Goal: Task Accomplishment & Management: Manage account settings

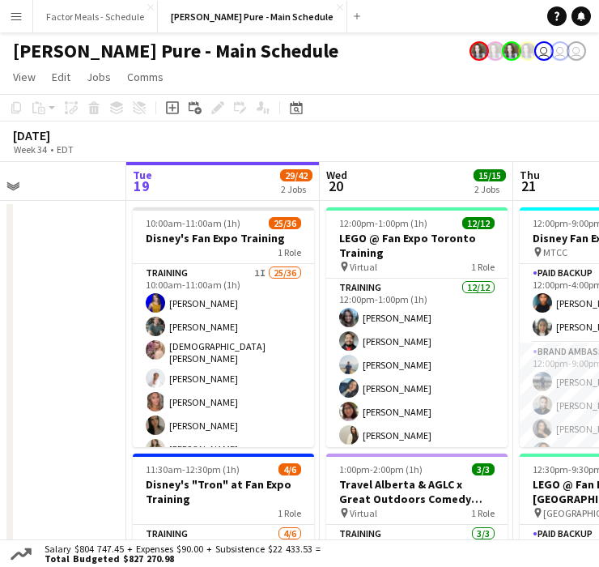
click at [19, 18] on app-icon "Menu" at bounding box center [16, 16] width 13 height 13
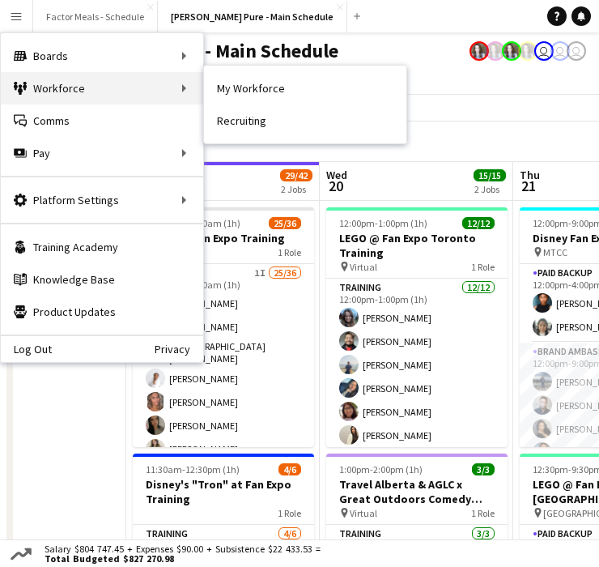
click at [26, 87] on icon "Workforce" at bounding box center [20, 88] width 13 height 13
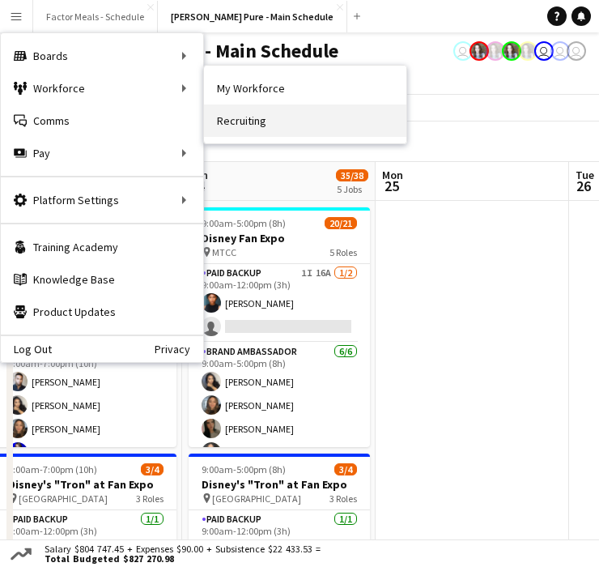
click at [237, 109] on link "Recruiting" at bounding box center [305, 120] width 203 height 32
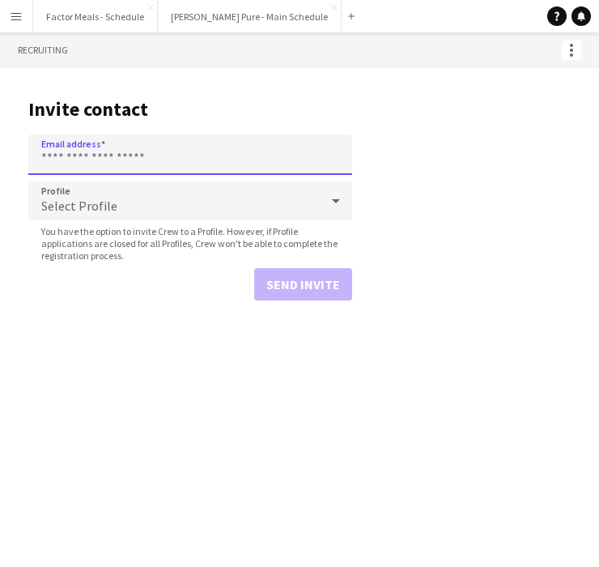
click at [87, 151] on input "Email address" at bounding box center [190, 154] width 324 height 41
paste input "**********"
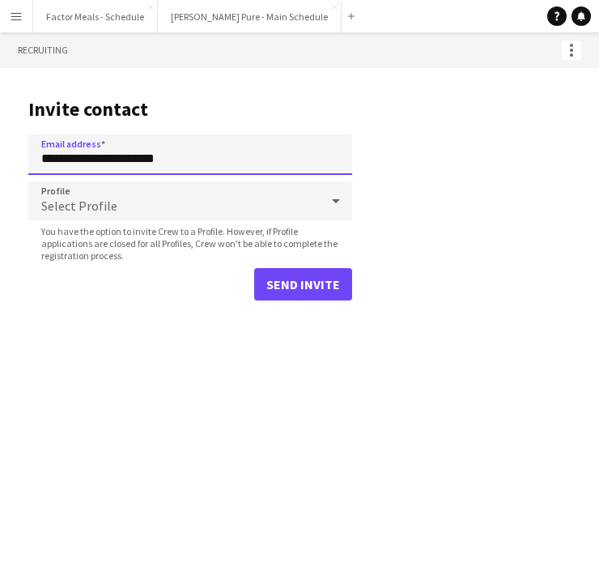
type input "**********"
click at [89, 197] on div "Select Profile" at bounding box center [174, 200] width 292 height 39
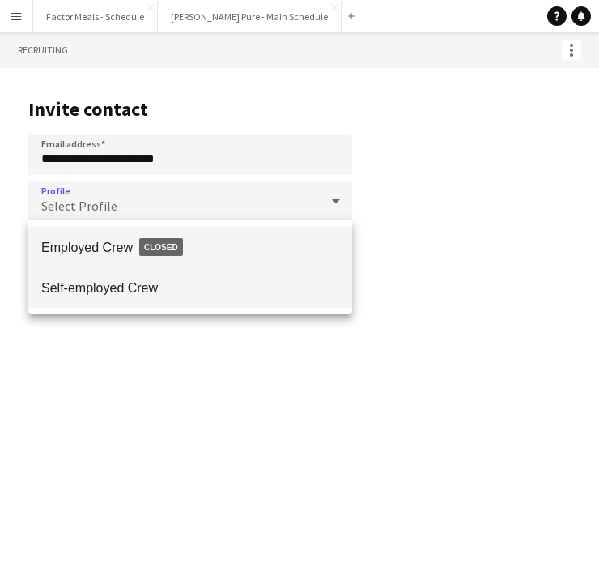
click at [139, 292] on span "Self-employed Crew" at bounding box center [190, 287] width 298 height 15
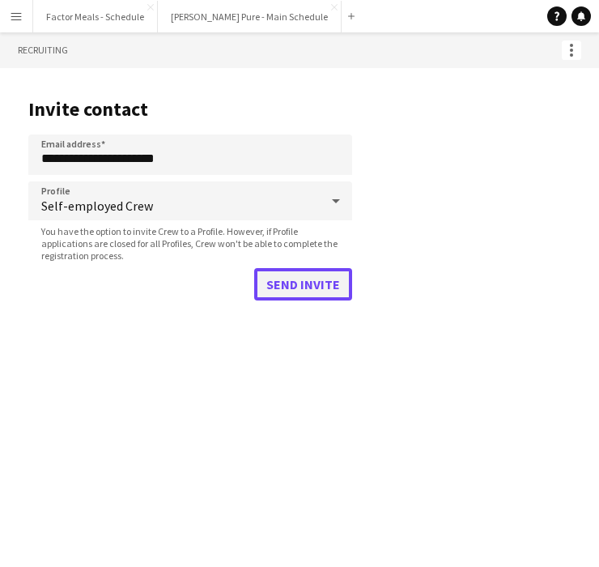
click at [300, 282] on button "Send invite" at bounding box center [303, 284] width 98 height 32
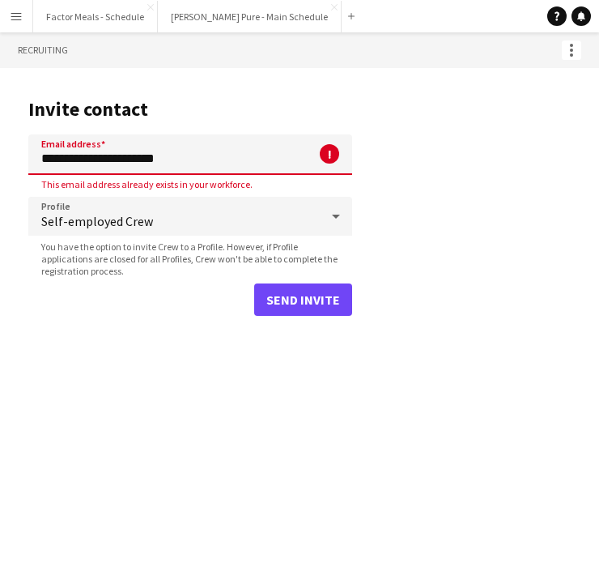
drag, startPoint x: 204, startPoint y: 159, endPoint x: 28, endPoint y: 163, distance: 175.8
click at [28, 163] on input "**********" at bounding box center [190, 154] width 324 height 41
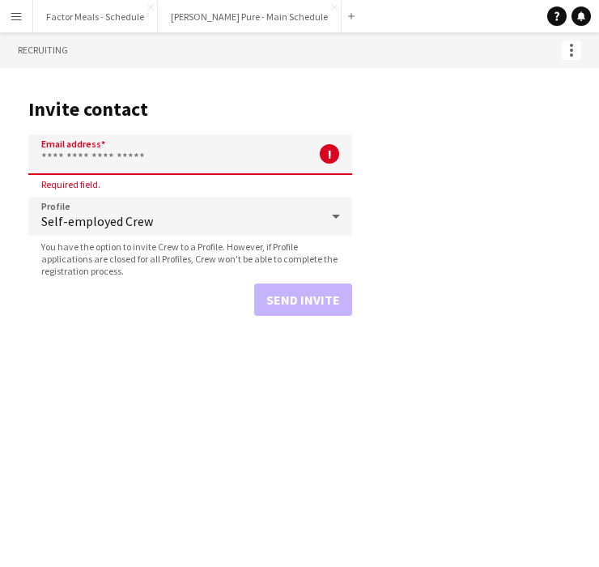
click at [10, 18] on app-icon "Menu" at bounding box center [16, 16] width 13 height 13
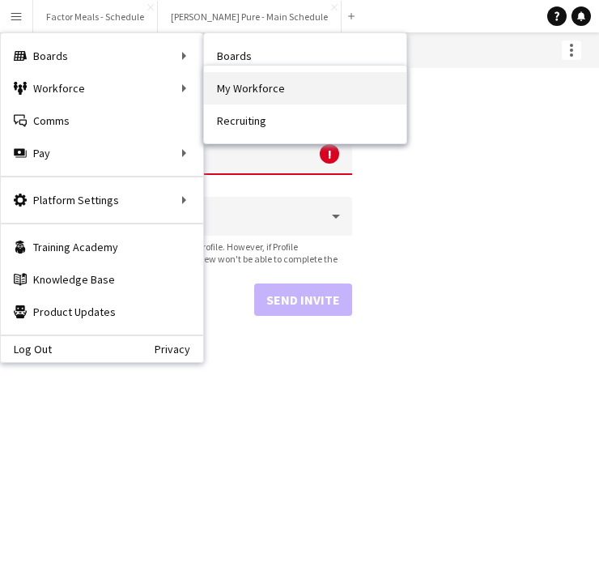
click at [258, 84] on link "My Workforce" at bounding box center [305, 88] width 203 height 32
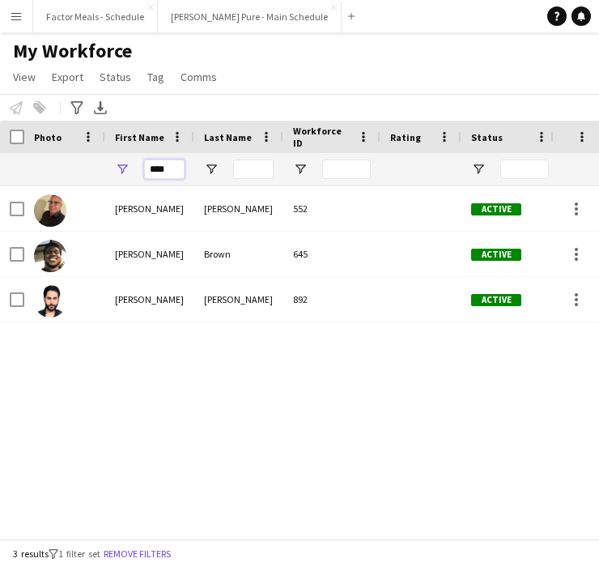
click at [166, 169] on input "****" at bounding box center [164, 169] width 41 height 19
drag, startPoint x: 171, startPoint y: 169, endPoint x: 95, endPoint y: 168, distance: 76.1
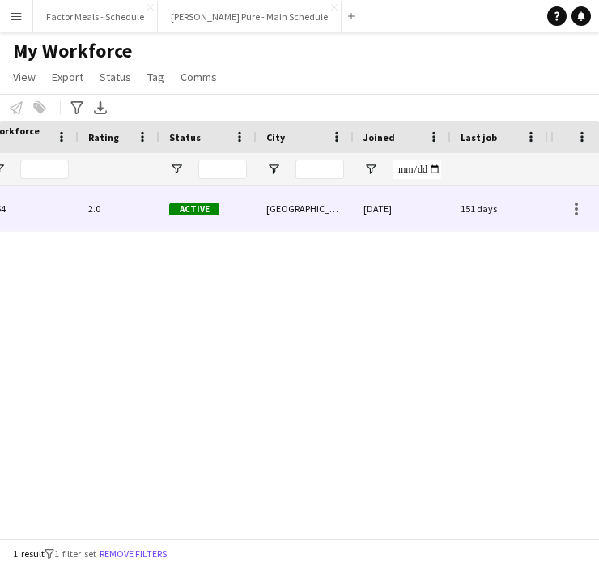
scroll to position [0, 457]
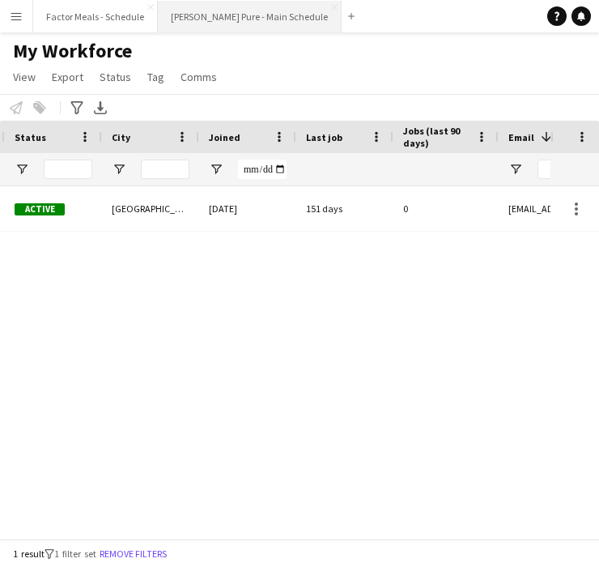
type input "******"
click at [198, 24] on button "Simon Pure - Main Schedule Close" at bounding box center [250, 17] width 184 height 32
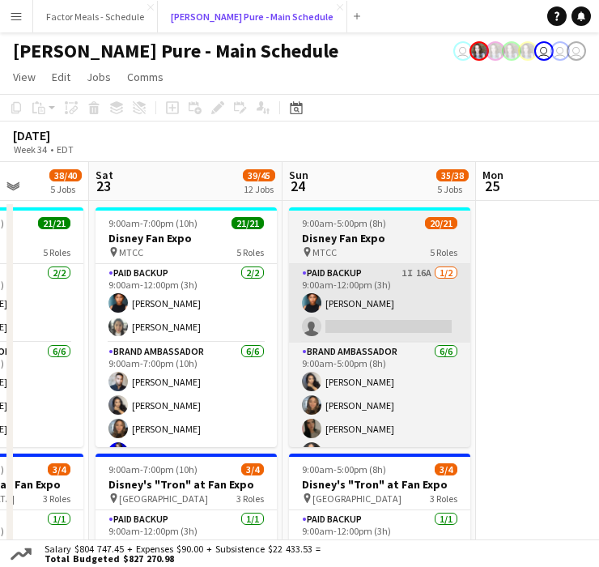
scroll to position [0, 507]
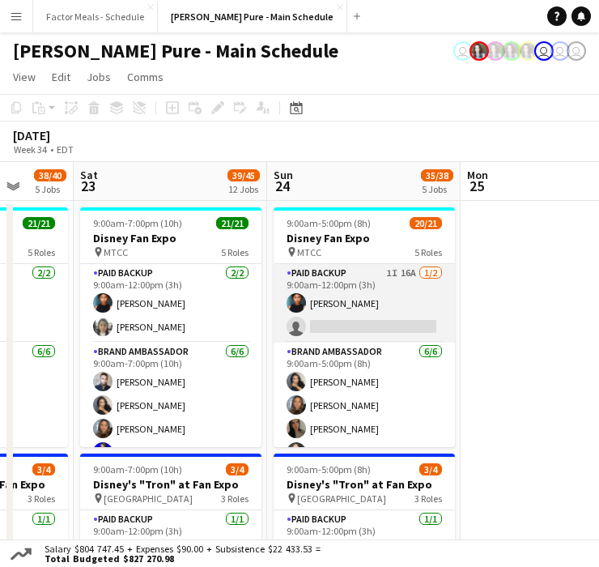
click at [347, 318] on app-card-role "Paid Backup 1I 16A 1/2 9:00am-12:00pm (3h) Jonel Leslie single-neutral-actions" at bounding box center [364, 303] width 181 height 79
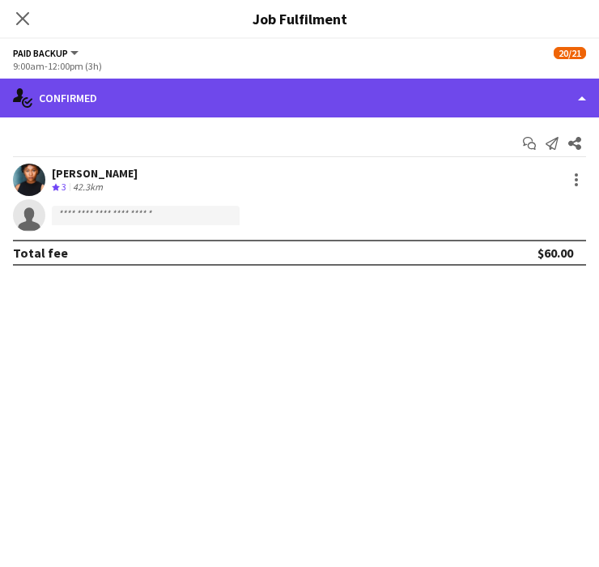
click at [301, 94] on div "single-neutral-actions-check-2 Confirmed" at bounding box center [299, 98] width 599 height 39
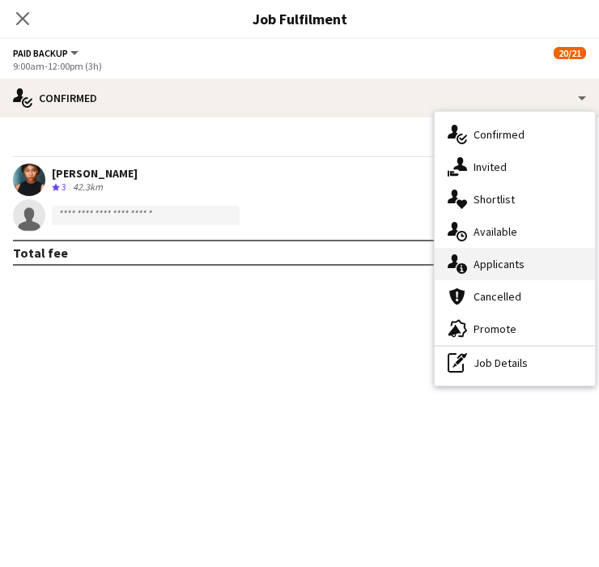
click at [483, 275] on div "single-neutral-actions-information Applicants" at bounding box center [515, 264] width 160 height 32
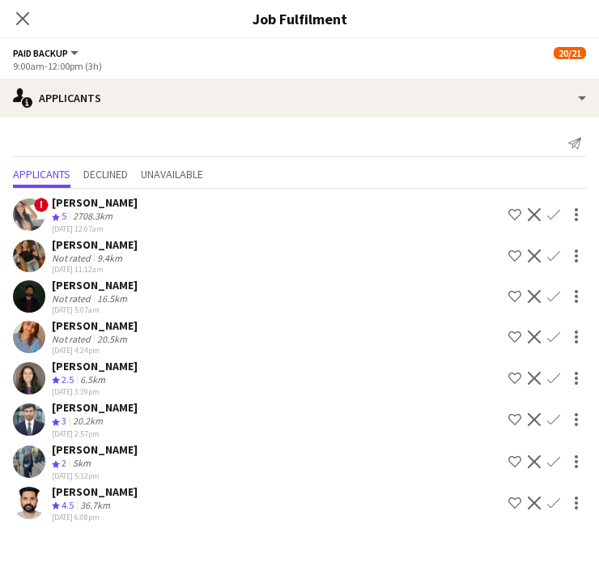
click at [556, 467] on button "Confirm" at bounding box center [553, 461] width 19 height 19
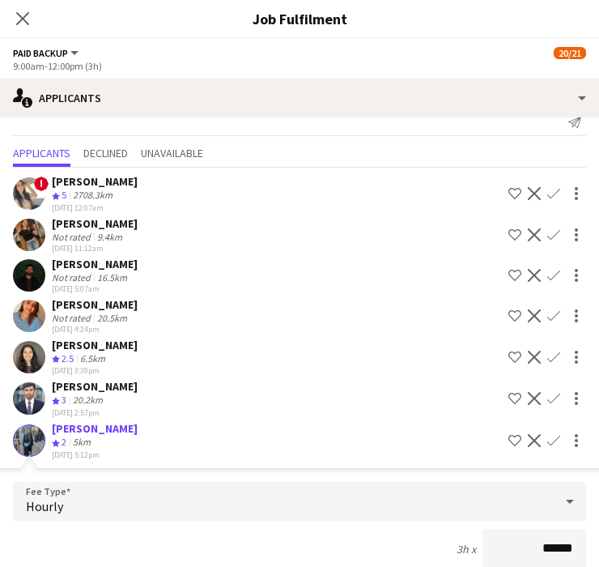
scroll to position [337, 0]
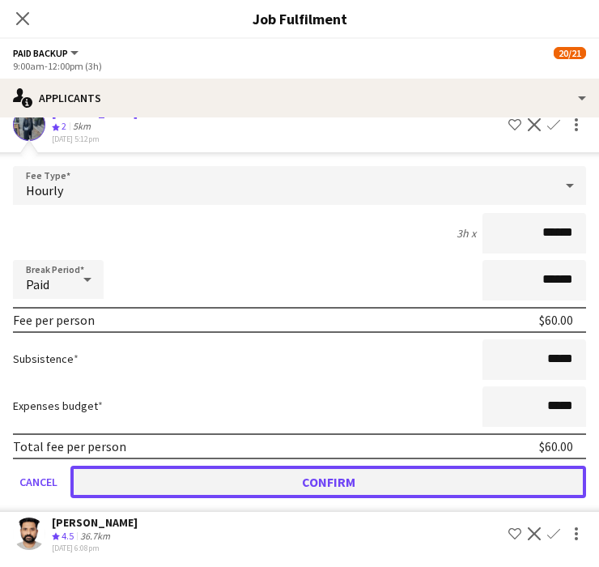
click at [337, 475] on button "Confirm" at bounding box center [328, 482] width 516 height 32
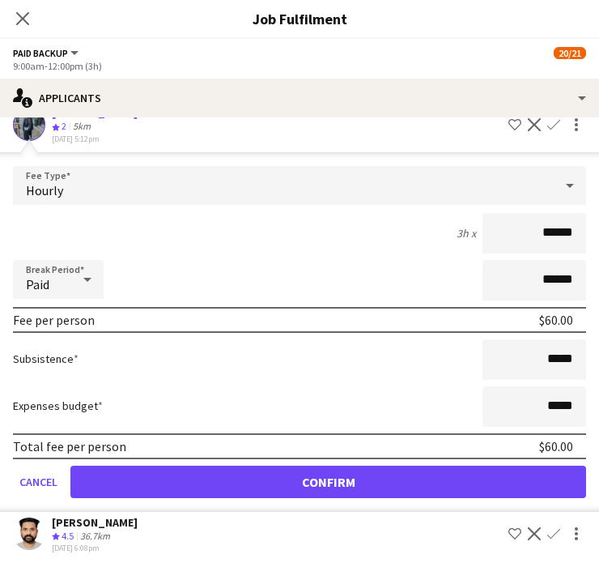
scroll to position [0, 0]
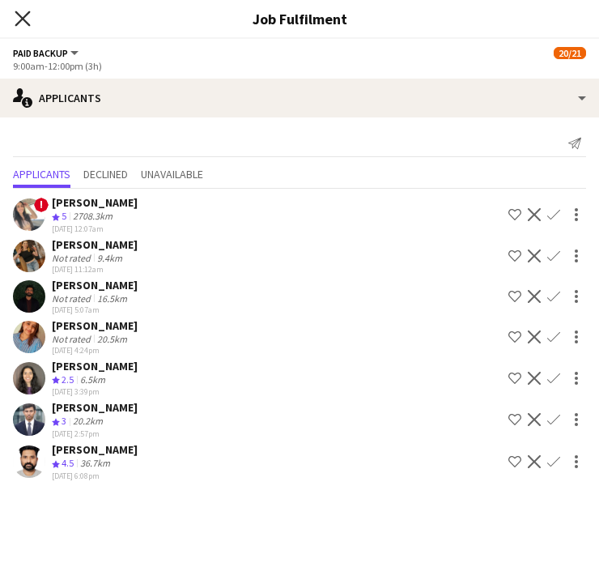
click at [22, 15] on icon "Close pop-in" at bounding box center [22, 18] width 15 height 15
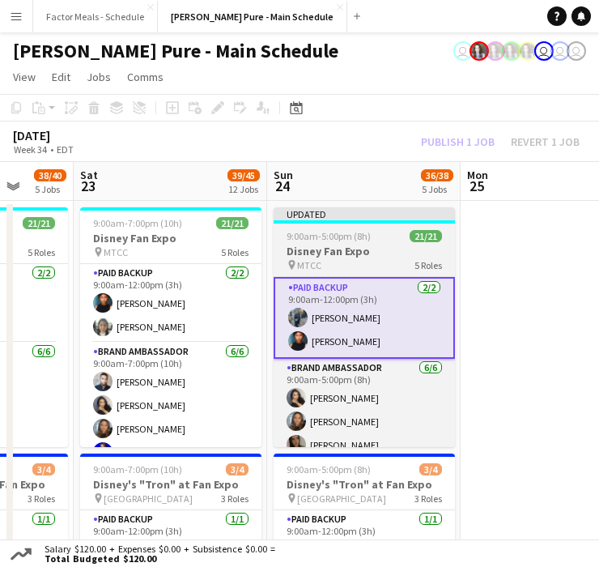
click at [363, 254] on h3 "Disney Fan Expo" at bounding box center [364, 251] width 181 height 15
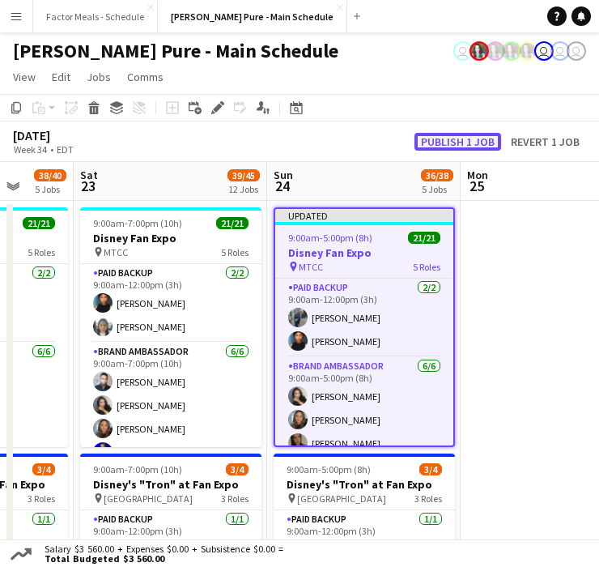
click at [463, 133] on button "Publish 1 job" at bounding box center [458, 142] width 87 height 18
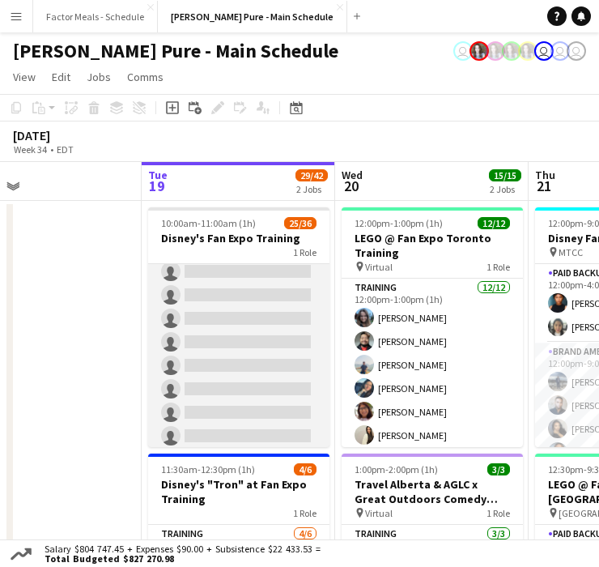
scroll to position [581, 0]
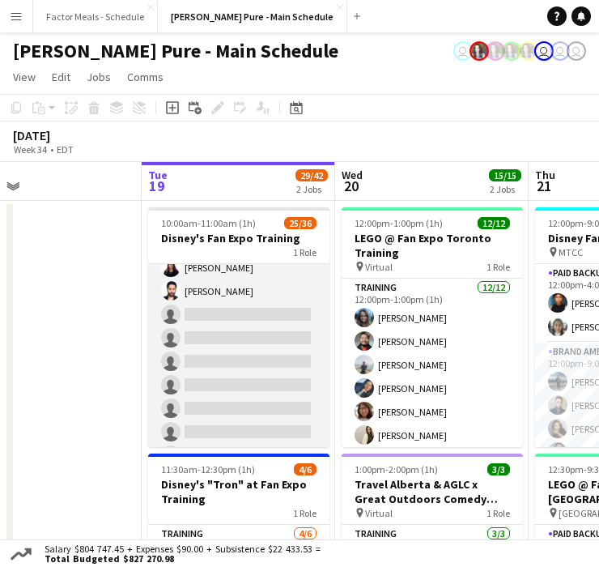
click at [211, 310] on app-card-role "Training 1I 25/36 10:00am-11:00am (1h) Nikki Haggart Dylan Watts Cristiana Bodn…" at bounding box center [238, 124] width 181 height 882
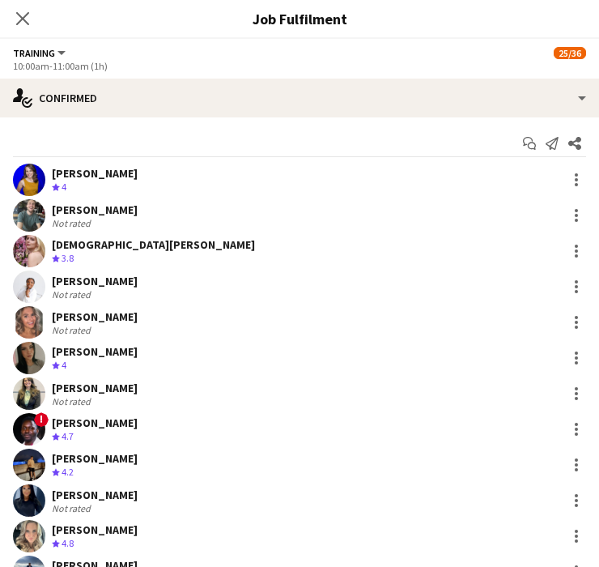
scroll to position [582, 0]
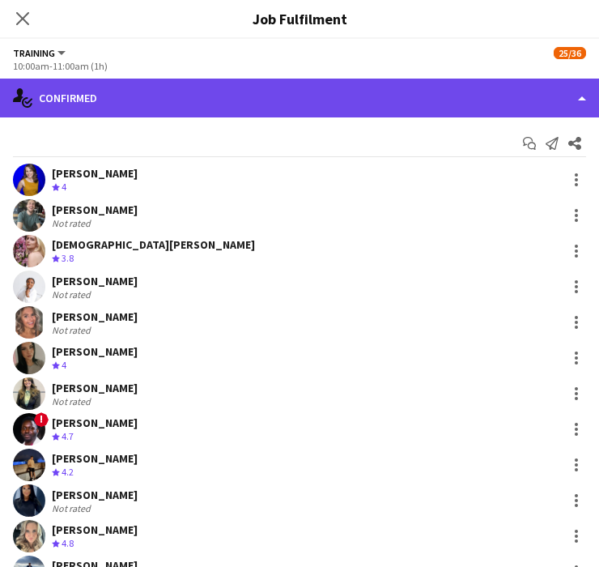
click at [195, 108] on div "single-neutral-actions-check-2 Confirmed" at bounding box center [299, 98] width 599 height 39
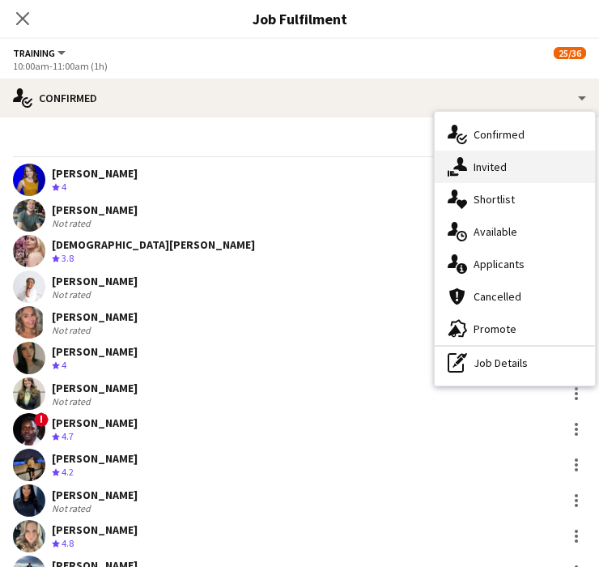
click at [501, 163] on div "single-neutral-actions-share-1 Invited" at bounding box center [515, 167] width 160 height 32
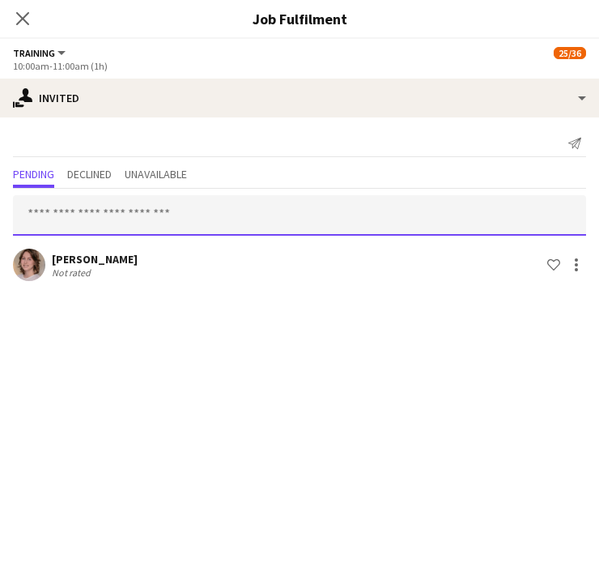
click at [251, 220] on input "text" at bounding box center [299, 215] width 573 height 41
type input "*"
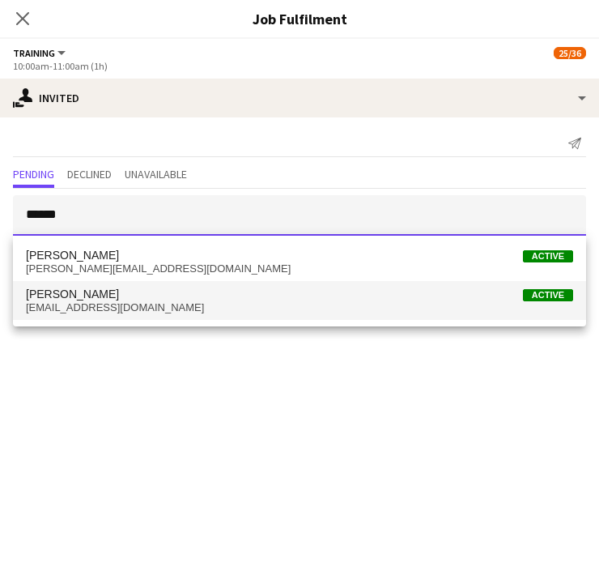
type input "******"
click at [149, 291] on span "Alison Niven Active" at bounding box center [300, 295] width 548 height 14
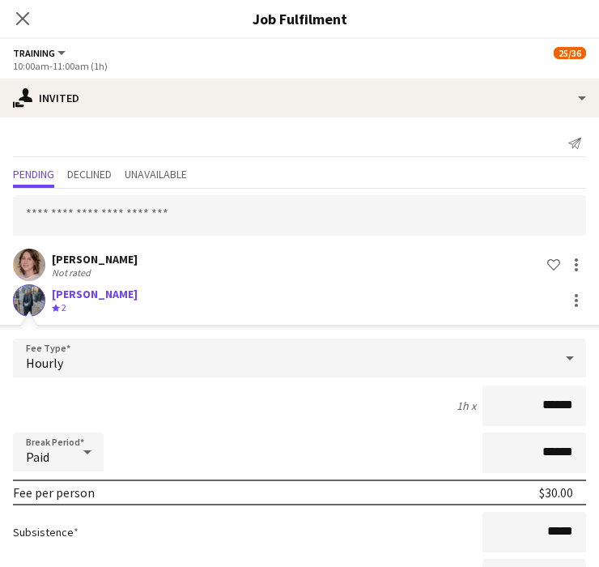
scroll to position [134, 0]
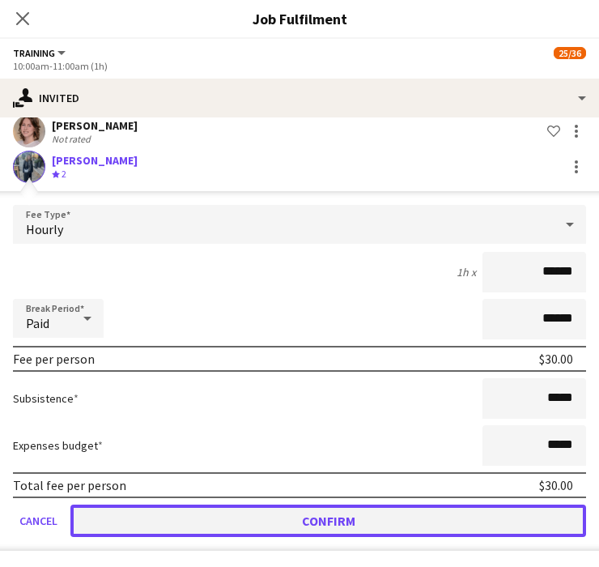
click at [190, 514] on button "Confirm" at bounding box center [328, 521] width 516 height 32
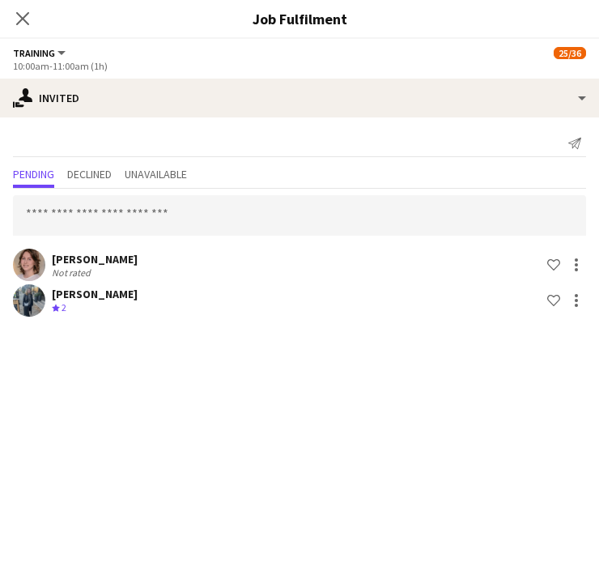
scroll to position [0, 0]
click at [28, 15] on icon "Close pop-in" at bounding box center [22, 18] width 15 height 15
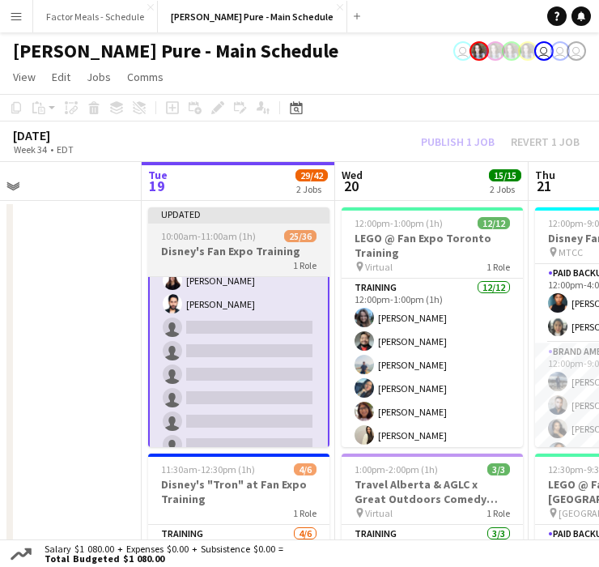
click at [228, 211] on div "Updated" at bounding box center [238, 213] width 181 height 13
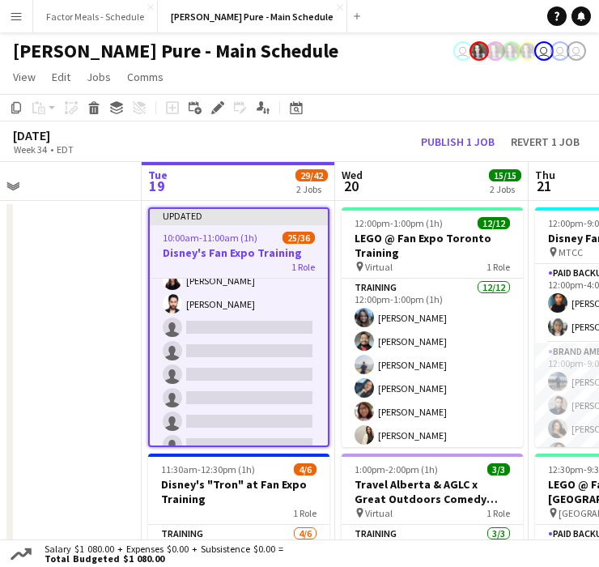
scroll to position [581, 0]
click at [469, 139] on button "Publish 1 job" at bounding box center [458, 142] width 87 height 18
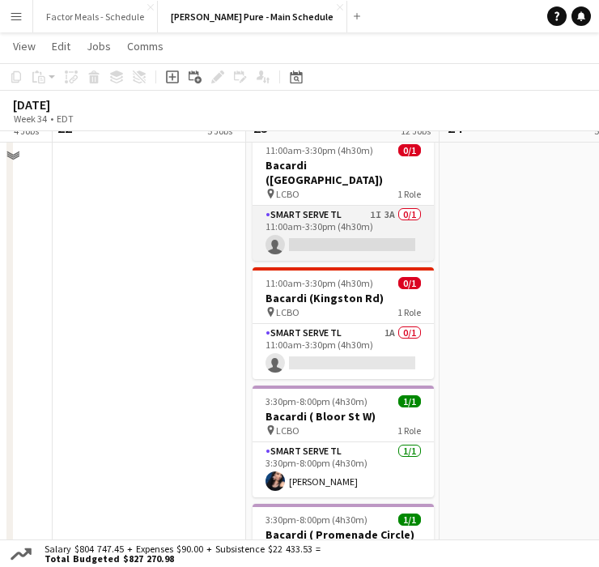
scroll to position [1038, 0]
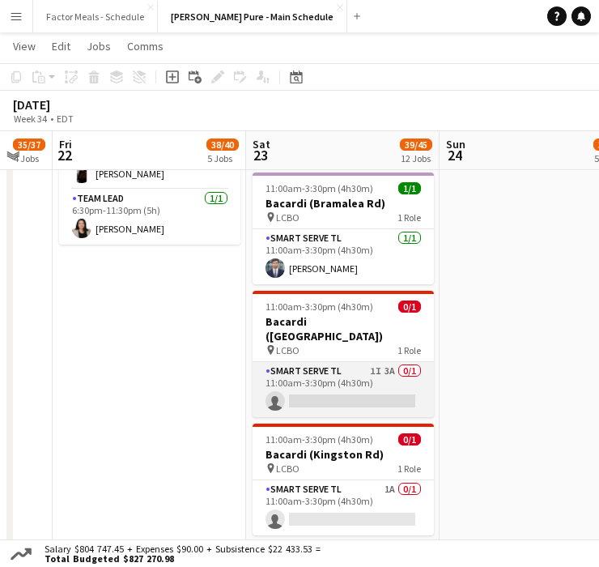
click at [305, 362] on app-card-role "Smart Serve TL 1I 3A 0/1 11:00am-3:30pm (4h30m) single-neutral-actions" at bounding box center [343, 389] width 181 height 55
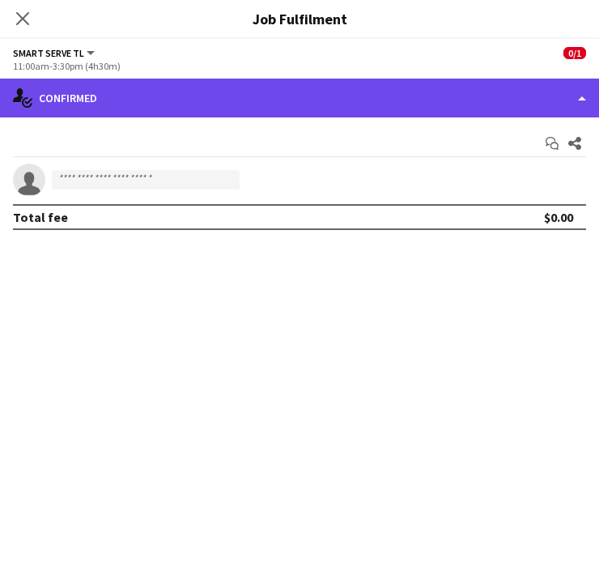
click at [415, 103] on div "single-neutral-actions-check-2 Confirmed" at bounding box center [299, 98] width 599 height 39
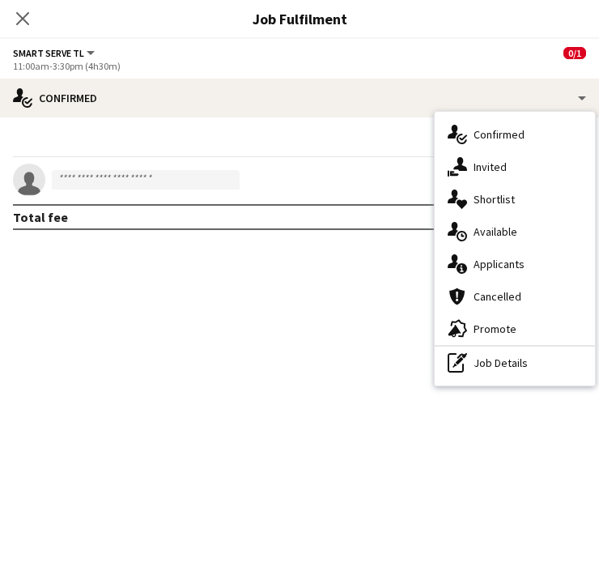
click at [511, 258] on div "single-neutral-actions-information Applicants" at bounding box center [515, 264] width 160 height 32
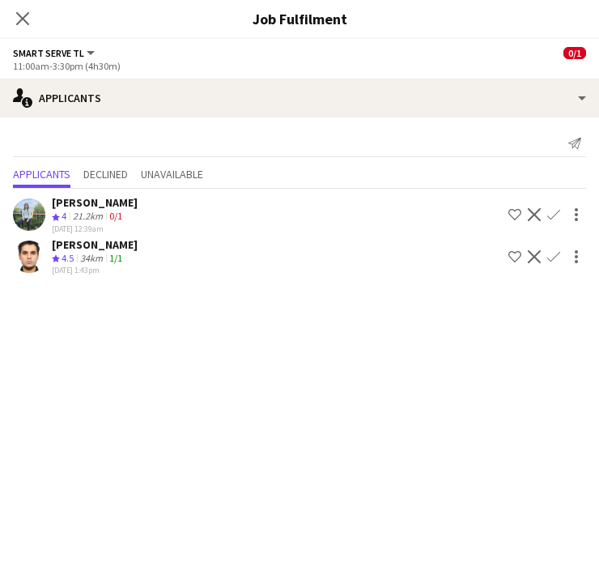
click at [19, 24] on icon "Close pop-in" at bounding box center [22, 18] width 13 height 13
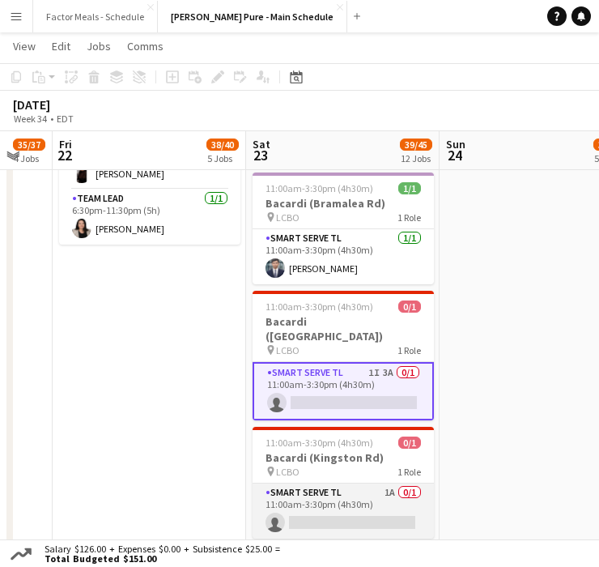
click at [341, 484] on app-card-role "Smart Serve TL 1A 0/1 11:00am-3:30pm (4h30m) single-neutral-actions" at bounding box center [343, 511] width 181 height 55
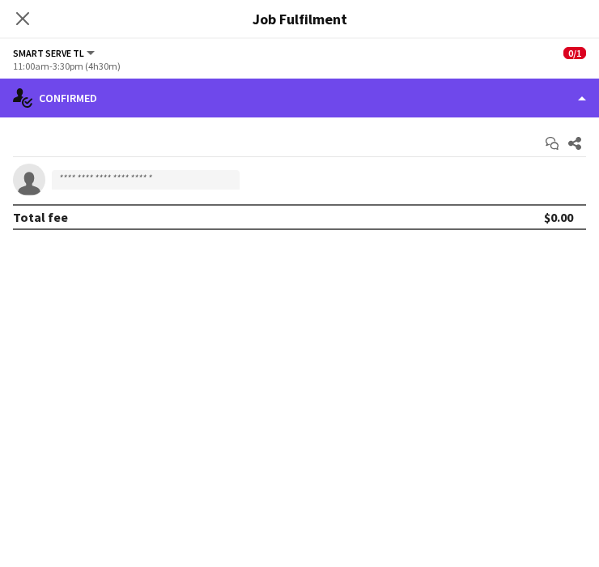
click at [360, 102] on div "single-neutral-actions-check-2 Confirmed" at bounding box center [299, 98] width 599 height 39
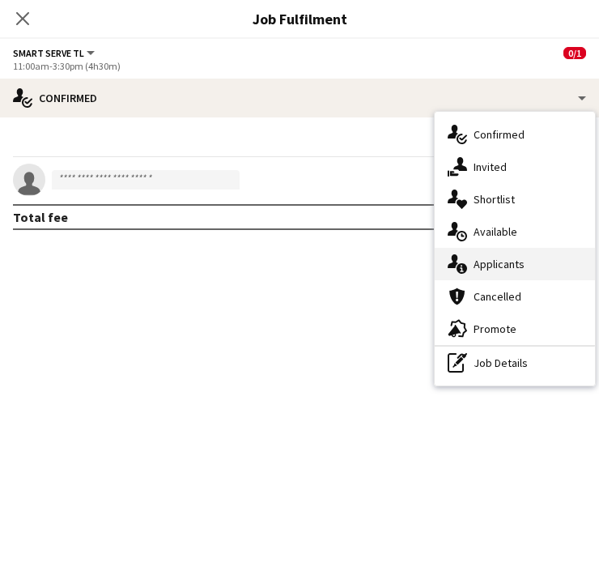
click at [499, 259] on div "single-neutral-actions-information Applicants" at bounding box center [515, 264] width 160 height 32
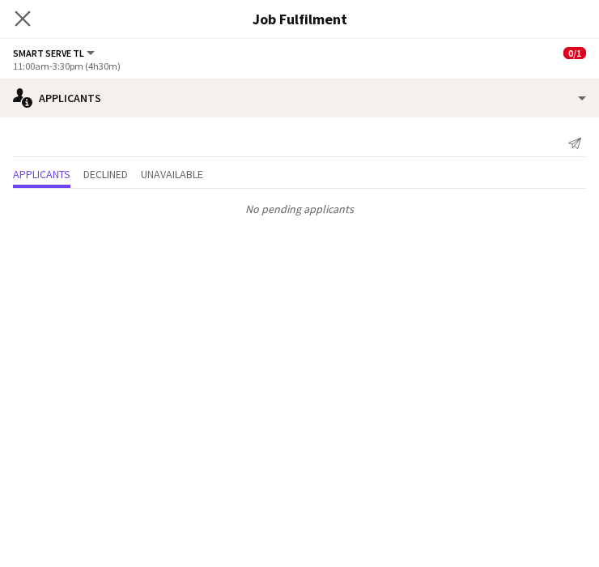
click at [14, 20] on app-icon "Close pop-in" at bounding box center [22, 18] width 23 height 23
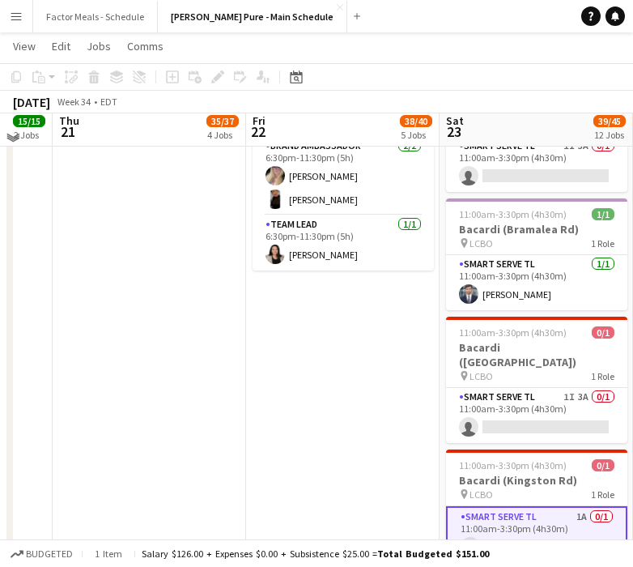
scroll to position [968, 0]
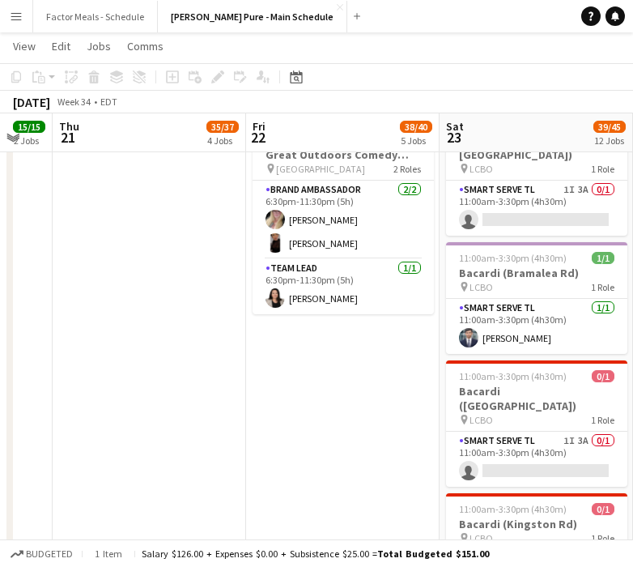
click at [402, 357] on app-date-cell "9:00am-7:00pm (10h) 21/21 Disney Fan Expo pin MTCC 5 Roles Paid Backup 2/2 9:00…" at bounding box center [343, 220] width 194 height 1978
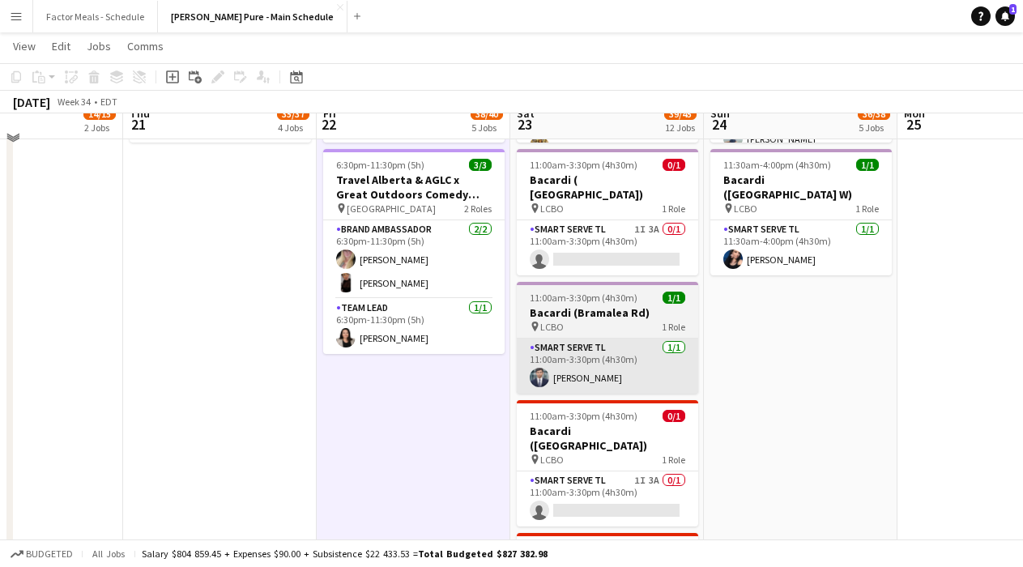
scroll to position [894, 0]
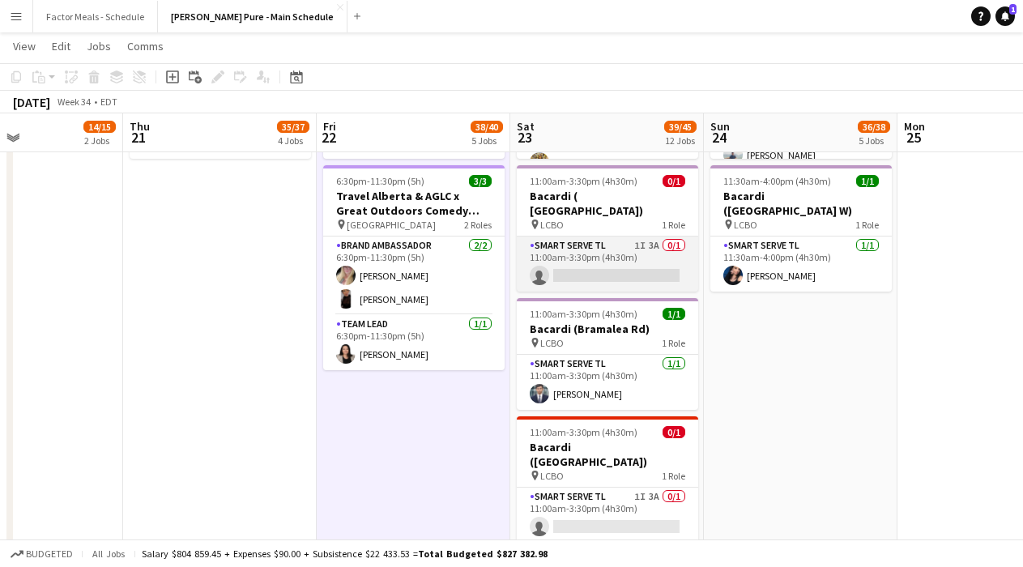
click at [578, 237] on app-card-role "Smart Serve TL 1I 3A 0/1 11:00am-3:30pm (4h30m) single-neutral-actions" at bounding box center [607, 264] width 181 height 55
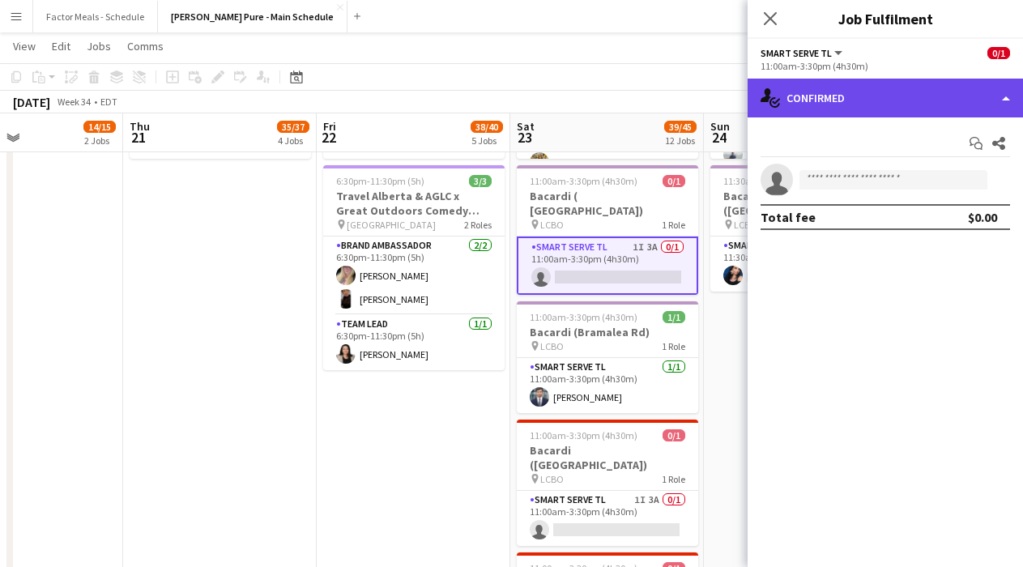
click at [599, 109] on div "single-neutral-actions-check-2 Confirmed" at bounding box center [885, 98] width 275 height 39
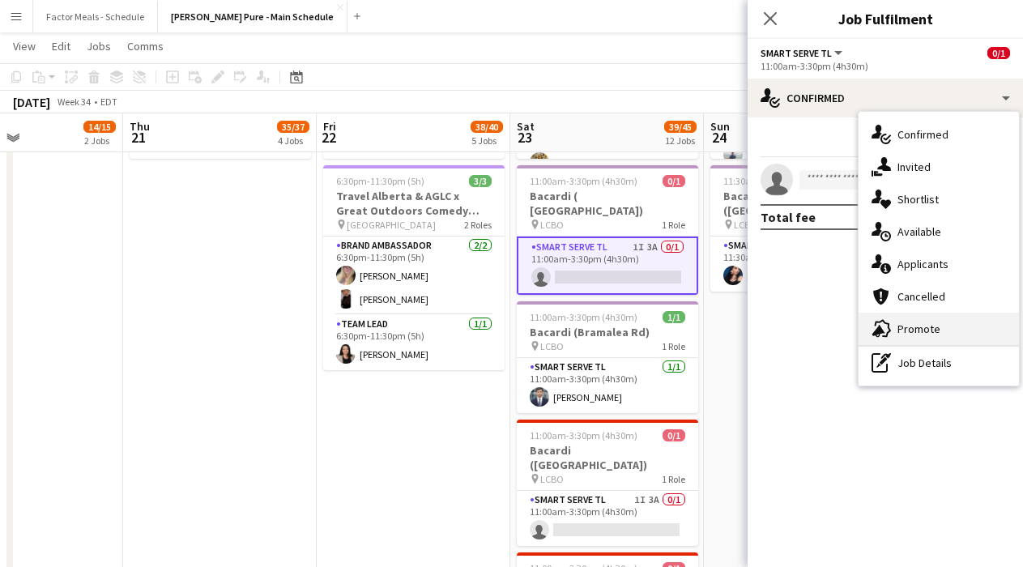
click at [599, 322] on div "advertising-megaphone Promote" at bounding box center [939, 329] width 160 height 32
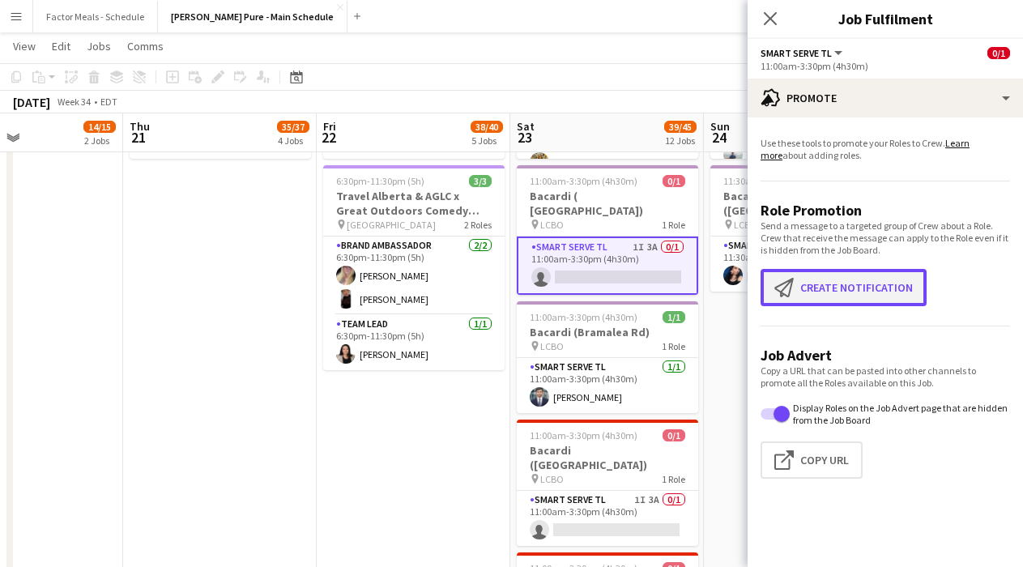
click at [599, 293] on button "Create notification Create notification" at bounding box center [844, 287] width 166 height 37
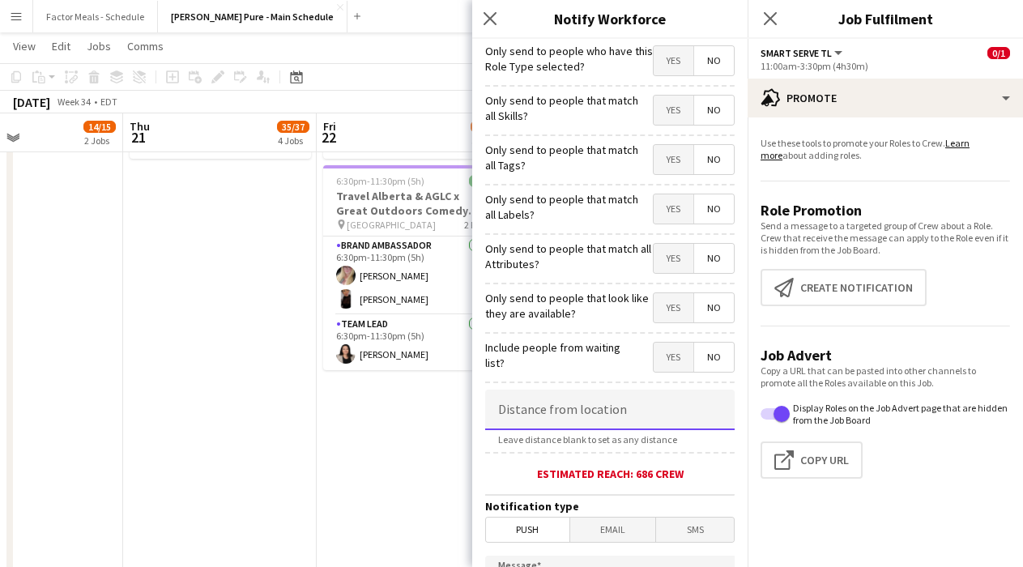
click at [562, 411] on input at bounding box center [609, 410] width 249 height 41
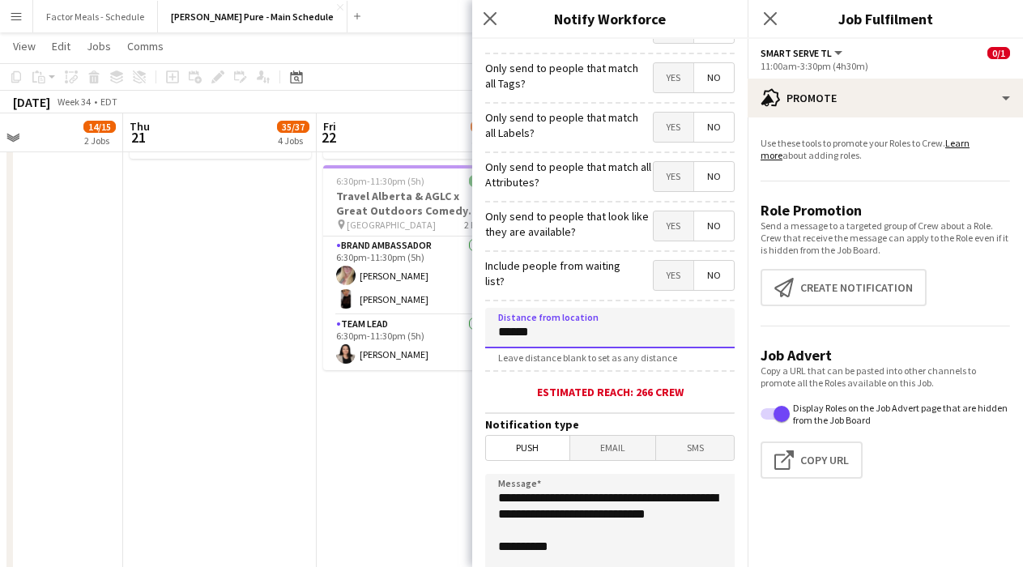
scroll to position [174, 0]
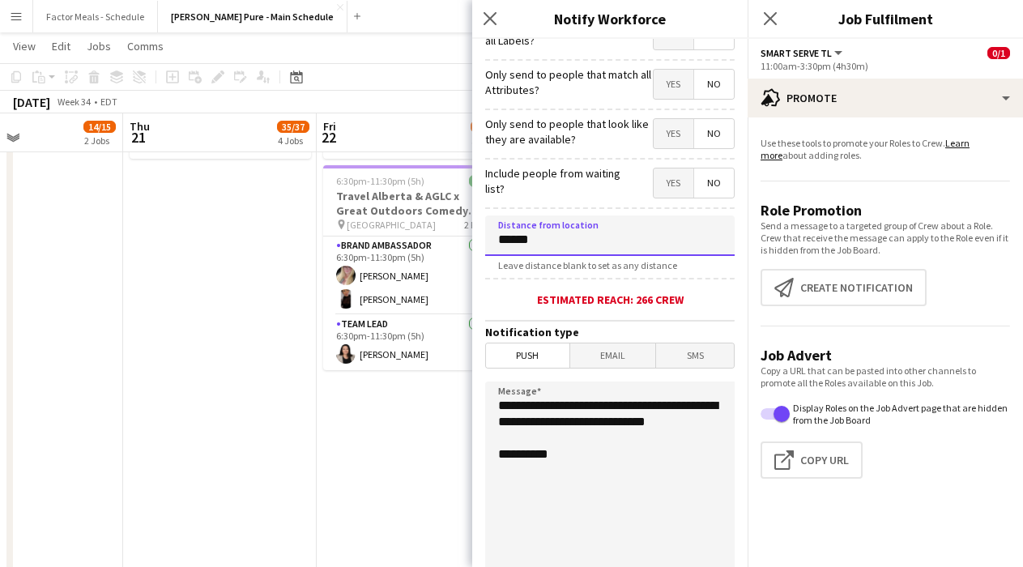
type input "******"
click at [599, 365] on span "Email" at bounding box center [613, 355] width 86 height 24
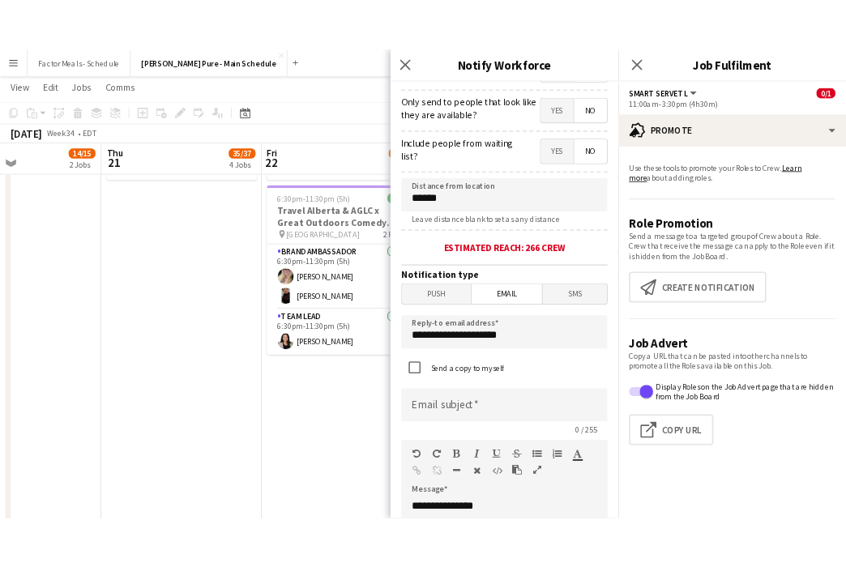
scroll to position [258, 0]
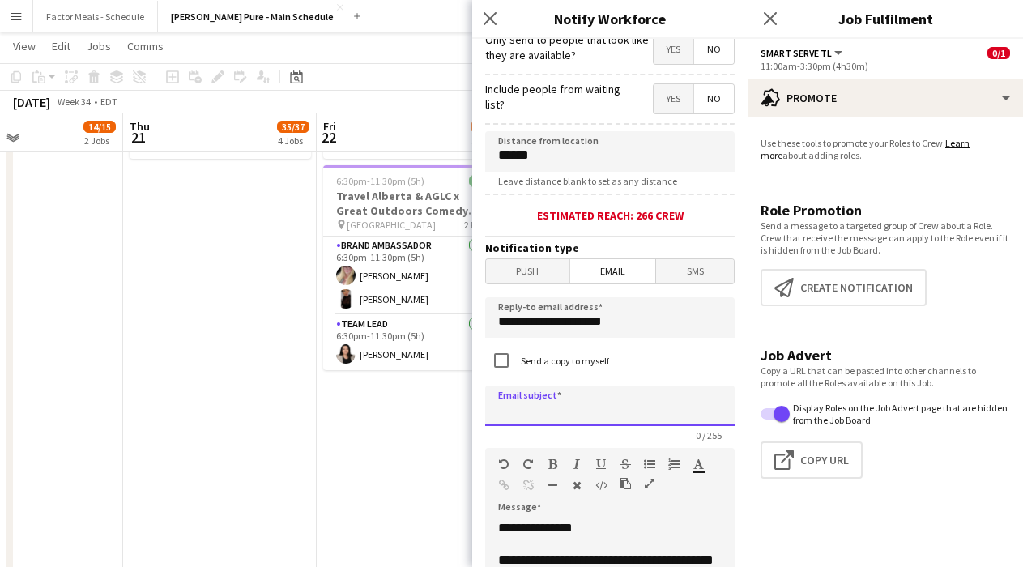
click at [556, 415] on input at bounding box center [609, 406] width 249 height 41
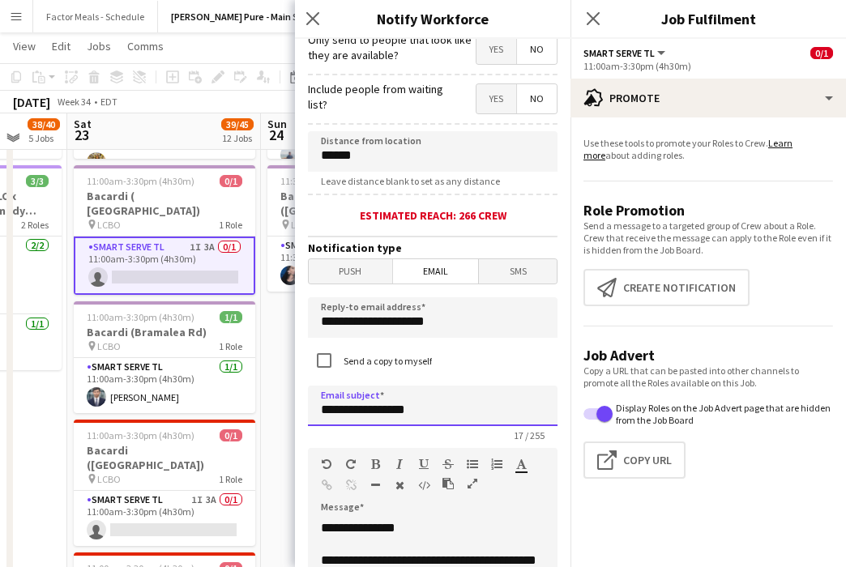
scroll to position [889, 0]
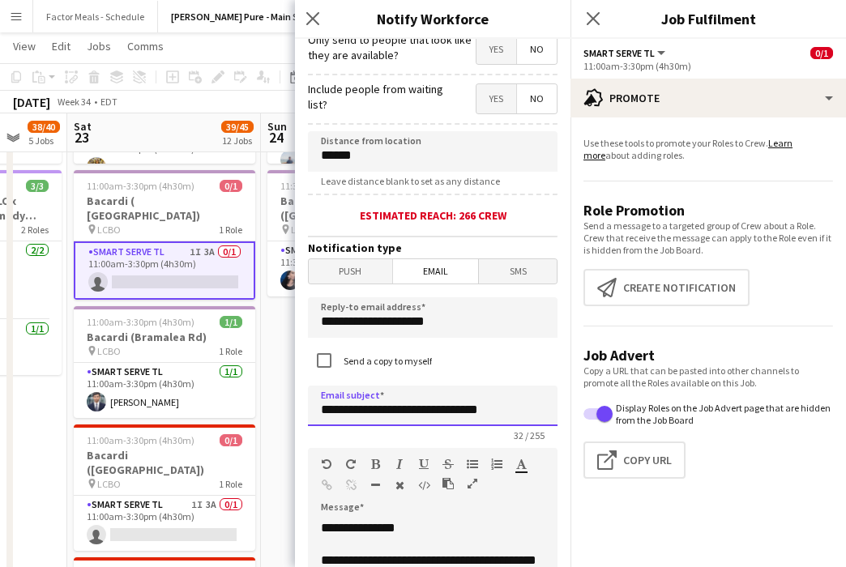
type input "**********"
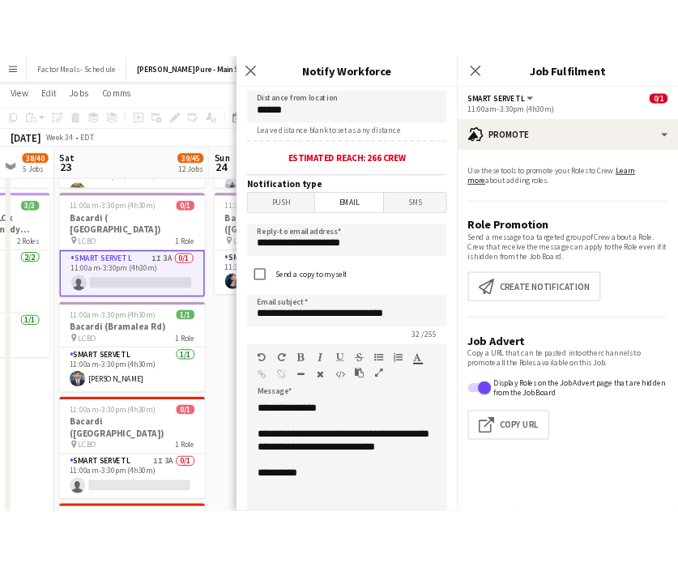
scroll to position [407, 0]
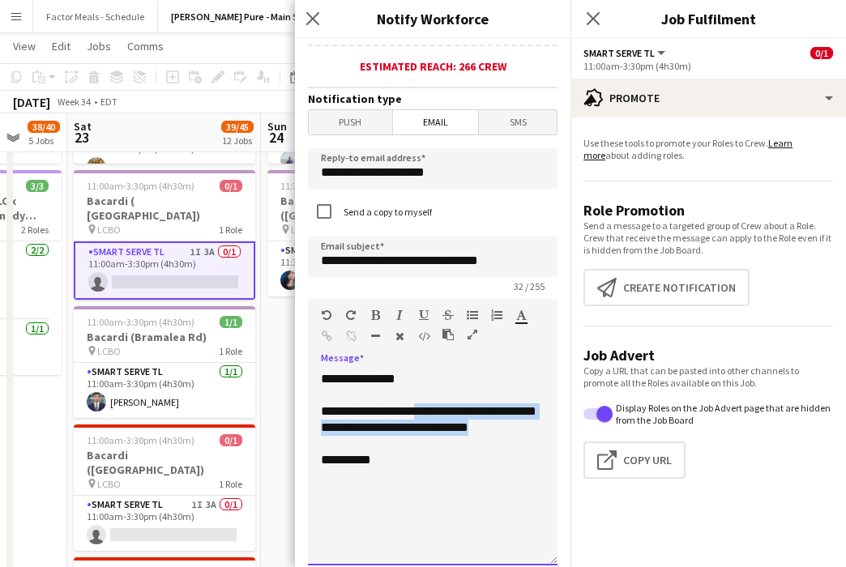
drag, startPoint x: 422, startPoint y: 411, endPoint x: 477, endPoint y: 454, distance: 69.3
click at [477, 454] on div "**********" at bounding box center [432, 468] width 249 height 194
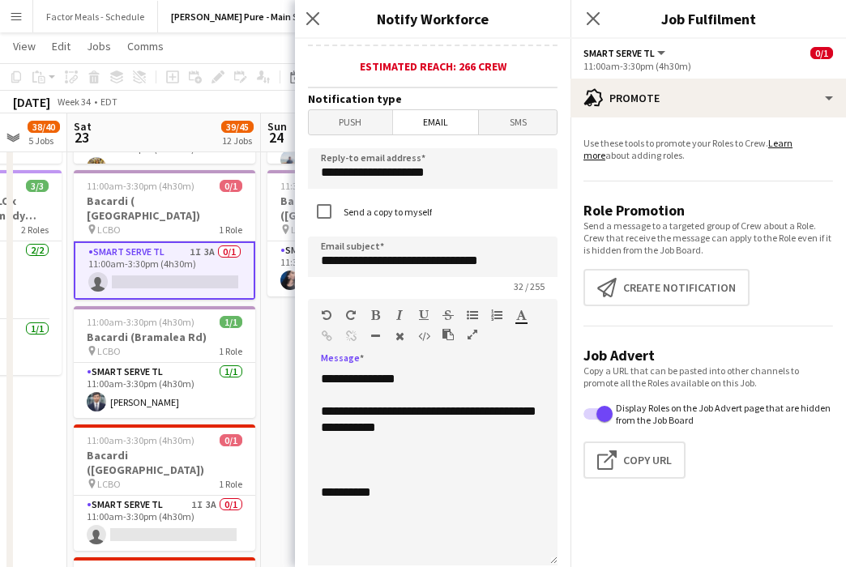
click at [471, 320] on icon "button" at bounding box center [472, 314] width 11 height 11
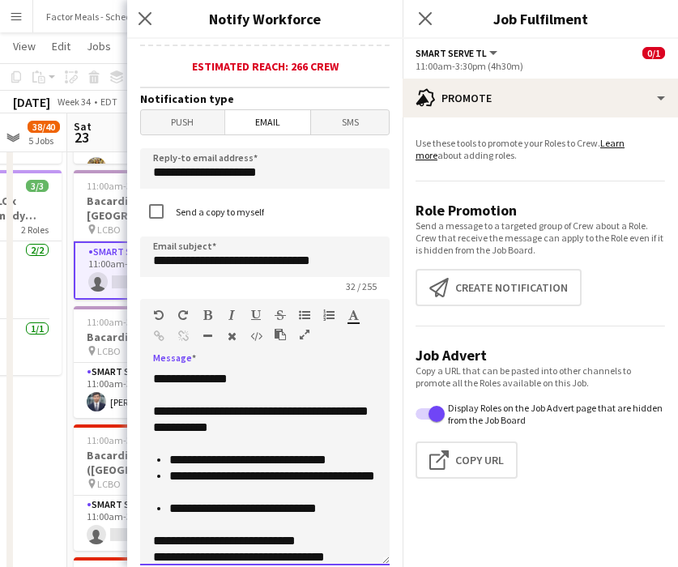
scroll to position [45, 0]
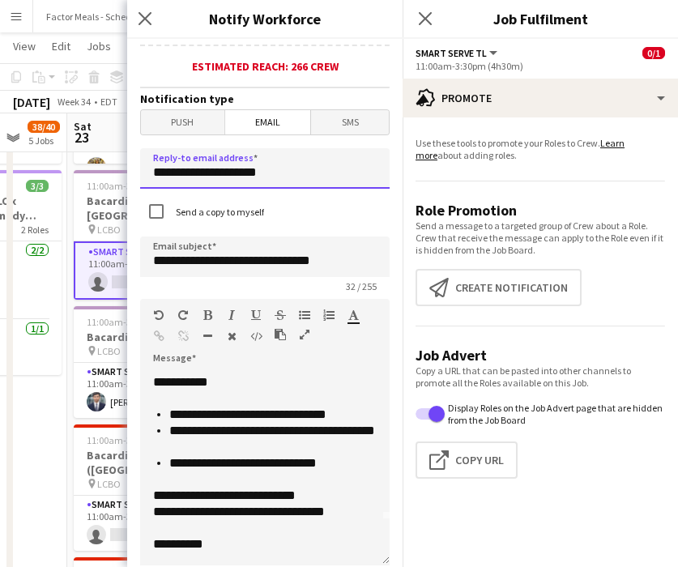
drag, startPoint x: 285, startPoint y: 173, endPoint x: 127, endPoint y: 168, distance: 158.0
click at [127, 168] on app-popin "**********" at bounding box center [264, 283] width 275 height 567
type input "**********"
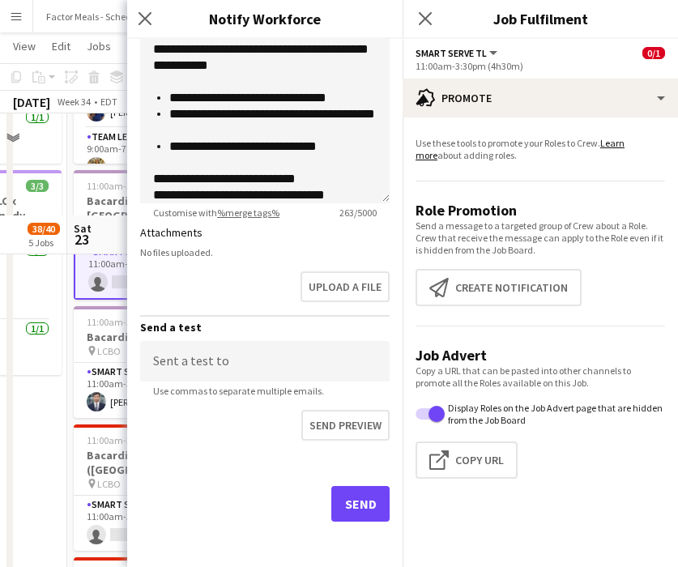
scroll to position [1065, 0]
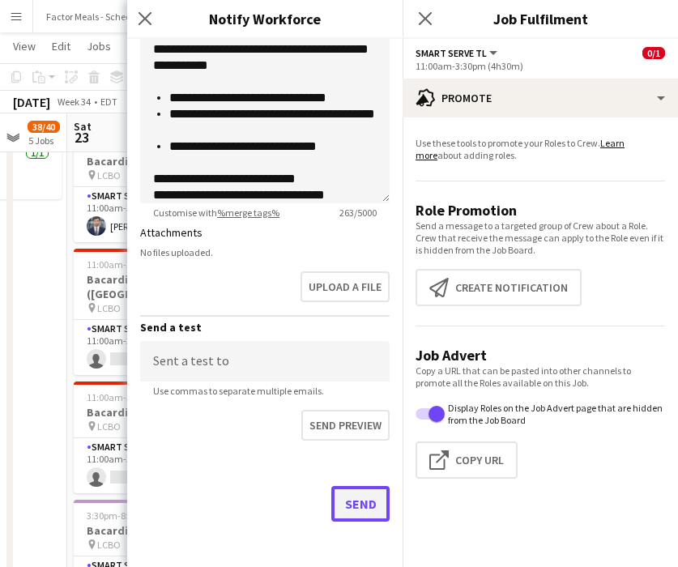
click at [368, 505] on button "Send" at bounding box center [360, 504] width 58 height 36
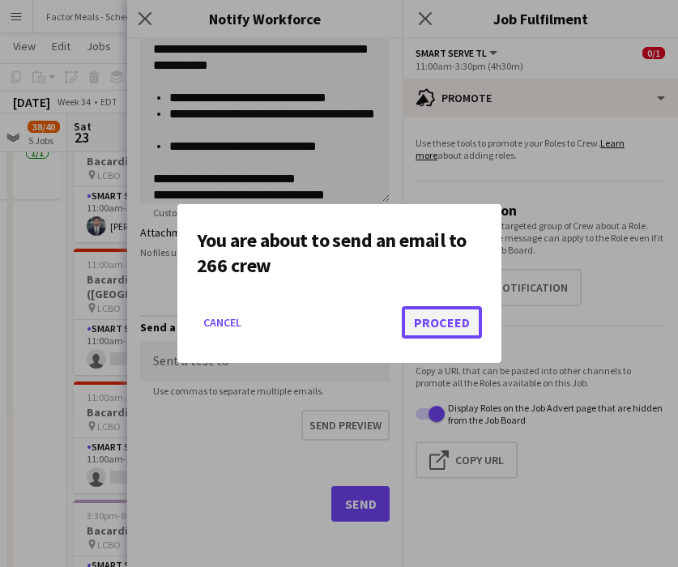
click at [446, 320] on button "Proceed" at bounding box center [442, 322] width 80 height 32
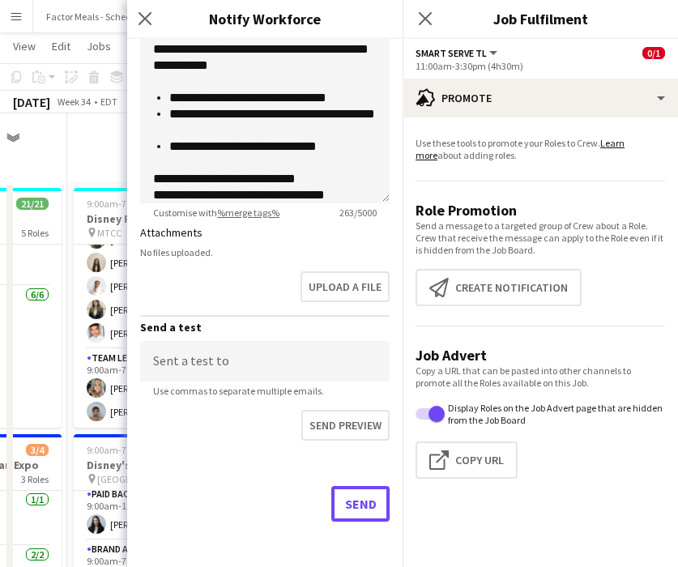
scroll to position [1065, 0]
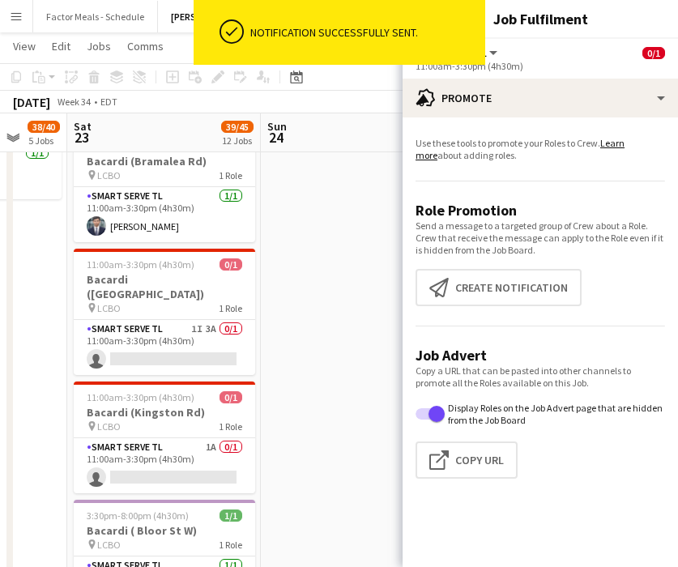
click at [368, 200] on app-date-cell "9:00am-5:00pm (8h) 21/21 Disney Fan Expo pin MTCC 5 Roles Paid Backup 2/2 9:00a…" at bounding box center [358, 105] width 194 height 1978
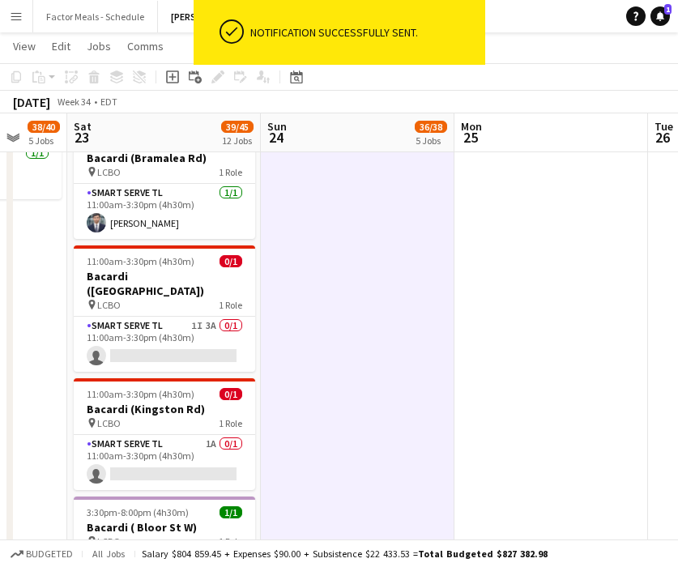
click at [527, 198] on app-date-cell at bounding box center [551, 105] width 194 height 1978
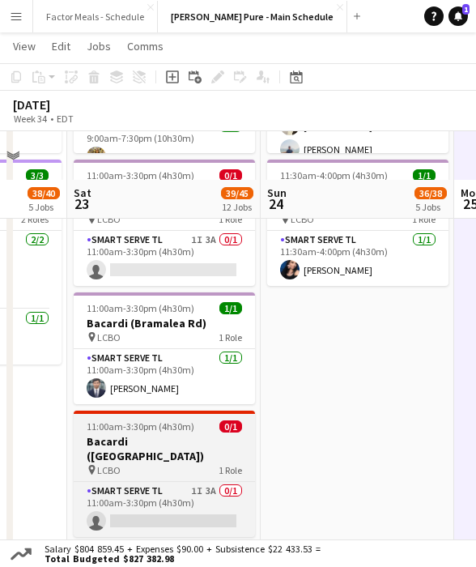
scroll to position [949, 0]
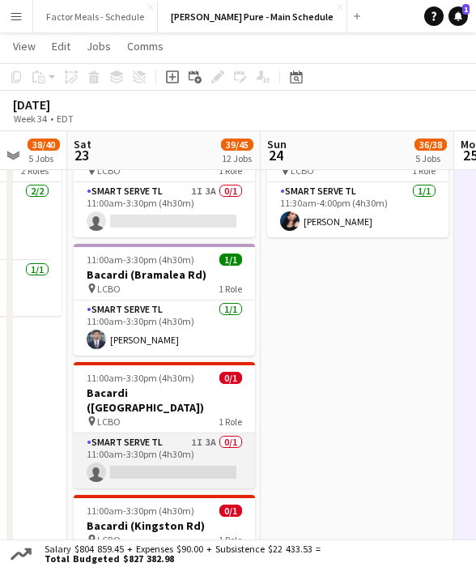
click at [125, 433] on app-card-role "Smart Serve TL 1I 3A 0/1 11:00am-3:30pm (4h30m) single-neutral-actions" at bounding box center [164, 460] width 181 height 55
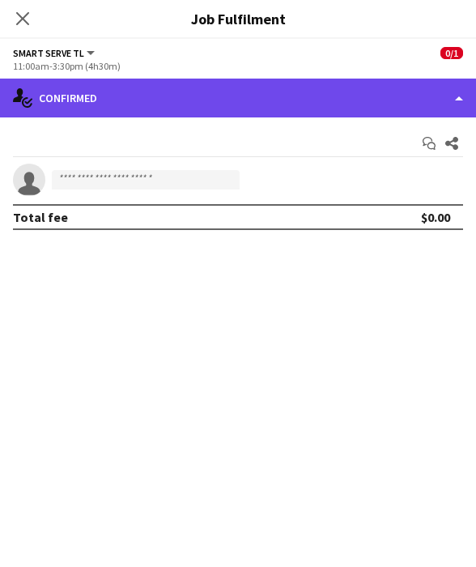
click at [179, 109] on div "single-neutral-actions-check-2 Confirmed" at bounding box center [238, 98] width 476 height 39
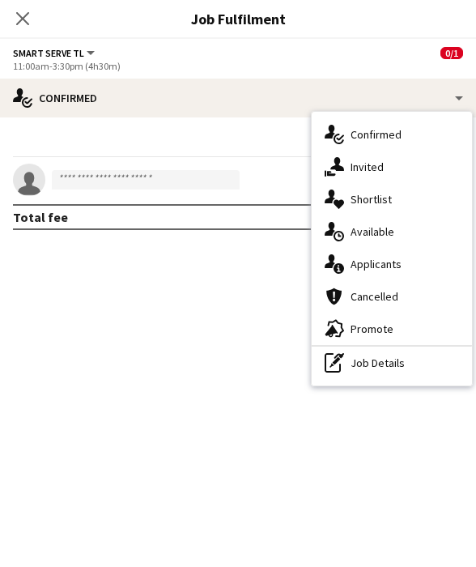
click at [225, 347] on mat-expansion-panel "check Confirmed Start chat Share single-neutral-actions Total fee $0.00" at bounding box center [238, 342] width 476 height 450
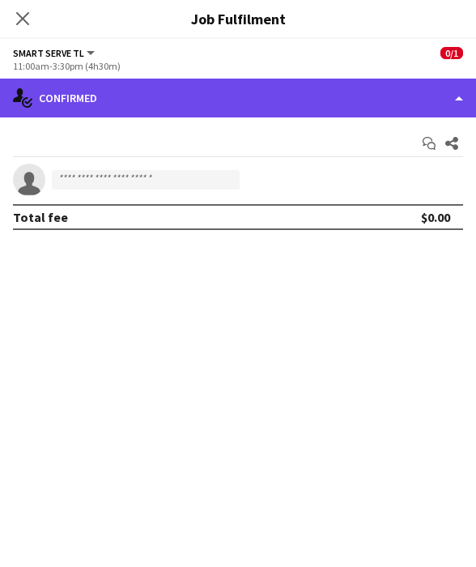
click at [315, 100] on div "single-neutral-actions-check-2 Confirmed" at bounding box center [238, 98] width 476 height 39
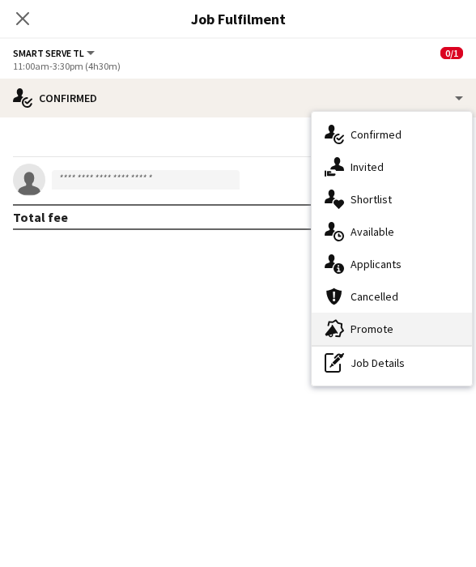
click at [360, 328] on div "advertising-megaphone Promote" at bounding box center [392, 329] width 160 height 32
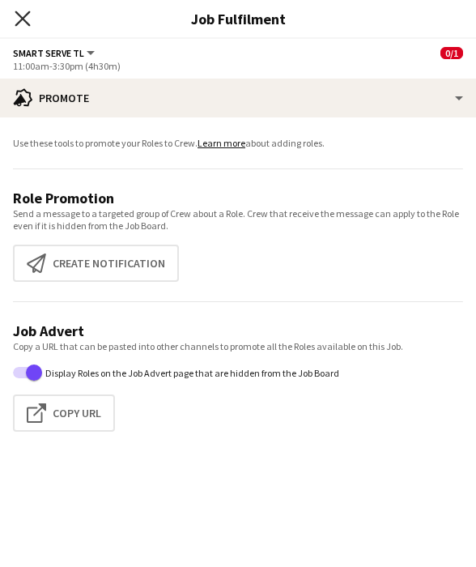
click at [30, 23] on icon "Close pop-in" at bounding box center [22, 18] width 15 height 15
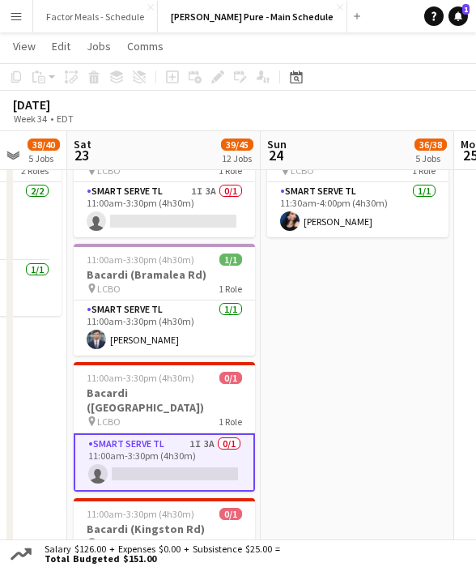
click at [313, 352] on app-date-cell "9:00am-5:00pm (8h) 21/21 Disney Fan Expo pin MTCC 5 Roles Paid Backup 2/2 9:00a…" at bounding box center [358, 222] width 194 height 1978
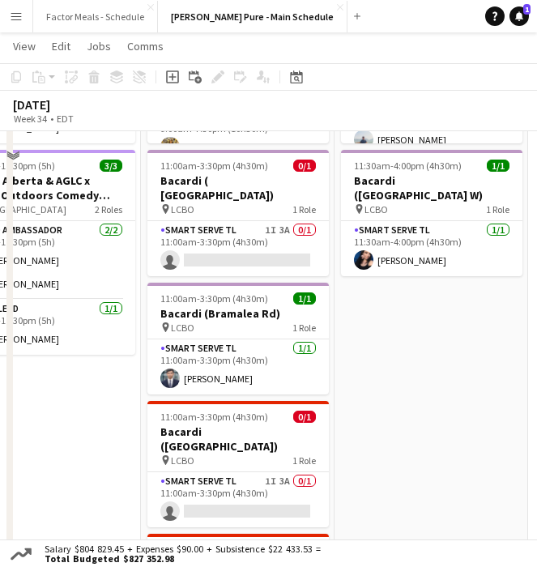
scroll to position [848, 0]
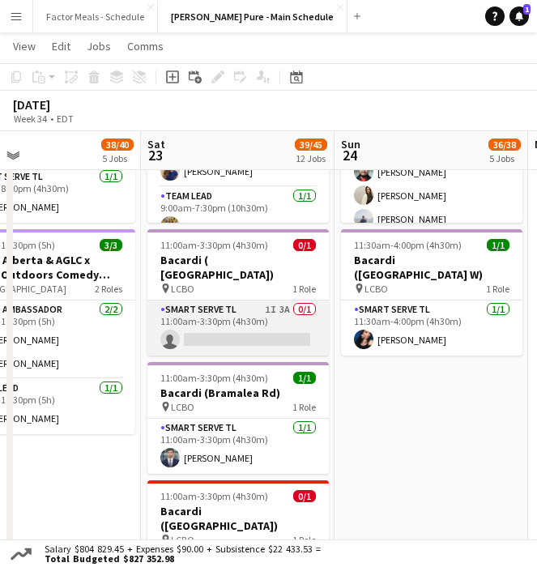
click at [211, 301] on app-card-role "Smart Serve TL 1I 3A 0/1 11:00am-3:30pm (4h30m) single-neutral-actions" at bounding box center [237, 328] width 181 height 55
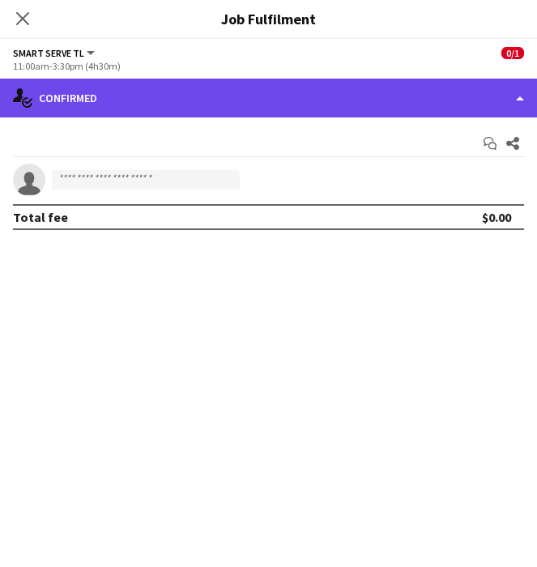
click at [192, 109] on div "single-neutral-actions-check-2 Confirmed" at bounding box center [268, 98] width 537 height 39
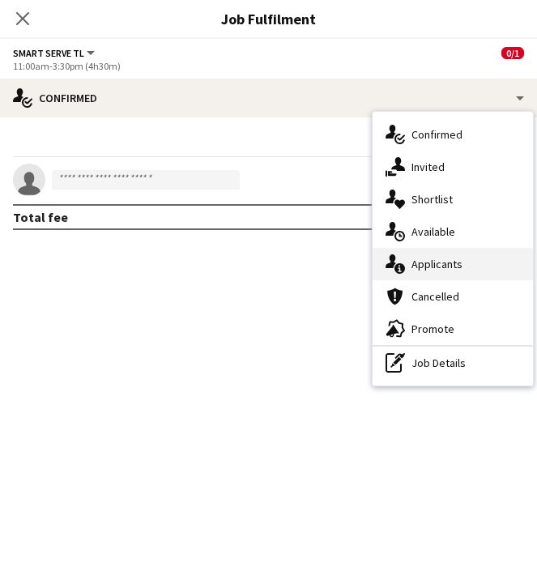
click at [446, 272] on div "single-neutral-actions-information Applicants" at bounding box center [453, 264] width 160 height 32
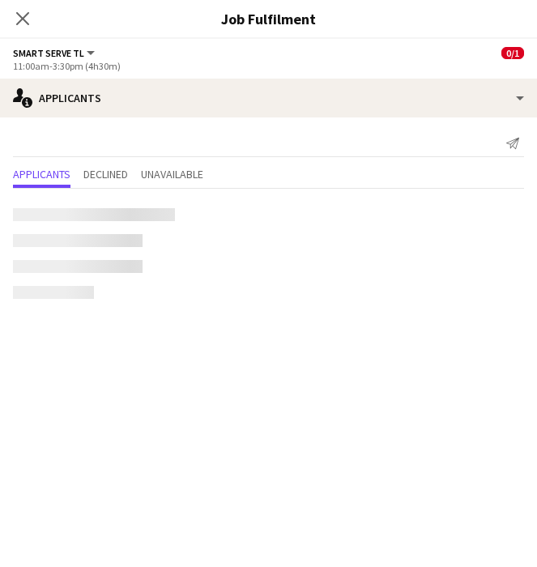
scroll to position [16, 0]
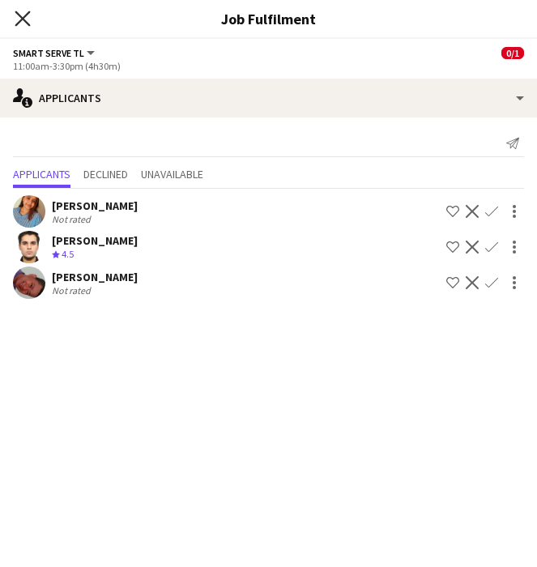
click at [25, 24] on icon "Close pop-in" at bounding box center [22, 18] width 15 height 15
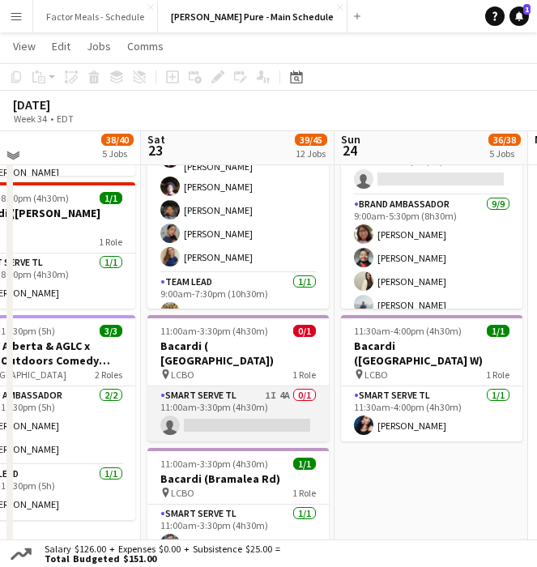
scroll to position [757, 0]
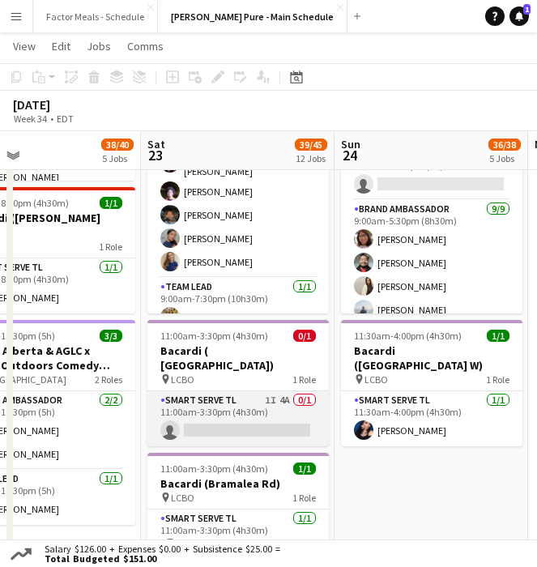
click at [215, 391] on app-card-role "Smart Serve TL 1I 4A 0/1 11:00am-3:30pm (4h30m) single-neutral-actions" at bounding box center [237, 418] width 181 height 55
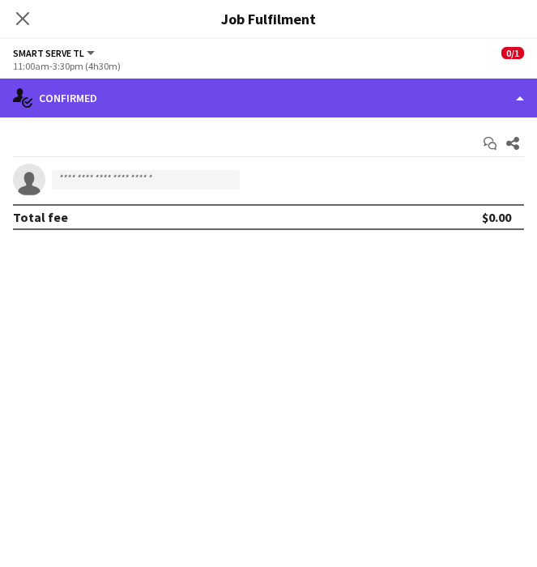
click at [245, 100] on div "single-neutral-actions-check-2 Confirmed" at bounding box center [268, 98] width 537 height 39
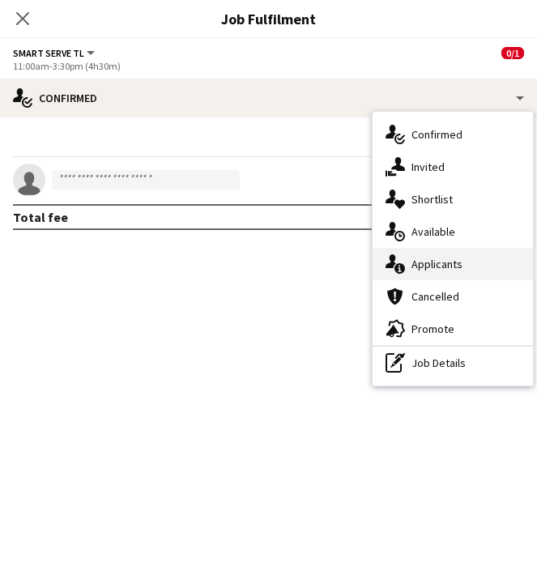
click at [432, 271] on div "single-neutral-actions-information Applicants" at bounding box center [453, 264] width 160 height 32
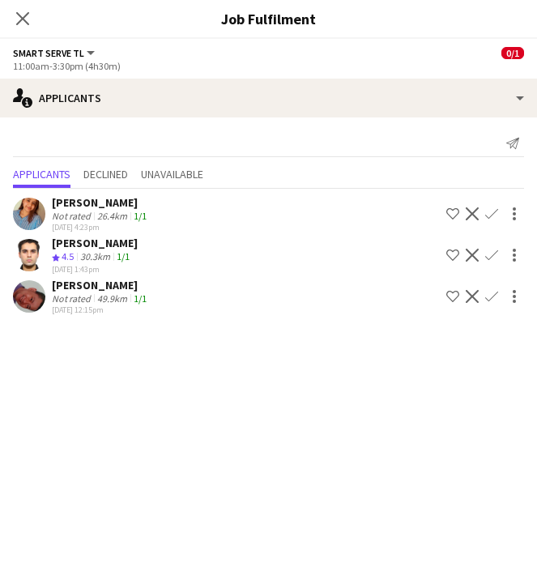
click at [493, 296] on app-icon "Confirm" at bounding box center [491, 296] width 13 height 13
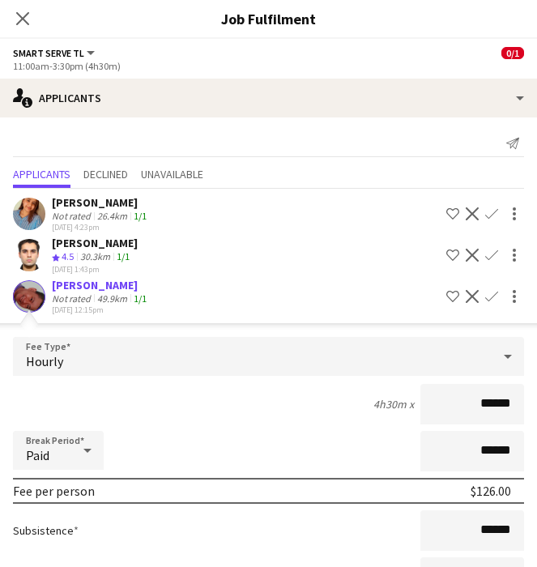
scroll to position [131, 0]
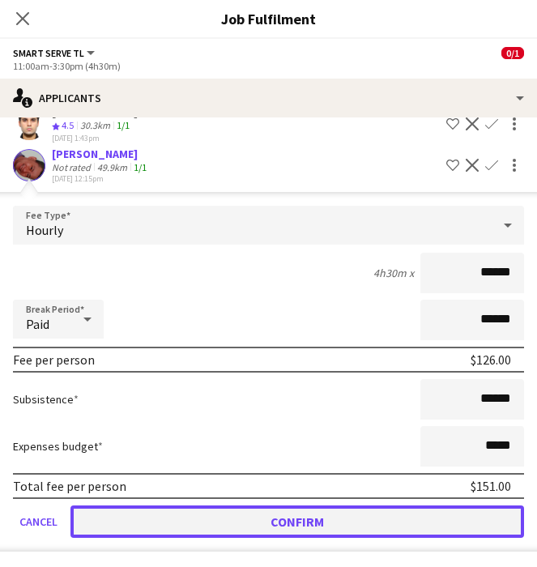
click at [287, 522] on button "Confirm" at bounding box center [297, 521] width 454 height 32
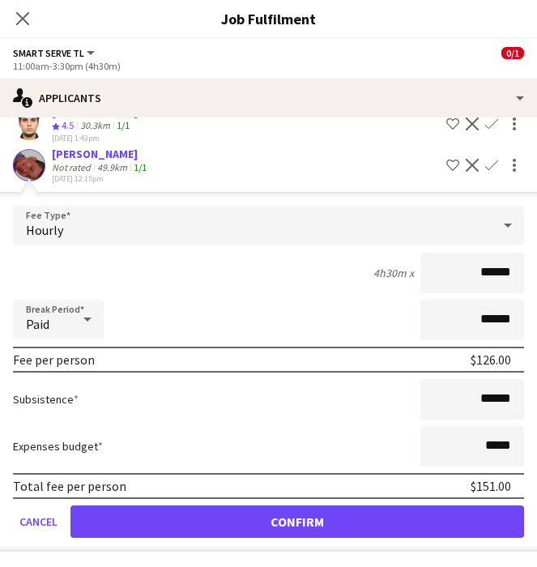
scroll to position [0, 0]
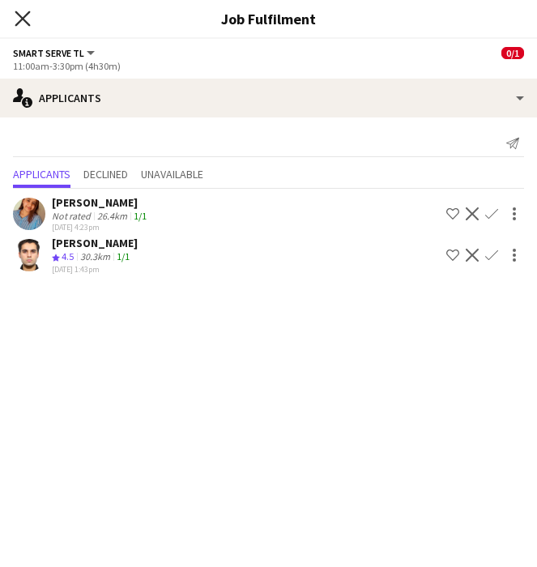
click at [20, 16] on icon at bounding box center [22, 18] width 15 height 15
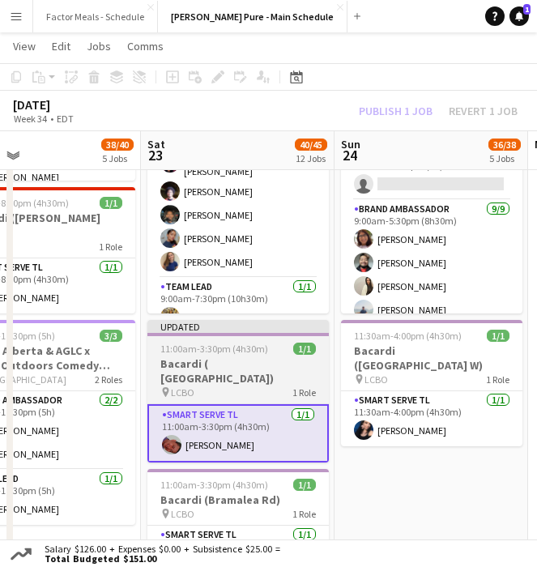
click at [225, 358] on h3 "Bacardi ( [GEOGRAPHIC_DATA])" at bounding box center [237, 370] width 181 height 29
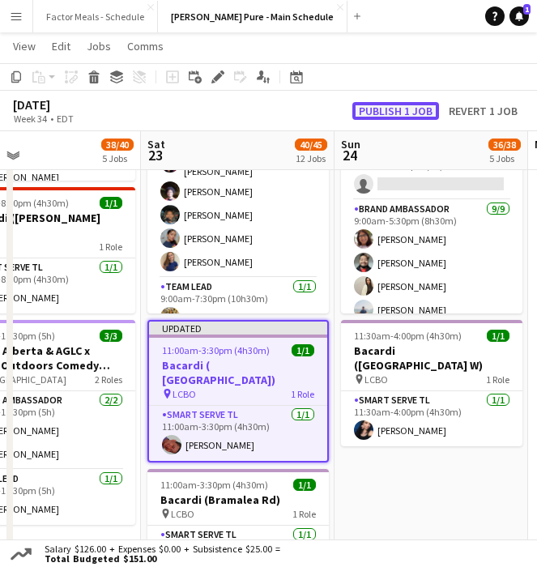
click at [390, 110] on button "Publish 1 job" at bounding box center [395, 111] width 87 height 18
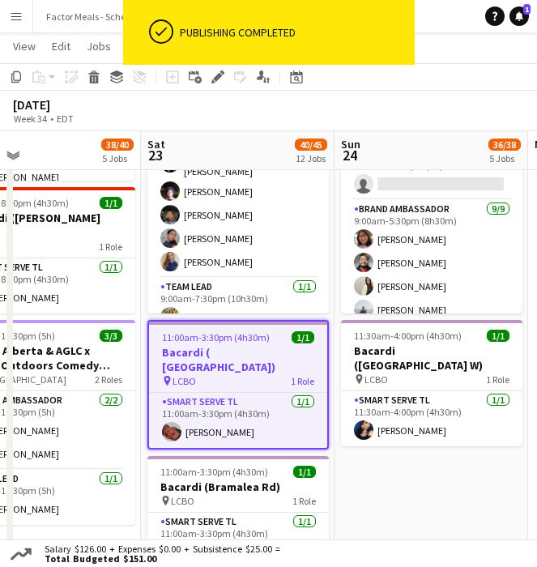
click at [284, 123] on div "[DATE] Week 34 • EDT" at bounding box center [268, 111] width 537 height 41
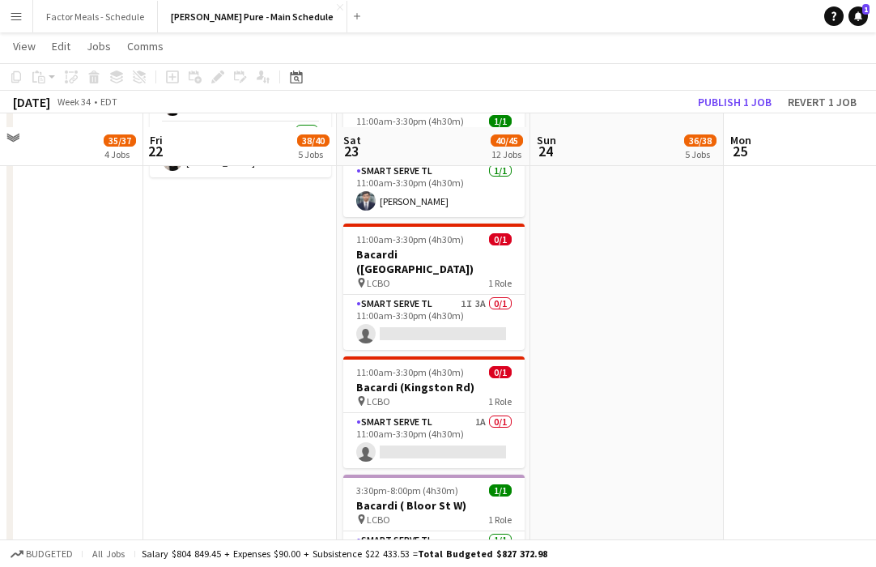
scroll to position [1103, 0]
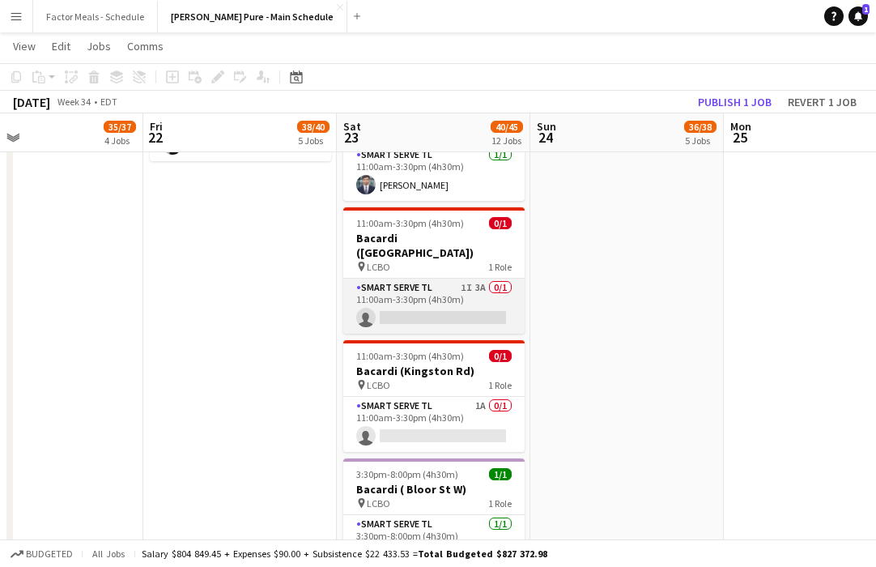
click at [422, 279] on app-card-role "Smart Serve TL 1I 3A 0/1 11:00am-3:30pm (4h30m) single-neutral-actions" at bounding box center [433, 306] width 181 height 55
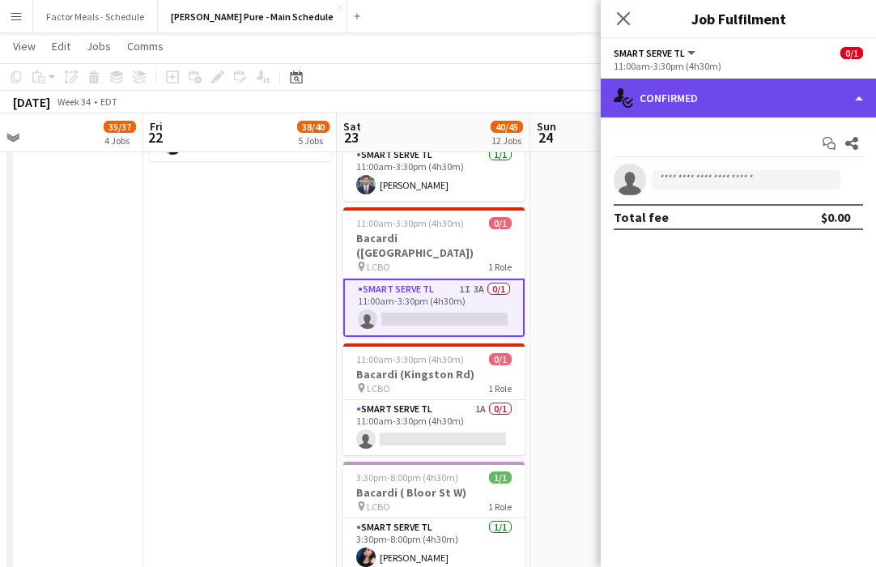
click at [599, 100] on div "single-neutral-actions-check-2 Confirmed" at bounding box center [738, 98] width 275 height 39
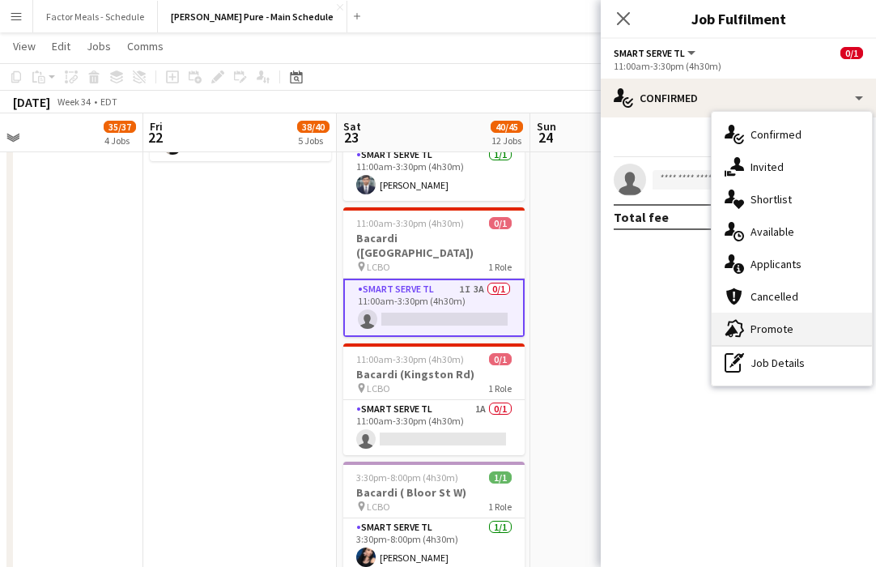
click at [599, 322] on div "advertising-megaphone Promote" at bounding box center [792, 329] width 160 height 32
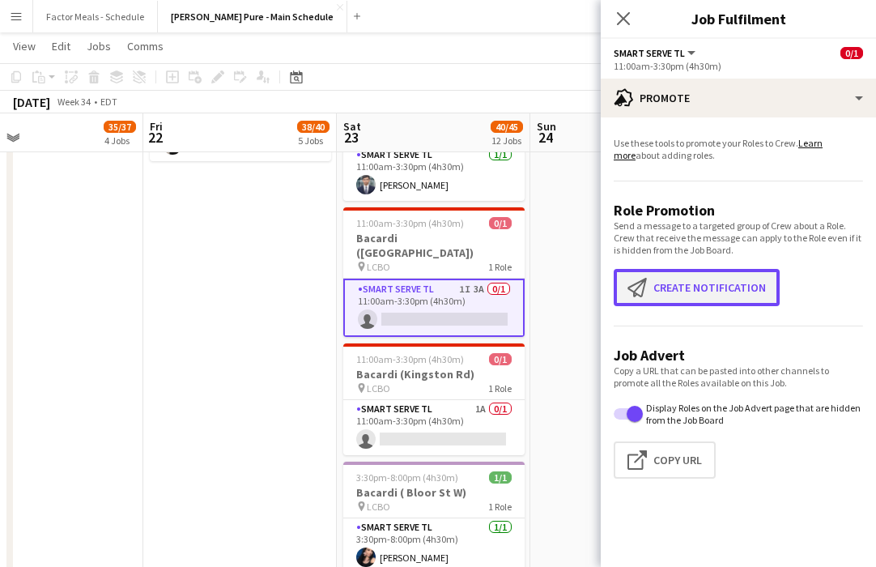
click at [599, 278] on button "Create notification Create notification" at bounding box center [697, 287] width 166 height 37
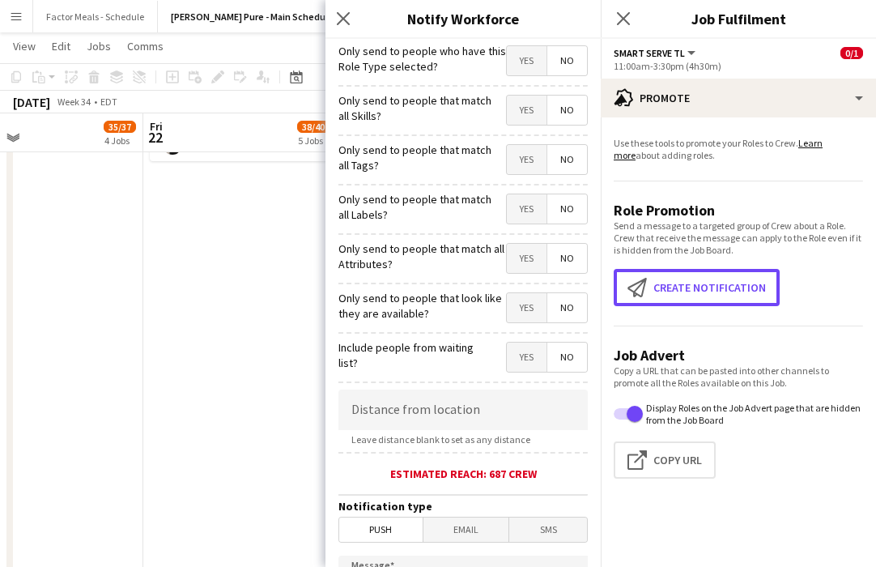
scroll to position [99, 0]
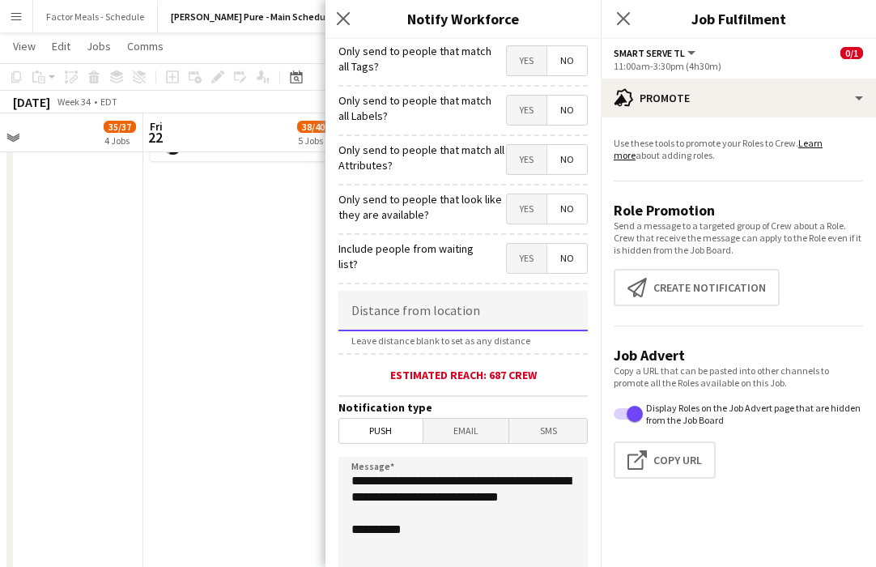
click at [414, 315] on input at bounding box center [463, 311] width 249 height 41
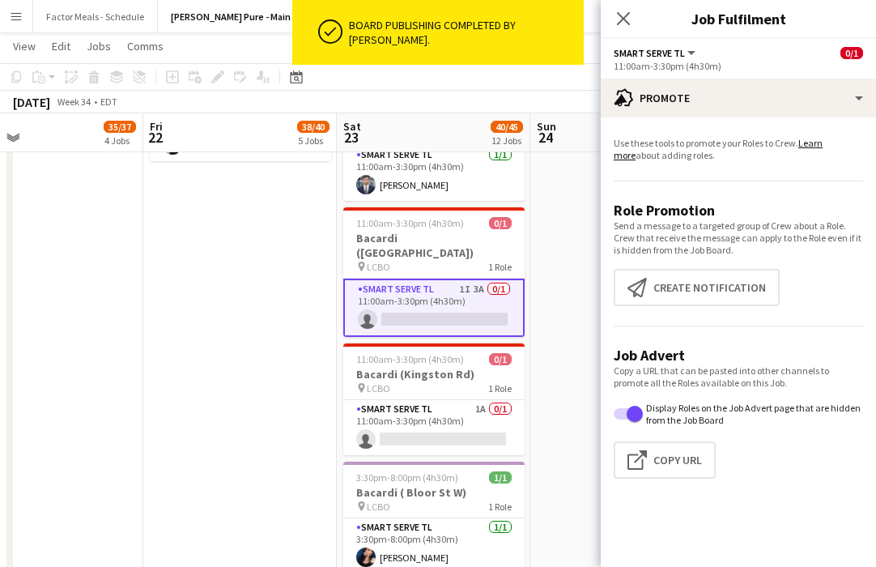
click at [407, 282] on app-card-role "Smart Serve TL 1I 3A 0/1 11:00am-3:30pm (4h30m) single-neutral-actions" at bounding box center [433, 308] width 181 height 58
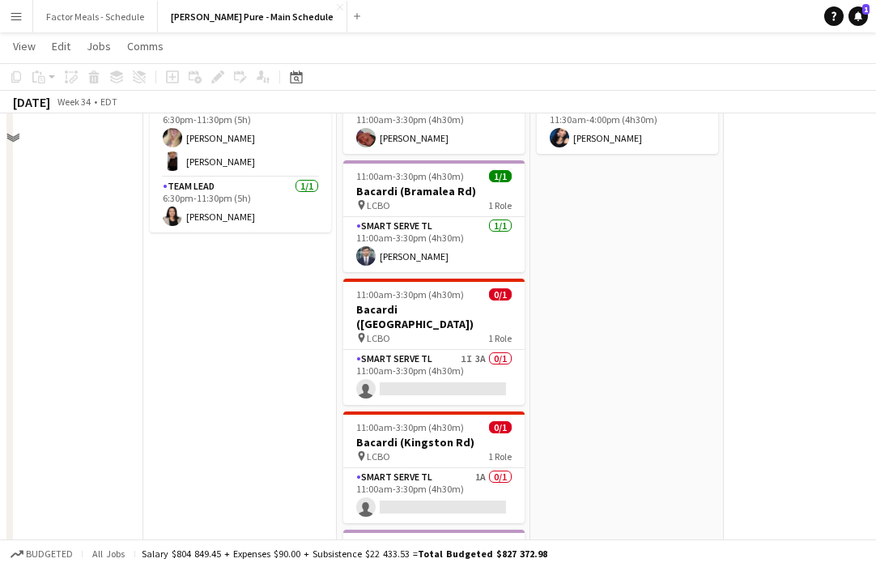
scroll to position [1044, 0]
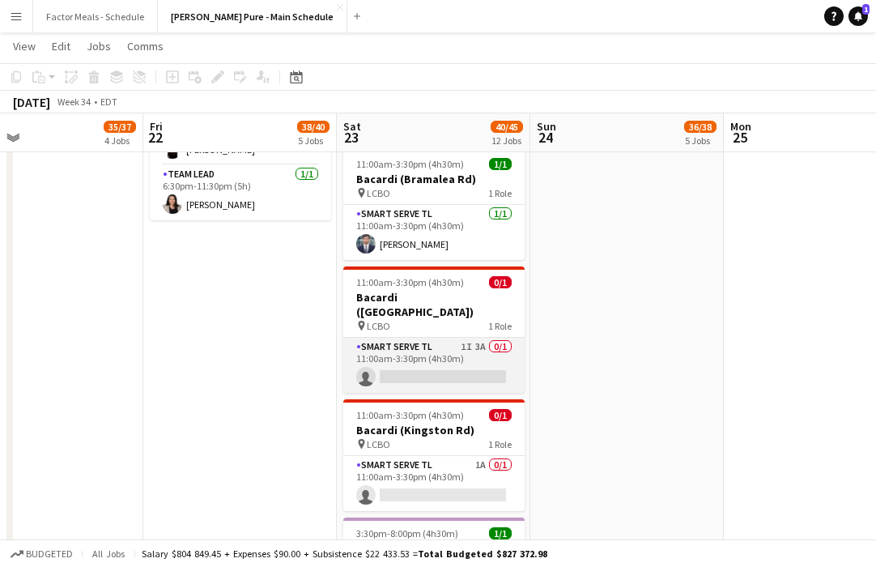
click at [388, 338] on app-card-role "Smart Serve TL 1I 3A 0/1 11:00am-3:30pm (4h30m) single-neutral-actions" at bounding box center [433, 365] width 181 height 55
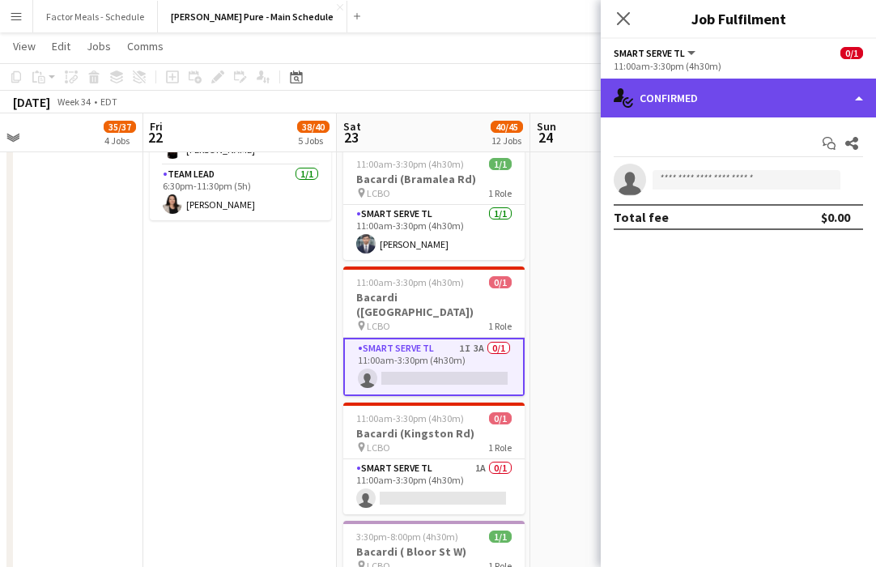
click at [599, 95] on div "single-neutral-actions-check-2 Confirmed" at bounding box center [738, 98] width 275 height 39
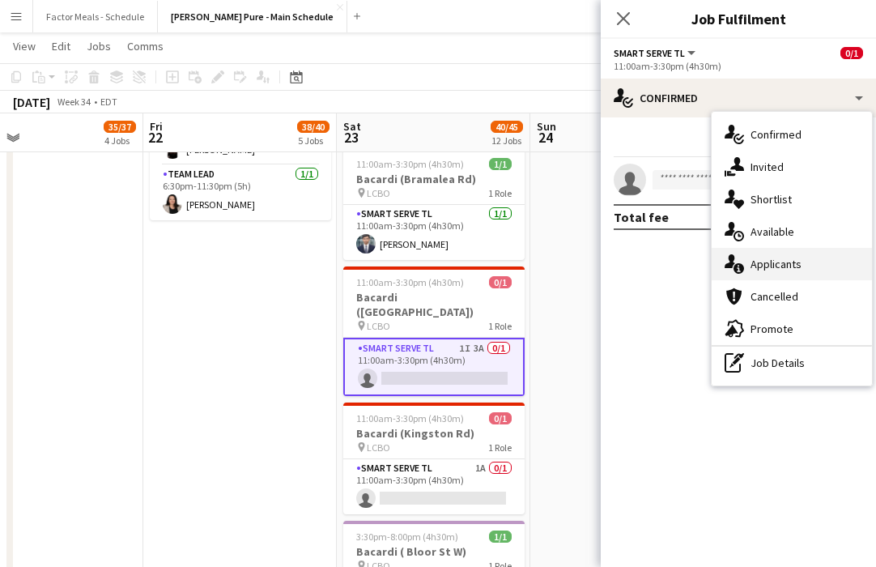
click at [599, 253] on div "single-neutral-actions-information Applicants" at bounding box center [792, 264] width 160 height 32
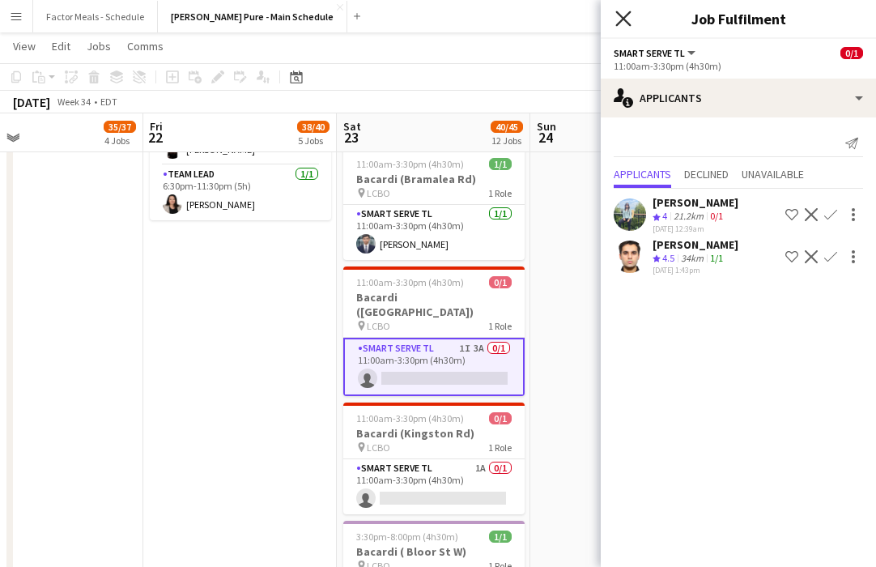
click at [599, 19] on icon "Close pop-in" at bounding box center [623, 18] width 15 height 15
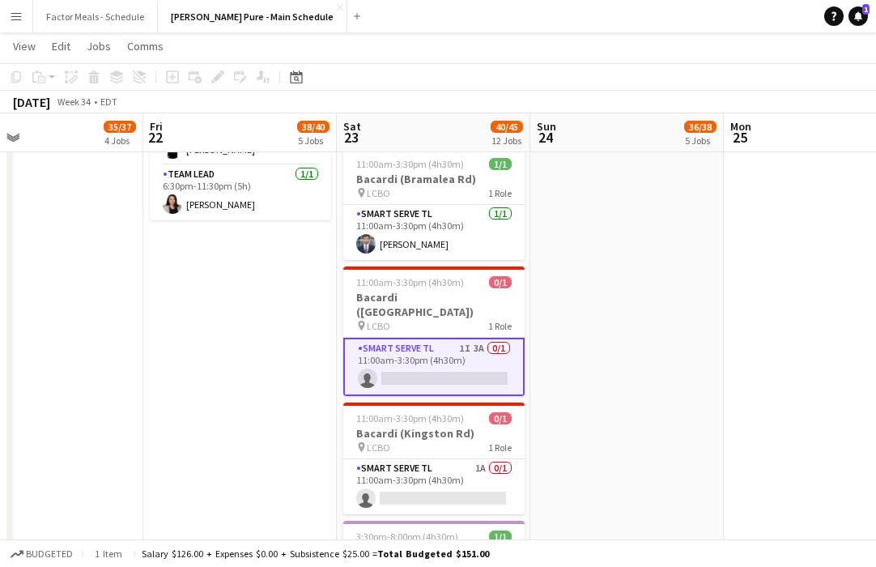
click at [546, 326] on app-date-cell "9:00am-5:00pm (8h) 21/21 Disney Fan Expo pin MTCC 5 Roles Paid Backup 2/2 9:00a…" at bounding box center [628, 126] width 194 height 1978
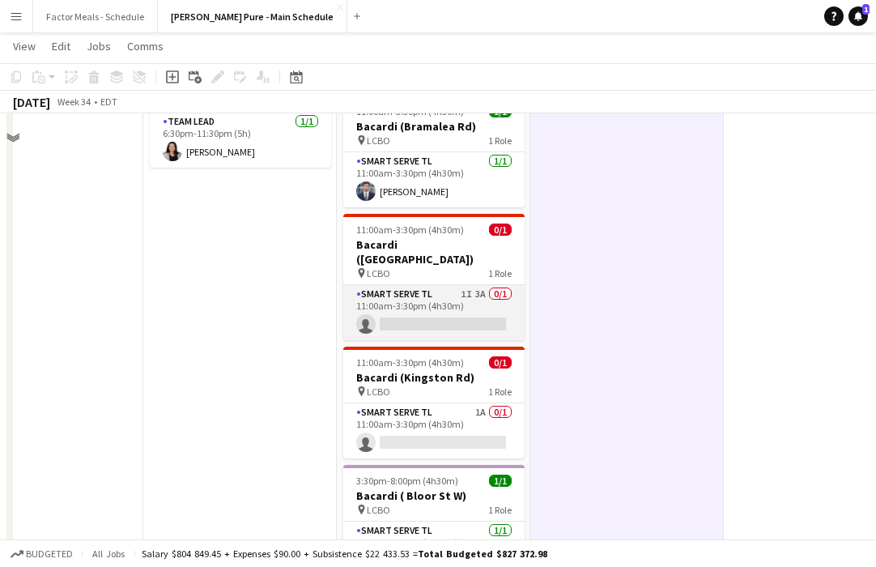
scroll to position [1164, 0]
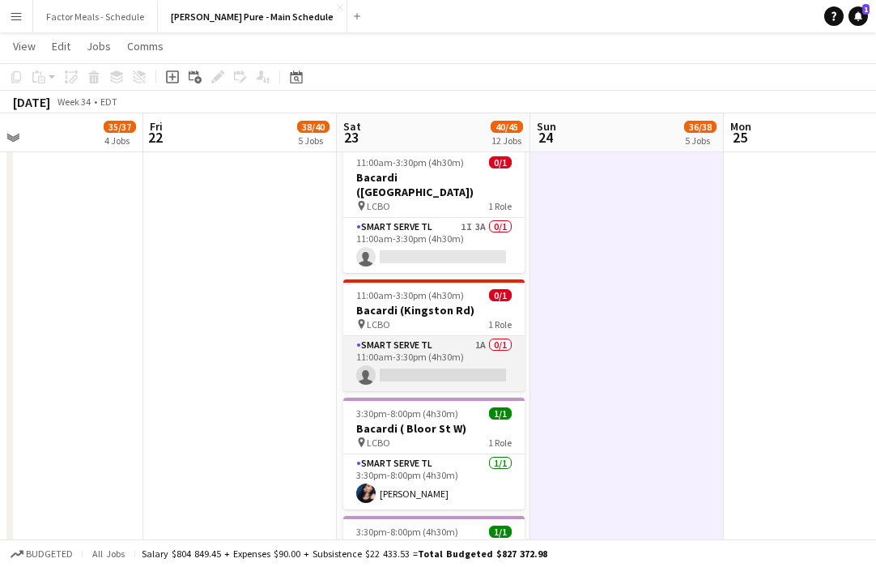
click at [399, 336] on app-card-role "Smart Serve TL 1A 0/1 11:00am-3:30pm (4h30m) single-neutral-actions" at bounding box center [433, 363] width 181 height 55
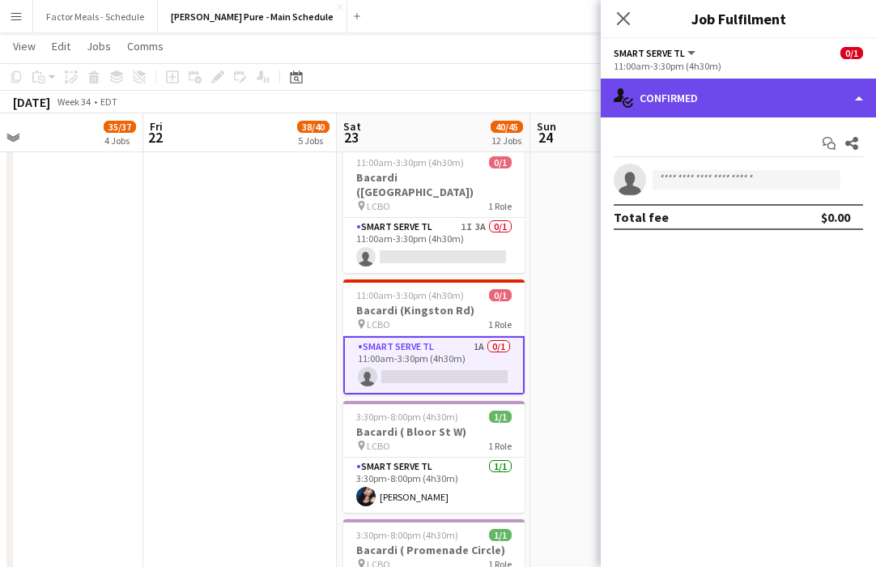
click at [599, 102] on div "single-neutral-actions-check-2 Confirmed" at bounding box center [738, 98] width 275 height 39
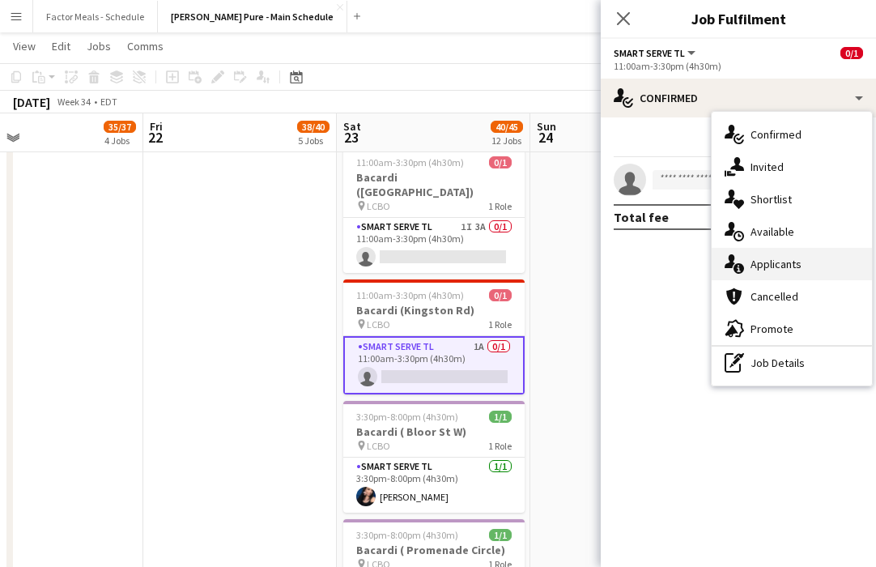
click at [599, 266] on div "single-neutral-actions-information Applicants" at bounding box center [792, 264] width 160 height 32
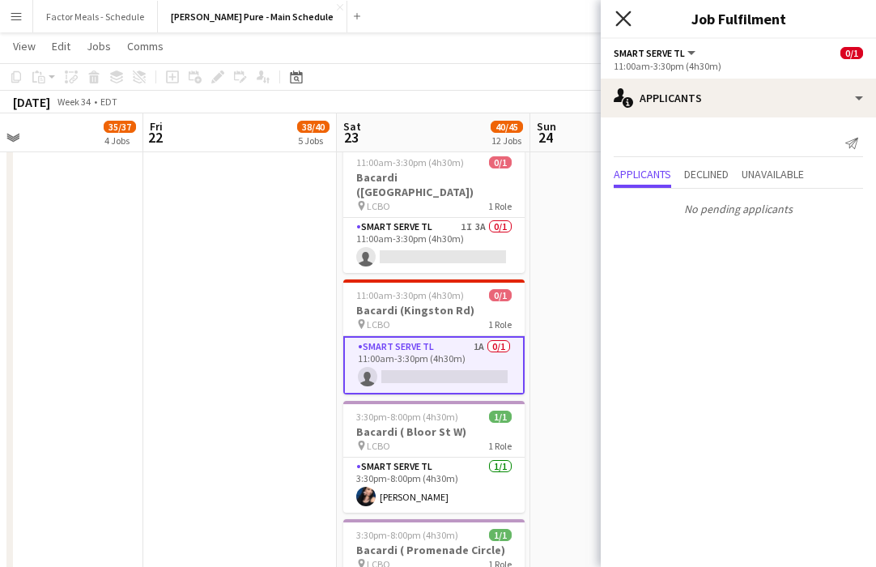
click at [599, 19] on icon at bounding box center [623, 18] width 15 height 15
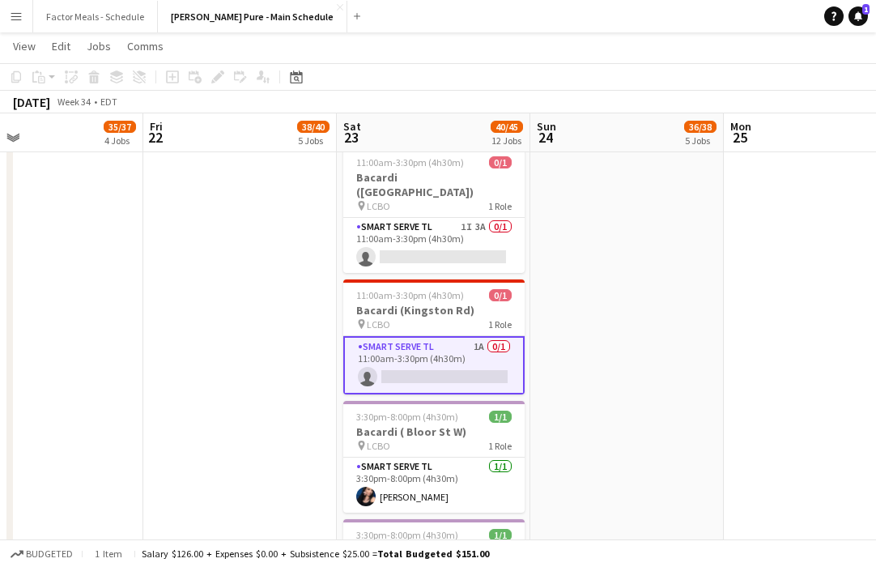
click at [574, 223] on app-date-cell "9:00am-5:00pm (8h) 21/21 Disney Fan Expo pin MTCC 5 Roles Paid Backup 2/2 9:00a…" at bounding box center [628, 6] width 194 height 1978
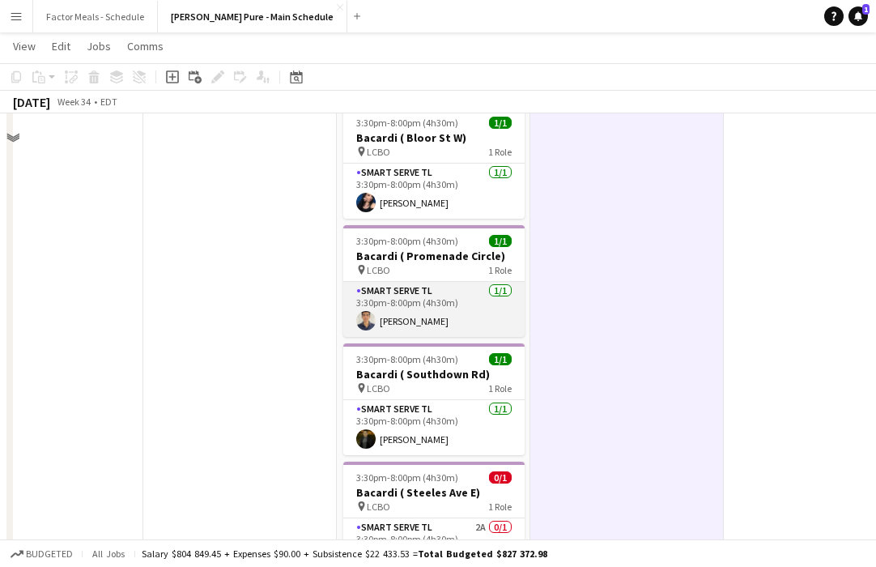
scroll to position [1559, 0]
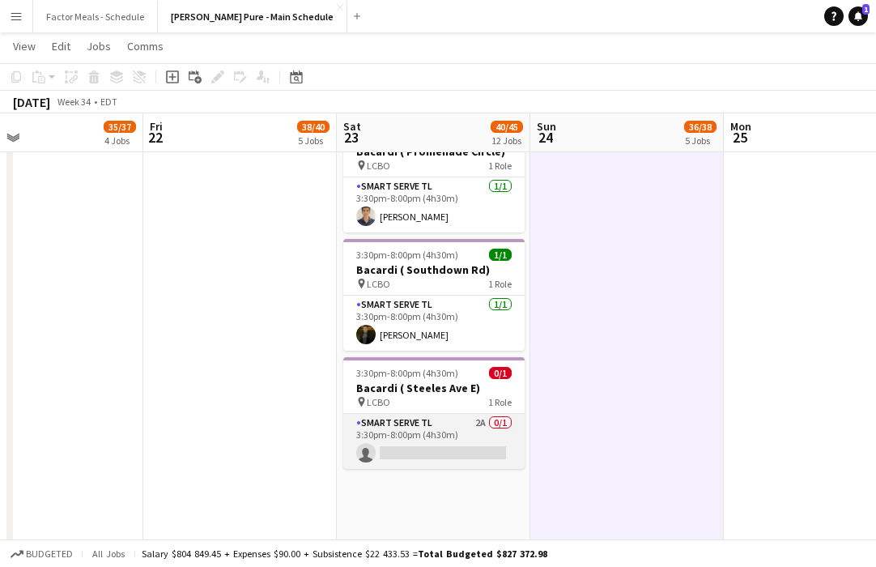
click at [403, 414] on app-card-role "Smart Serve TL 2A 0/1 3:30pm-8:00pm (4h30m) single-neutral-actions" at bounding box center [433, 441] width 181 height 55
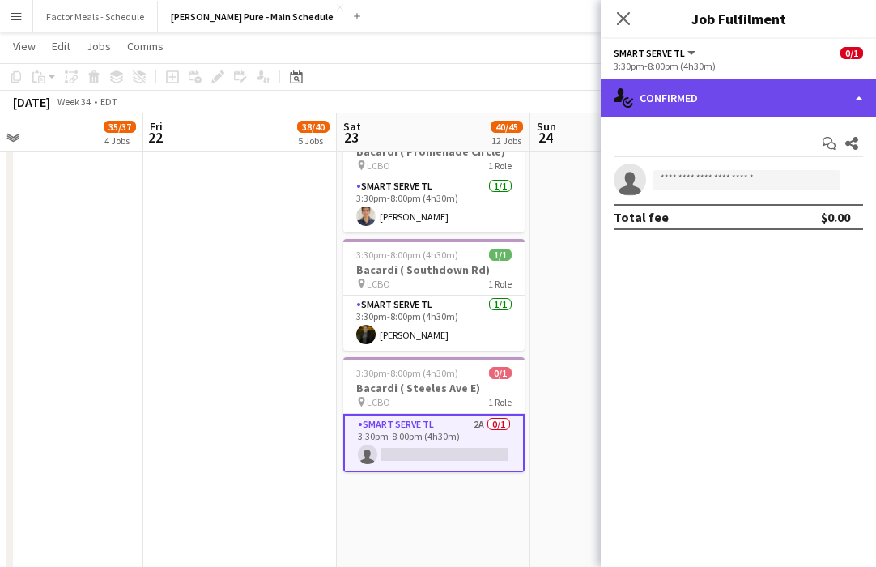
click at [599, 100] on div "single-neutral-actions-check-2 Confirmed" at bounding box center [738, 98] width 275 height 39
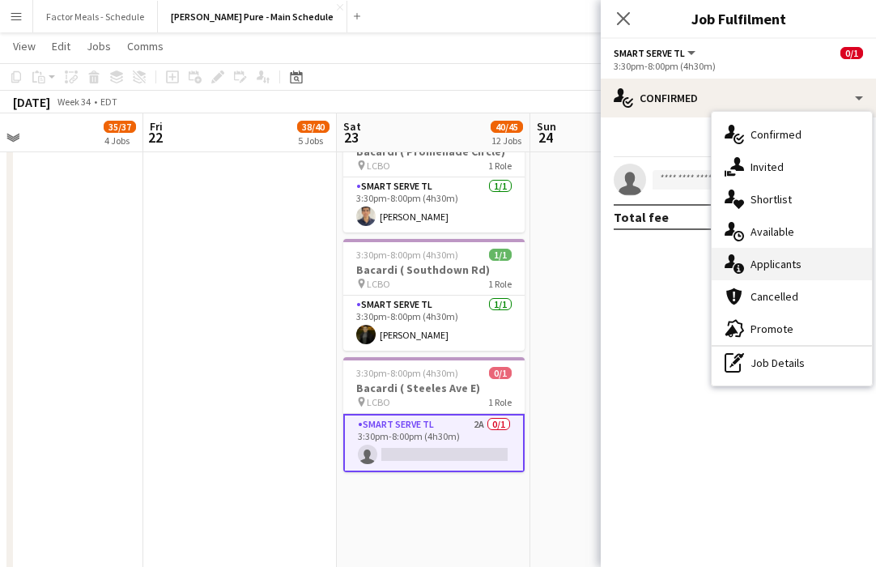
click at [599, 269] on div "single-neutral-actions-information Applicants" at bounding box center [792, 264] width 160 height 32
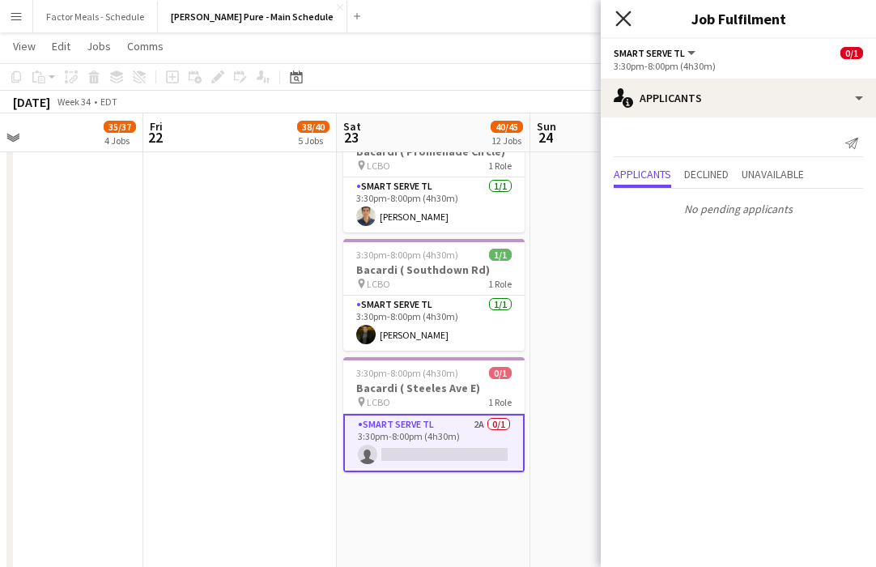
click at [599, 20] on icon at bounding box center [623, 18] width 15 height 15
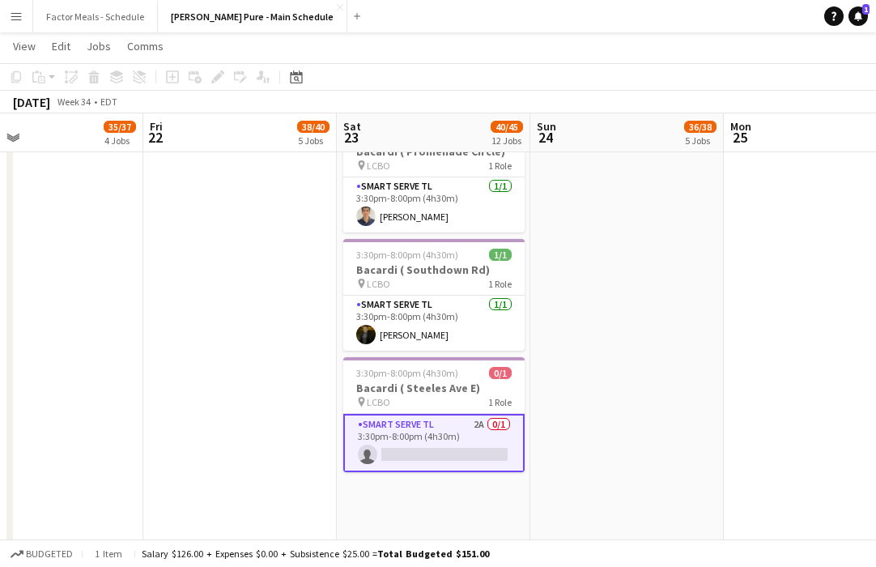
click at [428, 414] on app-card-role "Smart Serve TL 2A 0/1 3:30pm-8:00pm (4h30m) single-neutral-actions" at bounding box center [433, 443] width 181 height 58
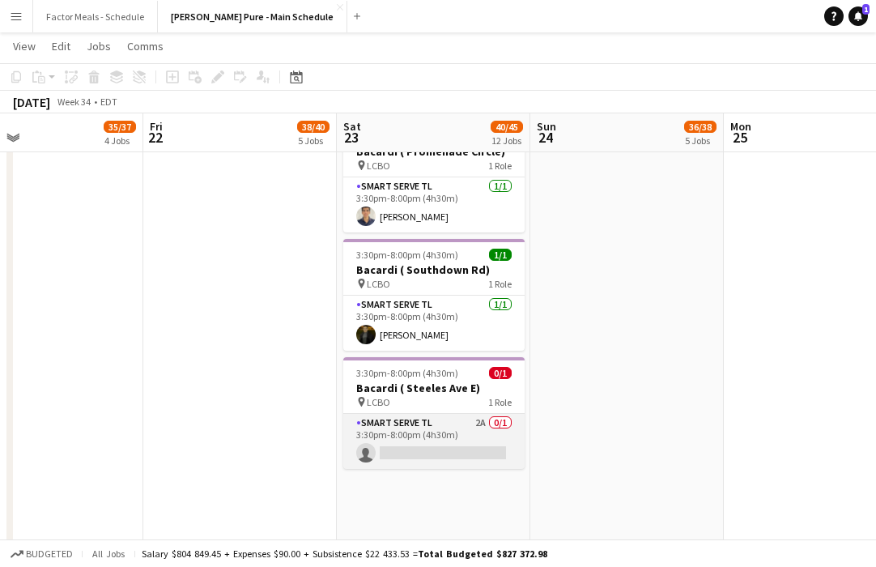
click at [427, 414] on app-card-role "Smart Serve TL 2A 0/1 3:30pm-8:00pm (4h30m) single-neutral-actions" at bounding box center [433, 441] width 181 height 55
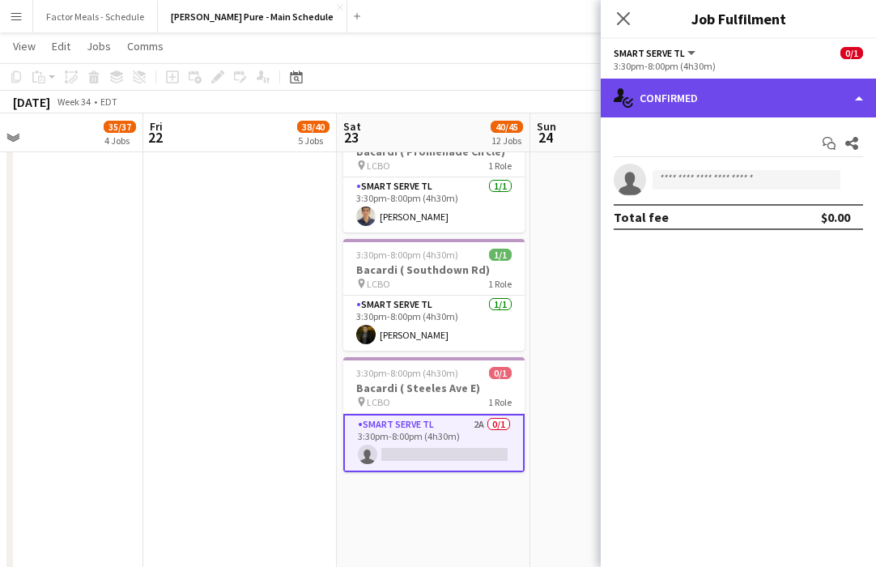
click at [599, 88] on div "single-neutral-actions-check-2 Confirmed" at bounding box center [738, 98] width 275 height 39
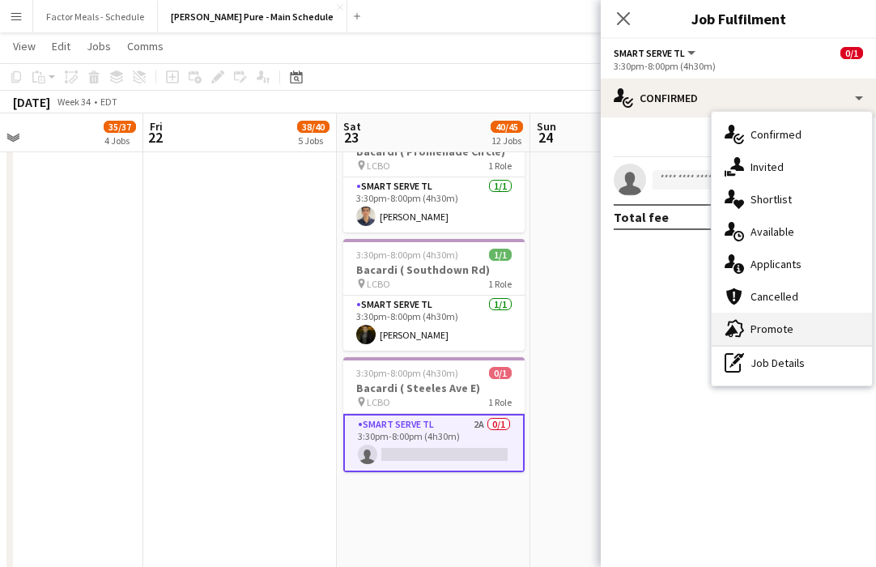
click at [599, 322] on div "advertising-megaphone Promote" at bounding box center [792, 329] width 160 height 32
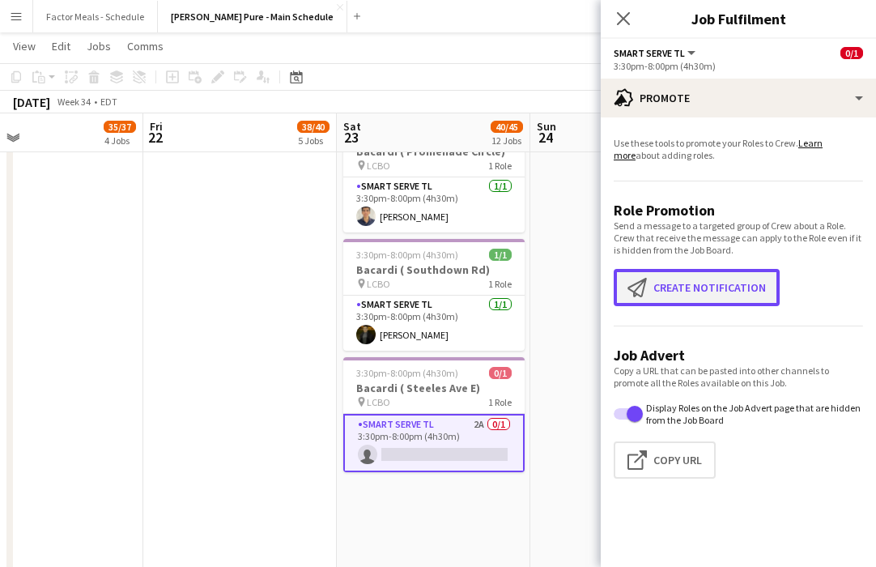
click at [599, 284] on button "Create notification Create notification" at bounding box center [697, 287] width 166 height 37
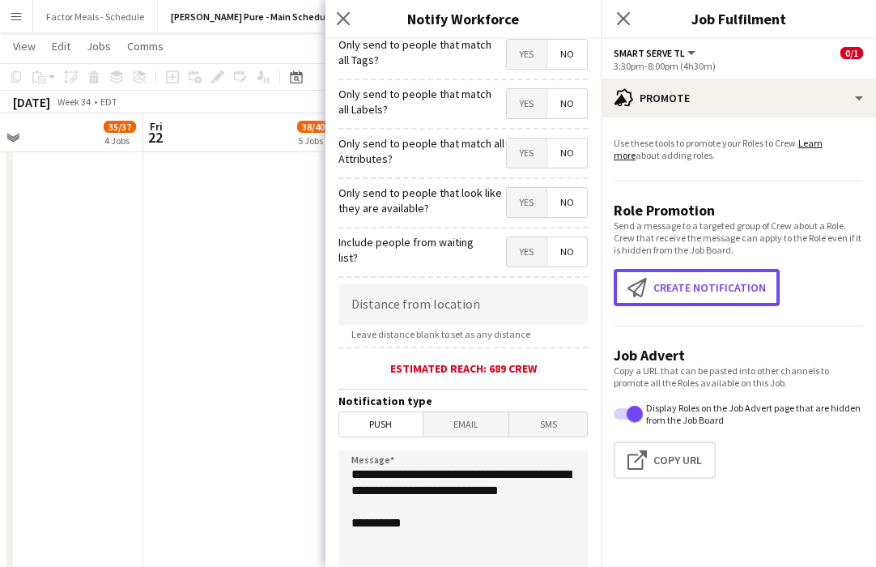
scroll to position [121, 0]
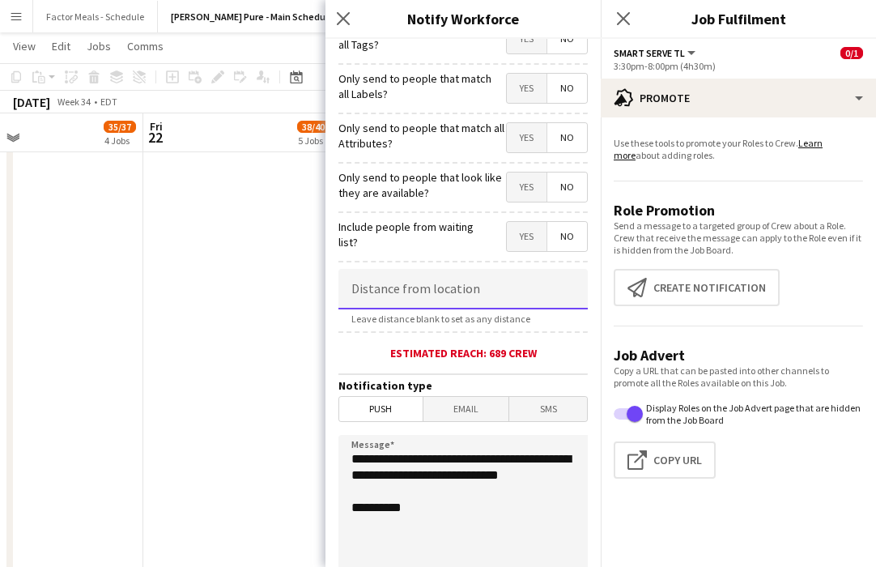
click at [407, 305] on input at bounding box center [463, 289] width 249 height 41
type input "******"
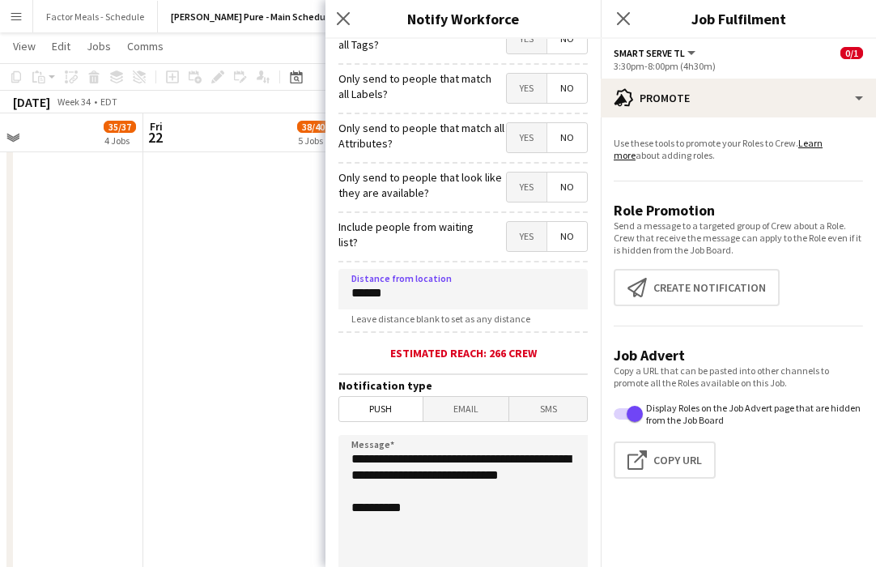
click at [483, 406] on span "Email" at bounding box center [467, 409] width 86 height 24
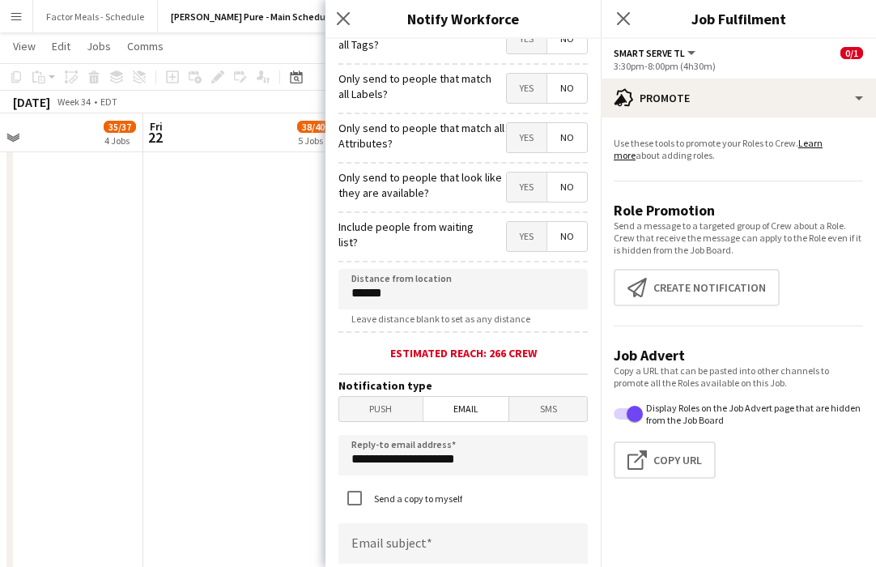
scroll to position [428, 0]
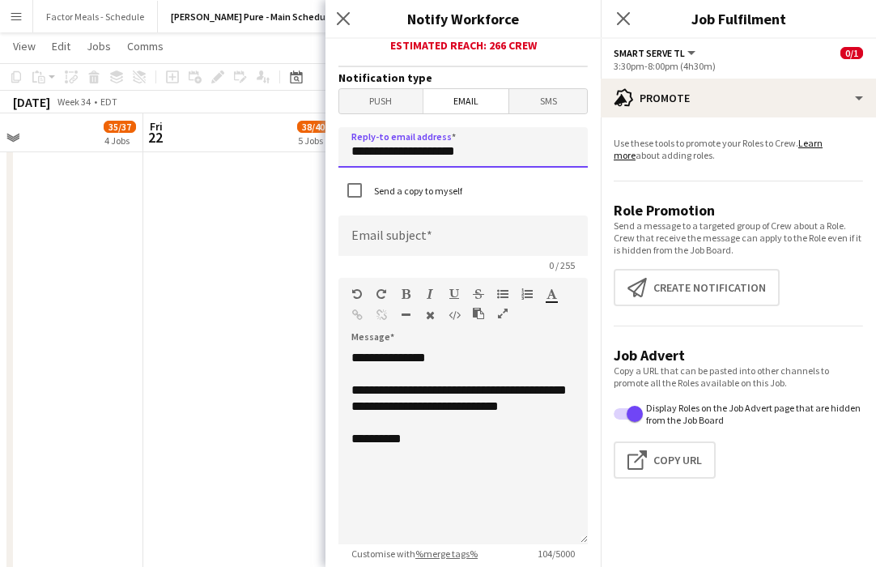
drag, startPoint x: 478, startPoint y: 157, endPoint x: 315, endPoint y: 156, distance: 162.8
type input "**********"
click at [386, 239] on input at bounding box center [463, 235] width 249 height 41
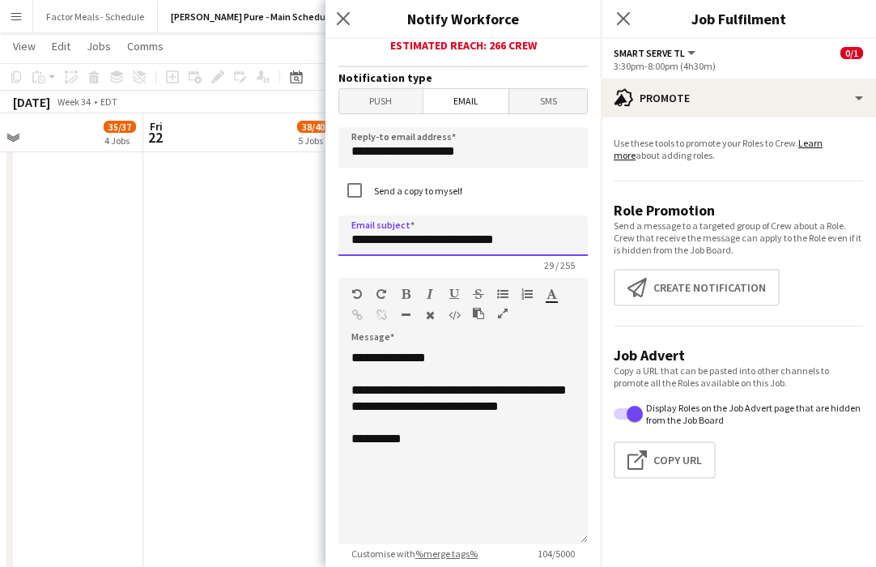
type input "**********"
click at [433, 347] on div "**********" at bounding box center [463, 442] width 249 height 206
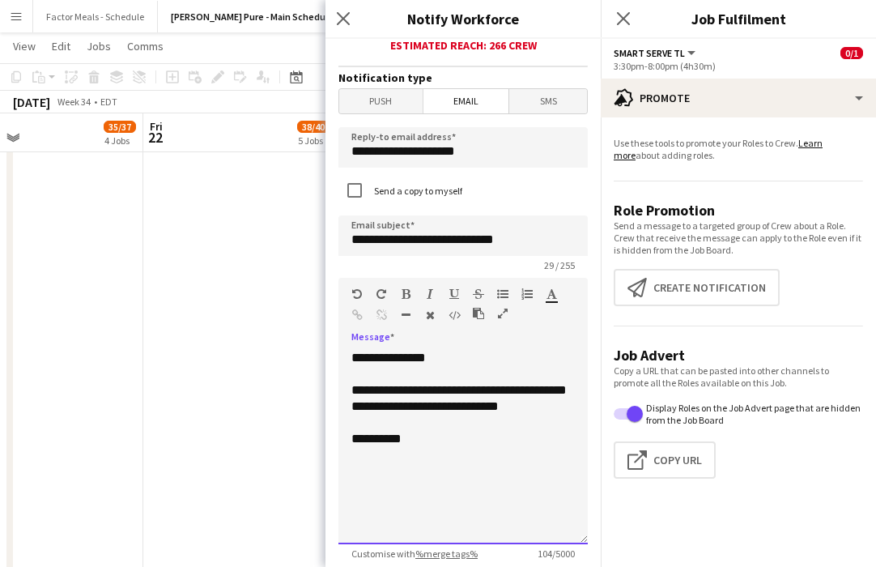
click at [446, 365] on div "**********" at bounding box center [463, 447] width 249 height 194
click at [3, 150] on app-board-header-date "Thu 21 35/37 4 Jobs" at bounding box center [47, 132] width 194 height 39
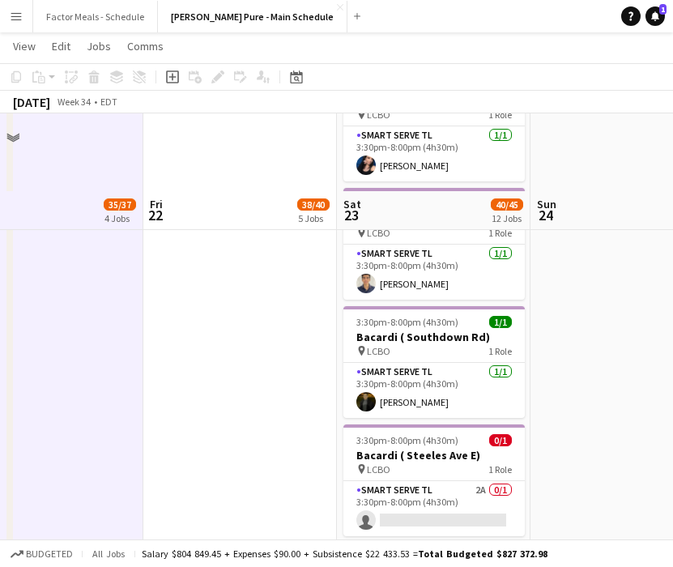
scroll to position [1570, 0]
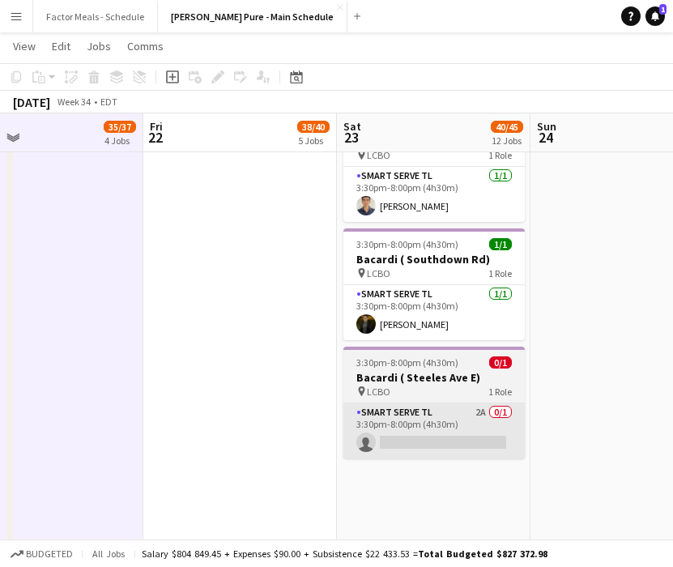
click at [403, 403] on app-card-role "Smart Serve TL 2A 0/1 3:30pm-8:00pm (4h30m) single-neutral-actions" at bounding box center [433, 430] width 181 height 55
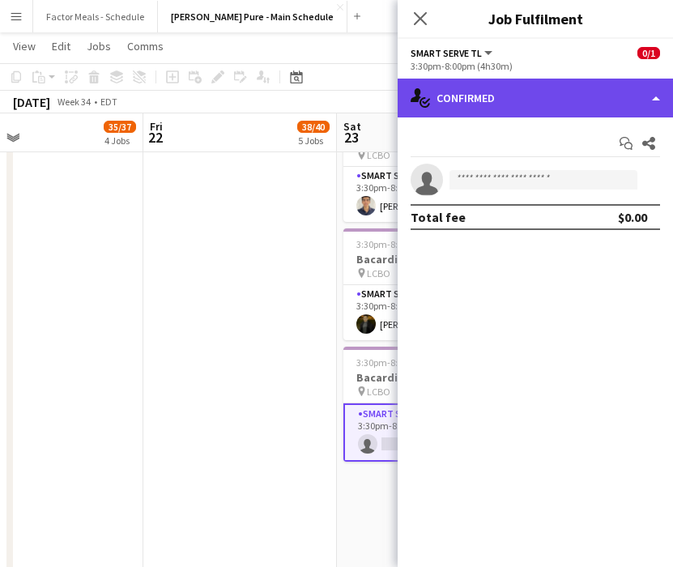
click at [551, 111] on div "single-neutral-actions-check-2 Confirmed" at bounding box center [535, 98] width 275 height 39
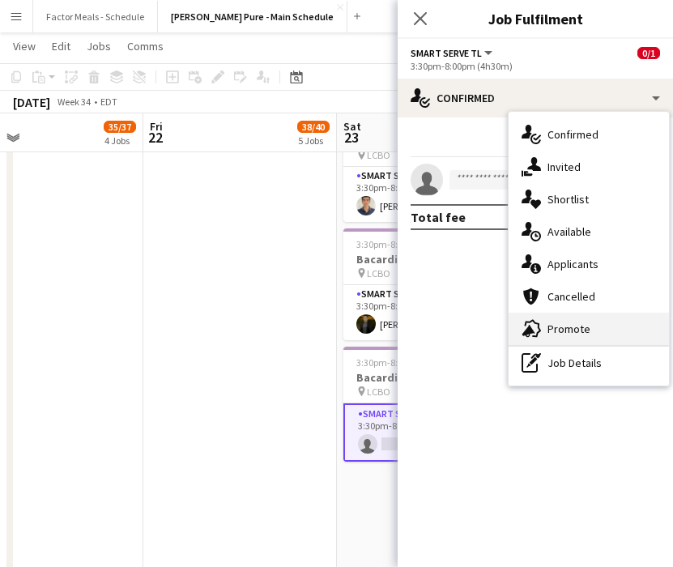
click at [599, 329] on div "advertising-megaphone Promote" at bounding box center [589, 329] width 160 height 32
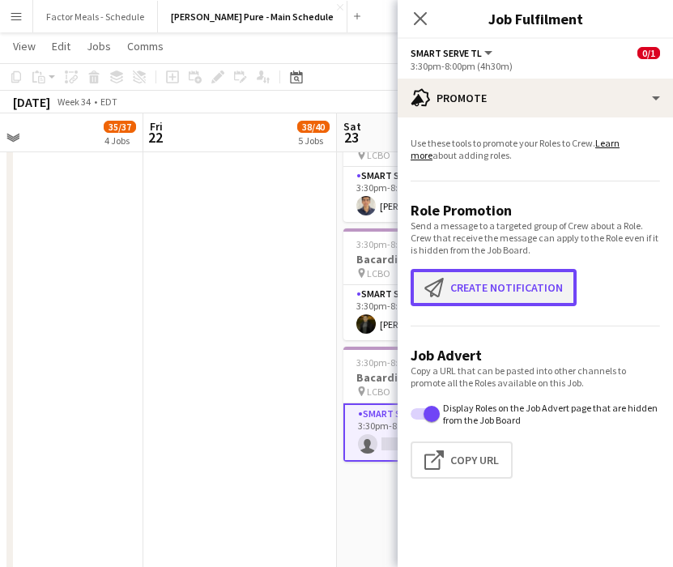
click at [494, 284] on button "Create notification Create notification" at bounding box center [494, 287] width 166 height 37
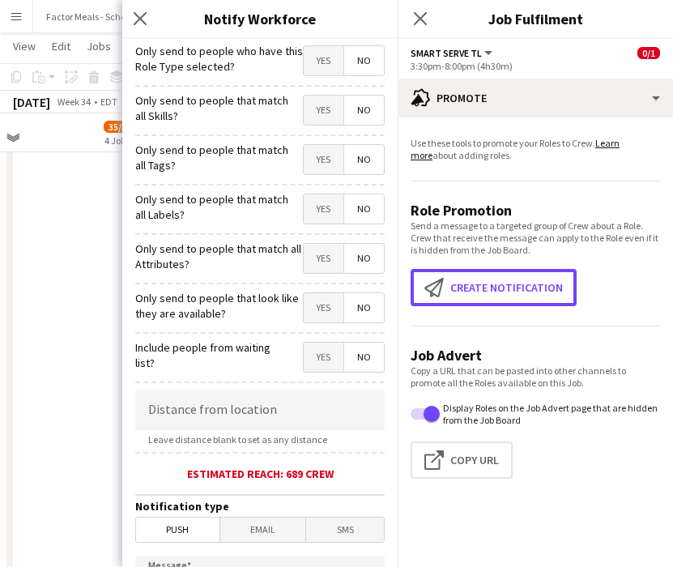
scroll to position [51, 0]
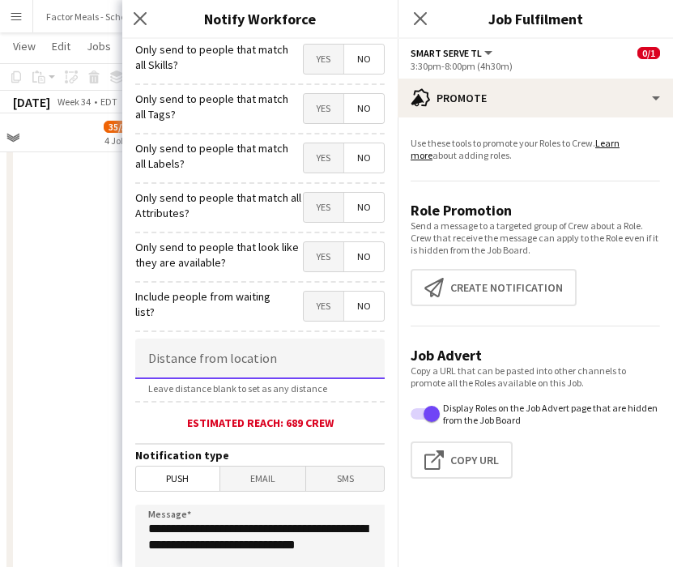
click at [220, 367] on input at bounding box center [259, 359] width 249 height 41
type input "******"
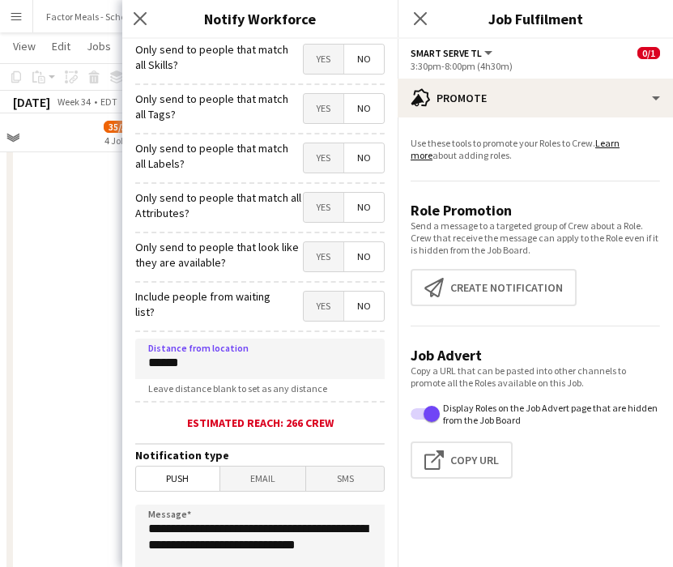
click at [257, 474] on span "Email" at bounding box center [263, 479] width 86 height 24
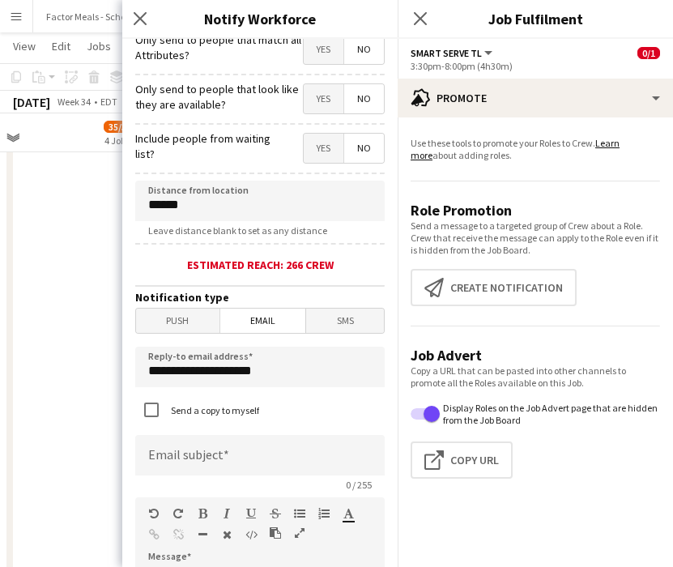
scroll to position [290, 0]
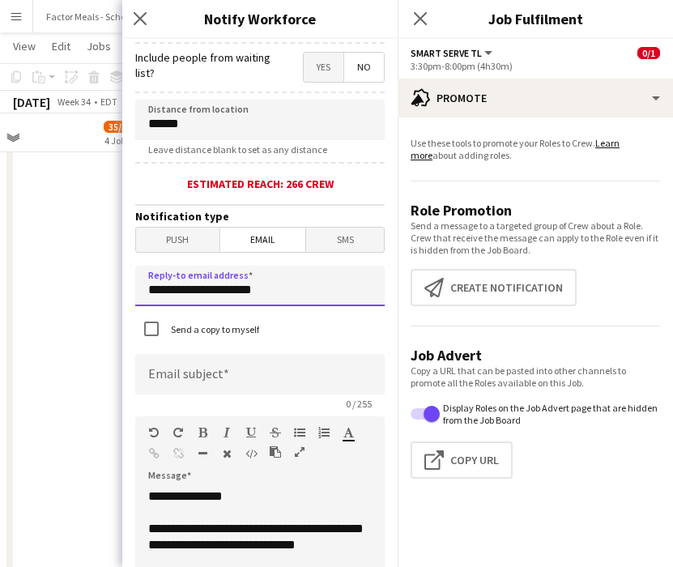
click at [275, 281] on input "**********" at bounding box center [259, 286] width 249 height 41
drag, startPoint x: 275, startPoint y: 293, endPoint x: 109, endPoint y: 285, distance: 167.1
type input "**********"
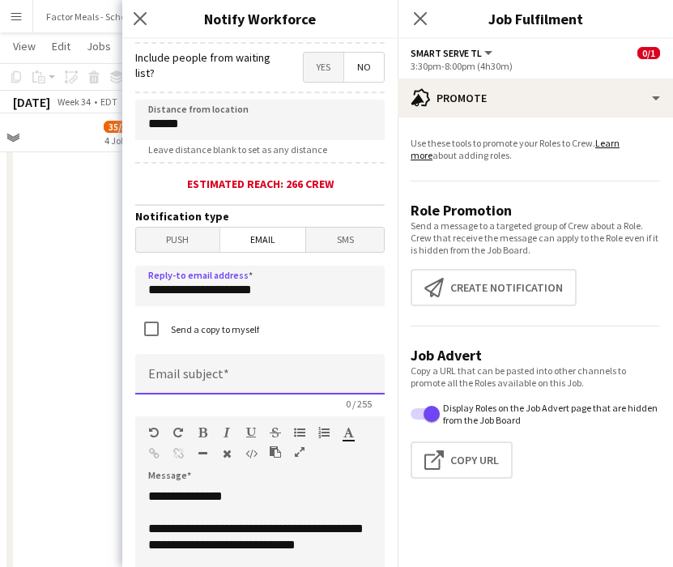
click at [253, 371] on input at bounding box center [259, 374] width 249 height 41
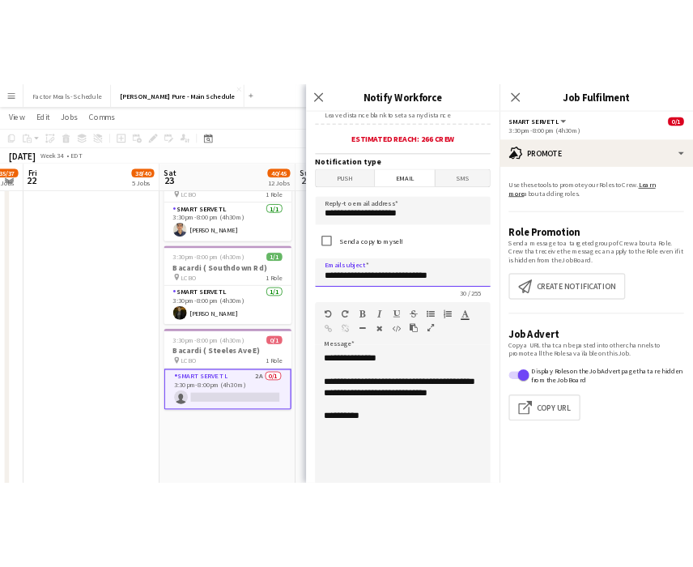
scroll to position [471, 0]
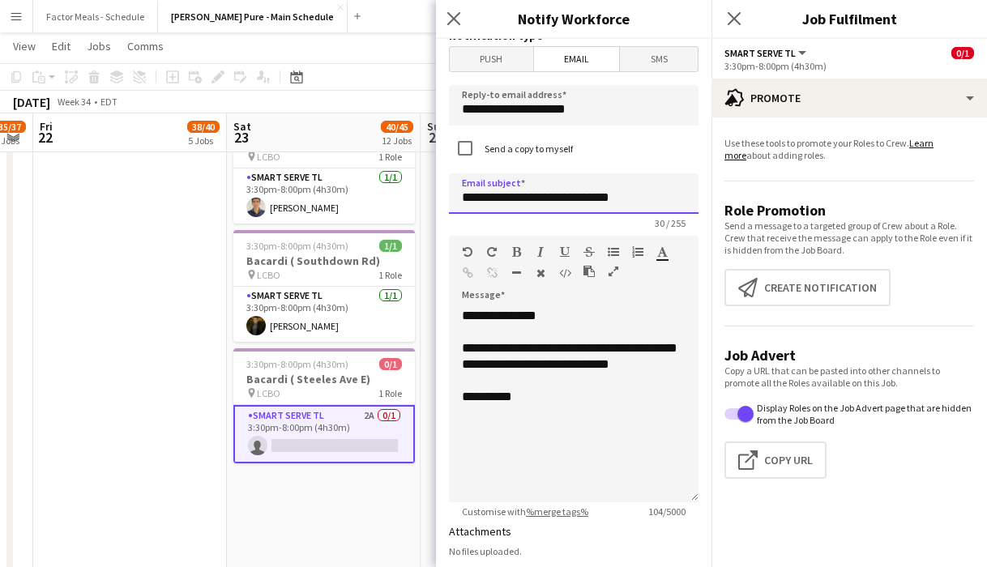
type input "**********"
click at [552, 407] on div "**********" at bounding box center [573, 405] width 249 height 194
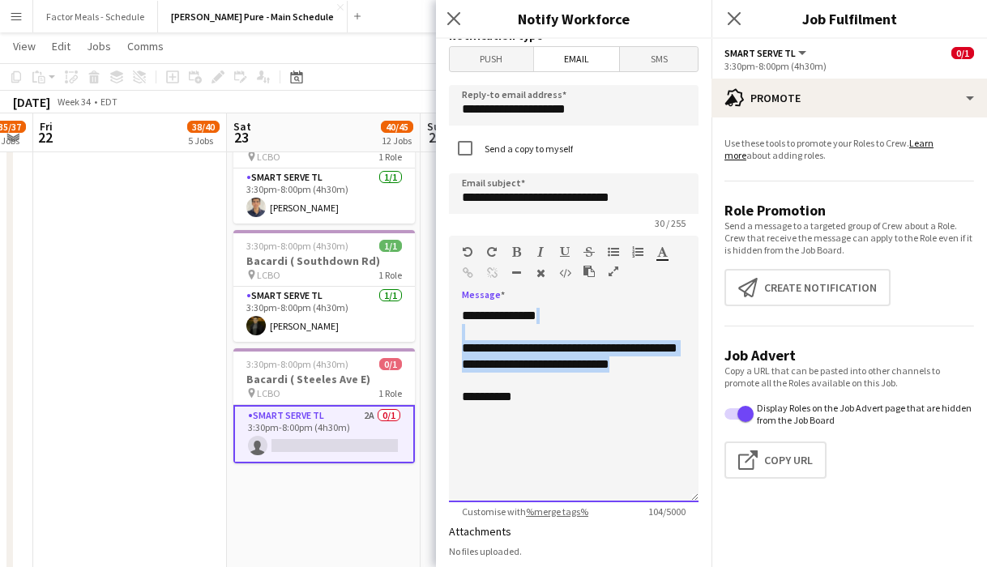
drag, startPoint x: 548, startPoint y: 390, endPoint x: 479, endPoint y: 341, distance: 84.3
click at [479, 341] on div "**********" at bounding box center [573, 405] width 249 height 194
click at [578, 392] on div "**********" at bounding box center [573, 405] width 249 height 194
drag, startPoint x: 565, startPoint y: 348, endPoint x: 616, endPoint y: 393, distance: 67.7
click at [599, 393] on div "**********" at bounding box center [573, 405] width 249 height 194
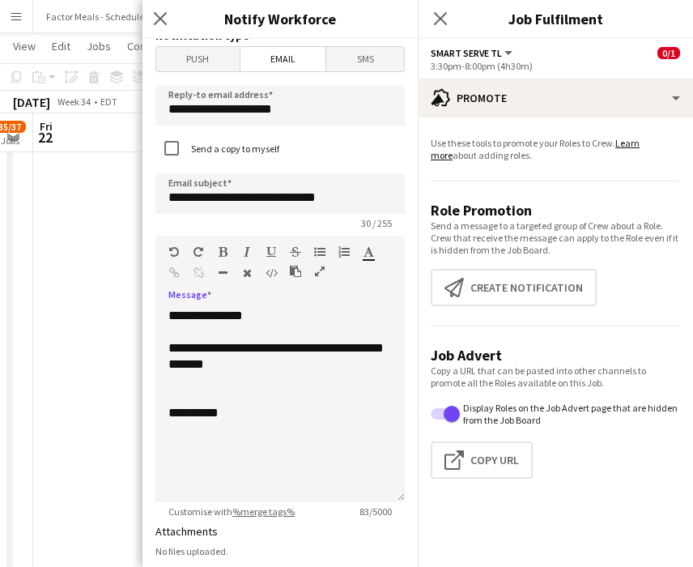
click at [318, 258] on icon "button" at bounding box center [319, 251] width 11 height 11
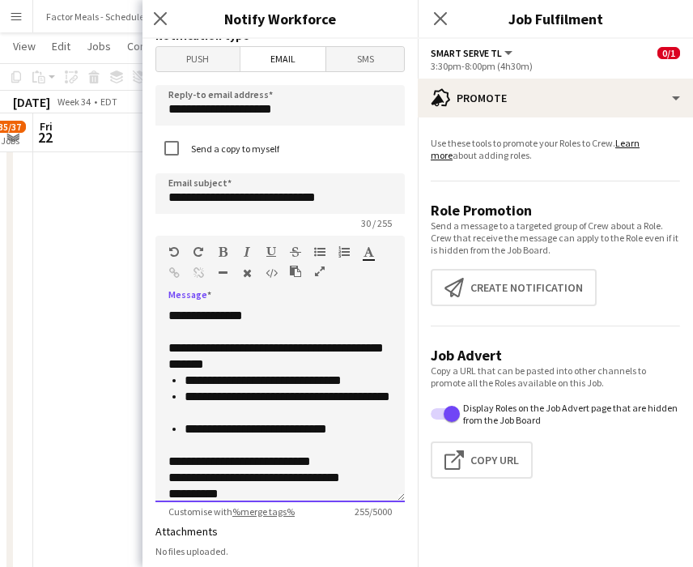
scroll to position [13, 0]
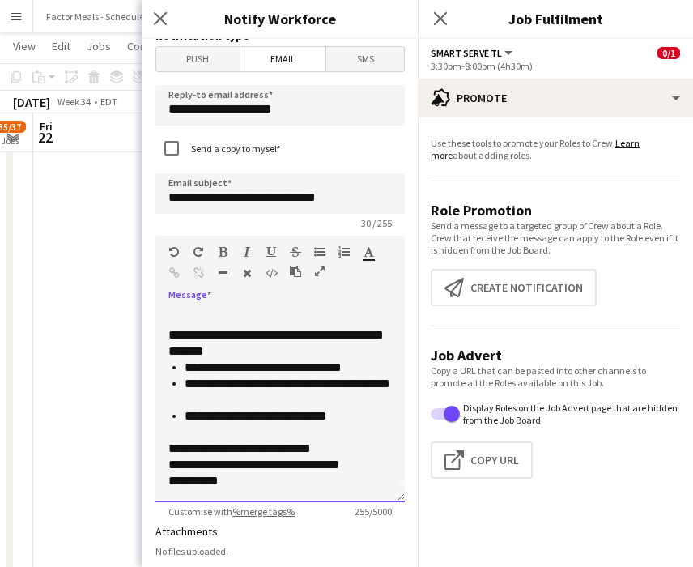
click at [168, 485] on div "**********" at bounding box center [280, 425] width 224 height 130
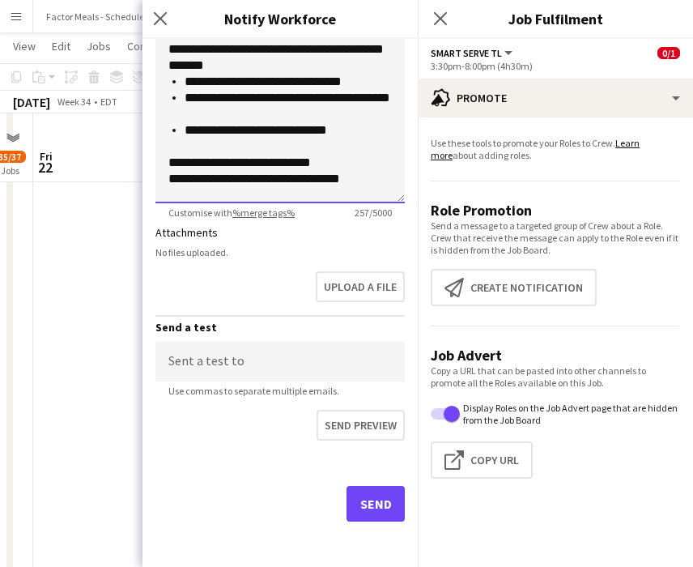
scroll to position [1488, 0]
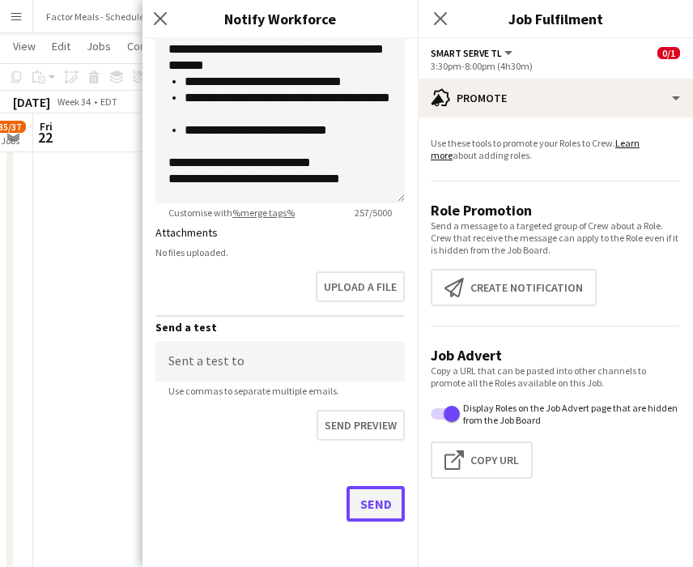
click at [375, 507] on button "Send" at bounding box center [376, 504] width 58 height 36
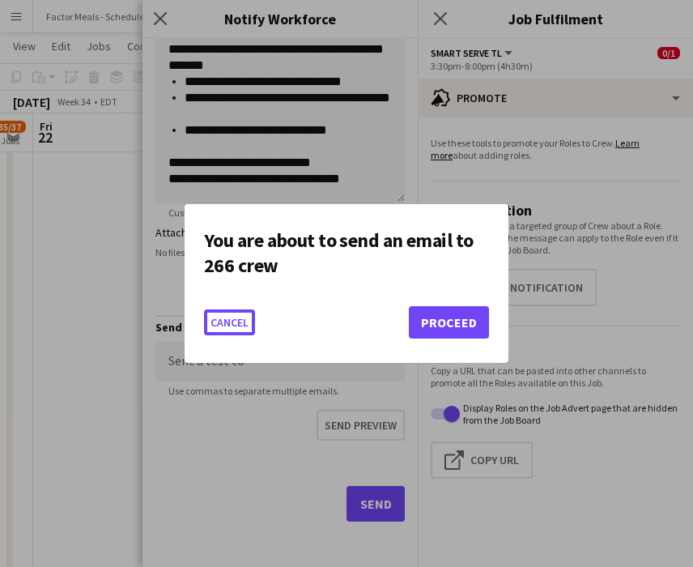
scroll to position [0, 0]
click at [234, 320] on button "Cancel" at bounding box center [229, 322] width 51 height 26
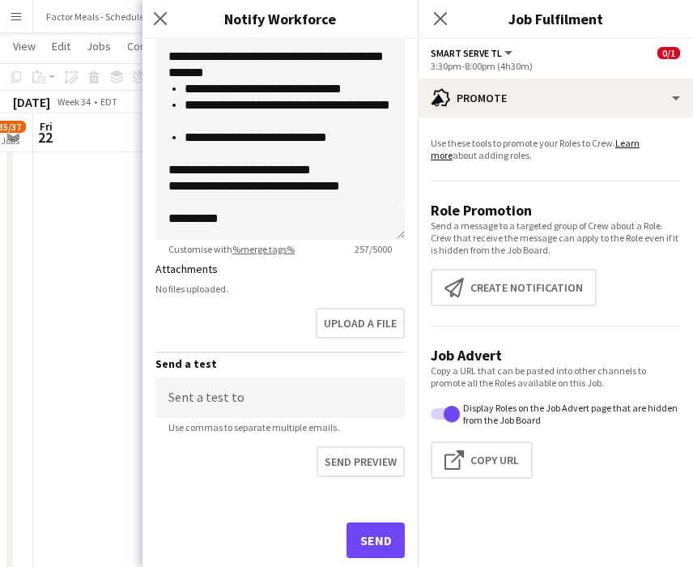
scroll to position [773, 0]
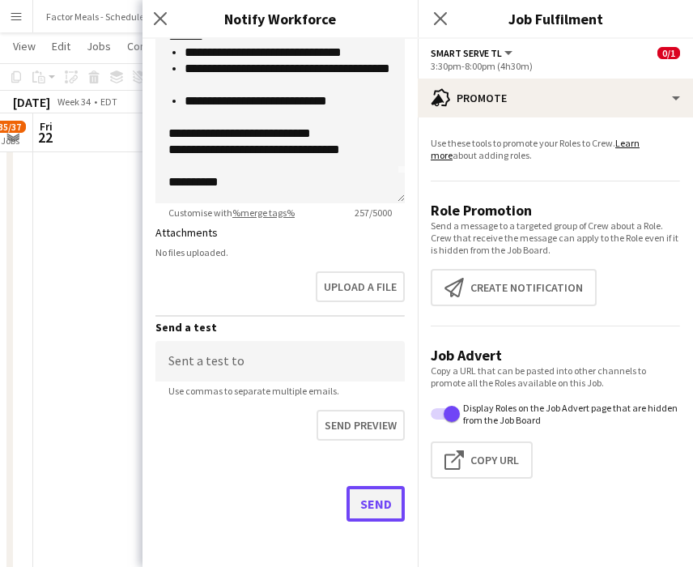
click at [381, 508] on button "Send" at bounding box center [376, 504] width 58 height 36
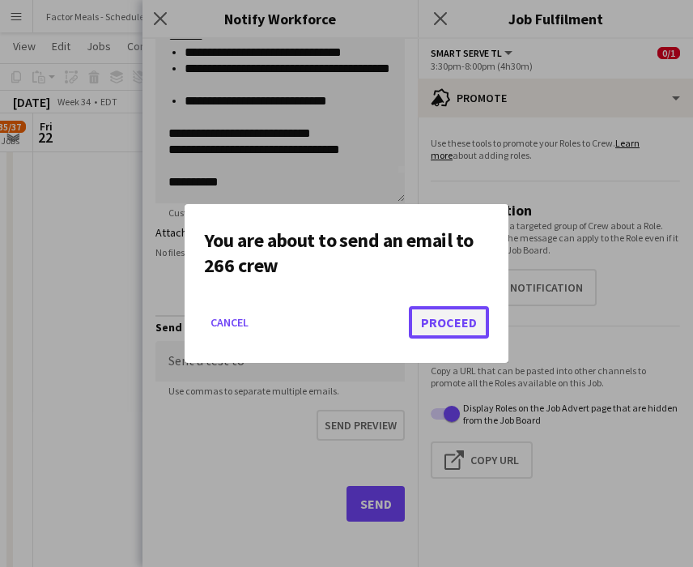
click at [454, 322] on button "Proceed" at bounding box center [449, 322] width 80 height 32
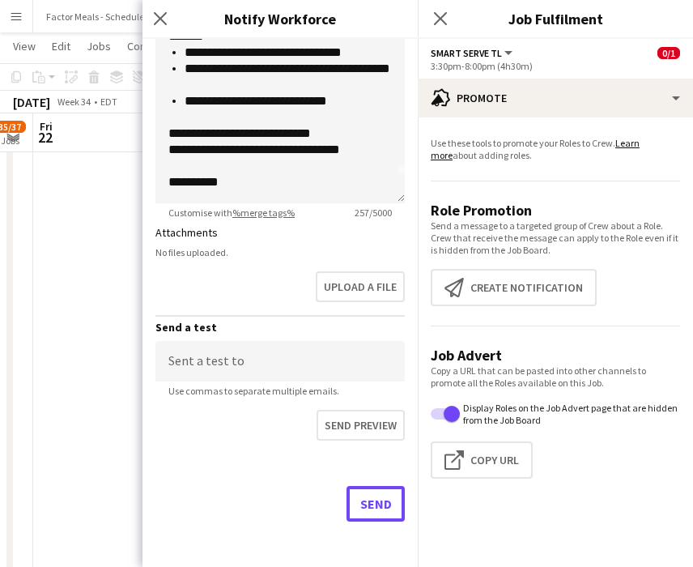
scroll to position [1488, 0]
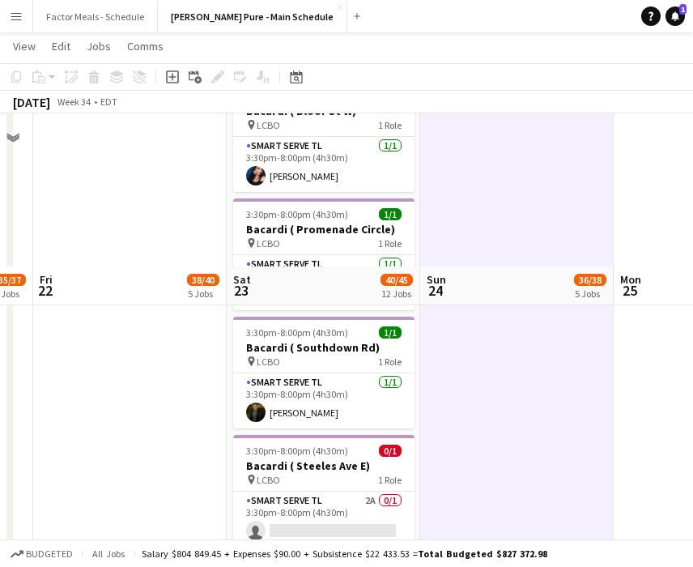
scroll to position [1635, 0]
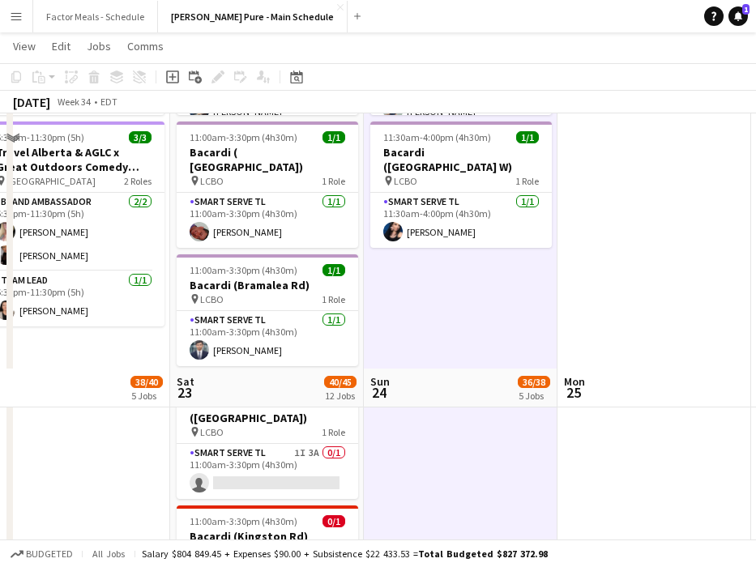
scroll to position [897, 0]
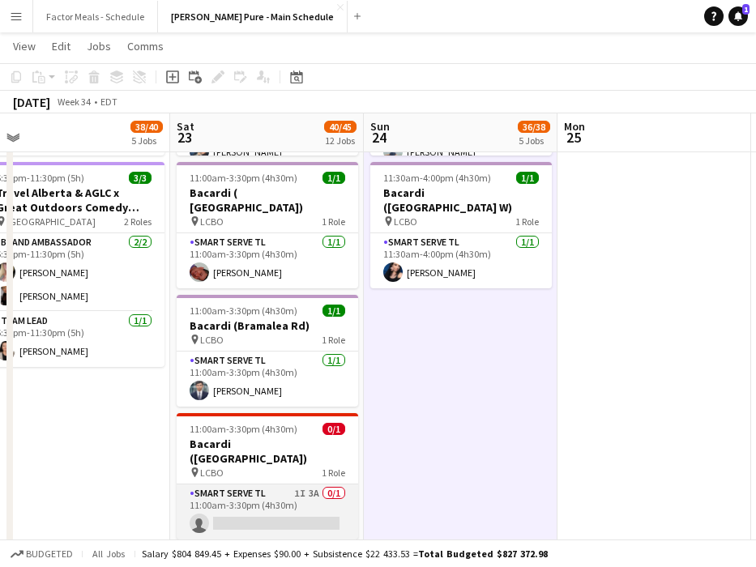
click at [233, 484] on app-card-role "Smart Serve TL 1I 3A 0/1 11:00am-3:30pm (4h30m) single-neutral-actions" at bounding box center [267, 511] width 181 height 55
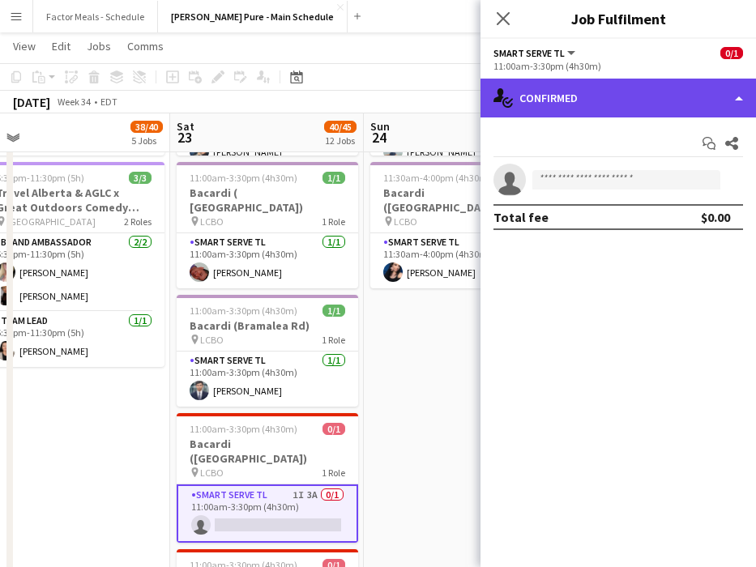
click at [578, 90] on div "single-neutral-actions-check-2 Confirmed" at bounding box center [617, 98] width 275 height 39
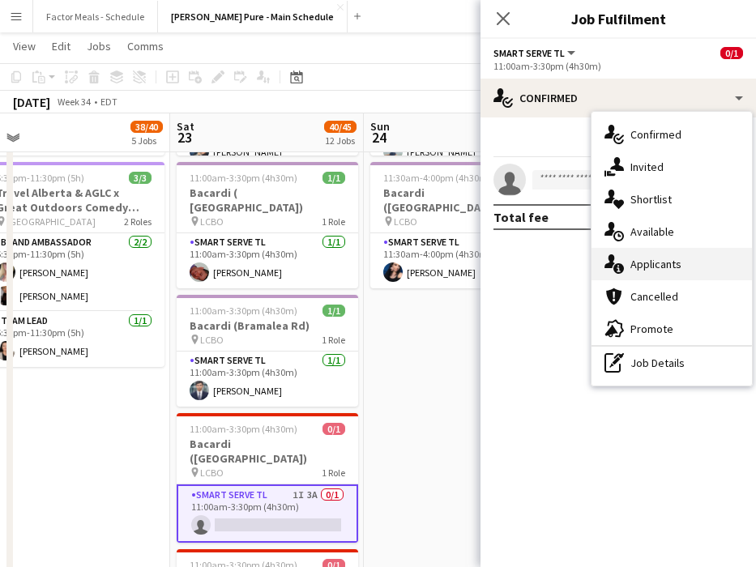
click at [599, 265] on div "single-neutral-actions-information Applicants" at bounding box center [671, 264] width 160 height 32
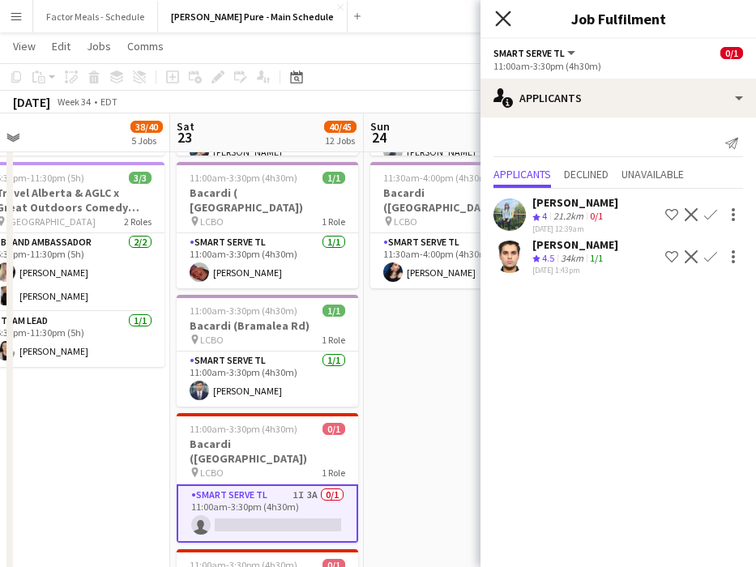
click at [499, 19] on icon "Close pop-in" at bounding box center [502, 18] width 15 height 15
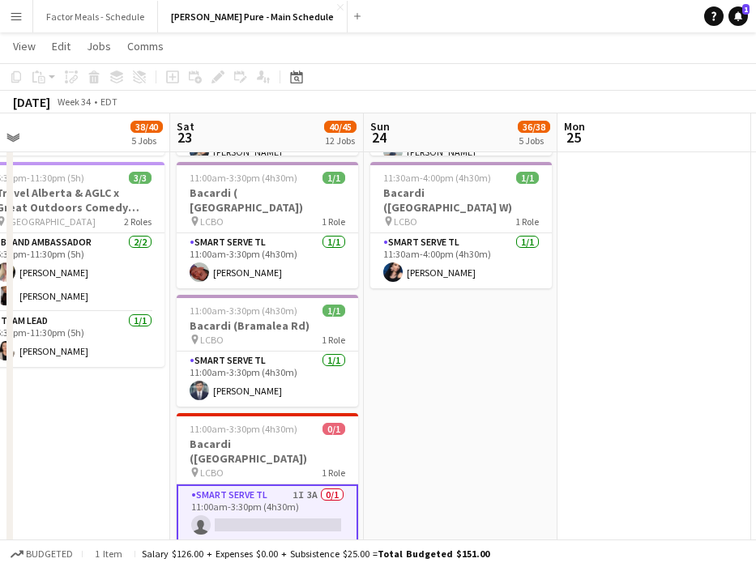
click at [456, 380] on app-date-cell "9:00am-5:00pm (8h) 21/21 Disney Fan Expo pin MTCC 5 Roles Paid Backup 2/2 9:00a…" at bounding box center [461, 273] width 194 height 1978
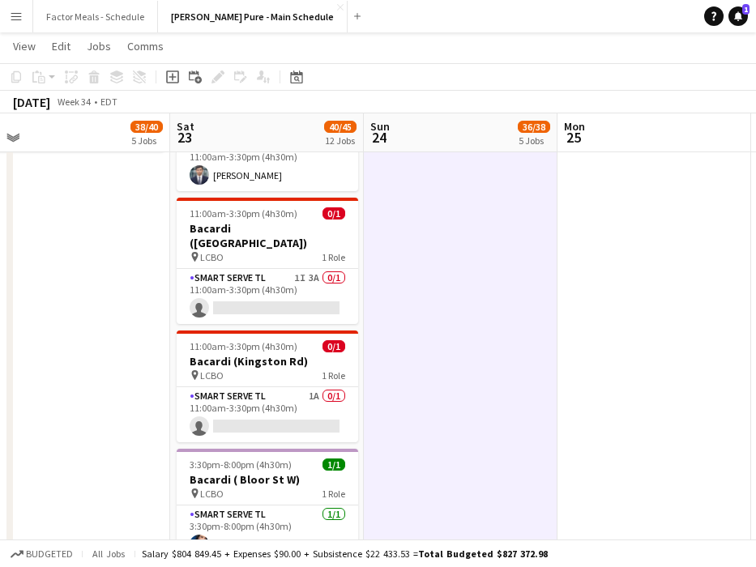
scroll to position [1199, 0]
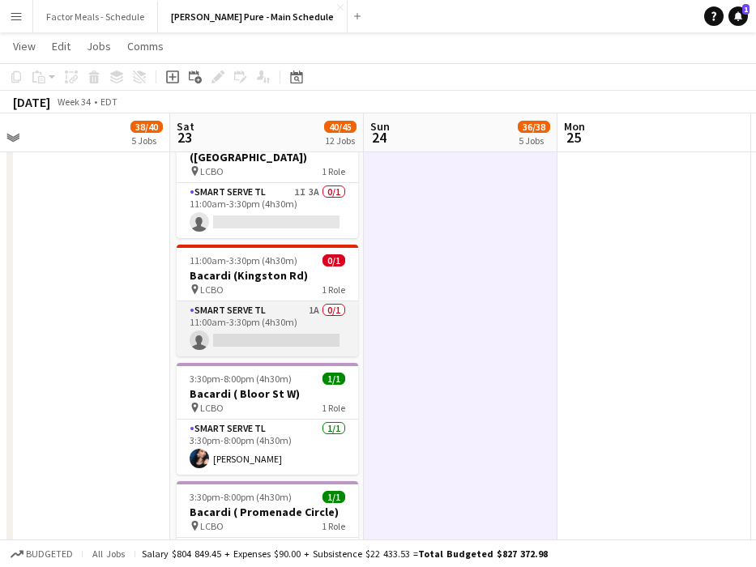
click at [239, 304] on app-card-role "Smart Serve TL 1A 0/1 11:00am-3:30pm (4h30m) single-neutral-actions" at bounding box center [267, 328] width 181 height 55
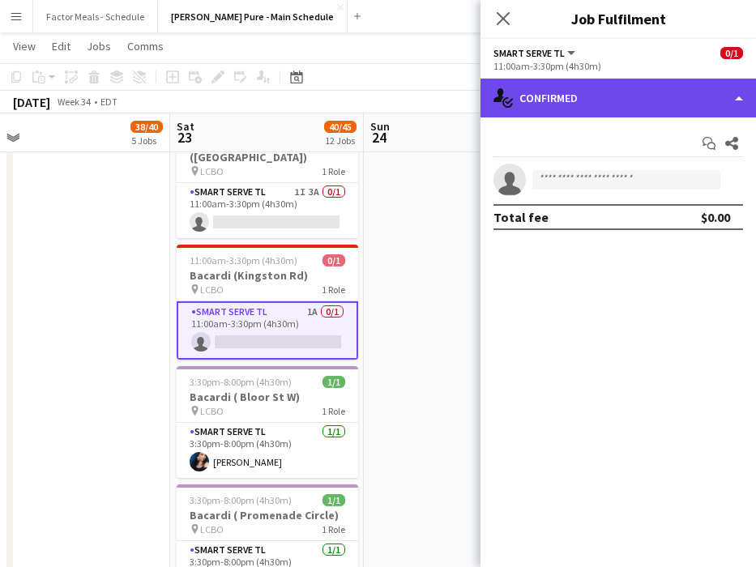
click at [558, 87] on div "single-neutral-actions-check-2 Confirmed" at bounding box center [617, 98] width 275 height 39
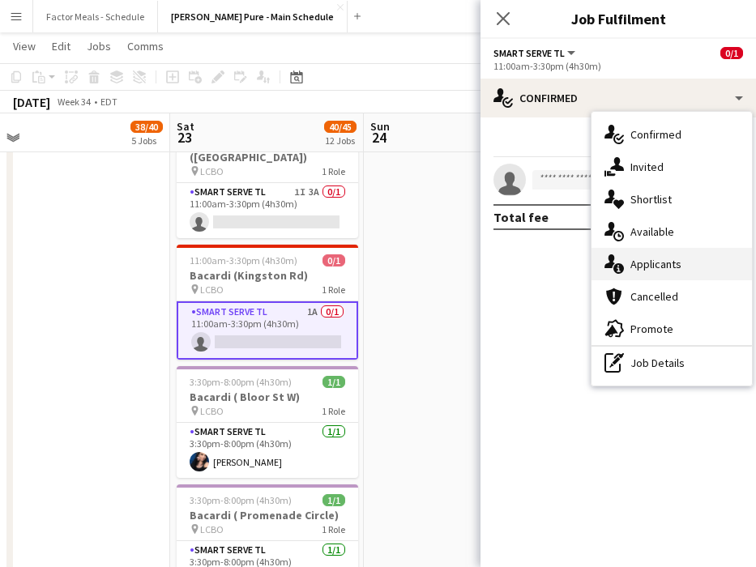
click at [599, 256] on div "single-neutral-actions-information Applicants" at bounding box center [671, 264] width 160 height 32
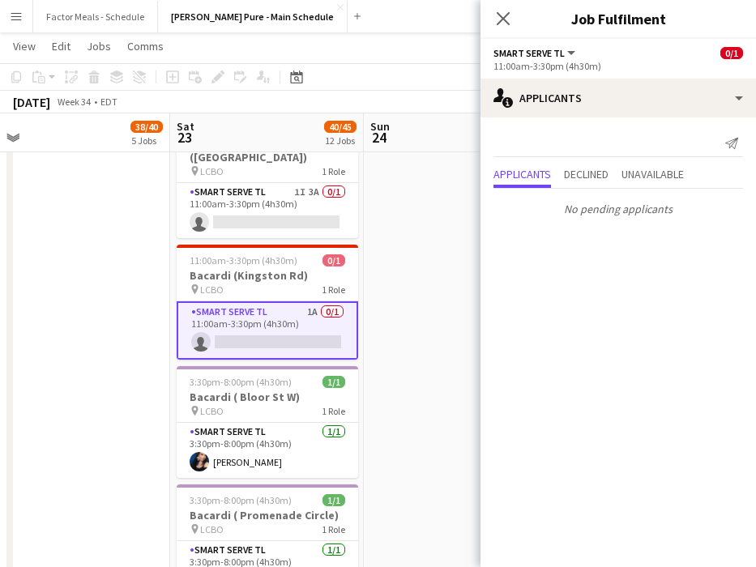
click at [508, 12] on icon at bounding box center [503, 18] width 13 height 13
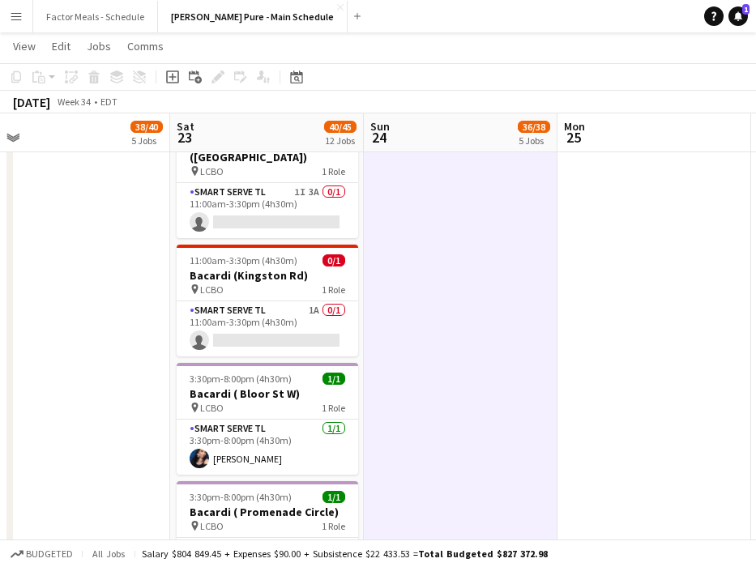
drag, startPoint x: 461, startPoint y: 262, endPoint x: 442, endPoint y: 262, distance: 18.6
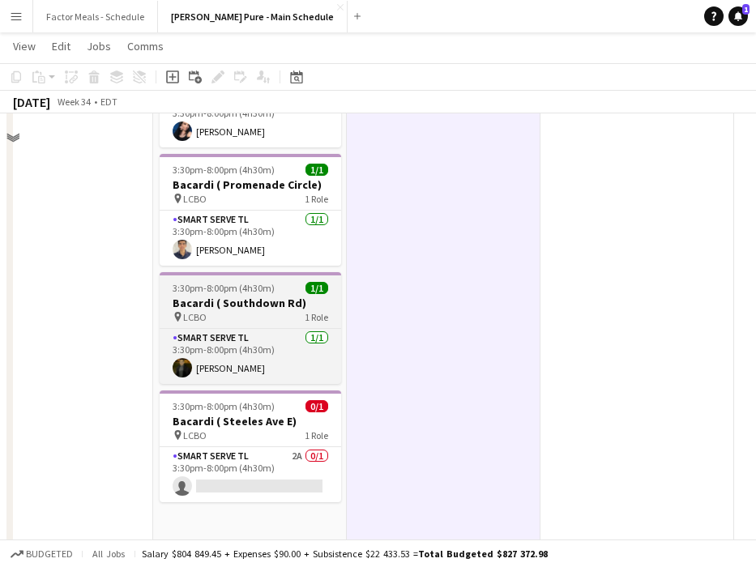
scroll to position [1556, 0]
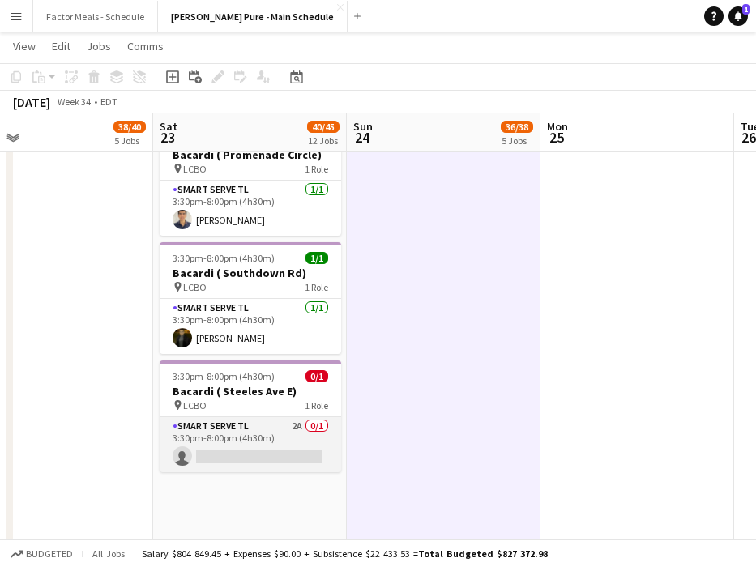
click at [226, 417] on app-card-role "Smart Serve TL 2A 0/1 3:30pm-8:00pm (4h30m) single-neutral-actions" at bounding box center [250, 444] width 181 height 55
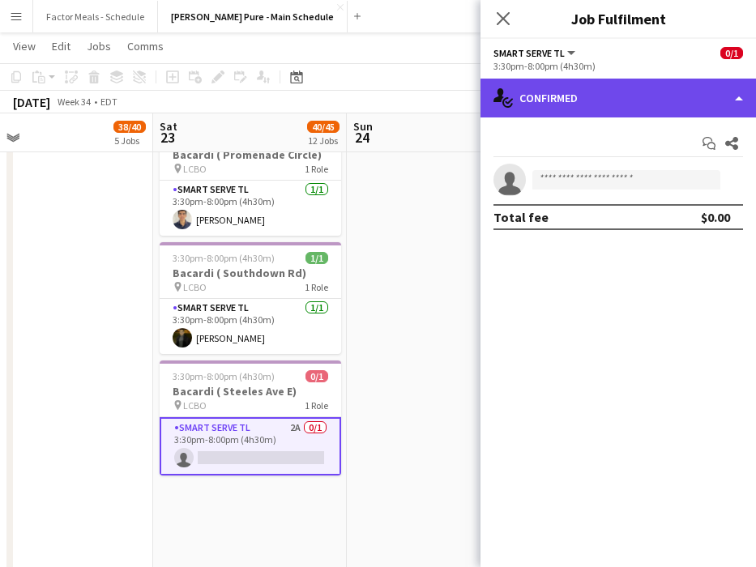
click at [599, 89] on div "single-neutral-actions-check-2 Confirmed" at bounding box center [617, 98] width 275 height 39
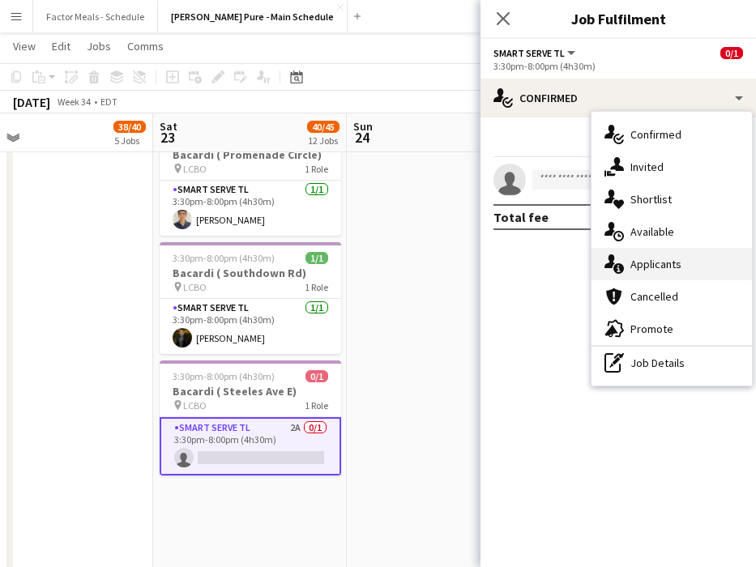
click at [599, 266] on div "single-neutral-actions-information Applicants" at bounding box center [671, 264] width 160 height 32
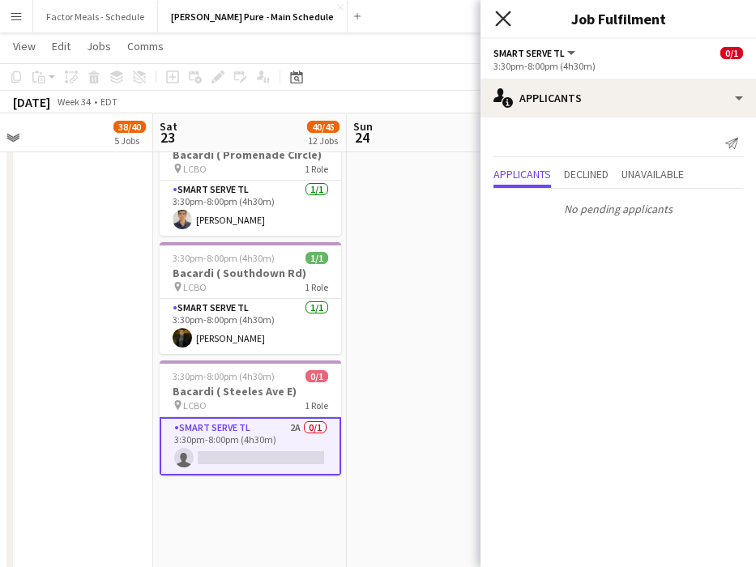
click at [500, 20] on icon at bounding box center [502, 18] width 15 height 15
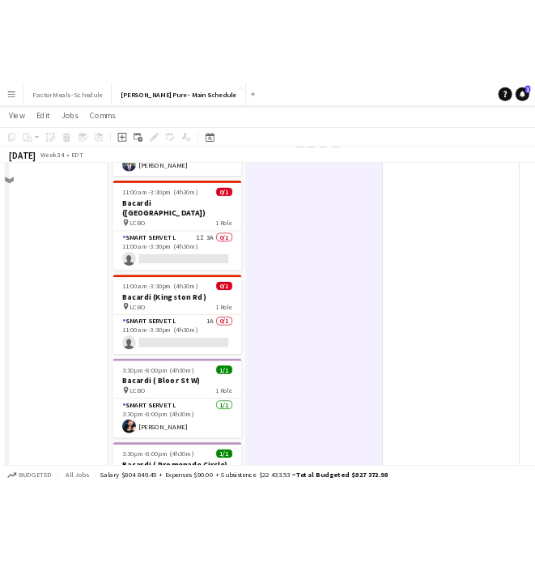
scroll to position [1098, 0]
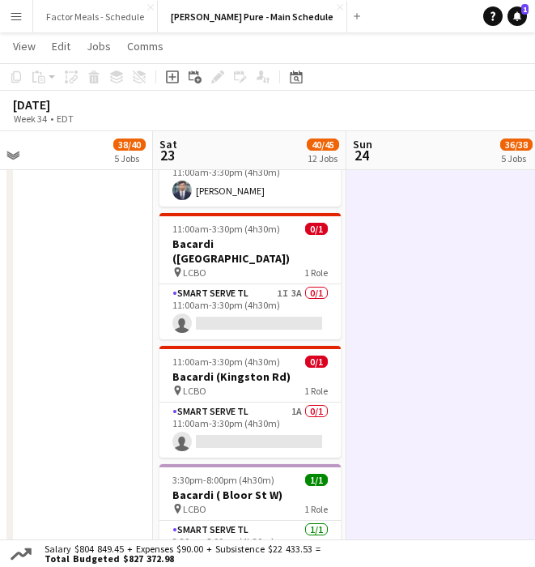
click at [19, 11] on app-icon "Menu" at bounding box center [16, 16] width 13 height 13
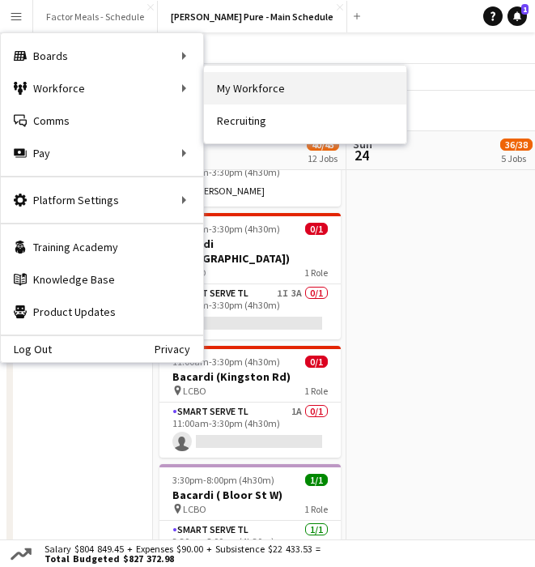
click at [232, 89] on link "My Workforce" at bounding box center [305, 88] width 203 height 32
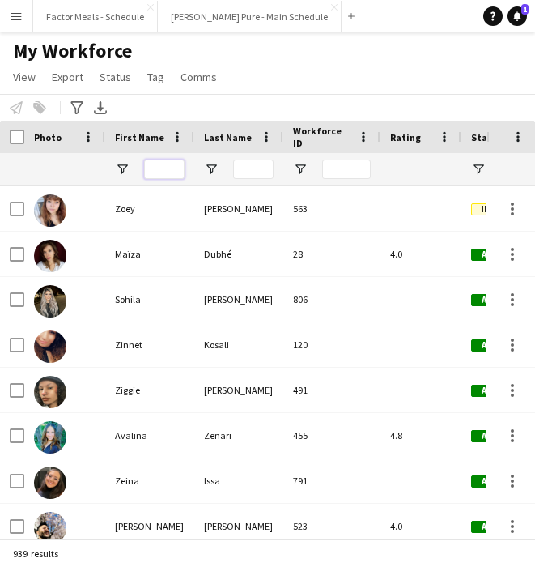
click at [160, 170] on input "First Name Filter Input" at bounding box center [164, 169] width 41 height 19
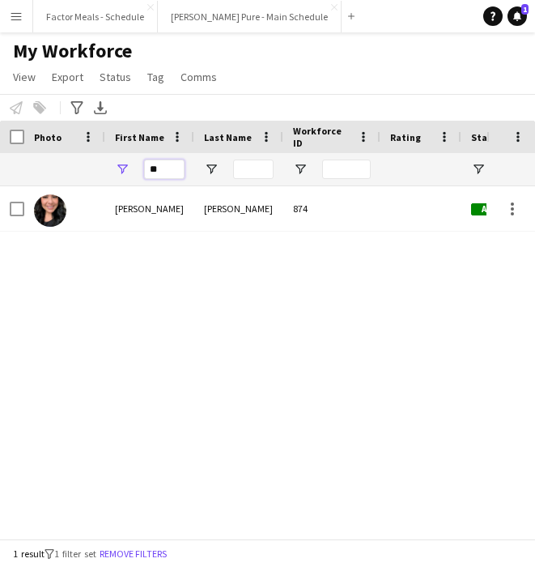
type input "*"
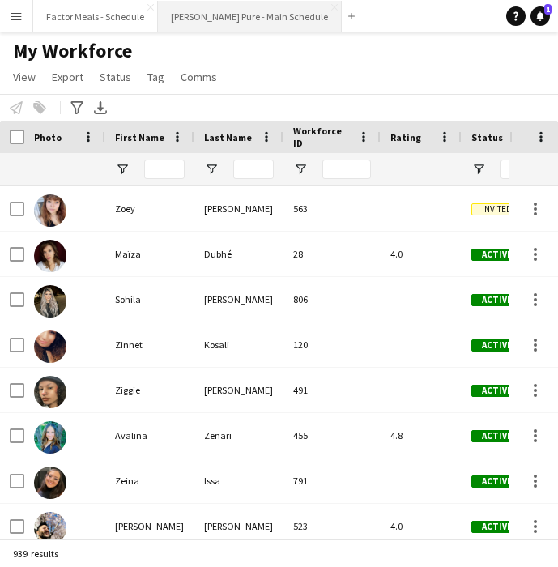
click at [231, 10] on button "[PERSON_NAME] Pure - Main Schedule Close" at bounding box center [250, 17] width 184 height 32
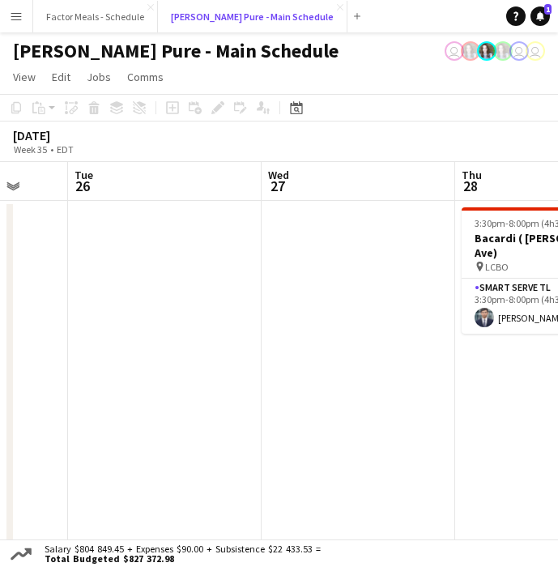
scroll to position [0, 422]
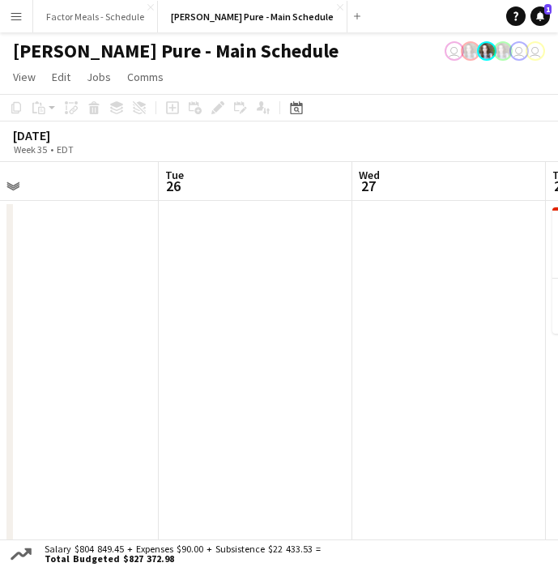
click at [17, 15] on app-icon "Menu" at bounding box center [16, 16] width 13 height 13
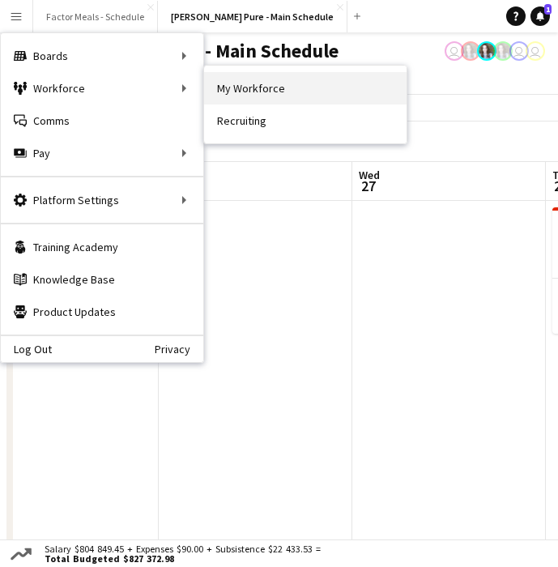
click at [262, 85] on link "My Workforce" at bounding box center [305, 88] width 203 height 32
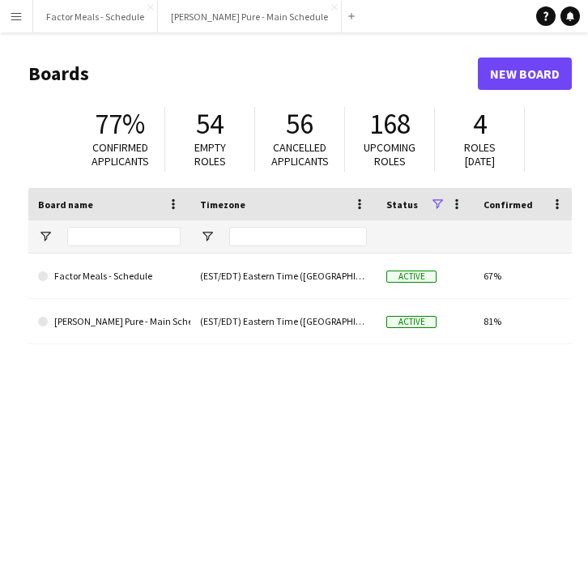
click at [17, 10] on app-icon "Menu" at bounding box center [16, 16] width 13 height 13
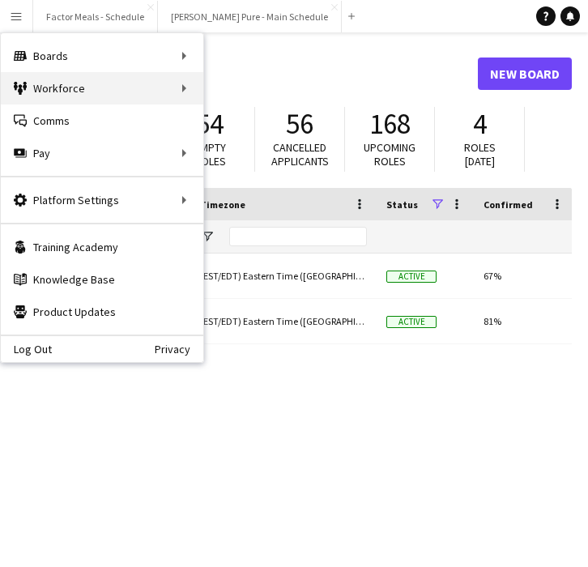
click at [41, 86] on div "Workforce Workforce" at bounding box center [102, 88] width 203 height 32
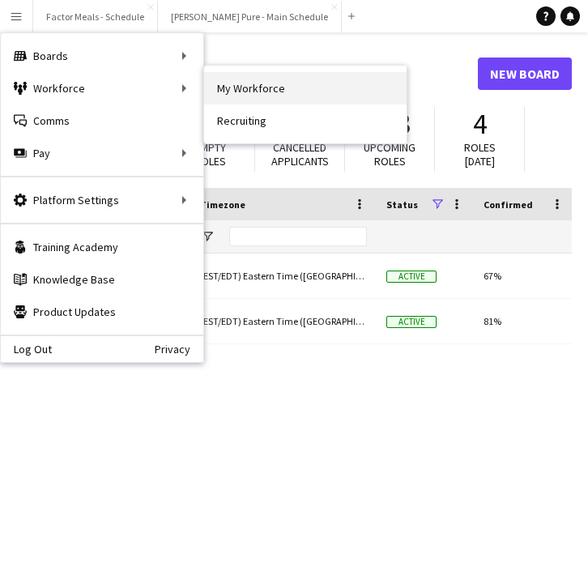
click at [275, 96] on link "My Workforce" at bounding box center [305, 88] width 203 height 32
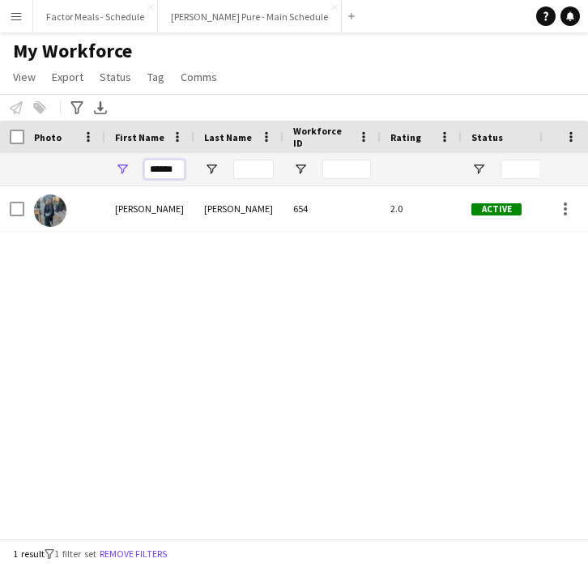
click at [175, 169] on input "******" at bounding box center [164, 169] width 41 height 19
drag, startPoint x: 177, startPoint y: 171, endPoint x: 114, endPoint y: 168, distance: 62.4
click at [114, 168] on div "******" at bounding box center [149, 169] width 89 height 32
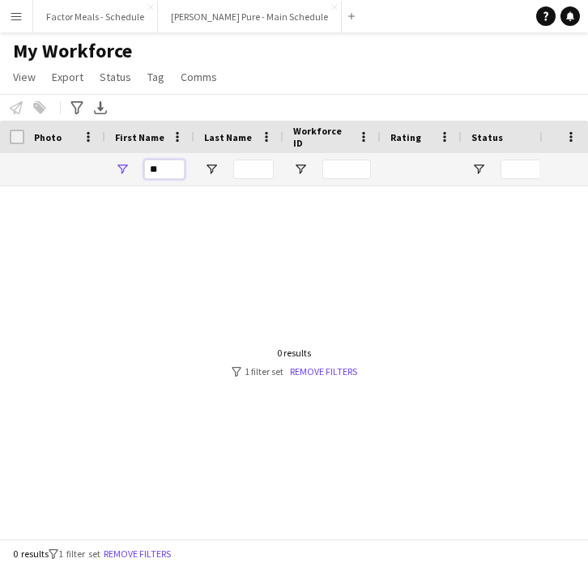
type input "*"
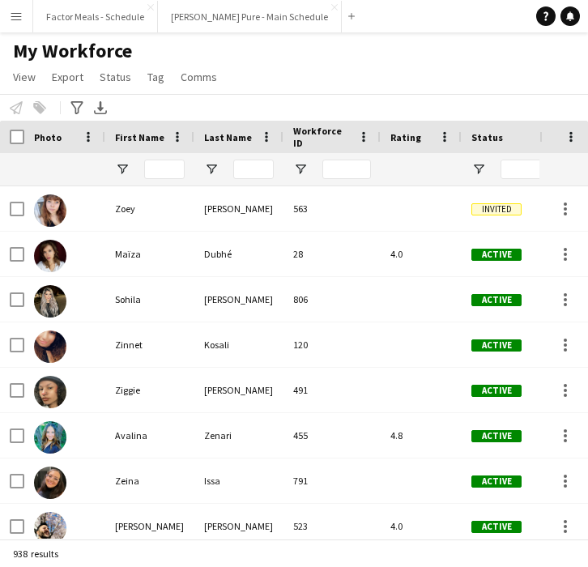
click at [23, 23] on button "Menu" at bounding box center [16, 16] width 32 height 32
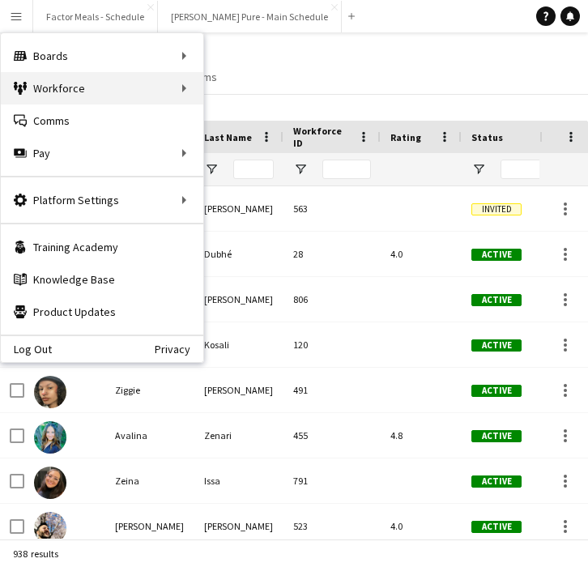
click at [91, 87] on div "Workforce Workforce" at bounding box center [102, 88] width 203 height 32
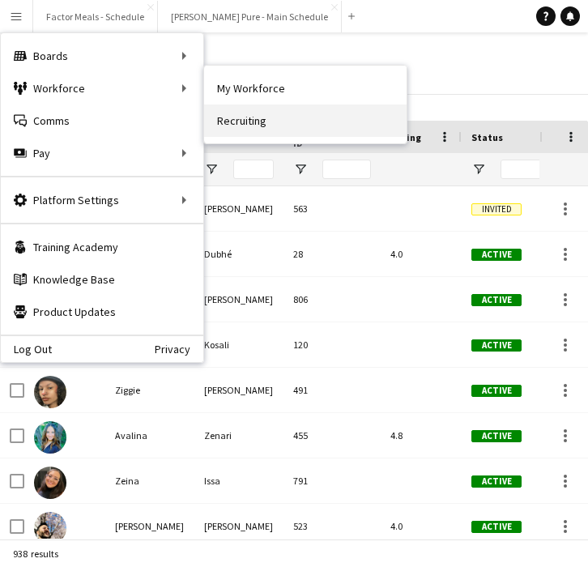
click at [237, 126] on link "Recruiting" at bounding box center [305, 120] width 203 height 32
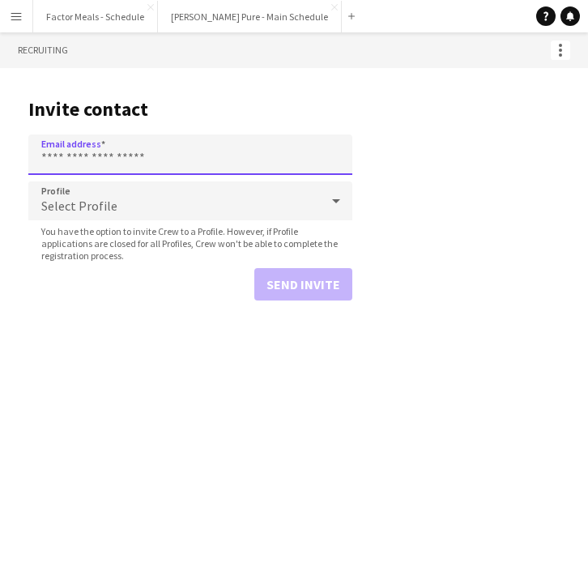
click at [206, 160] on input "Email address" at bounding box center [190, 154] width 324 height 41
paste input "**********"
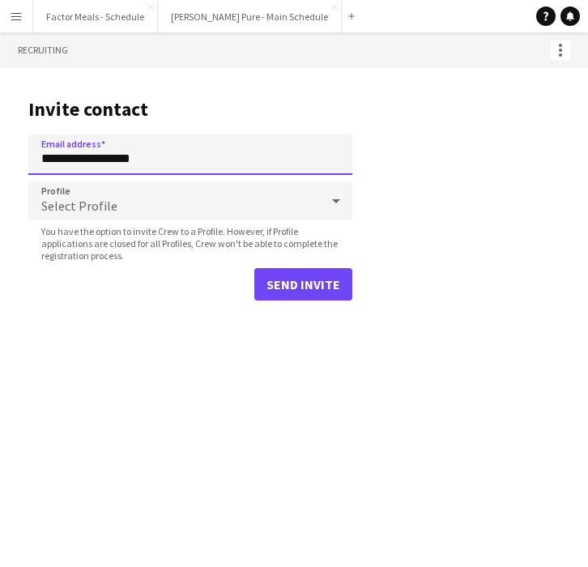
type input "**********"
click at [174, 215] on div "Select Profile" at bounding box center [174, 200] width 292 height 39
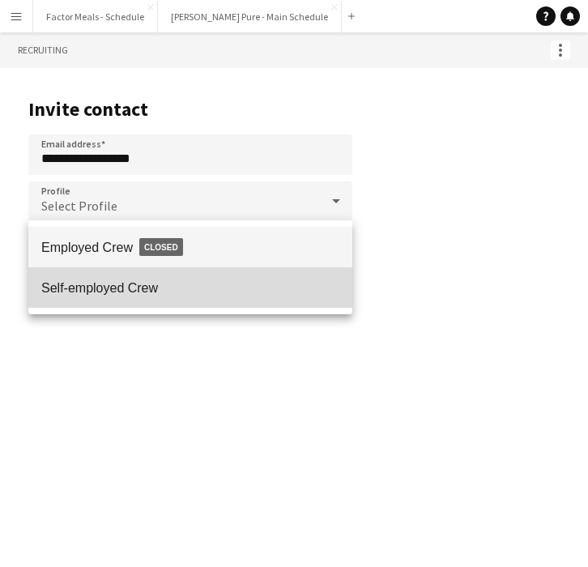
click at [86, 296] on mat-option "Self-employed Crew" at bounding box center [190, 287] width 324 height 41
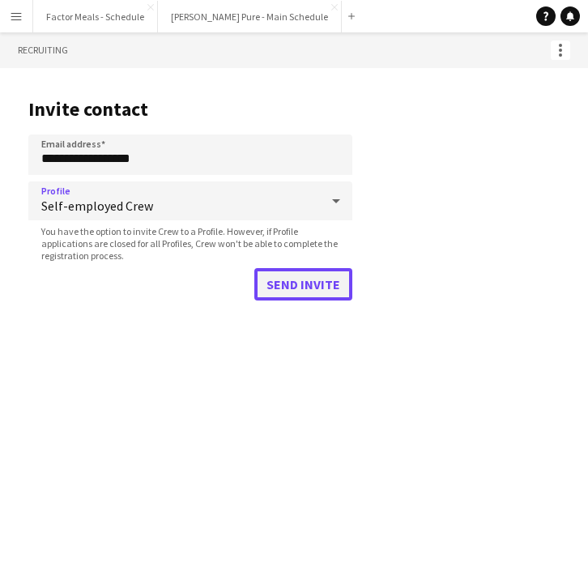
click at [287, 278] on button "Send invite" at bounding box center [303, 284] width 98 height 32
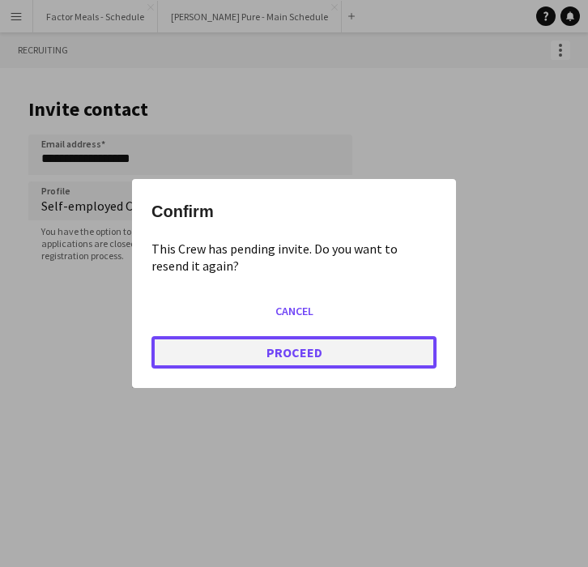
click at [292, 354] on button "Proceed" at bounding box center [293, 352] width 285 height 32
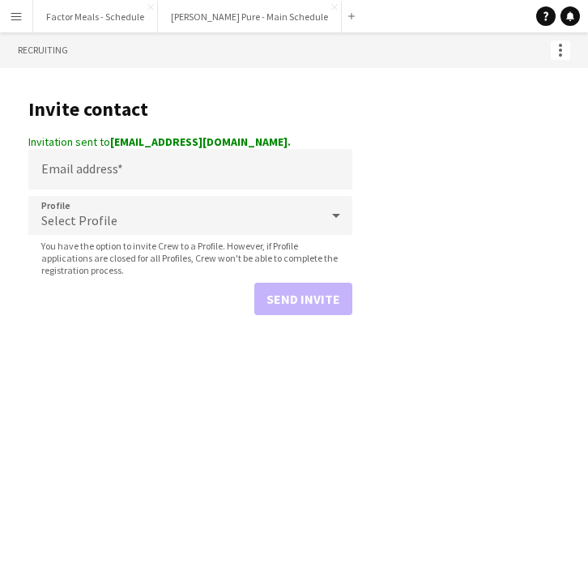
click at [390, 262] on main "Invite contact Invitation sent to impelido@gmail.com. Email address Profile Sel…" at bounding box center [294, 203] width 588 height 271
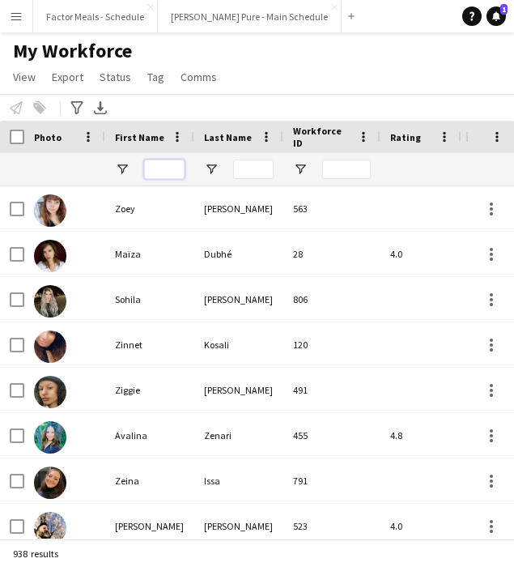
click at [168, 168] on input "First Name Filter Input" at bounding box center [164, 169] width 41 height 19
click at [292, 86] on div "My Workforce View Views Default view Tag New view Update view Delete view Edit …" at bounding box center [257, 66] width 514 height 55
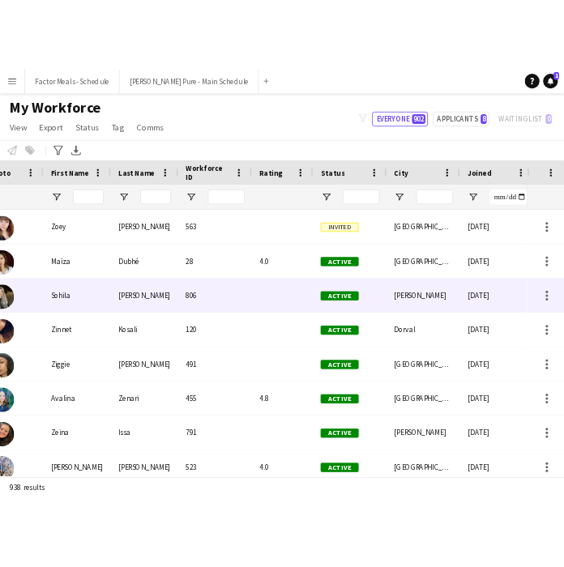
scroll to position [0, 58]
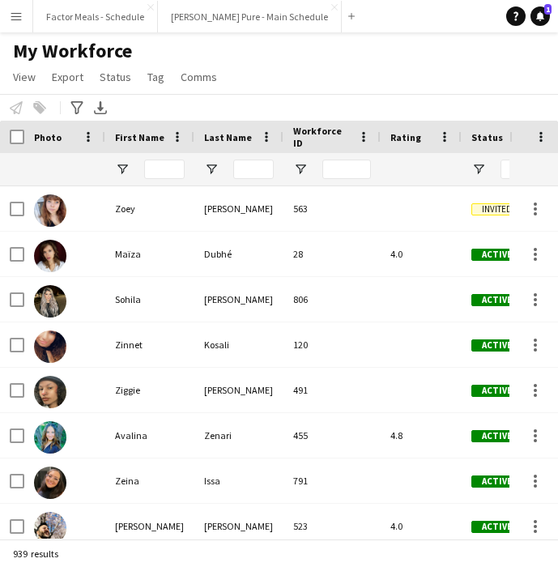
click at [19, 19] on app-icon "Menu" at bounding box center [16, 16] width 13 height 13
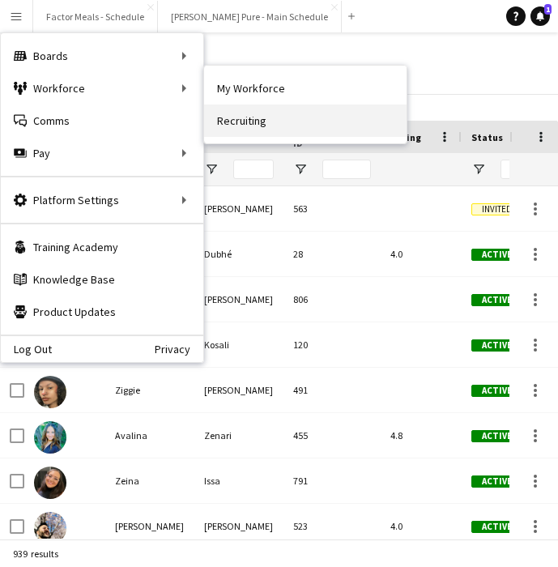
click at [228, 117] on link "Recruiting" at bounding box center [305, 120] width 203 height 32
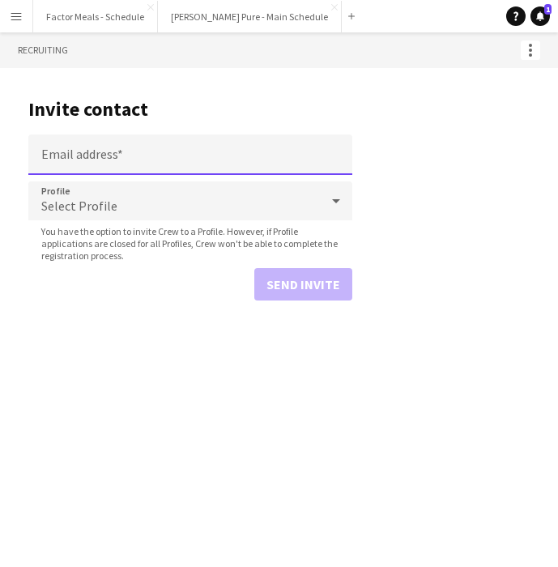
click at [143, 151] on input "Email address" at bounding box center [190, 154] width 324 height 41
paste input "**********"
type input "**********"
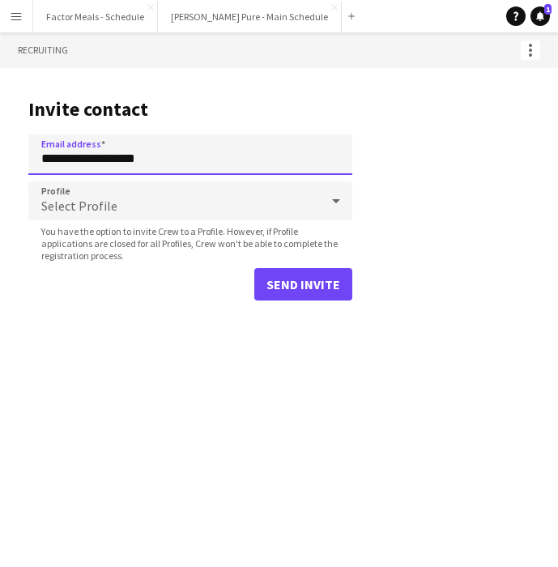
drag, startPoint x: 176, startPoint y: 155, endPoint x: -19, endPoint y: 152, distance: 194.4
click at [0, 152] on html "**********" at bounding box center [279, 283] width 558 height 567
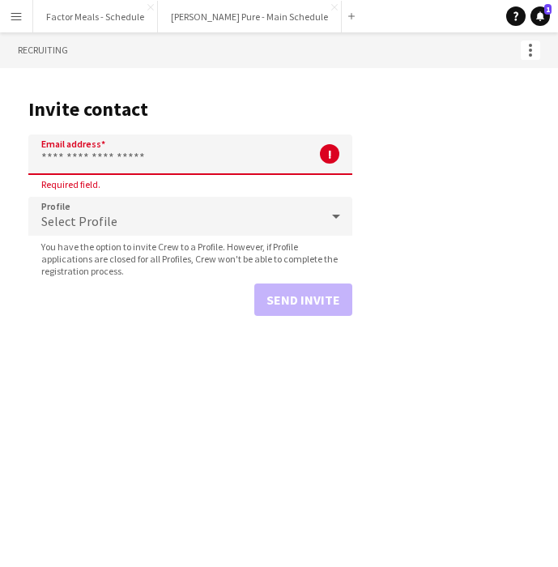
paste input "**********"
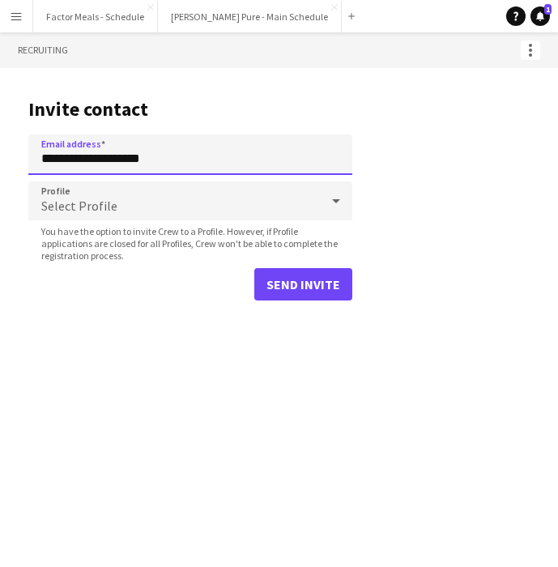
type input "**********"
click at [133, 205] on div "Select Profile" at bounding box center [174, 200] width 292 height 39
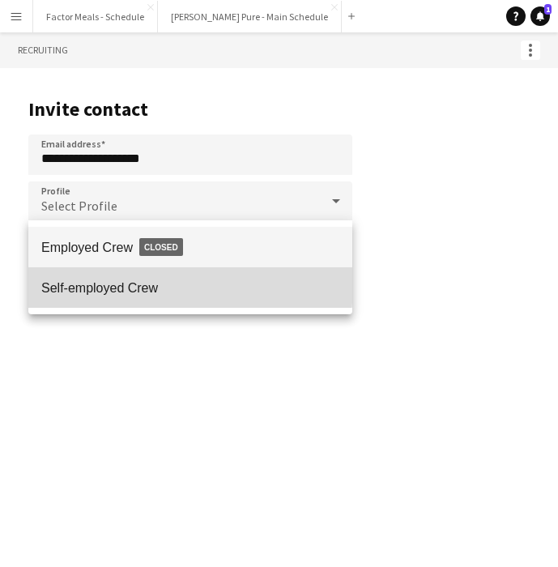
click at [99, 284] on span "Self-employed Crew" at bounding box center [190, 287] width 298 height 15
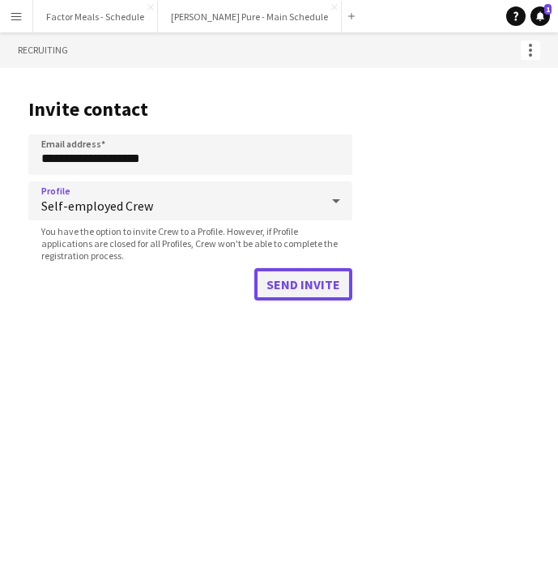
click at [292, 284] on button "Send invite" at bounding box center [303, 284] width 98 height 32
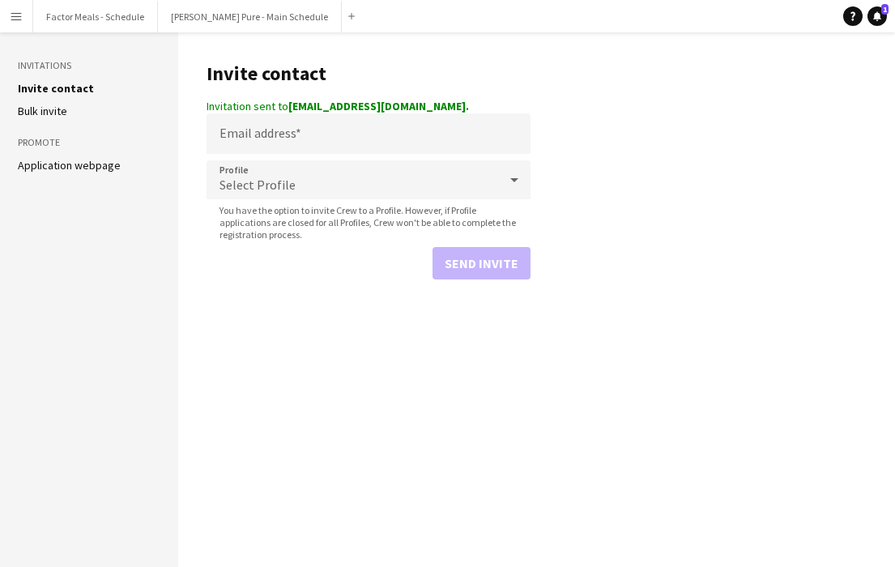
click at [23, 16] on button "Menu" at bounding box center [16, 16] width 32 height 32
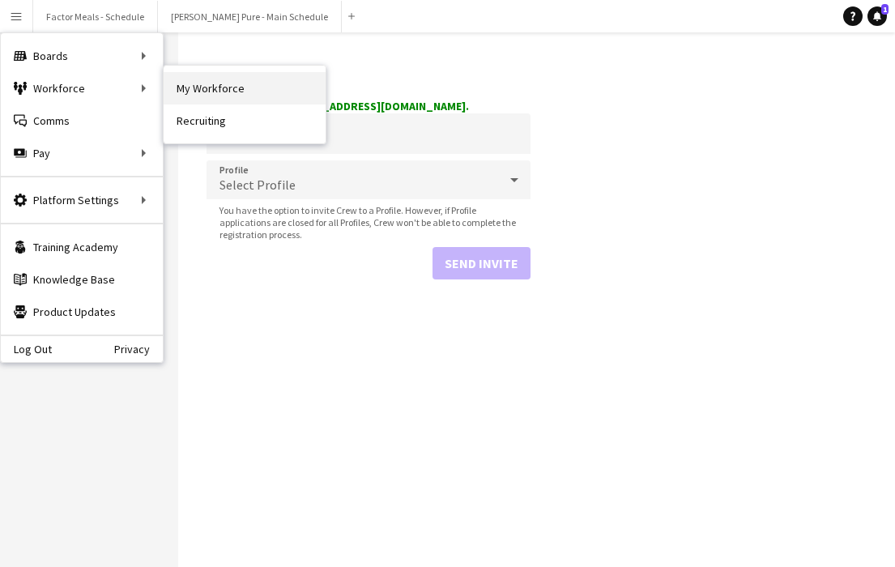
click at [224, 99] on link "My Workforce" at bounding box center [245, 88] width 162 height 32
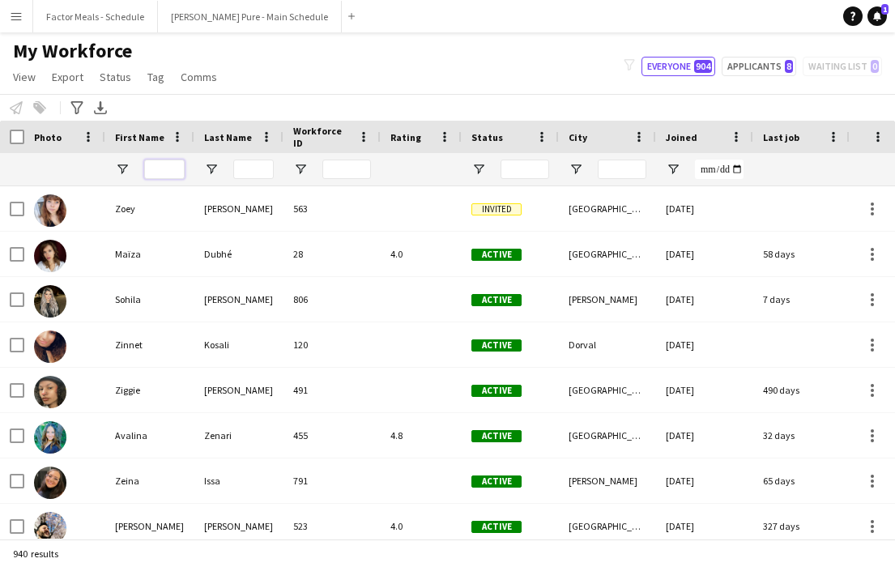
click at [166, 166] on input "First Name Filter Input" at bounding box center [164, 169] width 41 height 19
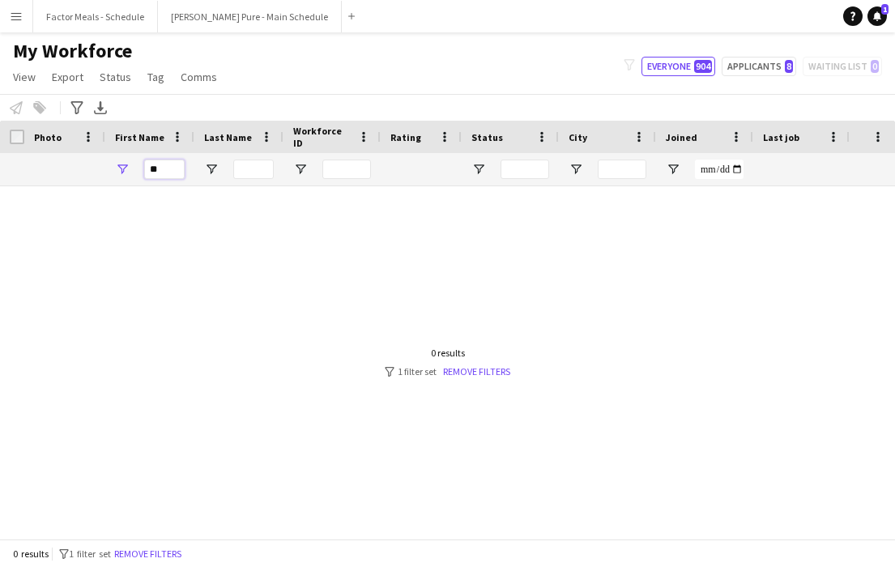
type input "*"
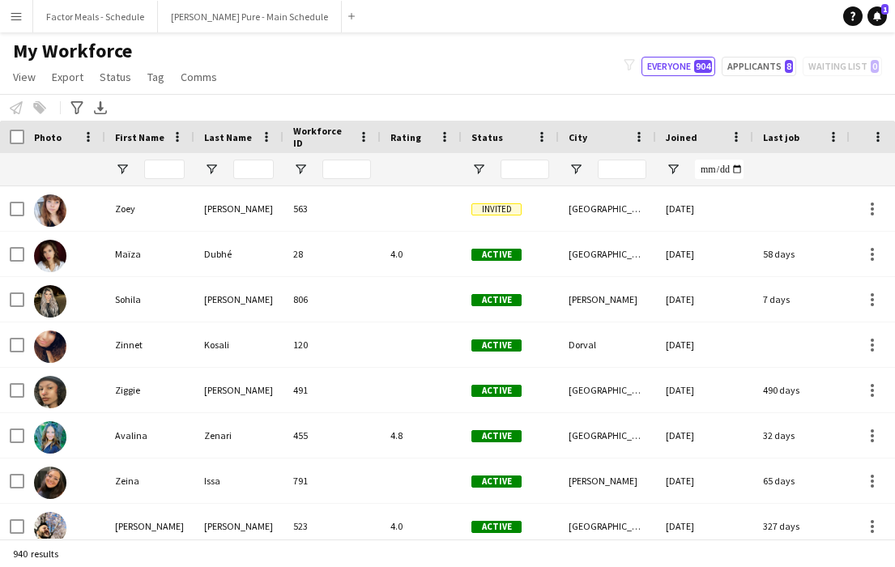
click at [17, 15] on app-icon "Menu" at bounding box center [16, 16] width 13 height 13
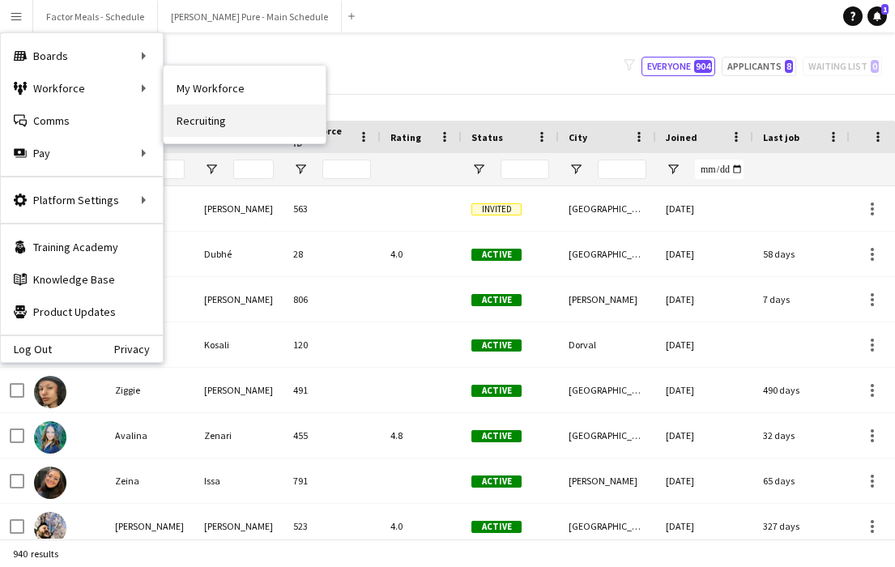
click at [194, 125] on link "Recruiting" at bounding box center [245, 120] width 162 height 32
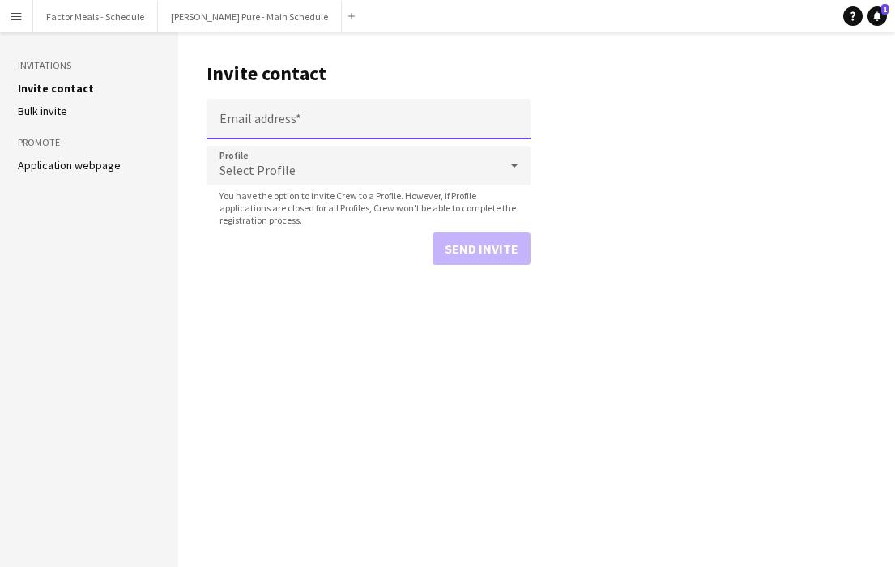
click at [267, 124] on input "Email address" at bounding box center [369, 119] width 324 height 41
paste input "**********"
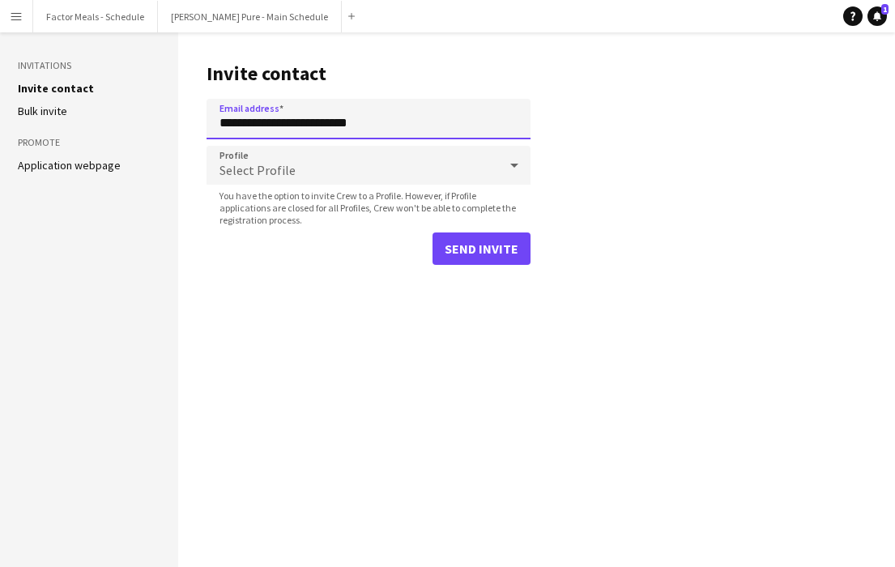
type input "**********"
click at [278, 170] on span "Select Profile" at bounding box center [258, 170] width 76 height 16
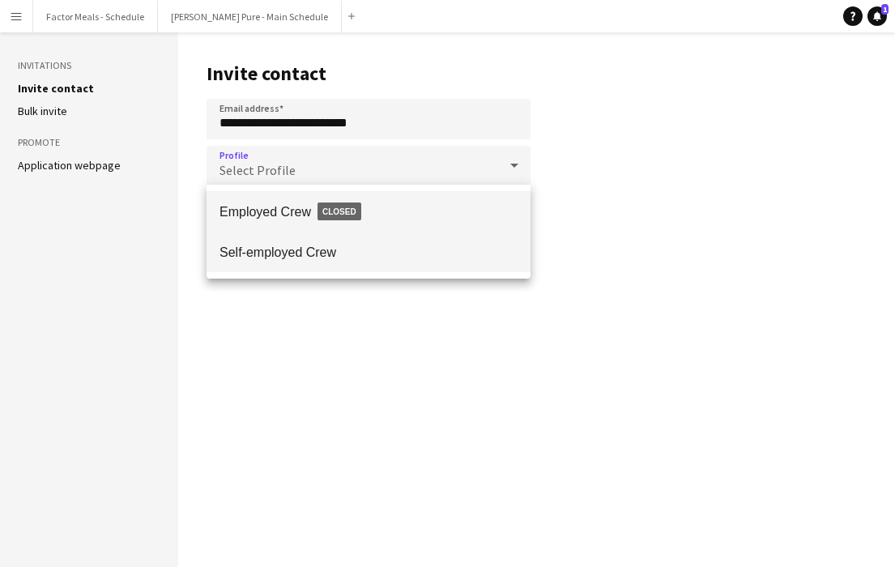
click at [296, 246] on span "Self-employed Crew" at bounding box center [369, 252] width 298 height 15
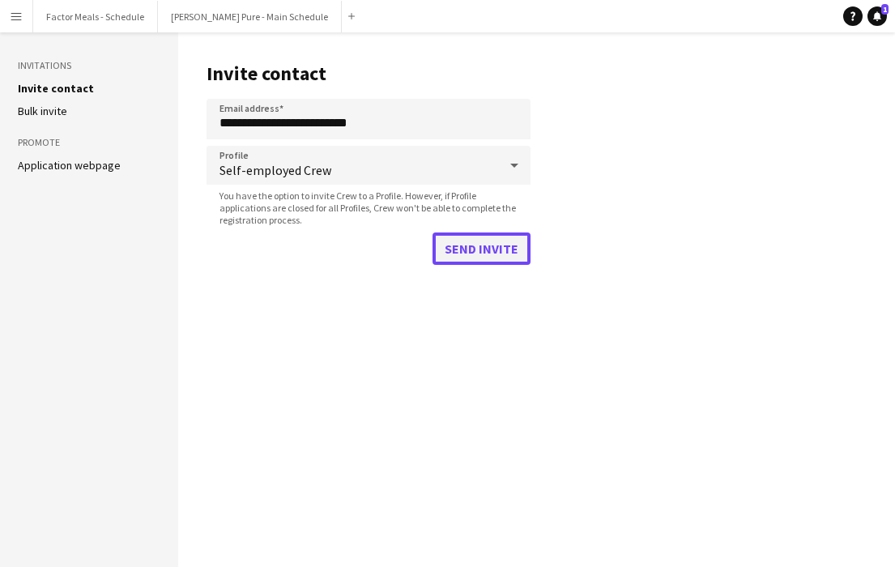
click at [488, 255] on button "Send invite" at bounding box center [482, 248] width 98 height 32
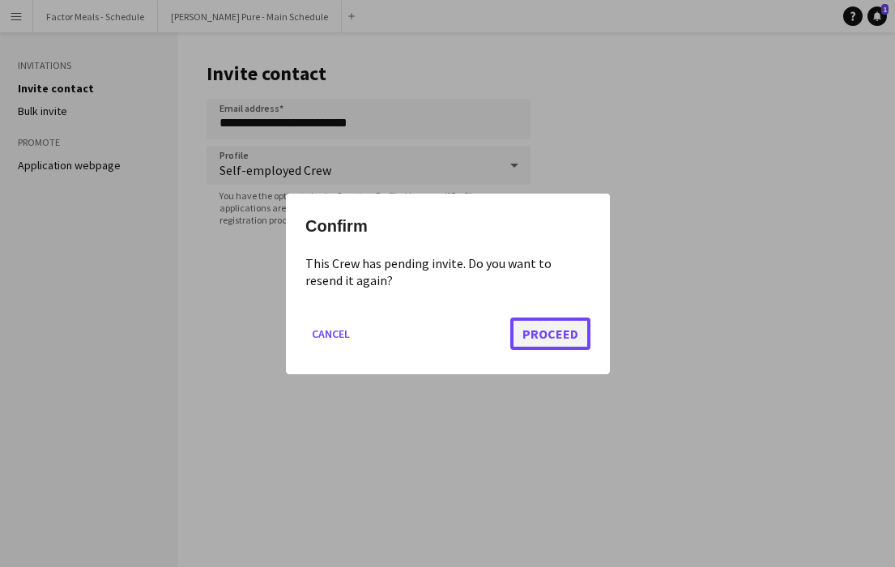
click at [547, 337] on button "Proceed" at bounding box center [550, 333] width 80 height 32
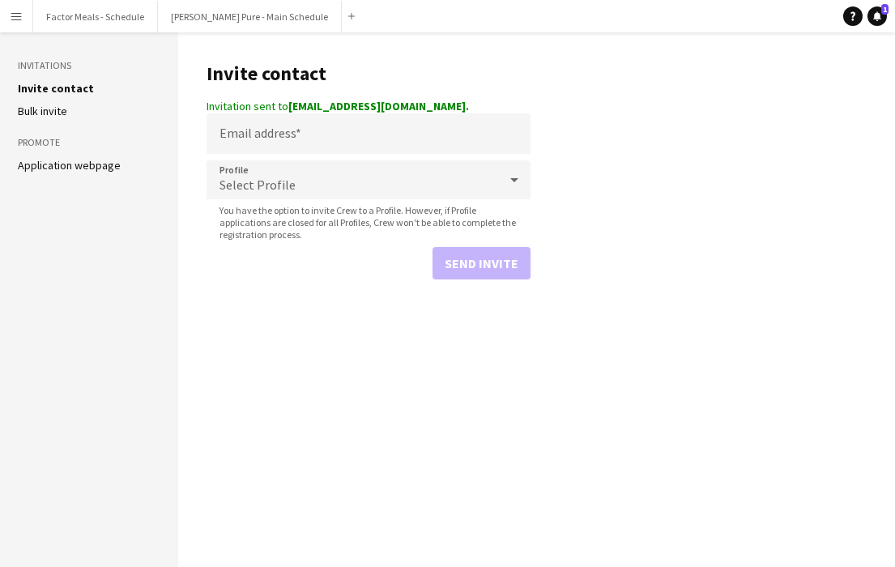
click at [254, 257] on div "Send invite" at bounding box center [369, 263] width 324 height 32
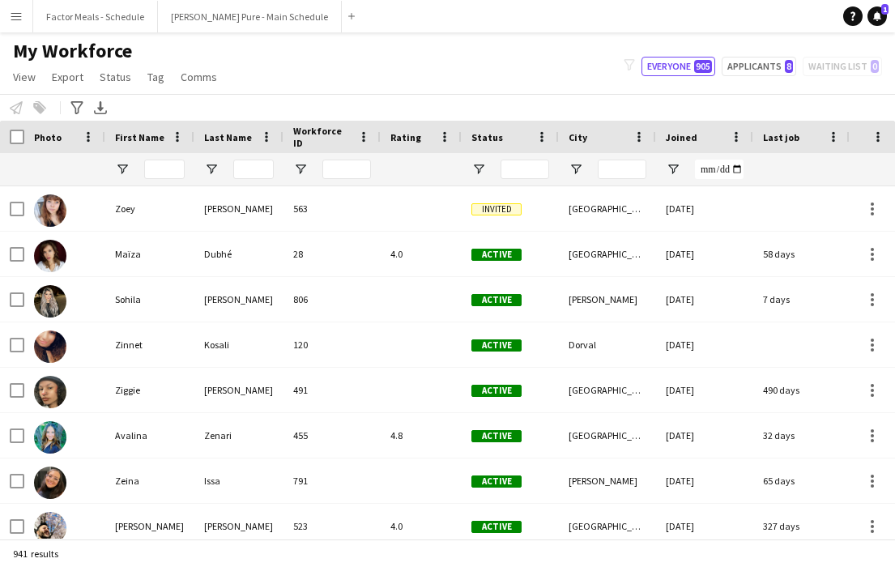
click at [15, 18] on app-icon "Menu" at bounding box center [16, 16] width 13 height 13
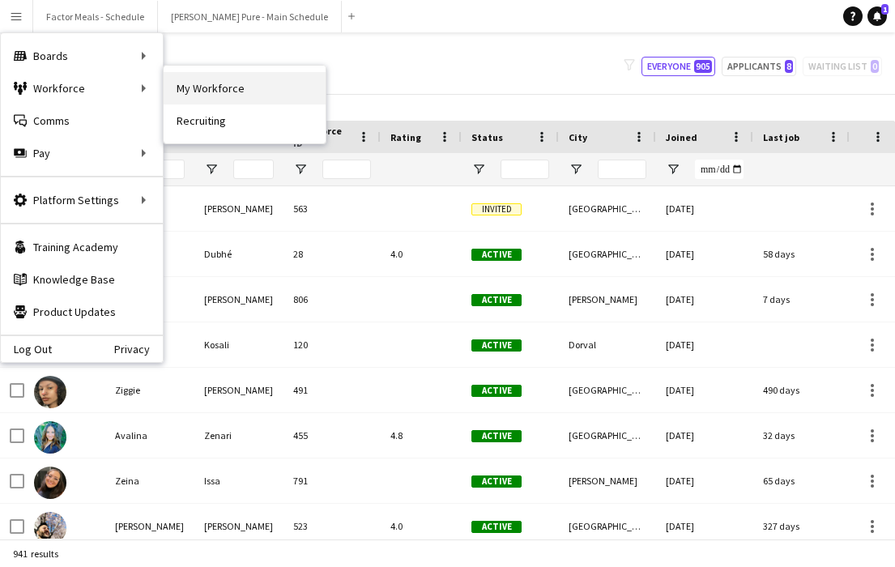
click at [220, 88] on link "My Workforce" at bounding box center [245, 88] width 162 height 32
click at [156, 169] on input "First Name Filter Input" at bounding box center [164, 169] width 41 height 19
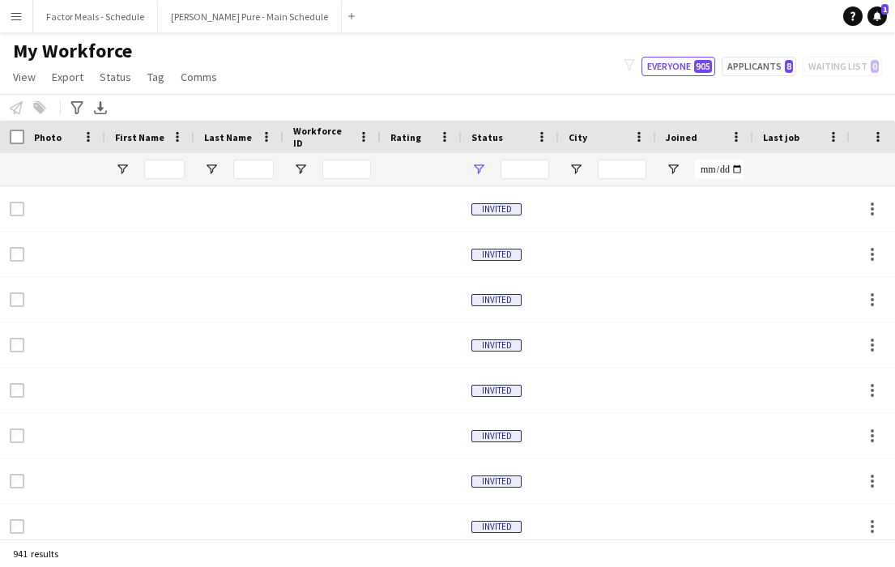
click at [169, 168] on input "First Name Filter Input" at bounding box center [164, 169] width 41 height 19
type input "**********"
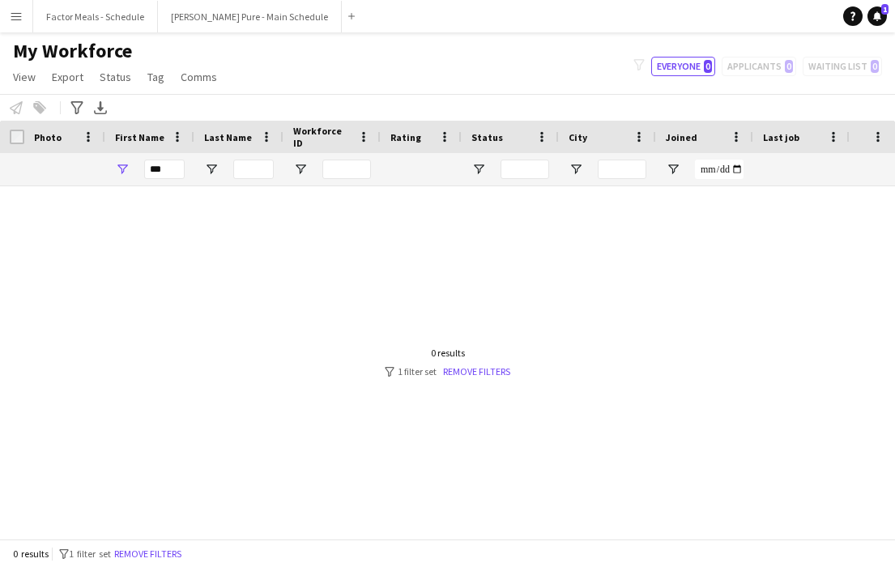
click at [189, 240] on div at bounding box center [423, 362] width 846 height 352
click at [248, 169] on input "Last Name Filter Input" at bounding box center [253, 169] width 41 height 19
click at [160, 175] on input "***" at bounding box center [164, 169] width 41 height 19
click at [179, 175] on input "***" at bounding box center [164, 169] width 41 height 19
type input "*"
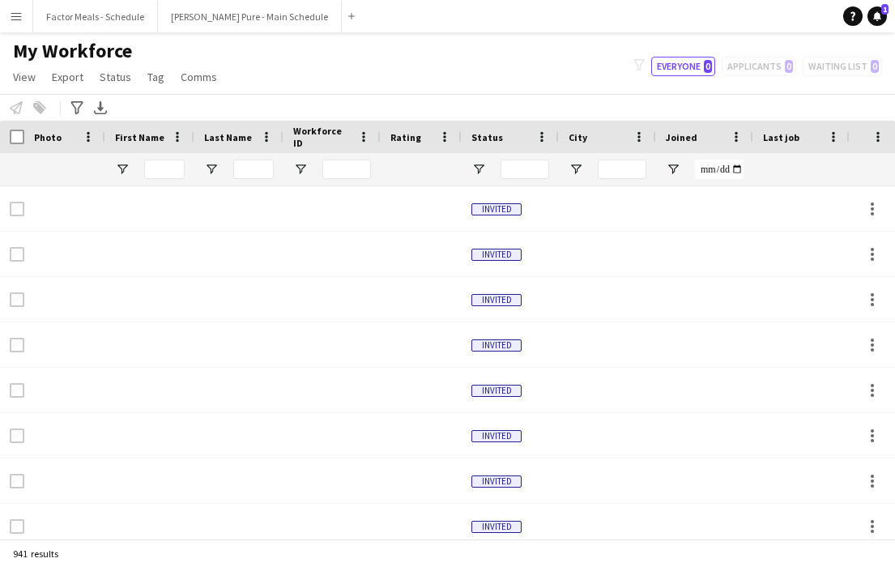
click at [15, 10] on app-icon "Menu" at bounding box center [16, 16] width 13 height 13
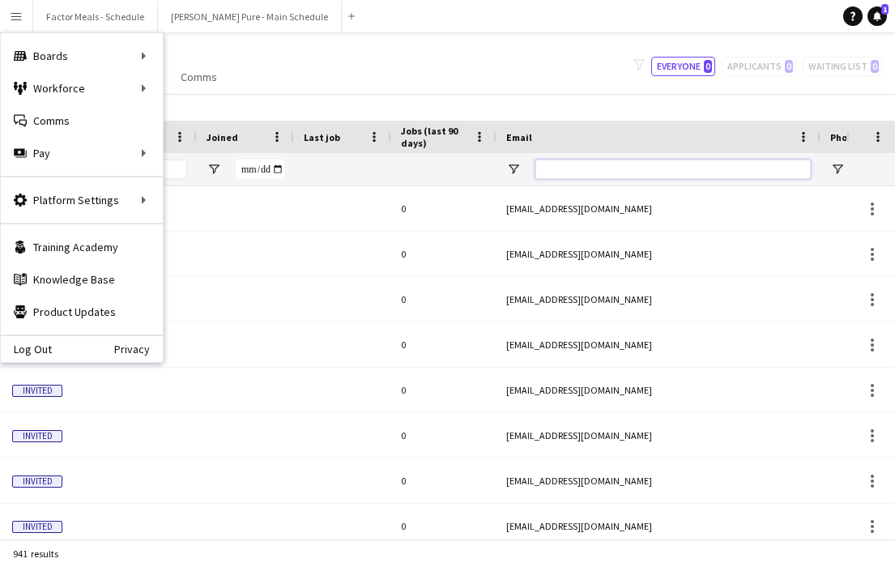
click at [557, 173] on input "Email Filter Input" at bounding box center [672, 169] width 275 height 19
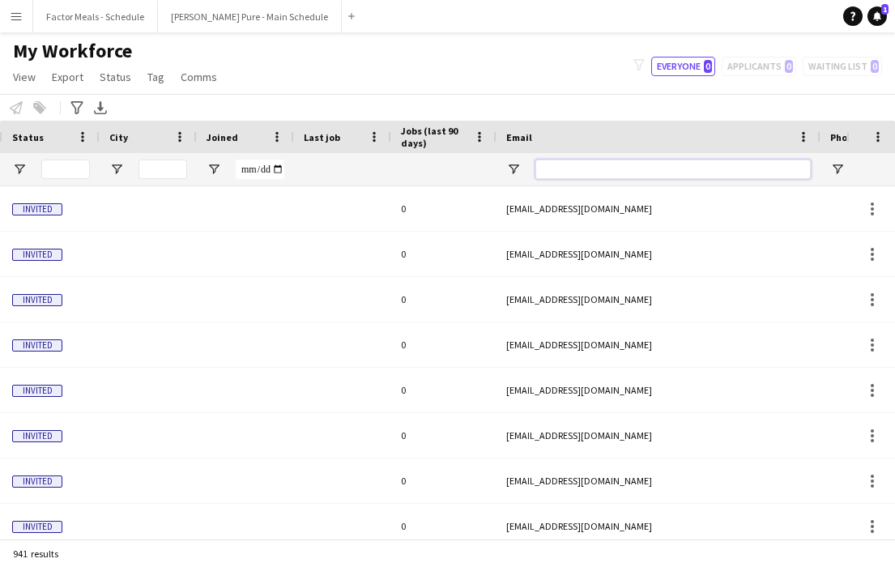
paste input "**********"
type input "**********"
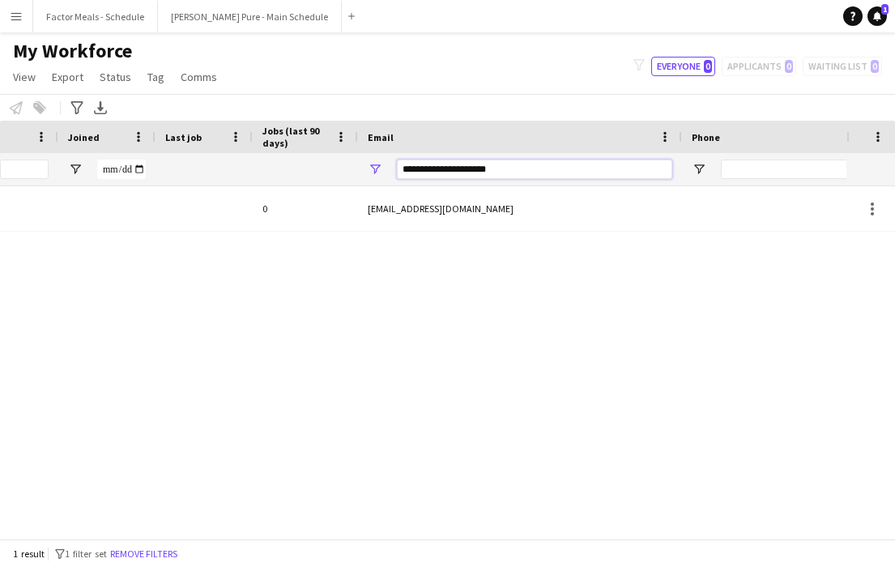
drag, startPoint x: 553, startPoint y: 164, endPoint x: 386, endPoint y: 172, distance: 167.1
click at [386, 171] on div "**********" at bounding box center [520, 169] width 324 height 32
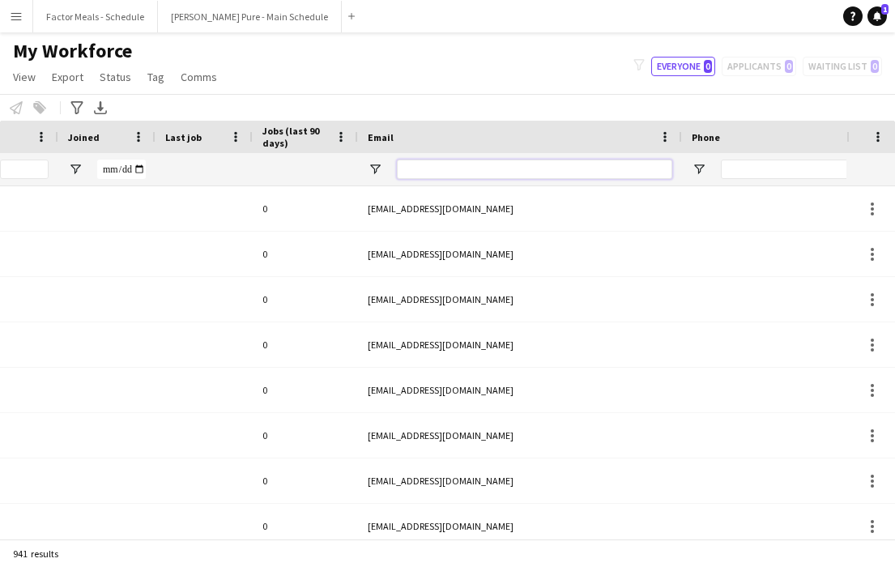
paste input "**********"
type input "**********"
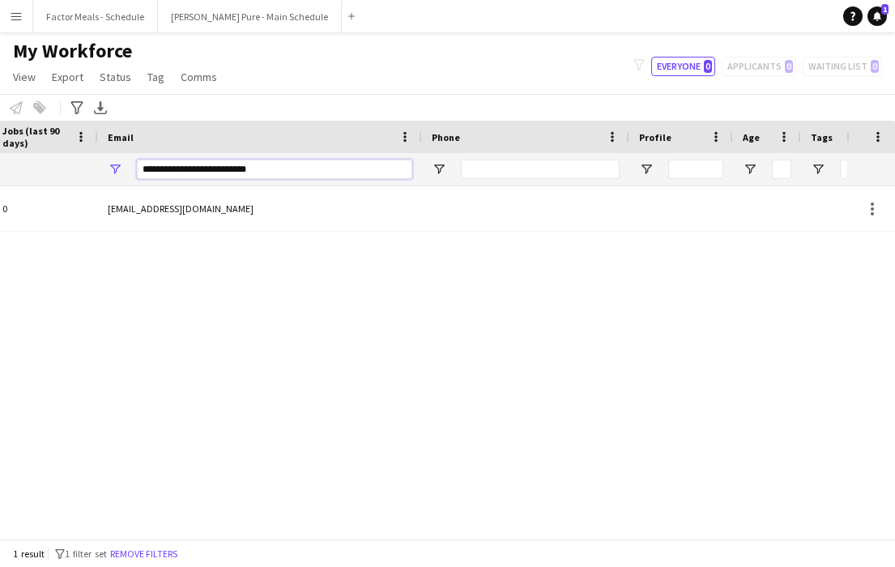
drag, startPoint x: 287, startPoint y: 168, endPoint x: 143, endPoint y: 159, distance: 143.6
click at [143, 160] on input "**********" at bounding box center [274, 169] width 275 height 19
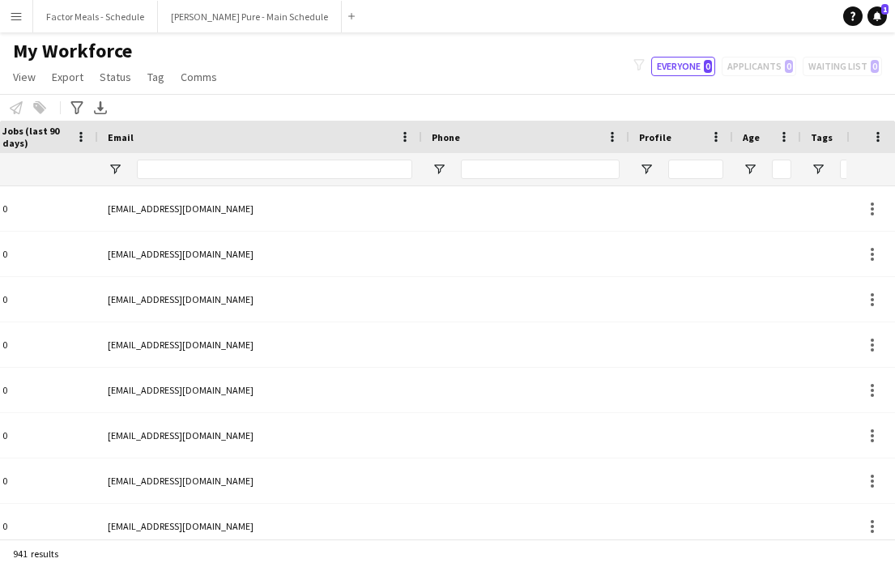
click at [259, 107] on div "Notify workforce Add to tag Select at least one crew to tag him or her. Advance…" at bounding box center [447, 107] width 895 height 27
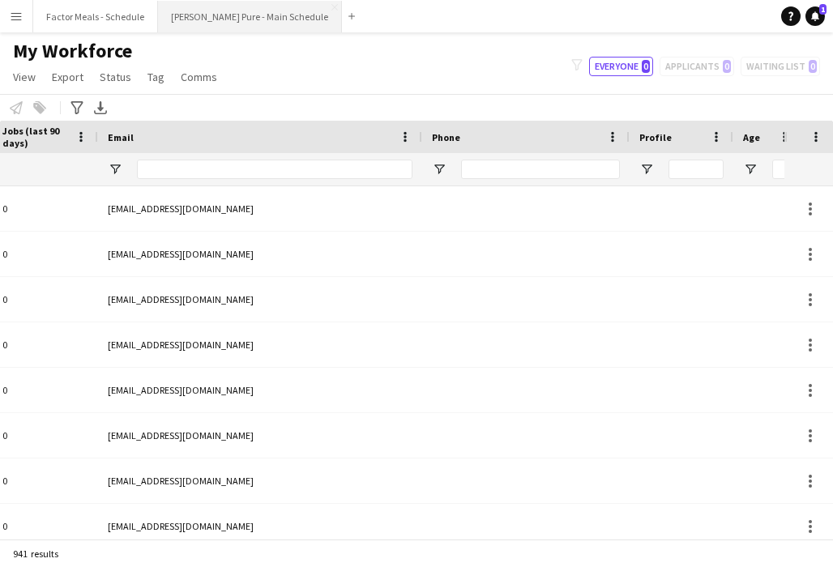
click at [220, 19] on button "[PERSON_NAME] Pure - Main Schedule Close" at bounding box center [250, 17] width 184 height 32
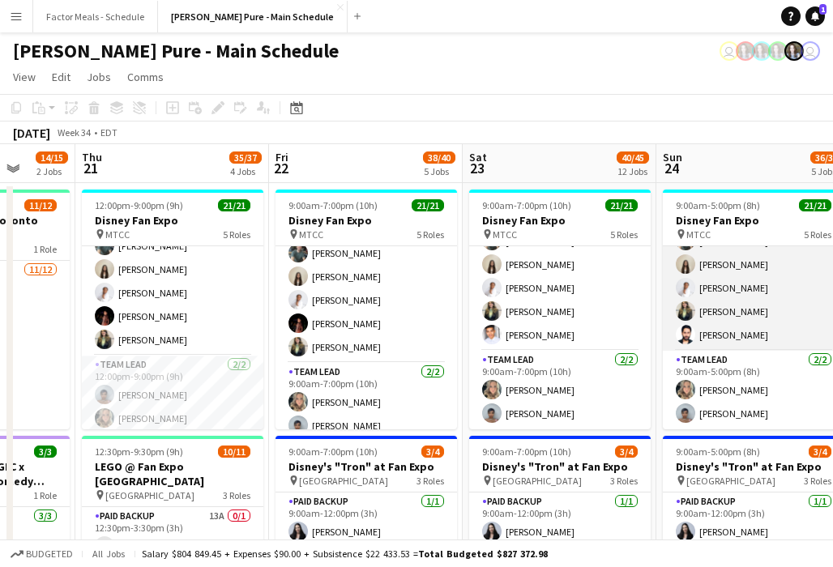
click at [557, 261] on app-card-role "Brand Ambassador 5/5 9:00am-5:00pm (8h) Dylan Watts Geanie Luu Jessica Opoku-Am…" at bounding box center [753, 276] width 181 height 149
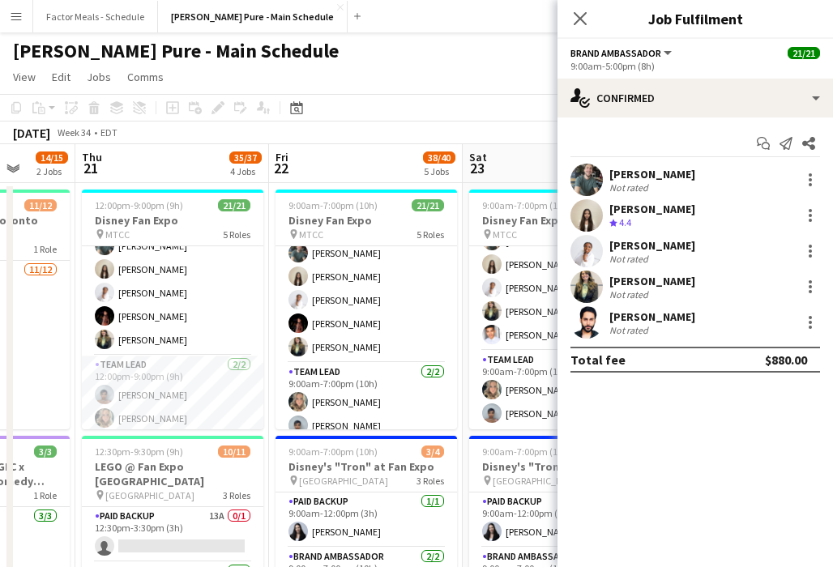
scroll to position [470, 0]
click at [557, 213] on app-user-avatar at bounding box center [586, 215] width 32 height 32
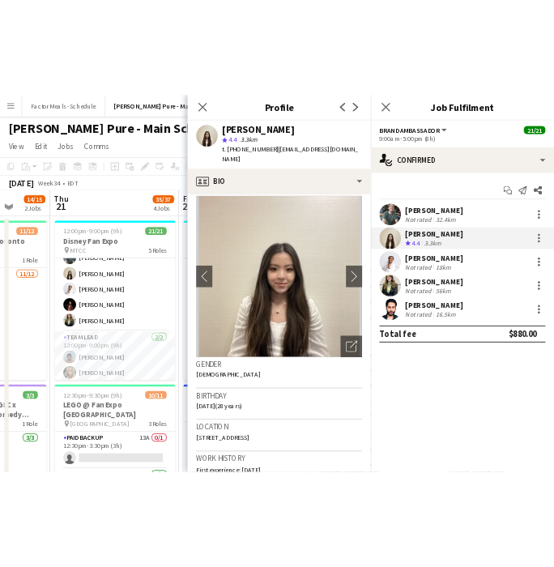
scroll to position [0, 0]
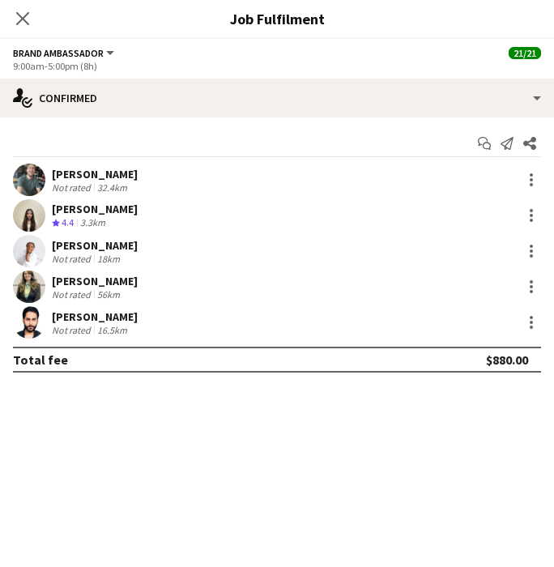
click at [21, 18] on icon at bounding box center [22, 18] width 13 height 13
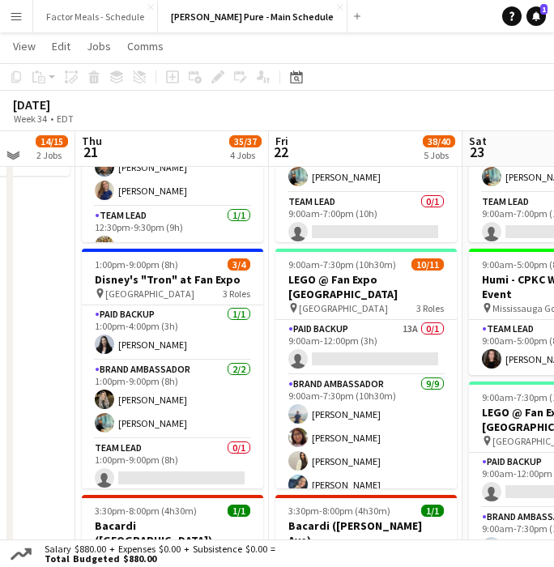
scroll to position [446, 0]
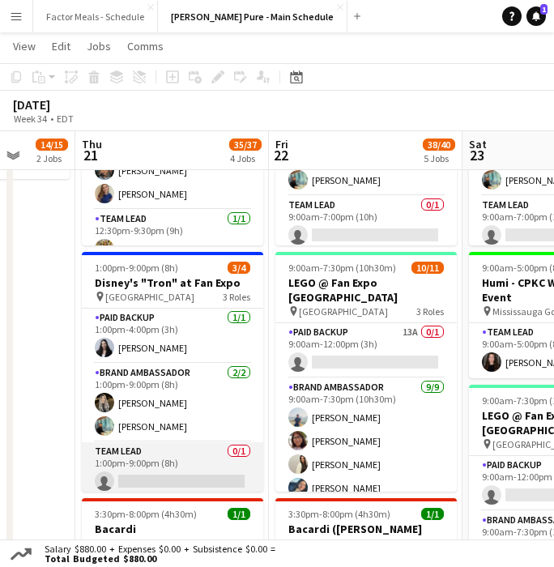
click at [173, 462] on app-card-role "Team Lead 0/1 1:00pm-9:00pm (8h) single-neutral-actions" at bounding box center [172, 469] width 181 height 55
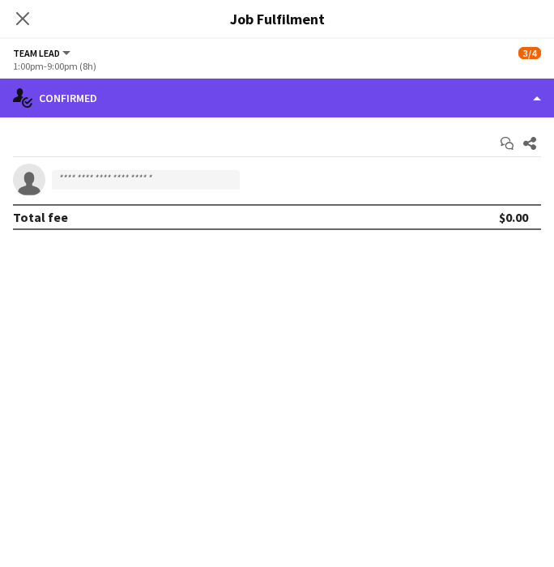
click at [93, 95] on div "single-neutral-actions-check-2 Confirmed" at bounding box center [277, 98] width 554 height 39
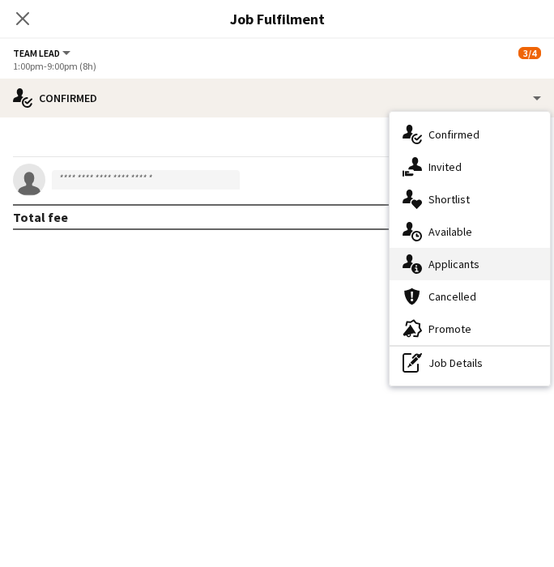
click at [420, 269] on icon at bounding box center [416, 268] width 11 height 11
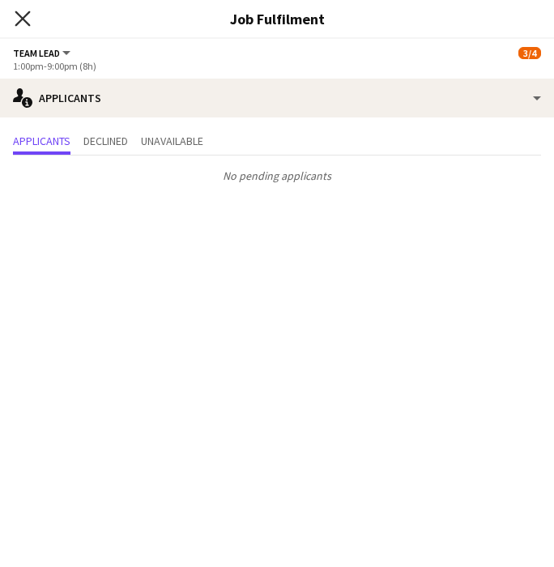
click at [27, 22] on icon at bounding box center [22, 18] width 15 height 15
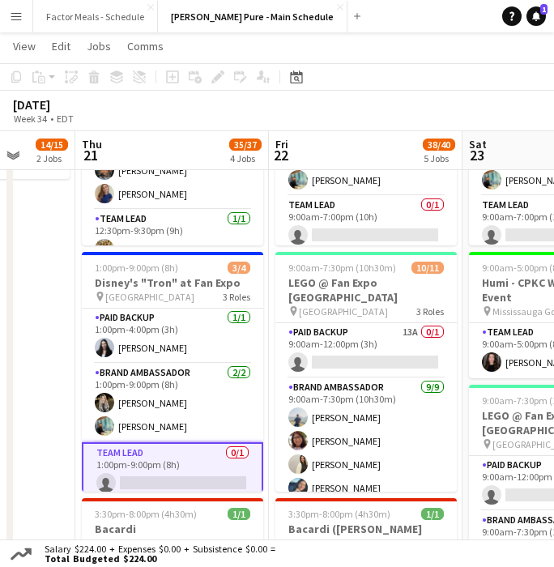
click at [164, 461] on app-card-role "Team Lead 0/1 1:00pm-9:00pm (8h) single-neutral-actions" at bounding box center [172, 471] width 181 height 58
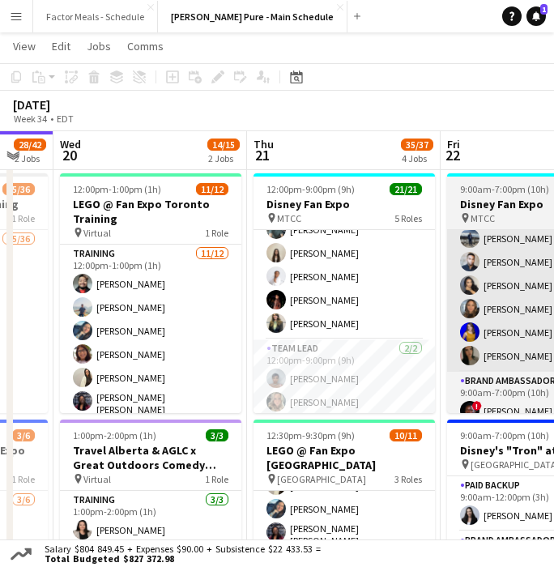
scroll to position [0, 500]
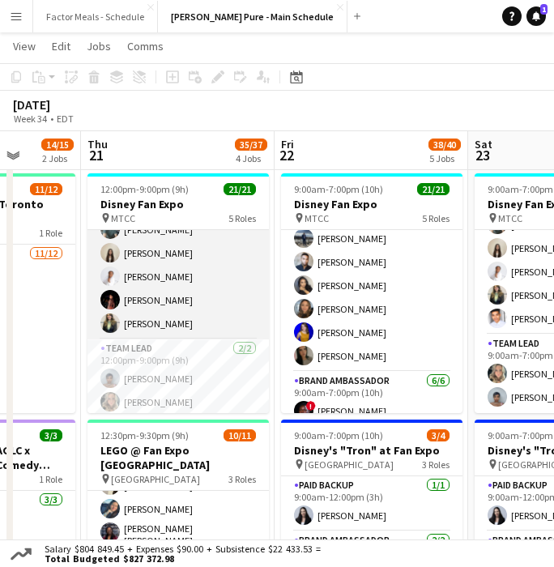
click at [157, 245] on app-card-role "Brand Ambassador 5/5 12:00pm-9:00pm (9h) Dylan Watts Geanie Luu Jessica Opoku-A…" at bounding box center [177, 264] width 181 height 149
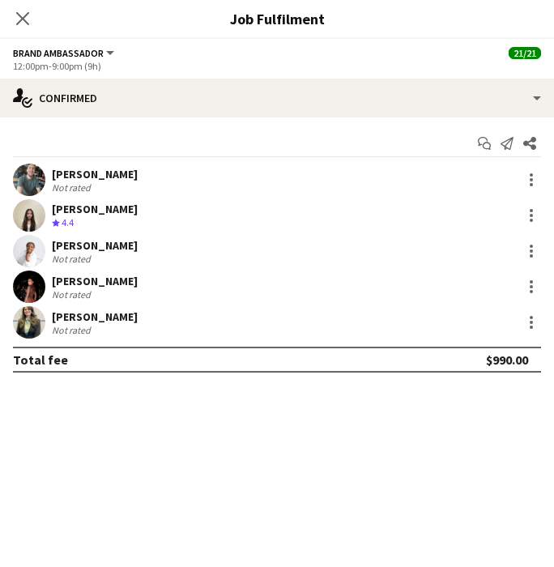
scroll to position [470, 0]
click at [534, 212] on div at bounding box center [531, 215] width 19 height 19
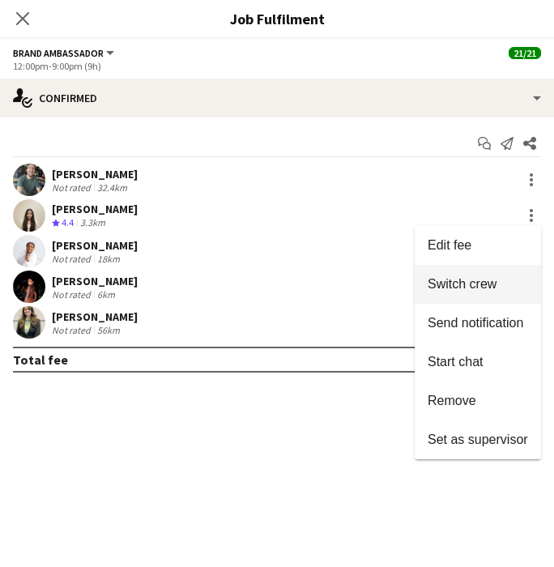
click at [440, 281] on span "Switch crew" at bounding box center [462, 284] width 69 height 14
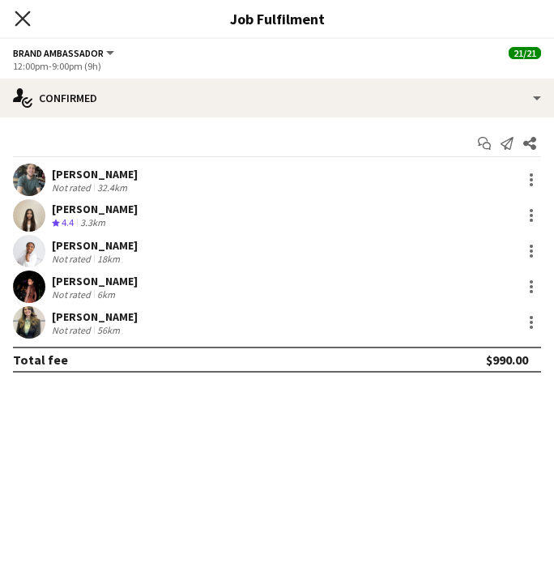
click at [23, 23] on icon "Close pop-in" at bounding box center [22, 18] width 15 height 15
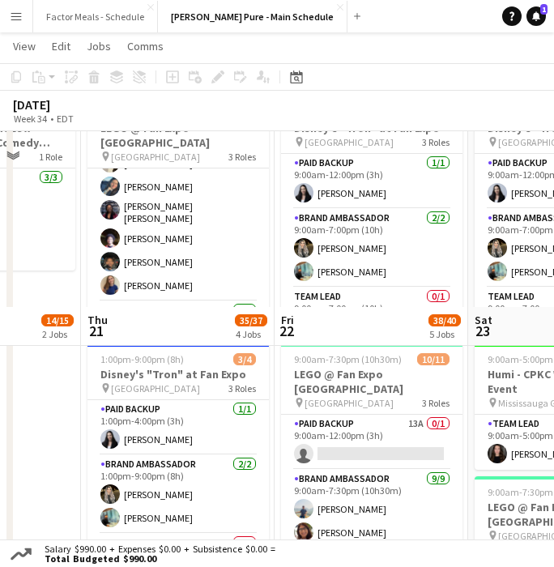
scroll to position [567, 0]
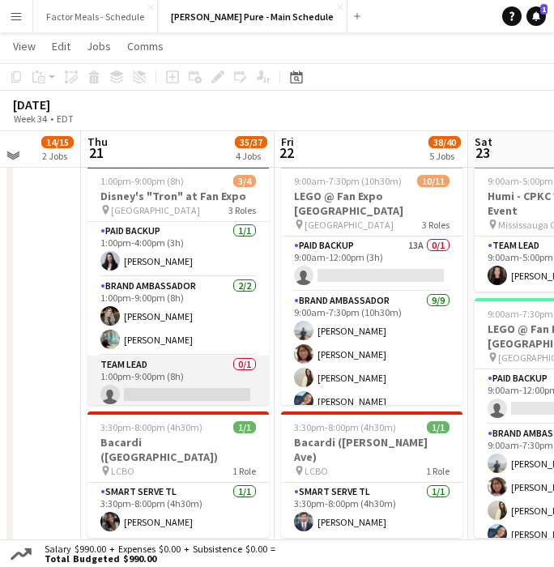
click at [179, 382] on app-card-role "Team Lead 0/1 1:00pm-9:00pm (8h) single-neutral-actions" at bounding box center [177, 383] width 181 height 55
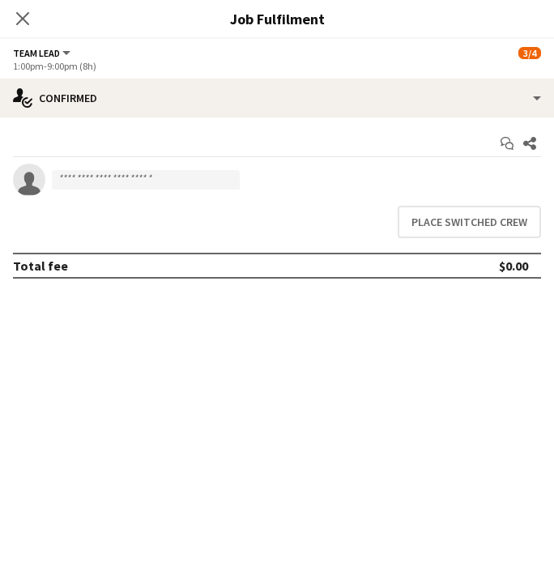
scroll to position [468, 0]
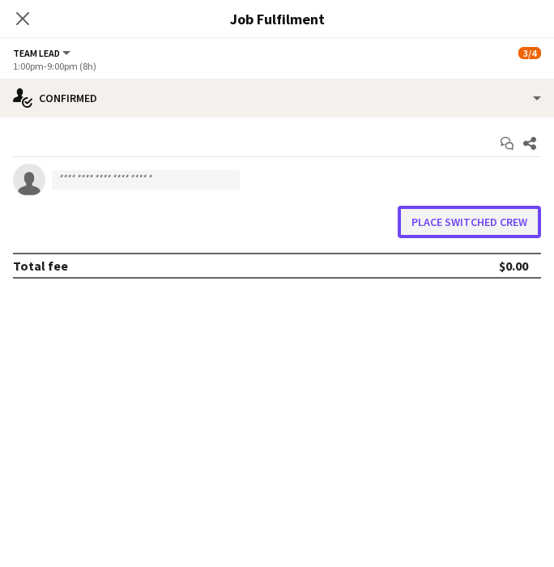
click at [467, 222] on button "Place switched crew" at bounding box center [469, 222] width 143 height 32
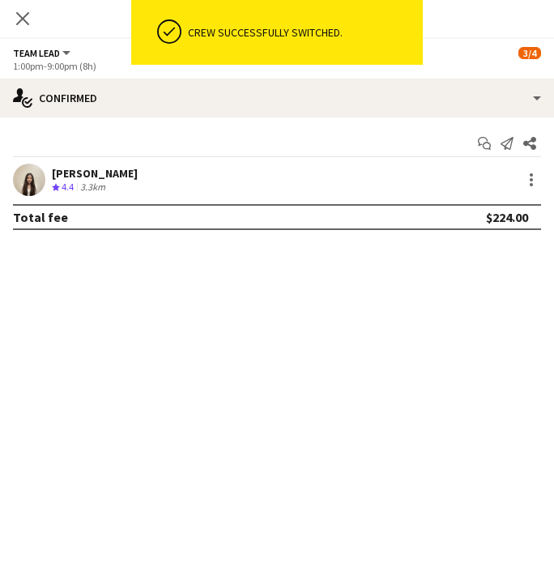
scroll to position [470, 0]
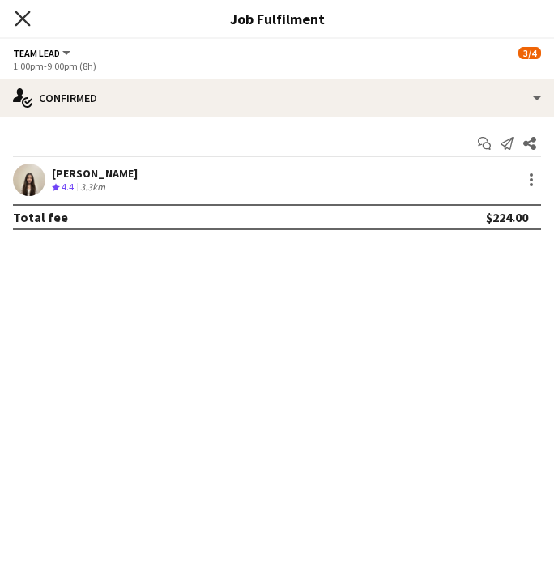
click at [19, 19] on icon "Close pop-in" at bounding box center [22, 18] width 15 height 15
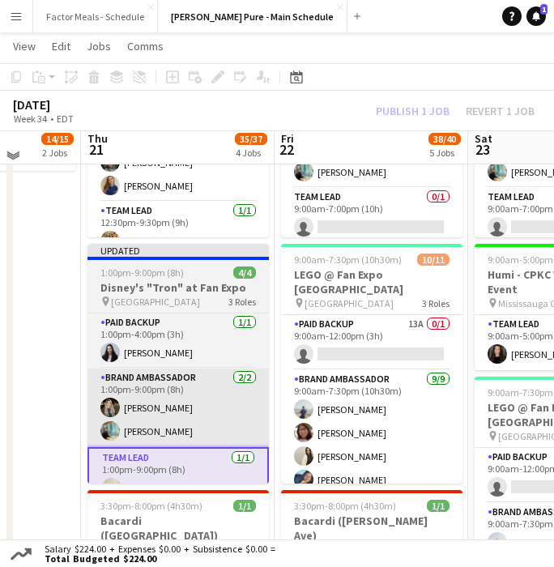
scroll to position [501, 0]
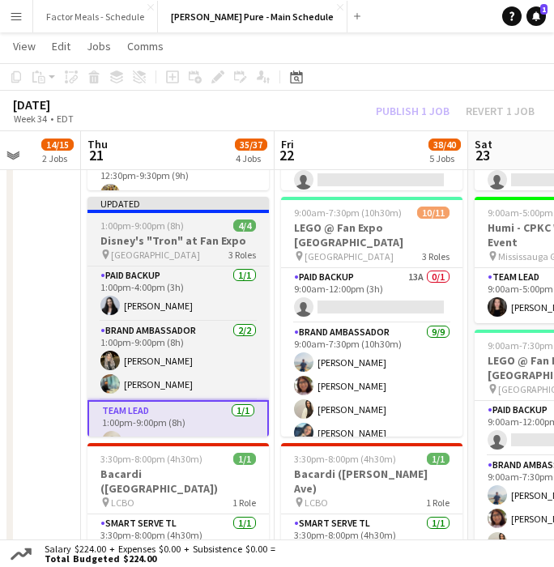
click at [139, 215] on app-job-card "Updated 1:00pm-9:00pm (8h) 4/4 Disney's "Tron" at Fan Expo pin Metro Toronto Co…" at bounding box center [177, 317] width 181 height 240
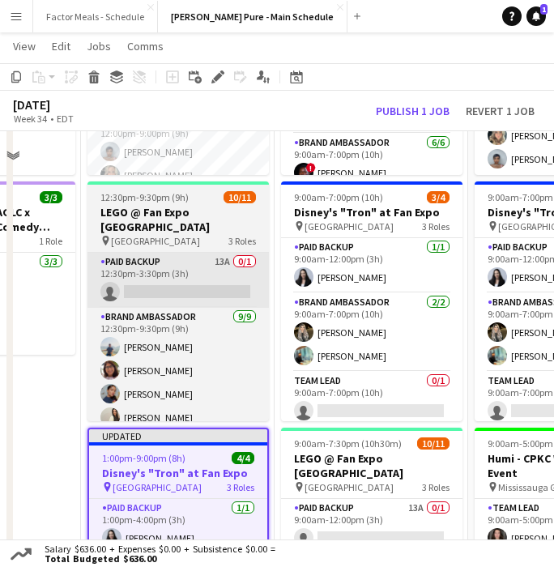
scroll to position [131, 0]
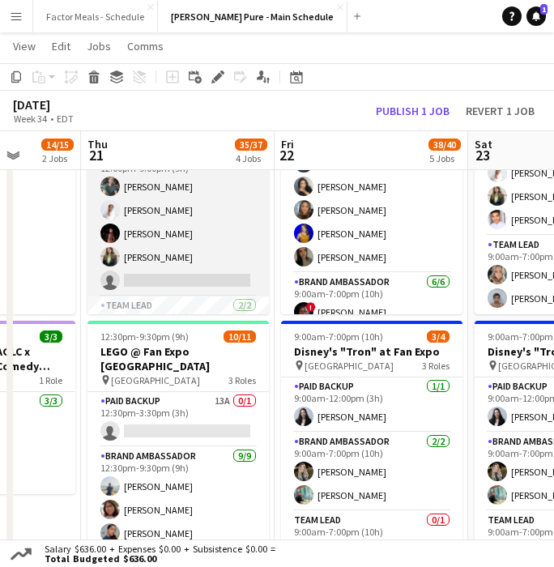
click at [143, 214] on app-card-role "Brand Ambassador 3I 24A 4/5 12:00pm-9:00pm (9h) Dylan Watts Jessica Opoku-Amoah…" at bounding box center [177, 221] width 181 height 149
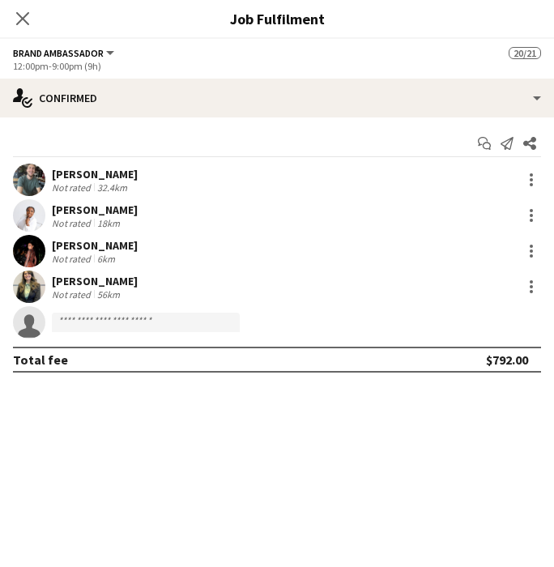
scroll to position [427, 0]
click at [22, 25] on icon "Close pop-in" at bounding box center [22, 18] width 15 height 15
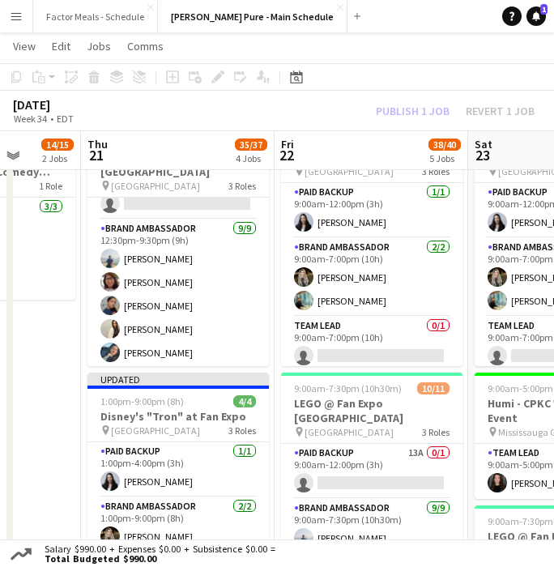
scroll to position [170, 0]
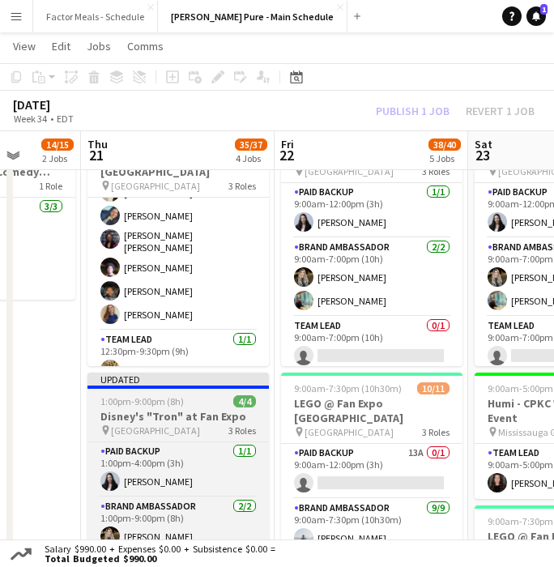
click at [151, 380] on div "Updated" at bounding box center [177, 379] width 181 height 13
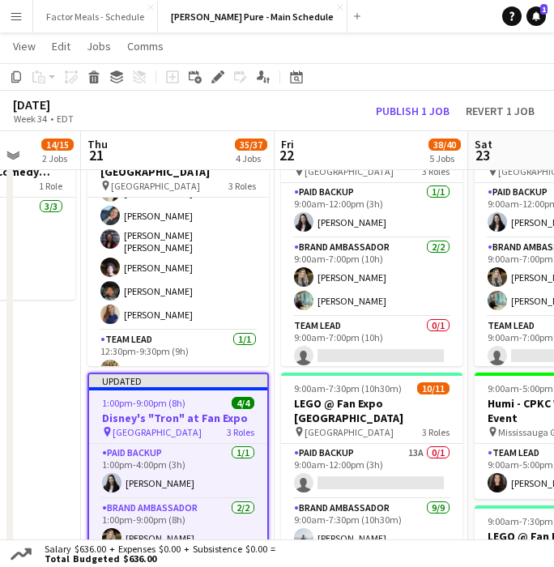
scroll to position [481, 0]
click at [412, 112] on button "Publish 1 job" at bounding box center [412, 111] width 87 height 18
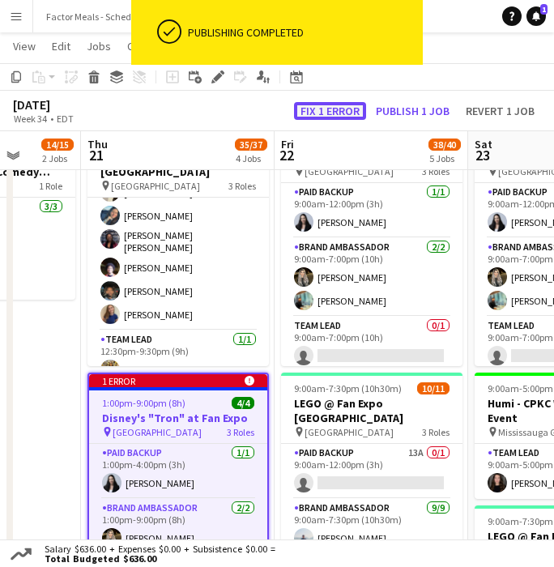
click at [331, 110] on button "Fix 1 error" at bounding box center [330, 111] width 72 height 18
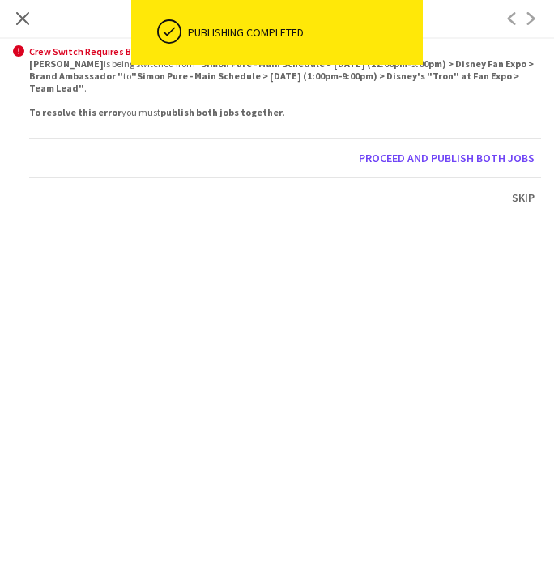
scroll to position [0, 339]
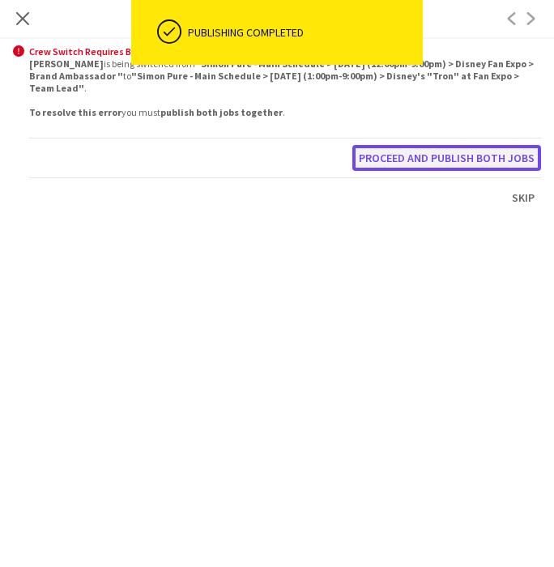
click at [419, 158] on button "Proceed and publish both jobs" at bounding box center [446, 158] width 189 height 26
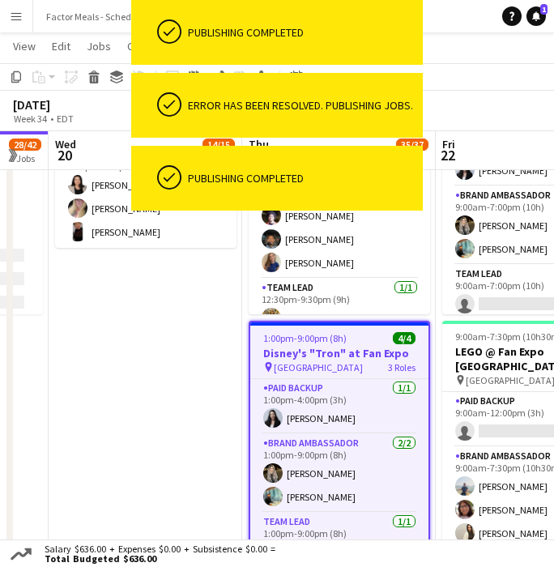
scroll to position [468, 0]
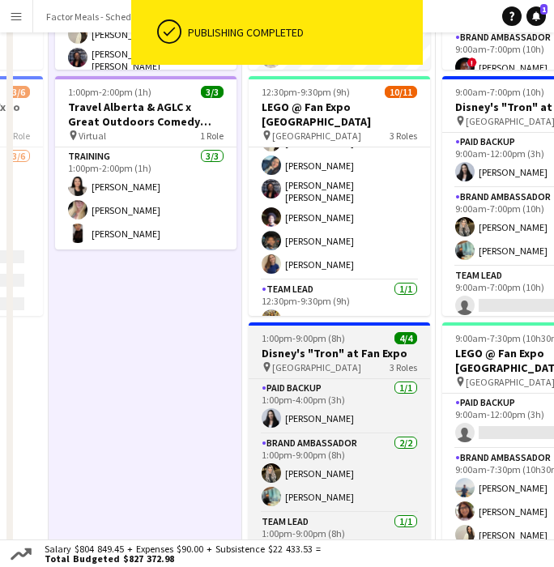
scroll to position [0, 0]
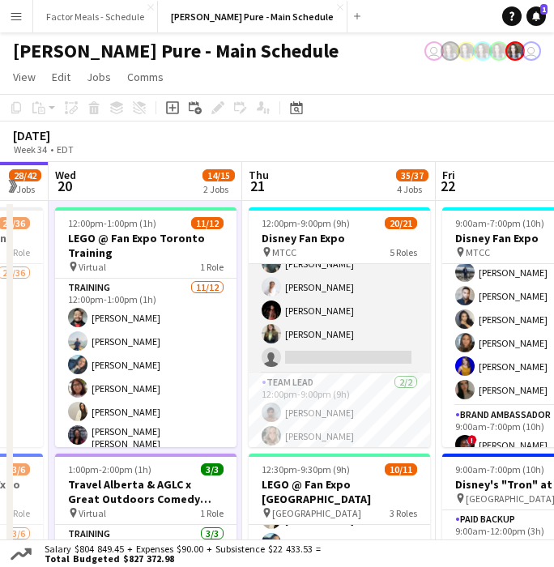
click at [347, 303] on app-card-role "Brand Ambassador 3I 24A 4/5 12:00pm-9:00pm (9h) Dylan Watts Jessica Opoku-Amoah…" at bounding box center [339, 298] width 181 height 149
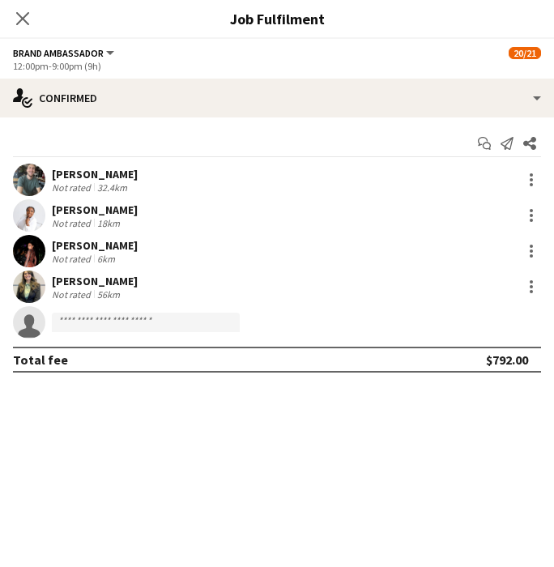
scroll to position [470, 0]
click at [16, 24] on icon at bounding box center [22, 18] width 15 height 15
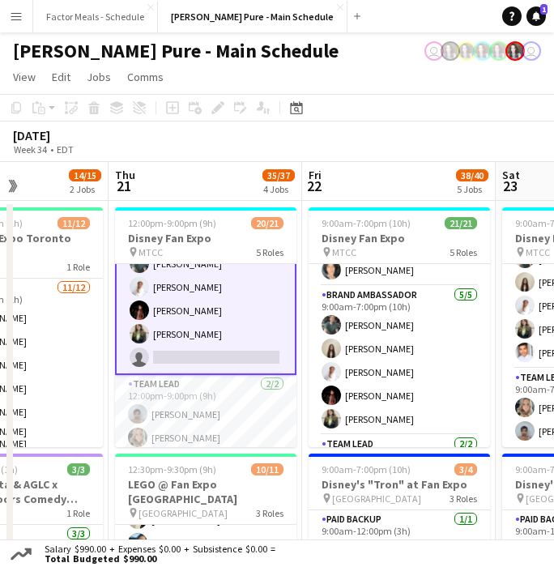
scroll to position [412, 0]
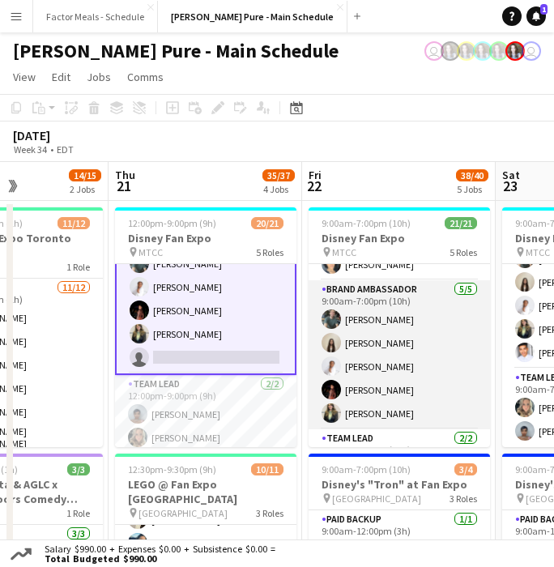
click at [369, 335] on app-card-role "Brand Ambassador 5/5 9:00am-7:00pm (10h) Dylan Watts Geanie Luu Jessica Opoku-A…" at bounding box center [399, 354] width 181 height 149
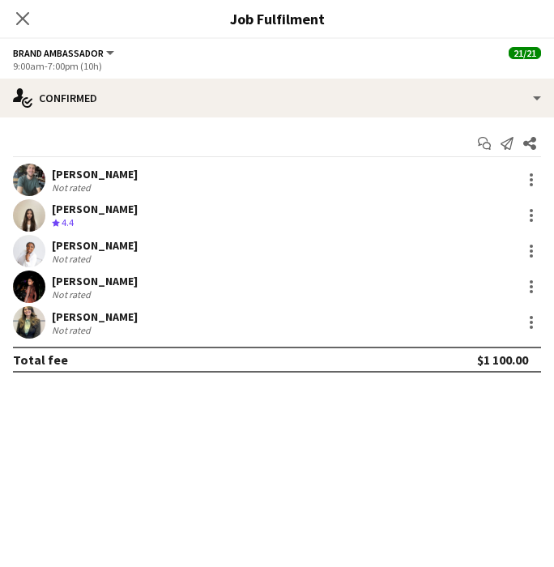
scroll to position [468, 0]
click at [529, 211] on div at bounding box center [531, 215] width 19 height 19
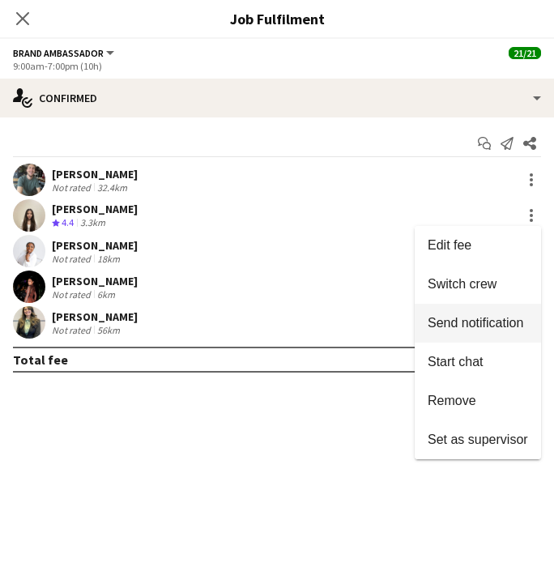
click at [463, 275] on button "Switch crew" at bounding box center [478, 284] width 126 height 39
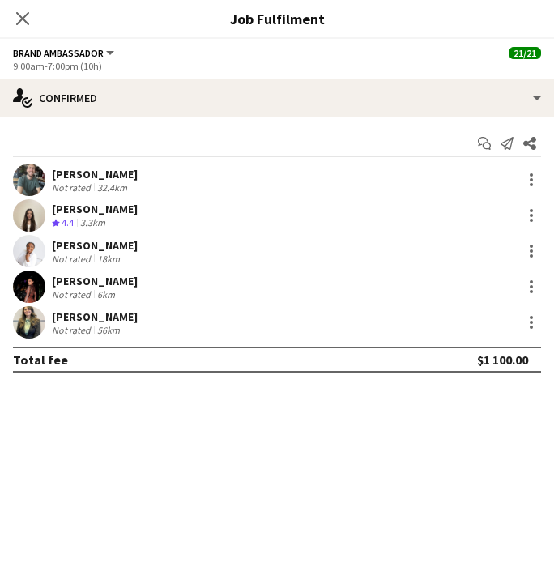
scroll to position [32, 0]
click at [530, 220] on div at bounding box center [531, 220] width 3 height 3
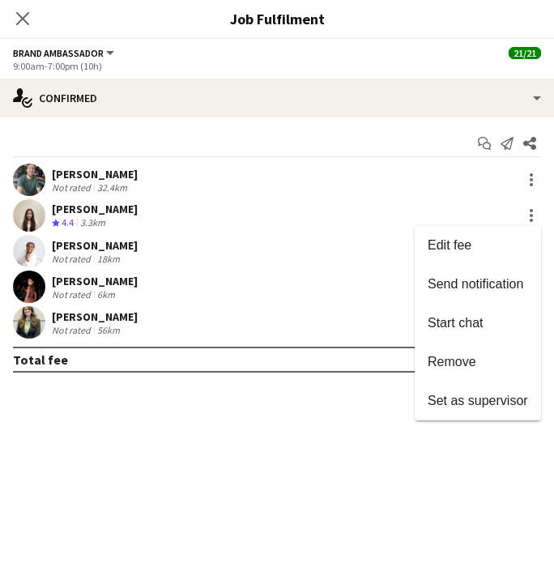
click at [335, 207] on div at bounding box center [277, 283] width 554 height 567
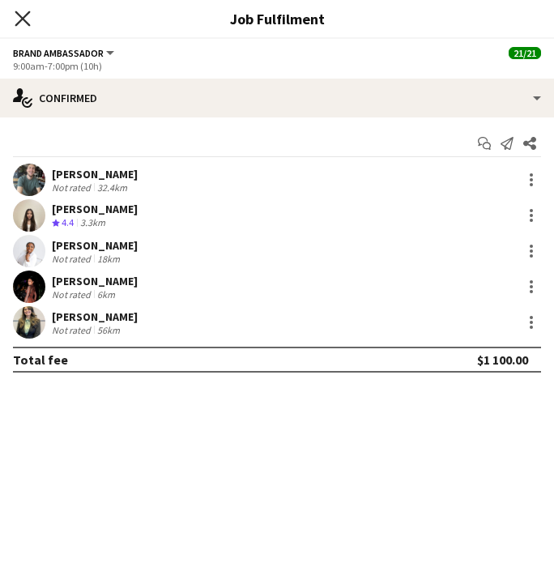
click at [28, 18] on icon "Close pop-in" at bounding box center [22, 18] width 15 height 15
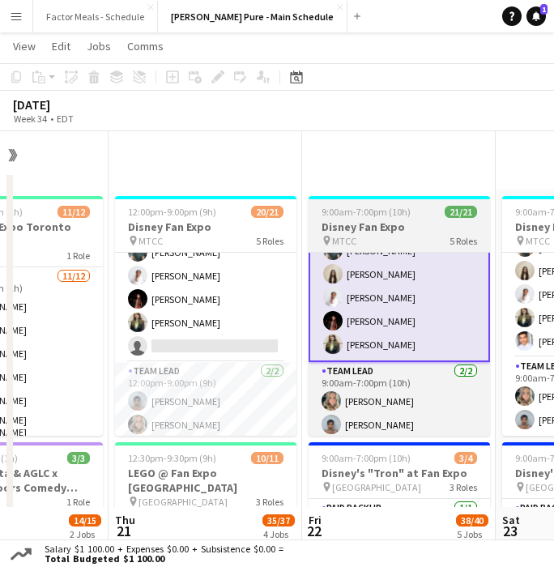
scroll to position [422, 0]
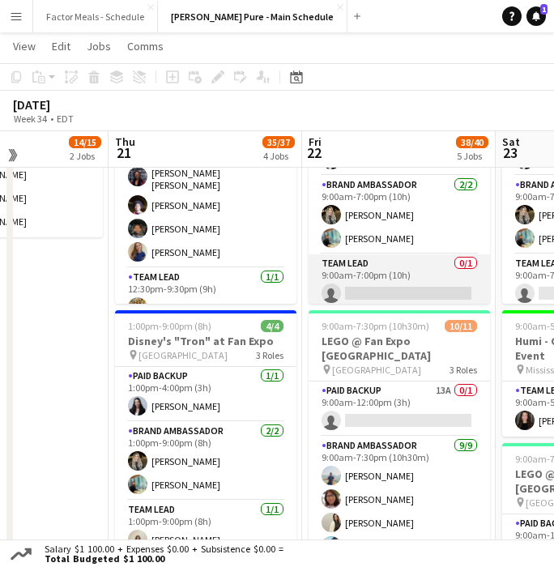
click at [366, 290] on app-card-role "Team Lead 0/1 9:00am-7:00pm (10h) single-neutral-actions" at bounding box center [399, 281] width 181 height 55
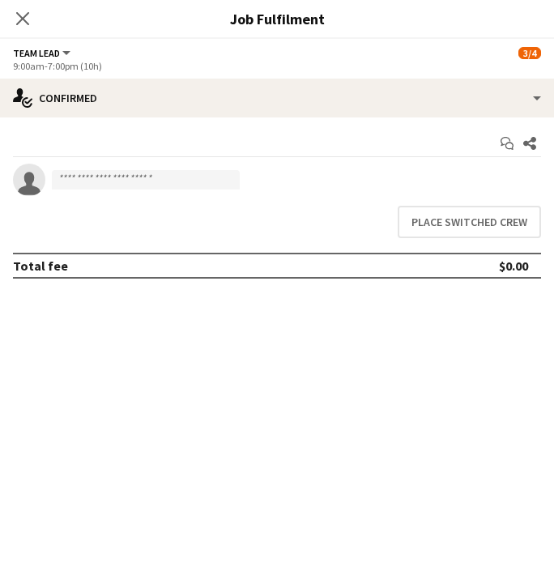
scroll to position [468, 0]
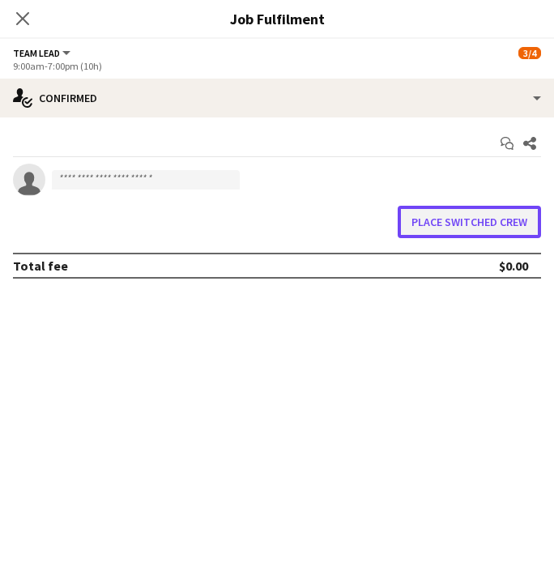
click at [454, 226] on button "Place switched crew" at bounding box center [469, 222] width 143 height 32
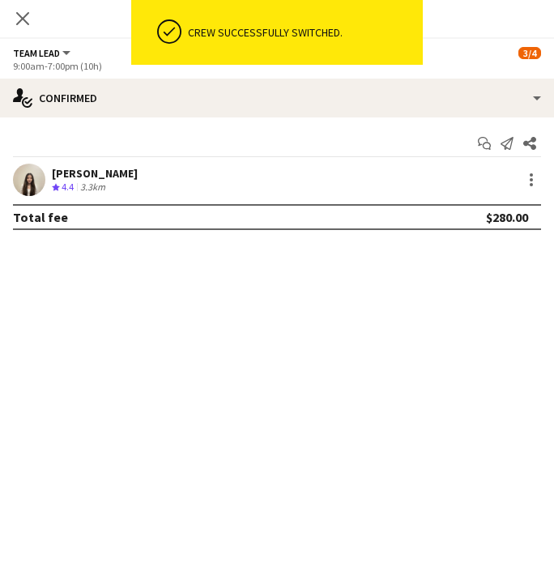
scroll to position [470, 0]
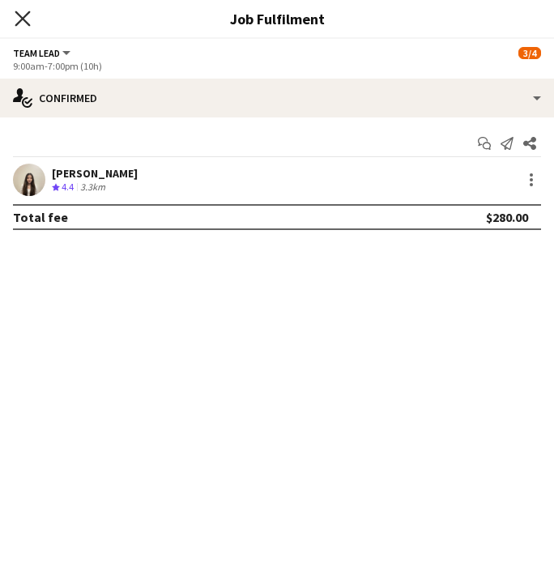
click at [23, 23] on icon "Close pop-in" at bounding box center [22, 18] width 15 height 15
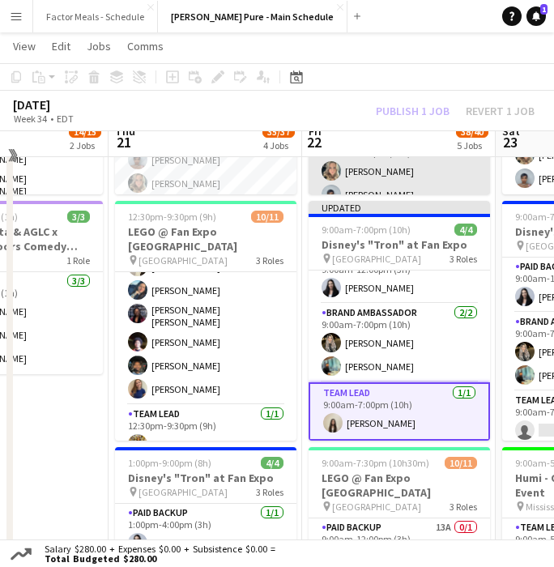
scroll to position [205, 0]
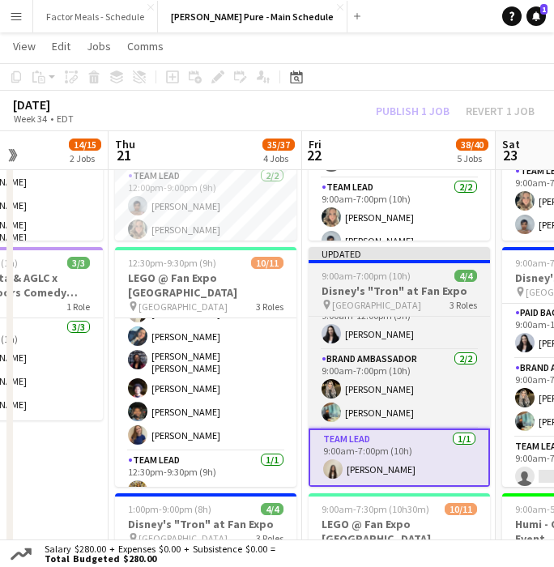
click at [366, 254] on div "Updated" at bounding box center [399, 253] width 181 height 13
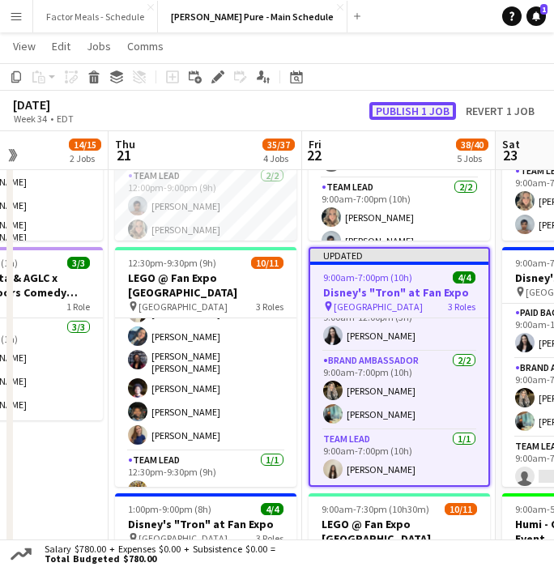
click at [389, 105] on button "Publish 1 job" at bounding box center [412, 111] width 87 height 18
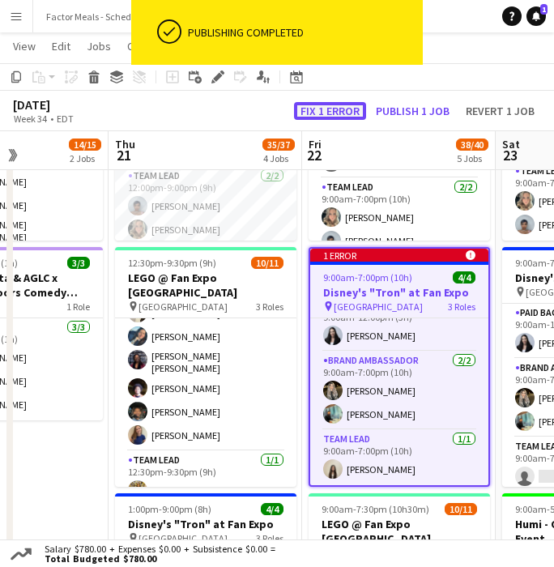
click at [328, 105] on button "Fix 1 error" at bounding box center [330, 111] width 72 height 18
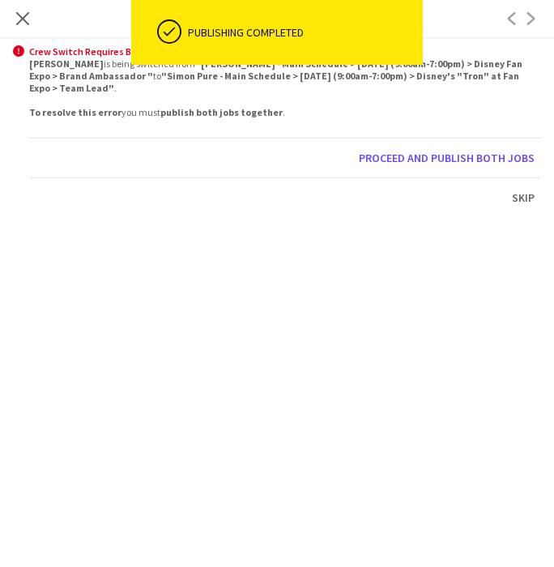
scroll to position [0, 339]
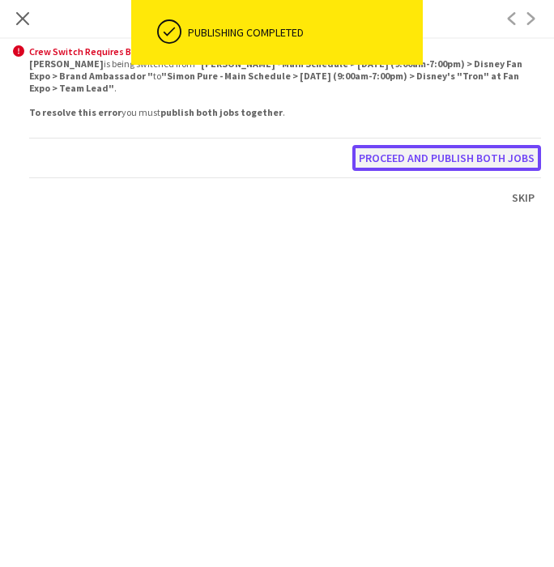
click at [397, 156] on button "Proceed and publish both jobs" at bounding box center [446, 158] width 189 height 26
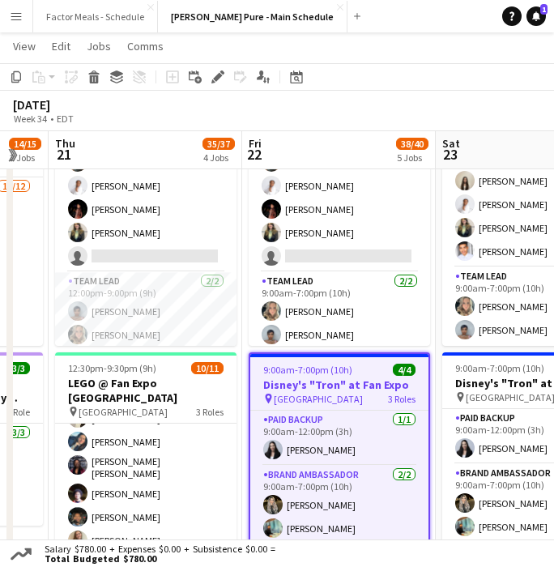
scroll to position [99, 0]
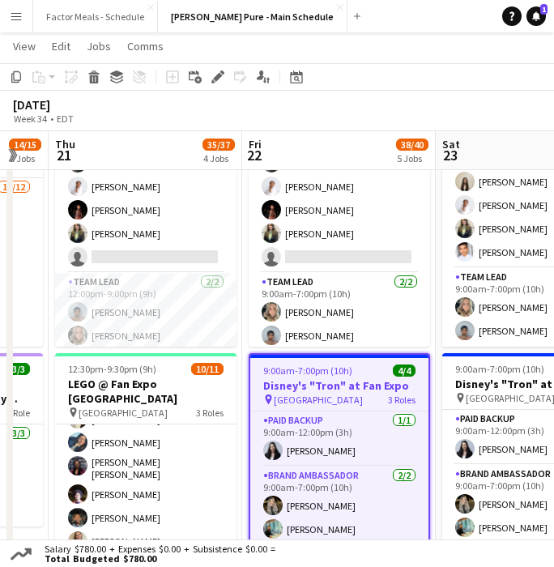
click at [161, 126] on div "[DATE] Week 34 • EDT" at bounding box center [277, 111] width 554 height 41
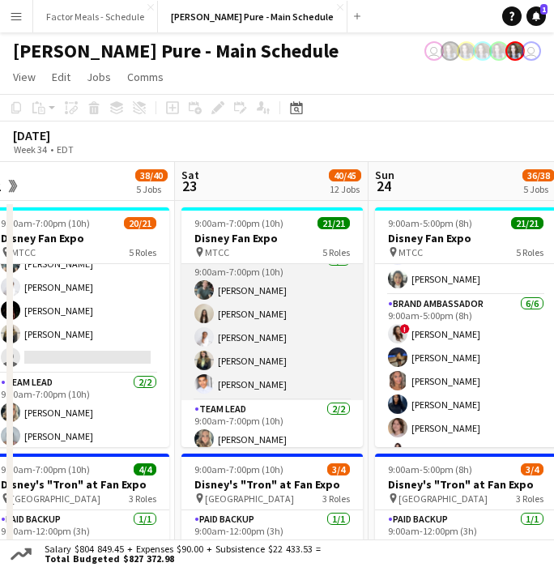
scroll to position [0, 600]
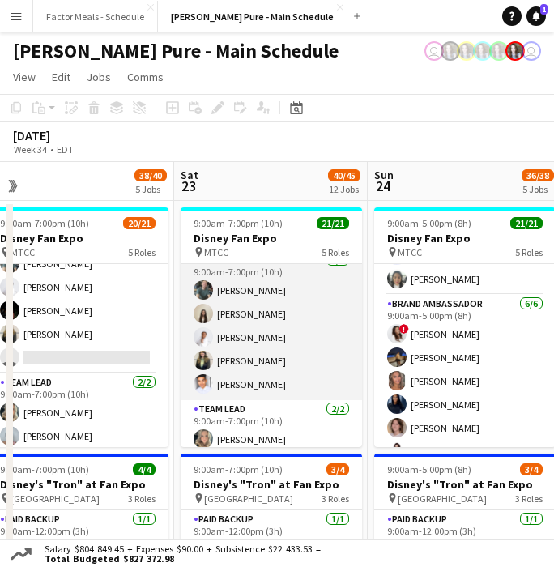
click at [237, 315] on app-card-role "Brand Ambassador 5/5 9:00am-7:00pm (10h) Dylan Watts Geanie Luu Jessica Opoku-A…" at bounding box center [271, 325] width 181 height 149
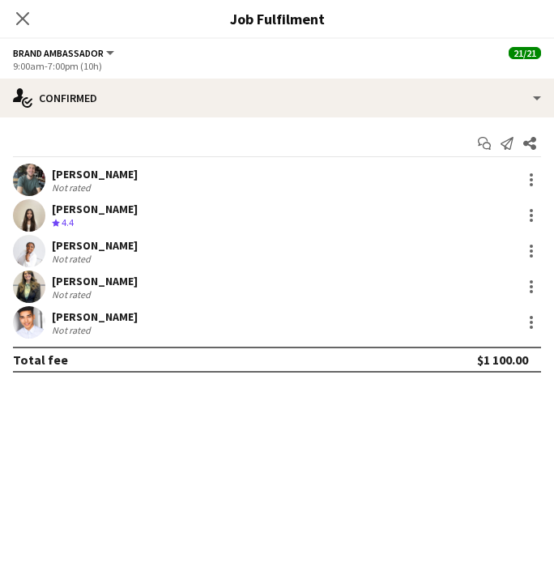
scroll to position [438, 0]
click at [530, 212] on div at bounding box center [531, 215] width 19 height 19
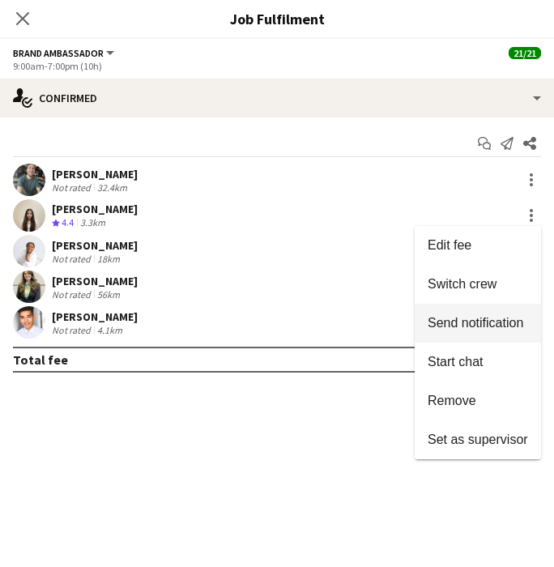
click at [463, 287] on span "Switch crew" at bounding box center [462, 284] width 69 height 14
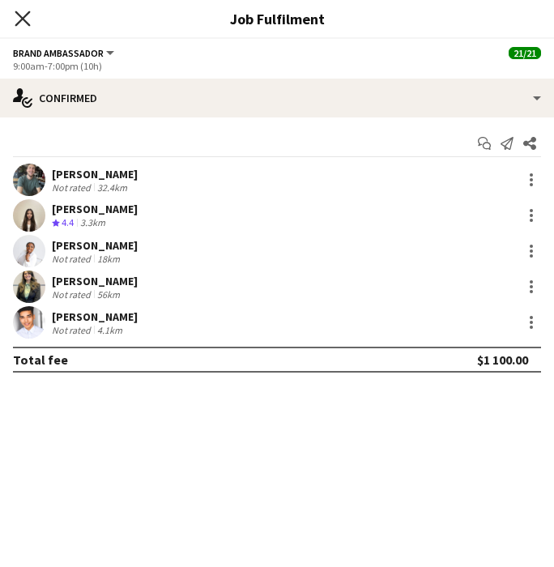
click at [19, 21] on icon at bounding box center [22, 18] width 15 height 15
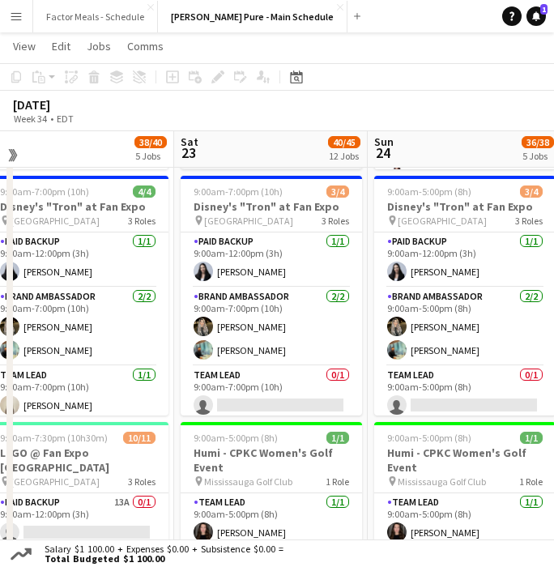
scroll to position [304, 0]
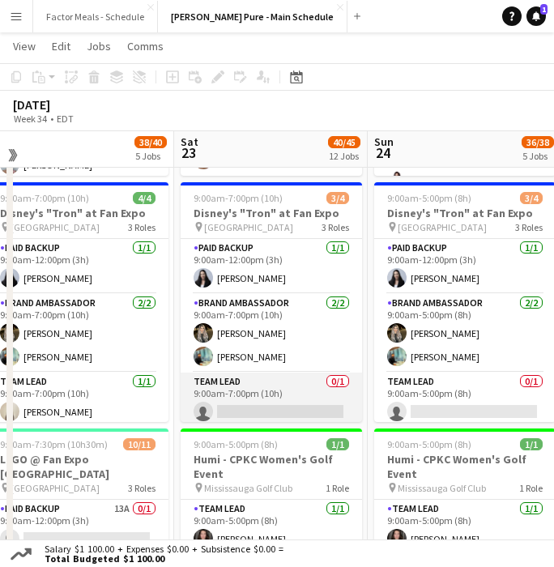
click at [246, 394] on app-card-role "Team Lead 0/1 9:00am-7:00pm (10h) single-neutral-actions" at bounding box center [271, 400] width 181 height 55
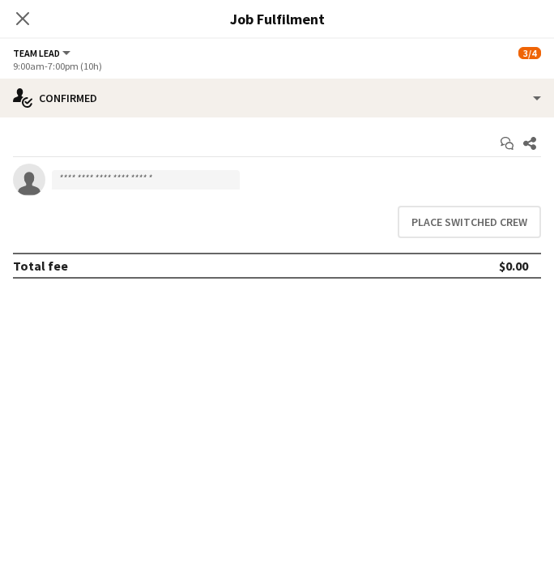
scroll to position [468, 0]
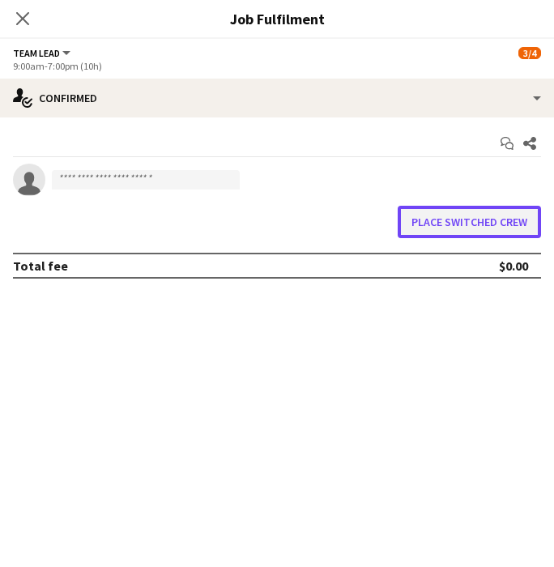
click at [424, 221] on button "Place switched crew" at bounding box center [469, 222] width 143 height 32
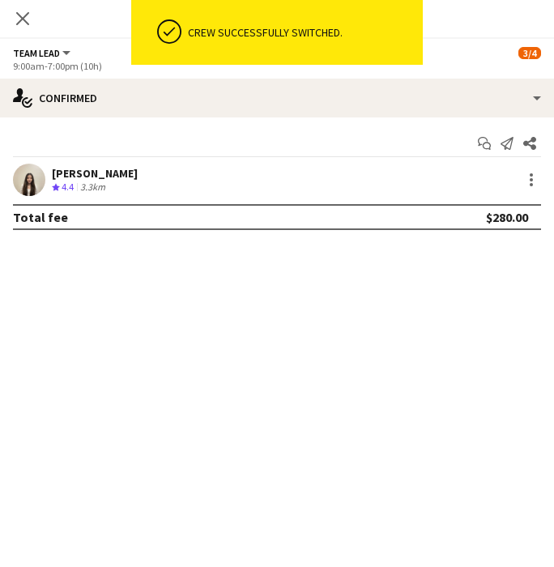
scroll to position [470, 0]
click at [24, 27] on app-icon "Close pop-in" at bounding box center [22, 18] width 19 height 19
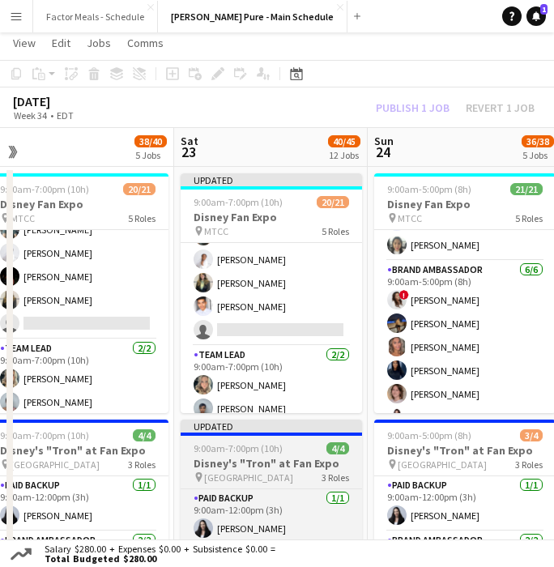
scroll to position [0, 0]
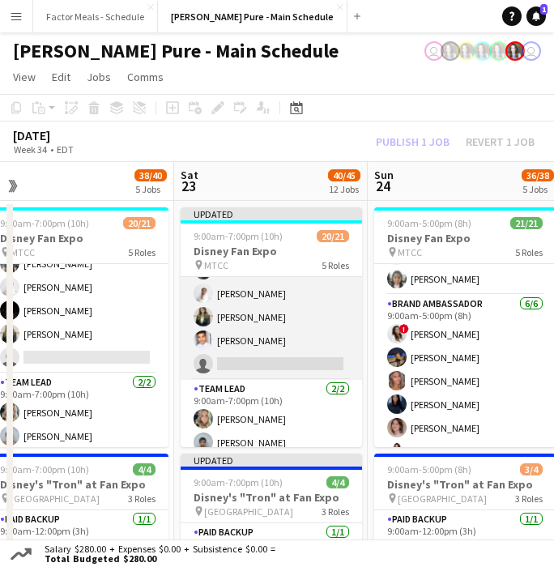
click at [271, 295] on app-card-role "Brand Ambassador 6I 21A 4/5 9:00am-7:00pm (10h) Dylan Watts Jessica Opoku-Amoah…" at bounding box center [271, 305] width 181 height 149
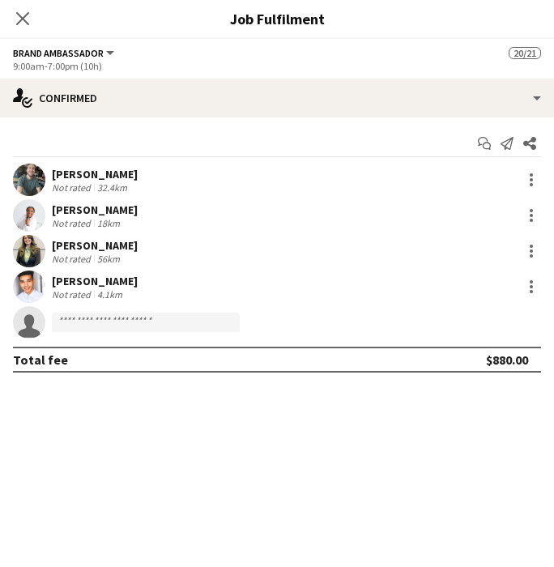
scroll to position [471, 0]
click at [25, 19] on icon "Close pop-in" at bounding box center [22, 18] width 13 height 13
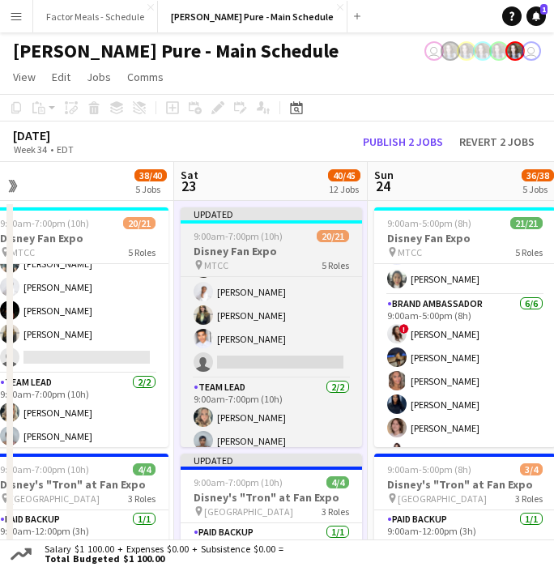
scroll to position [470, 0]
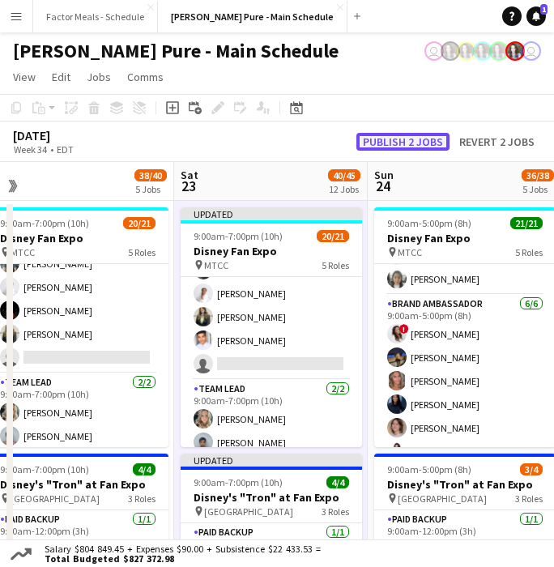
click at [398, 139] on button "Publish 2 jobs" at bounding box center [402, 142] width 93 height 18
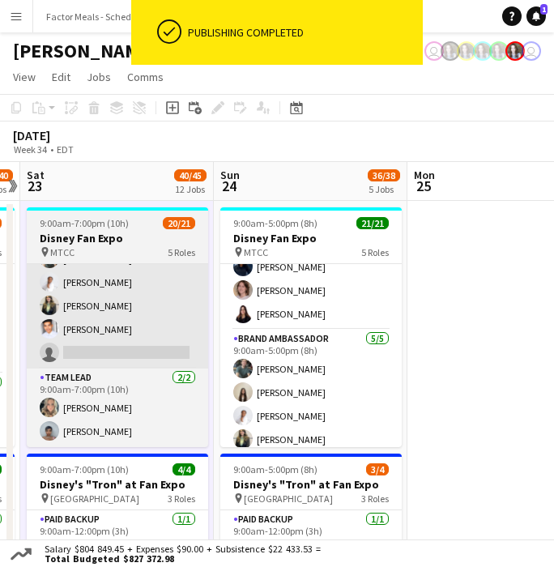
scroll to position [360, 0]
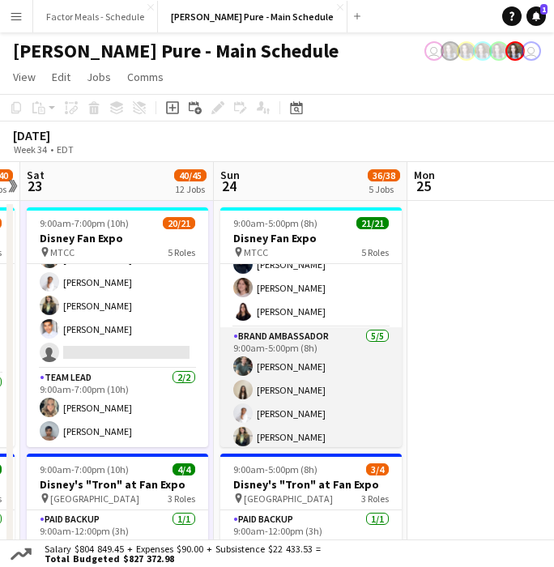
click at [274, 386] on app-card-role "Brand Ambassador 5/5 9:00am-5:00pm (8h) Dylan Watts Geanie Luu Jessica Opoku-Am…" at bounding box center [310, 401] width 181 height 149
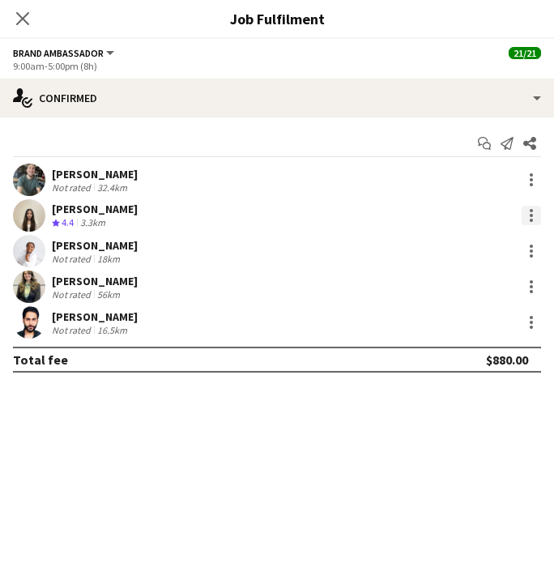
click at [529, 215] on div at bounding box center [531, 215] width 19 height 19
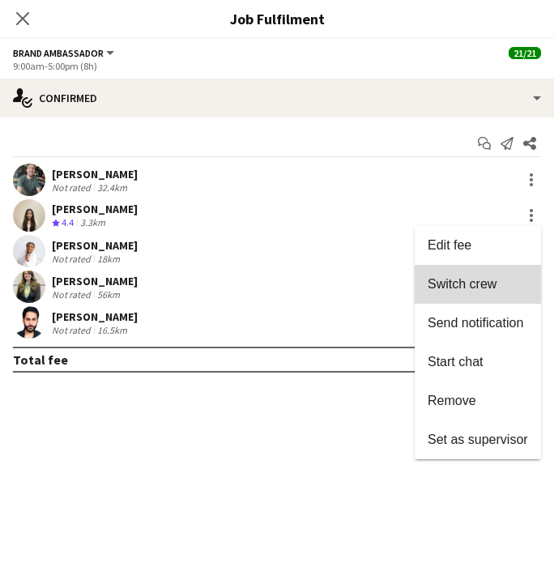
click at [471, 288] on span "Switch crew" at bounding box center [462, 284] width 69 height 14
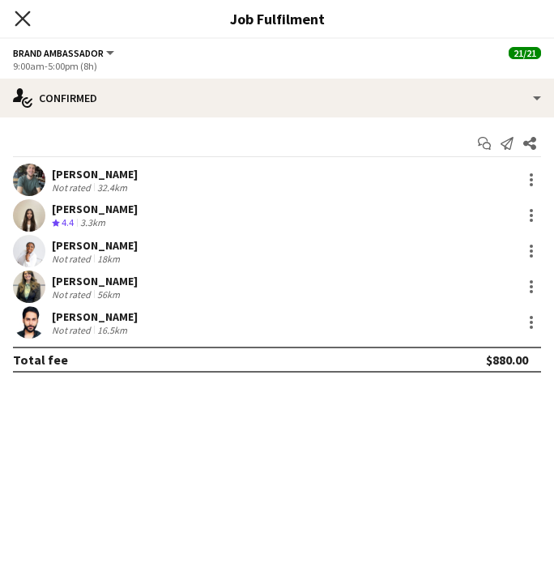
click at [25, 19] on icon "Close pop-in" at bounding box center [22, 18] width 15 height 15
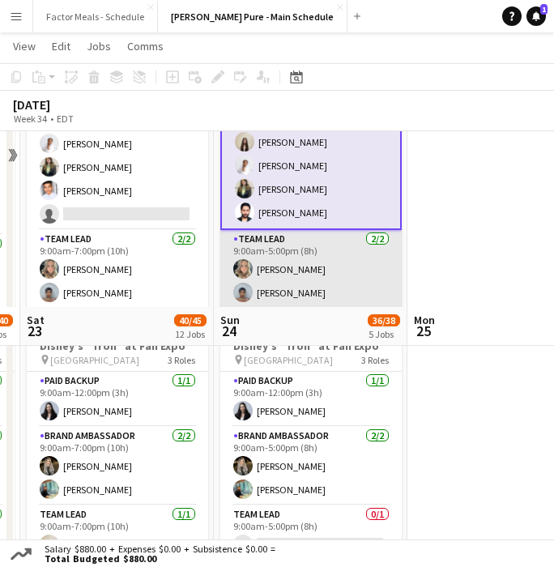
scroll to position [349, 0]
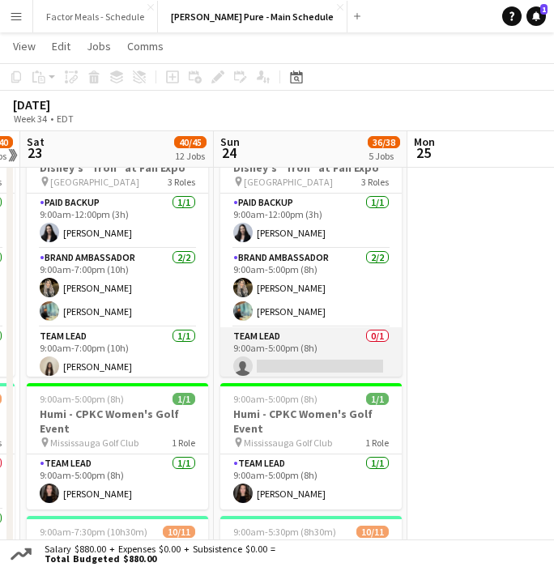
click at [279, 361] on app-card-role "Team Lead 0/1 9:00am-5:00pm (8h) single-neutral-actions" at bounding box center [310, 354] width 181 height 55
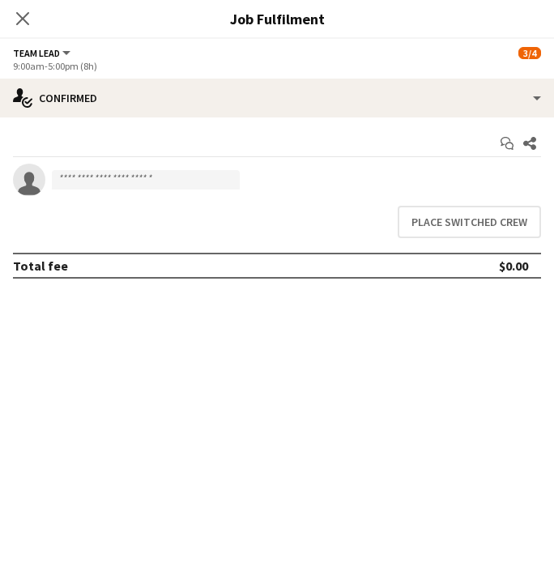
scroll to position [468, 0]
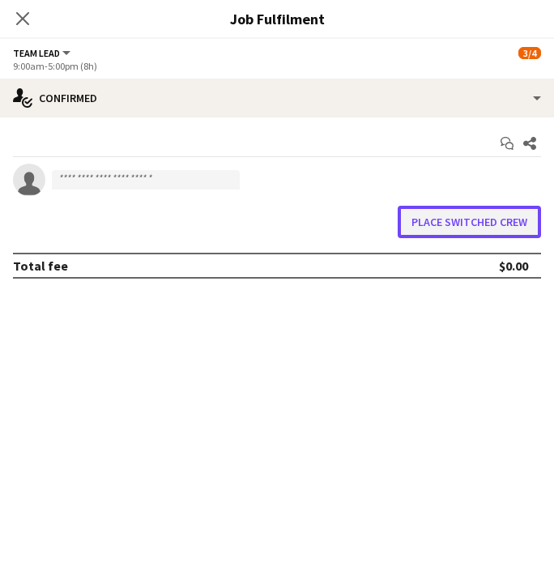
click at [452, 224] on button "Place switched crew" at bounding box center [469, 222] width 143 height 32
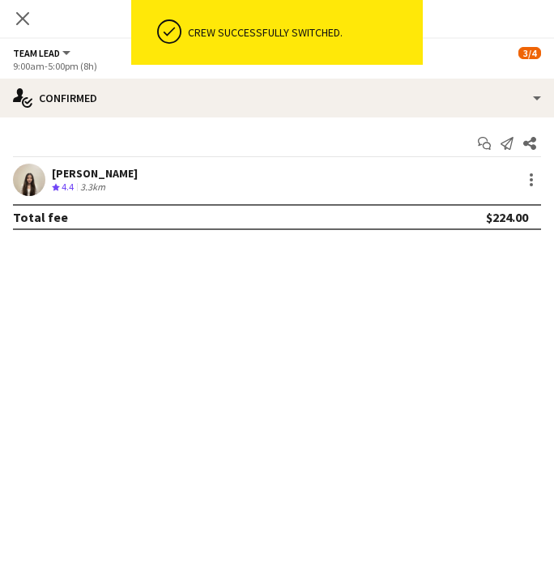
scroll to position [470, 0]
click at [20, 19] on icon "Close pop-in" at bounding box center [22, 18] width 15 height 15
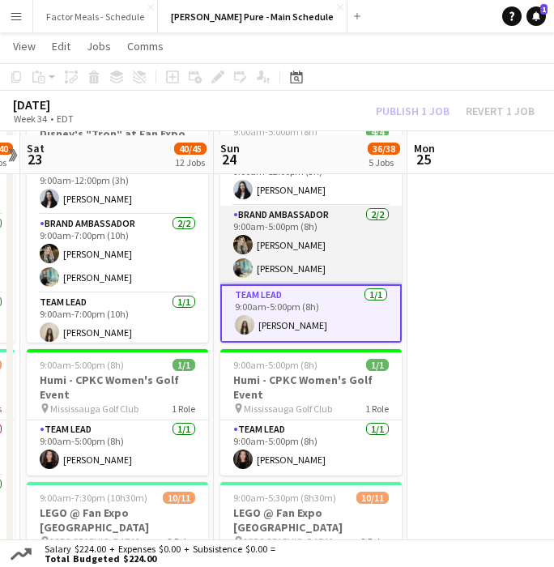
scroll to position [360, 0]
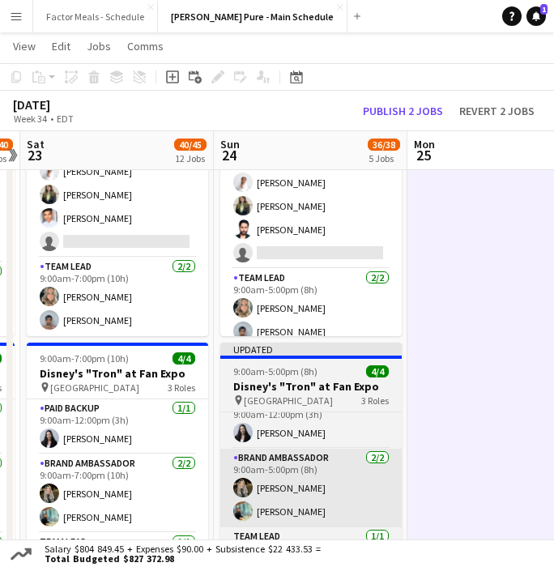
scroll to position [481, 0]
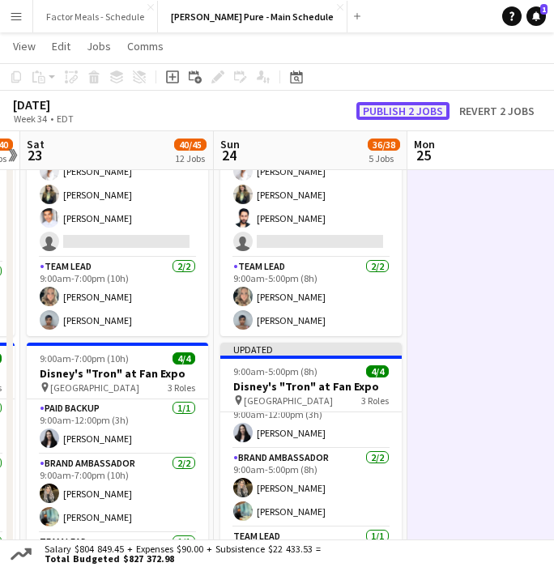
click at [386, 108] on button "Publish 2 jobs" at bounding box center [402, 111] width 93 height 18
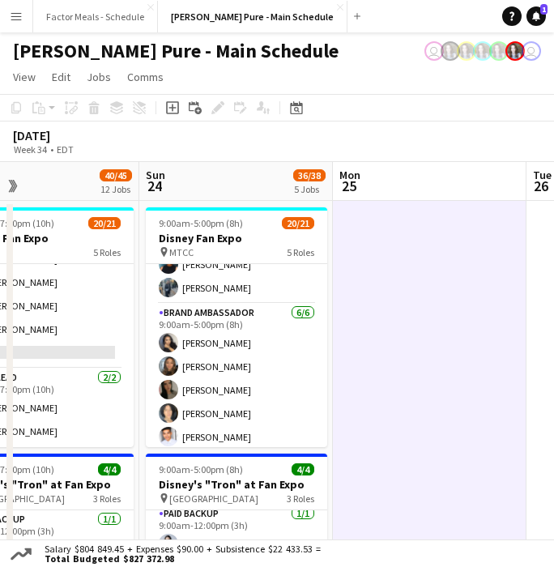
scroll to position [0, 0]
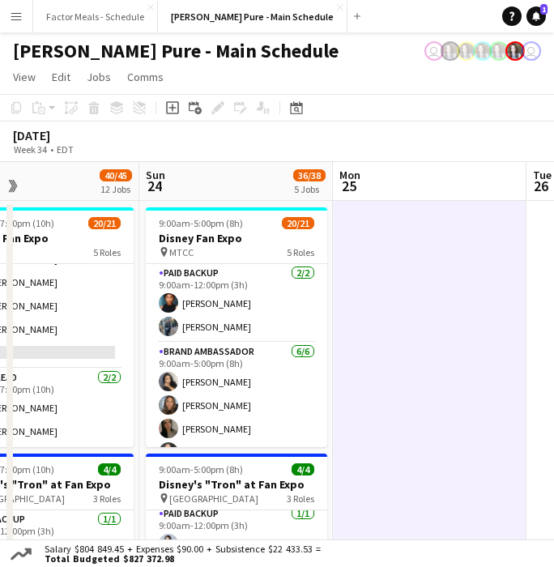
click at [14, 12] on app-icon "Menu" at bounding box center [16, 16] width 13 height 13
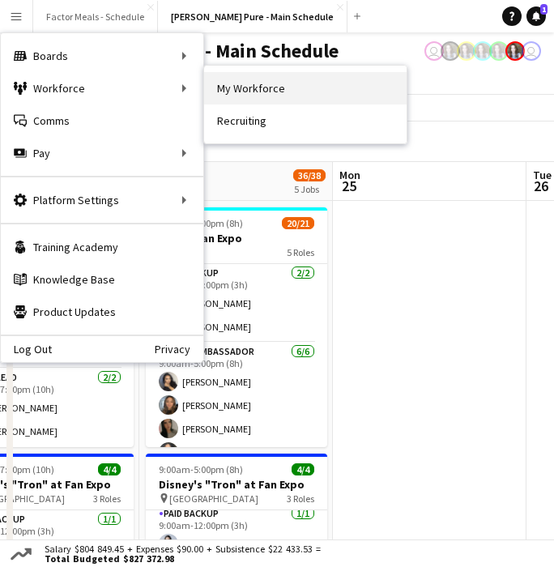
click at [240, 90] on link "My Workforce" at bounding box center [305, 88] width 203 height 32
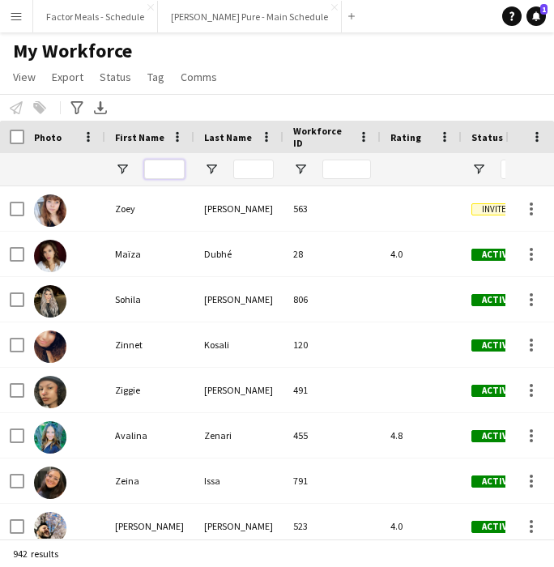
click at [157, 173] on input "First Name Filter Input" at bounding box center [164, 169] width 41 height 19
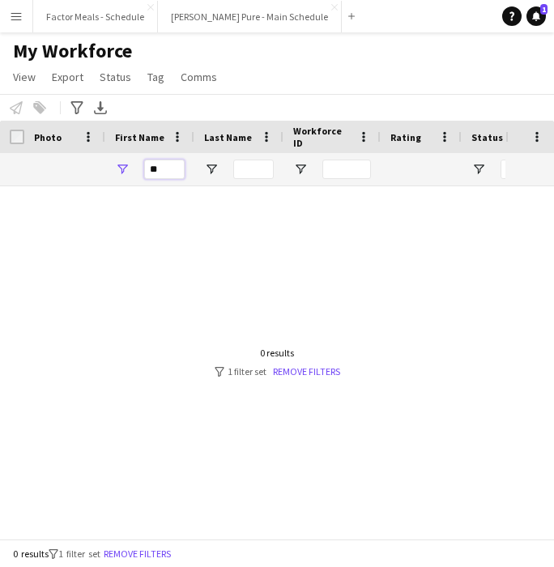
type input "*"
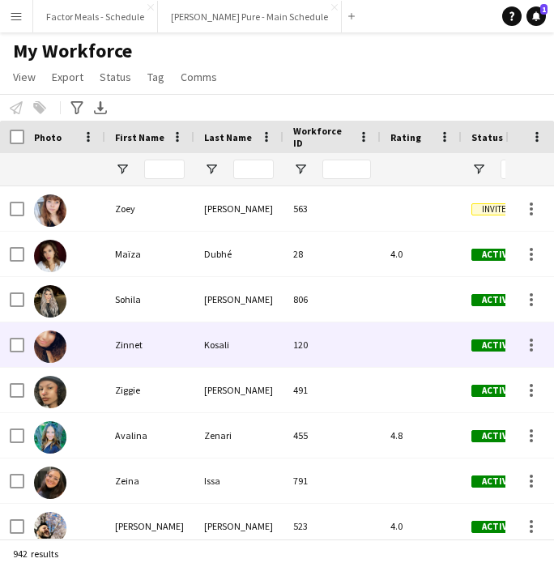
click at [205, 365] on div "Kosali" at bounding box center [238, 344] width 89 height 45
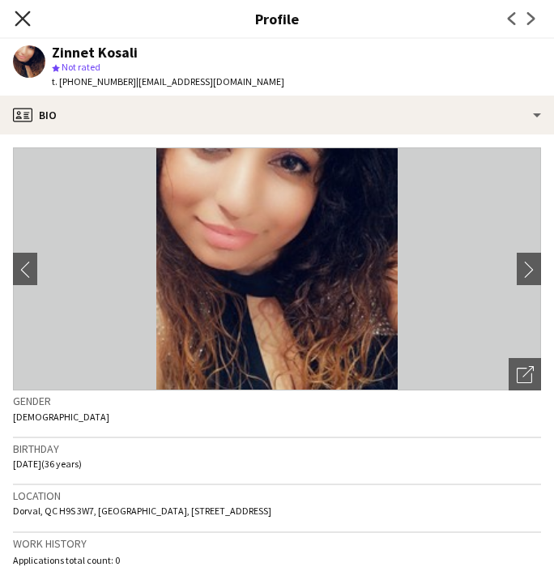
click at [19, 19] on icon "Close pop-in" at bounding box center [22, 18] width 15 height 15
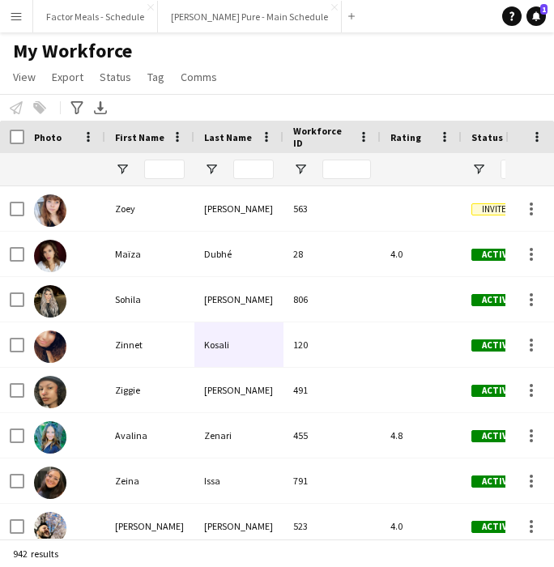
click at [288, 96] on div "Notify workforce Add to tag Select at least one crew to tag him or her. Advance…" at bounding box center [277, 107] width 554 height 27
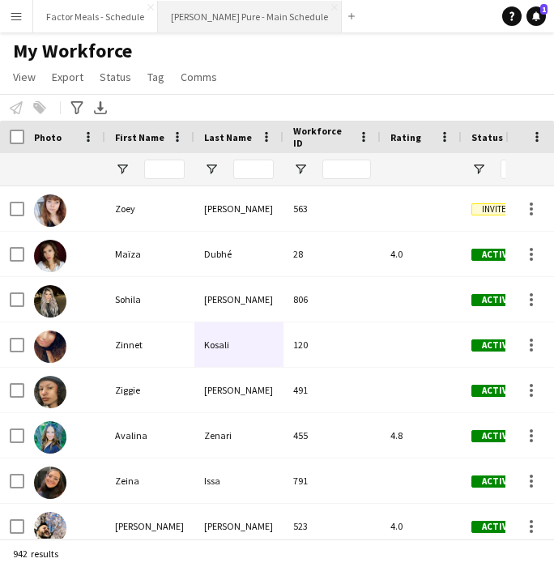
click at [230, 16] on button "[PERSON_NAME] Pure - Main Schedule Close" at bounding box center [250, 17] width 184 height 32
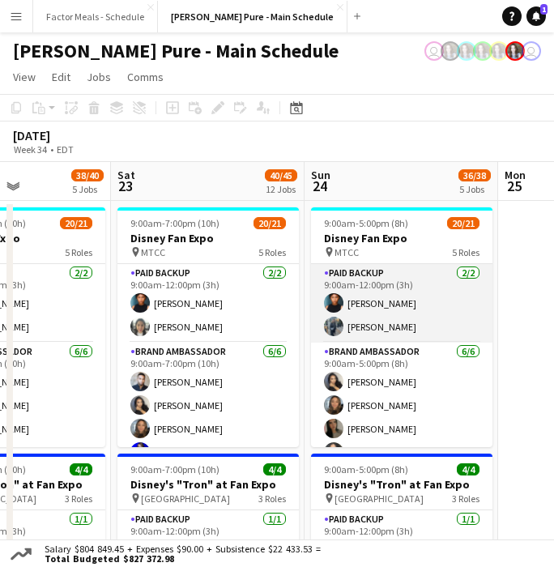
click at [333, 327] on app-user-avatar at bounding box center [333, 326] width 19 height 19
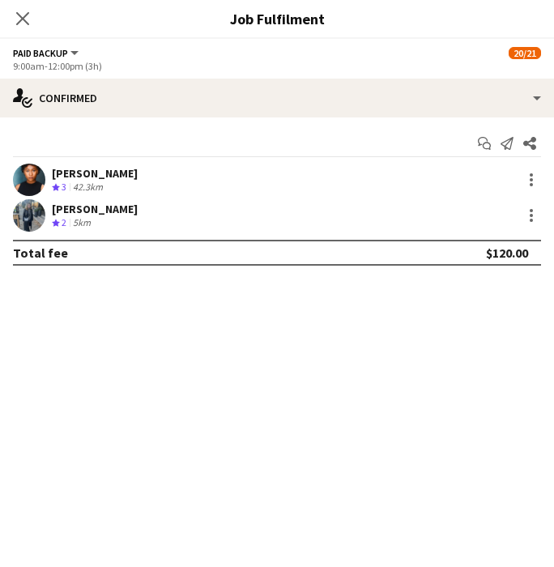
click at [28, 211] on app-user-avatar at bounding box center [29, 215] width 32 height 32
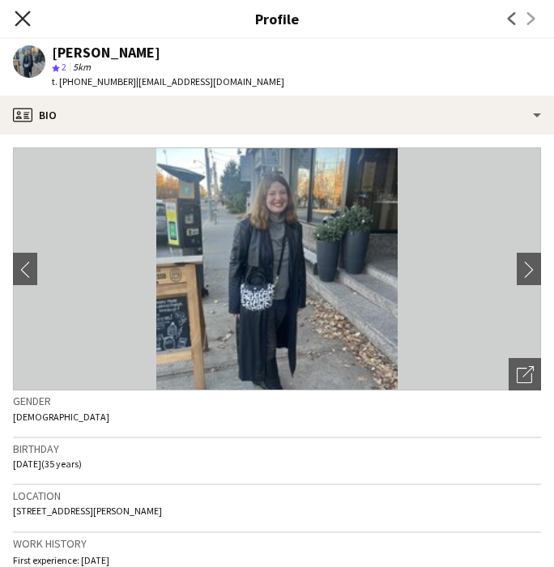
click at [25, 22] on icon at bounding box center [22, 18] width 15 height 15
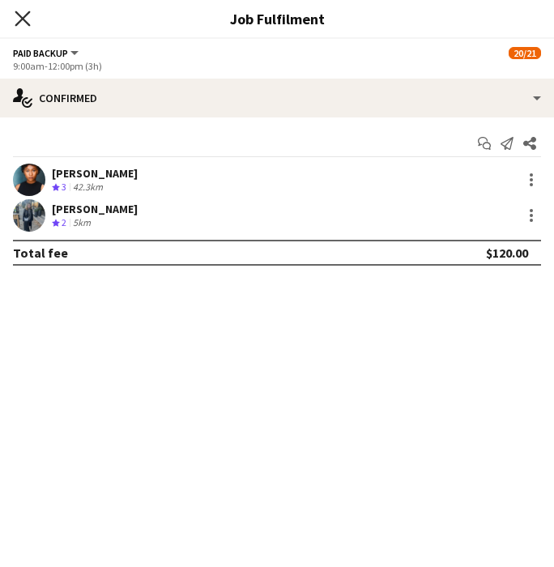
click at [25, 22] on icon at bounding box center [22, 18] width 15 height 15
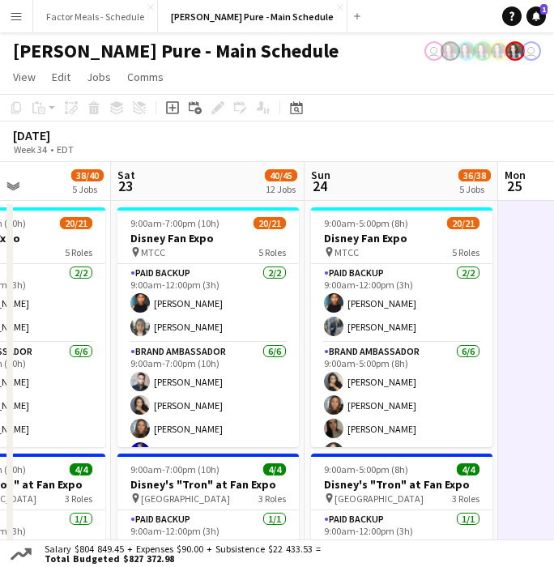
scroll to position [1, 0]
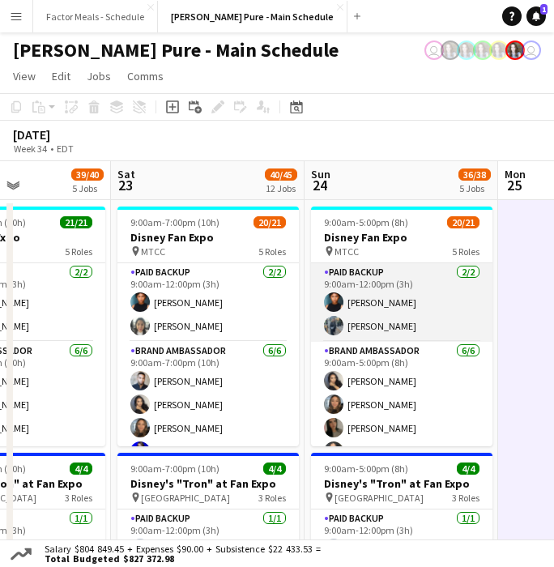
click at [386, 314] on app-card-role "Paid Backup 2/2 9:00am-12:00pm (3h) Jonel Leslie Alison Niven" at bounding box center [401, 302] width 181 height 79
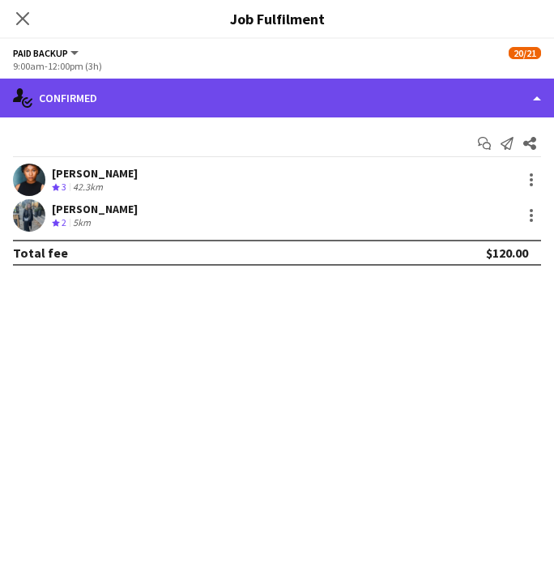
click at [177, 105] on div "single-neutral-actions-check-2 Confirmed" at bounding box center [277, 98] width 554 height 39
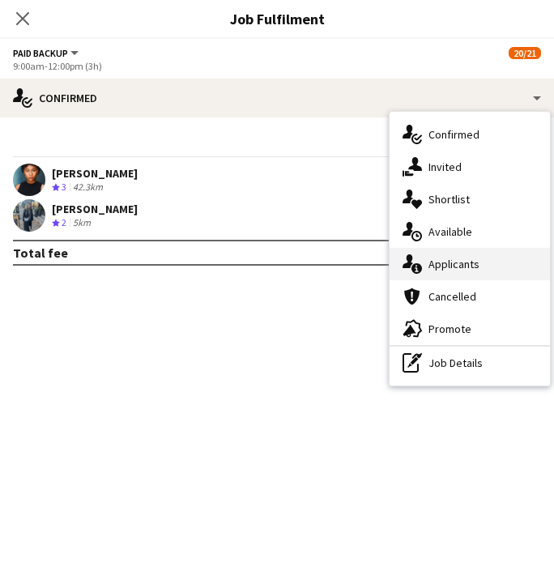
click at [437, 269] on div "single-neutral-actions-information Applicants" at bounding box center [470, 264] width 160 height 32
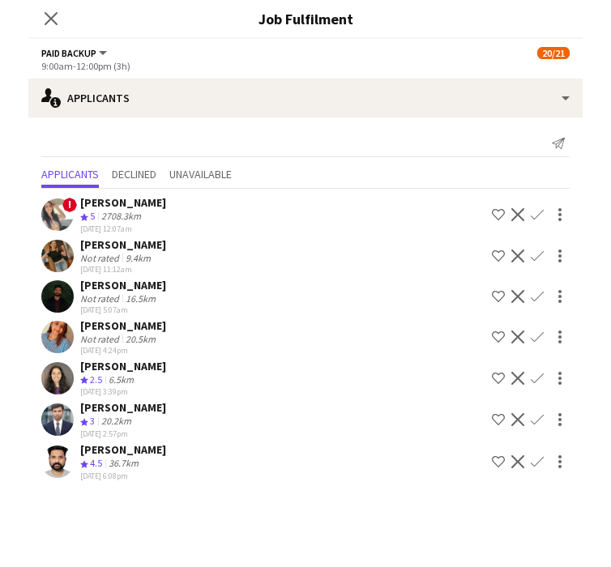
scroll to position [16, 0]
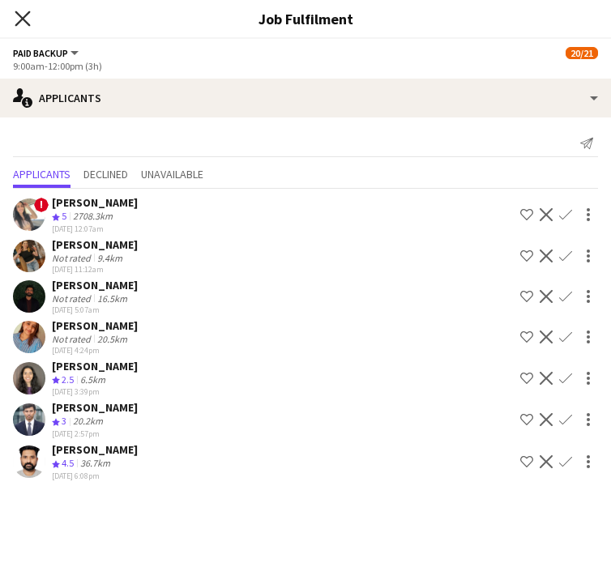
click at [26, 15] on icon "Close pop-in" at bounding box center [22, 18] width 15 height 15
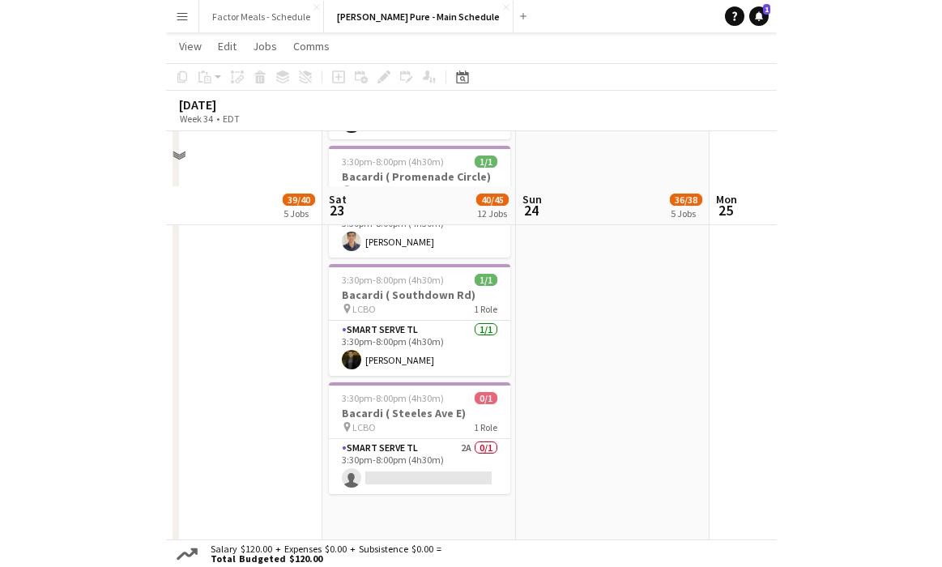
scroll to position [1646, 0]
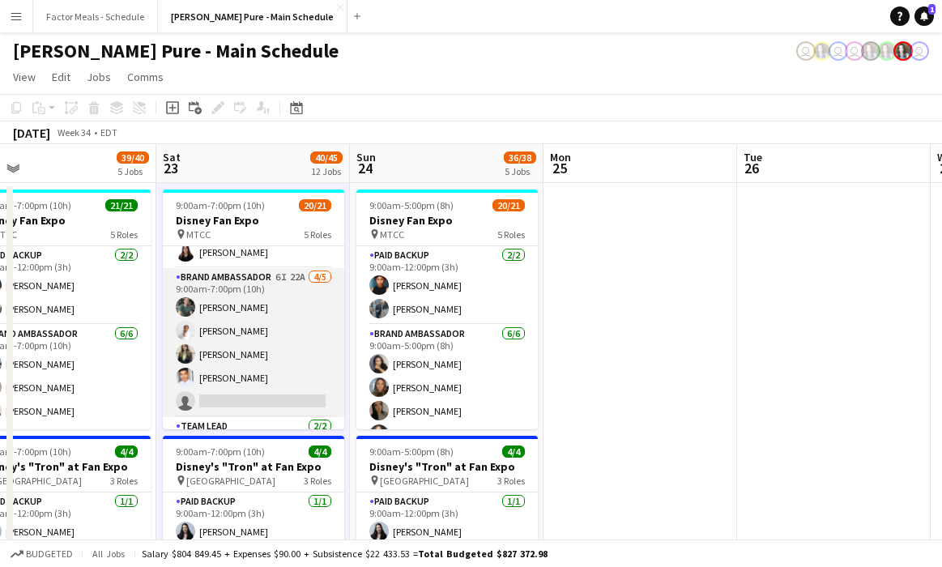
scroll to position [398, 0]
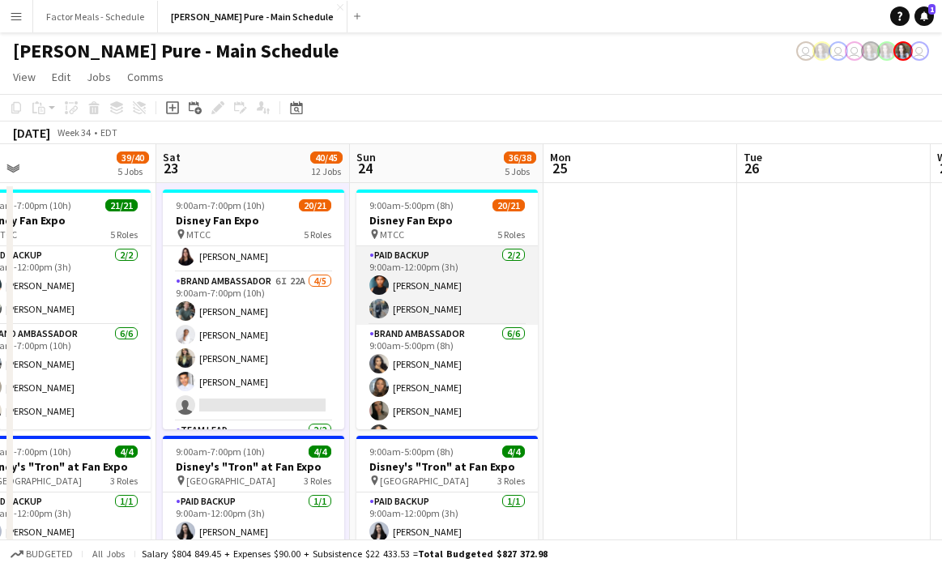
click at [386, 282] on app-user-avatar at bounding box center [378, 284] width 19 height 19
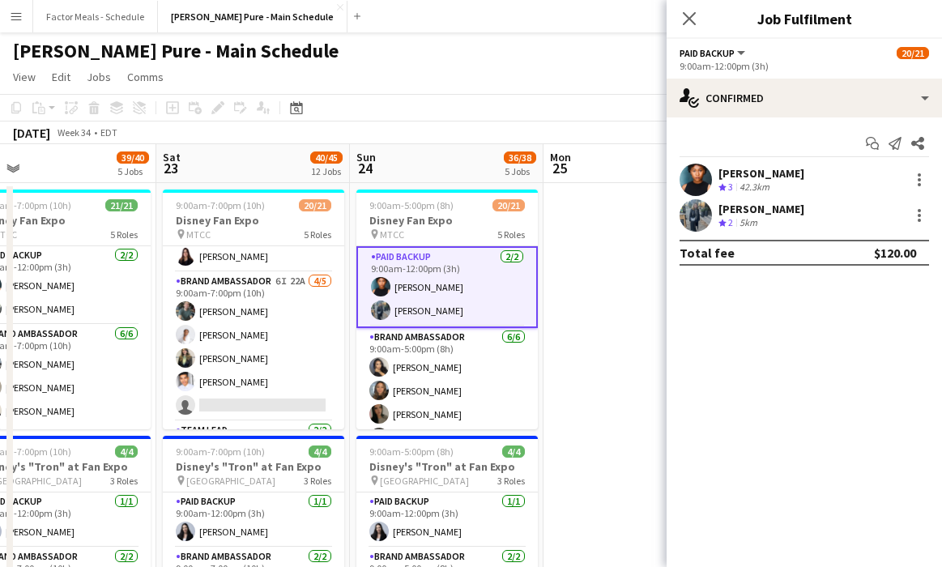
click at [557, 179] on div "[PERSON_NAME]" at bounding box center [761, 173] width 86 height 15
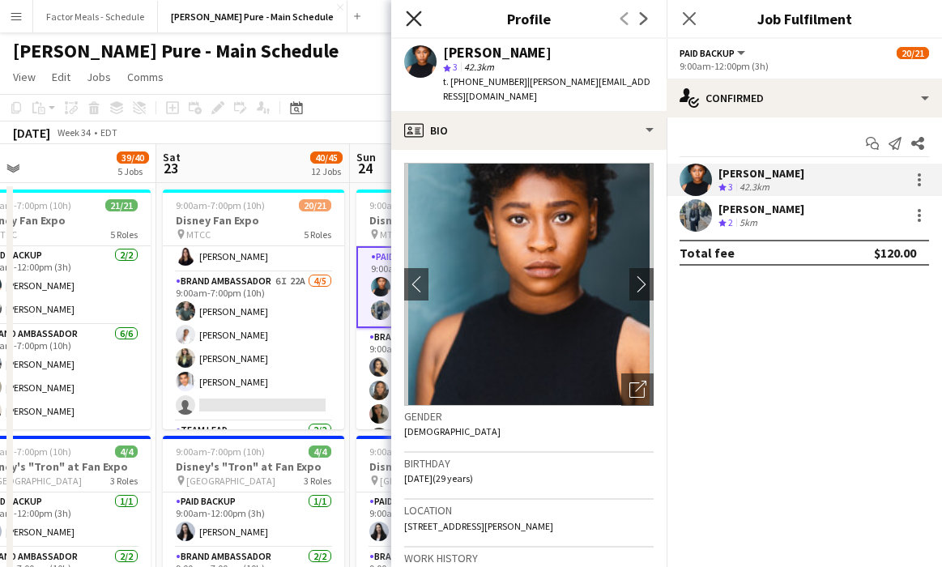
click at [415, 17] on icon at bounding box center [413, 18] width 15 height 15
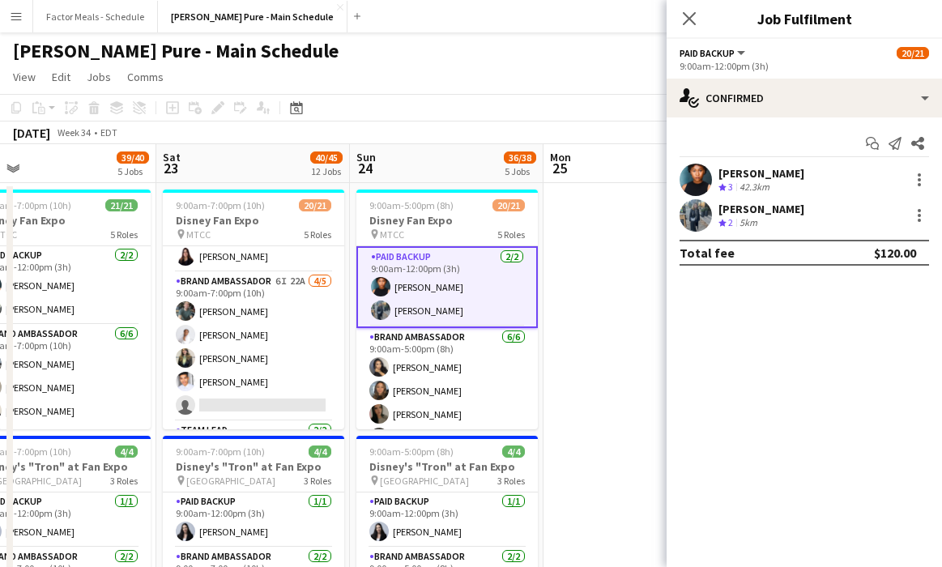
click at [420, 264] on app-card-role "Paid Backup 2/2 9:00am-12:00pm (3h) Jonel Leslie Alison Niven" at bounding box center [446, 287] width 181 height 82
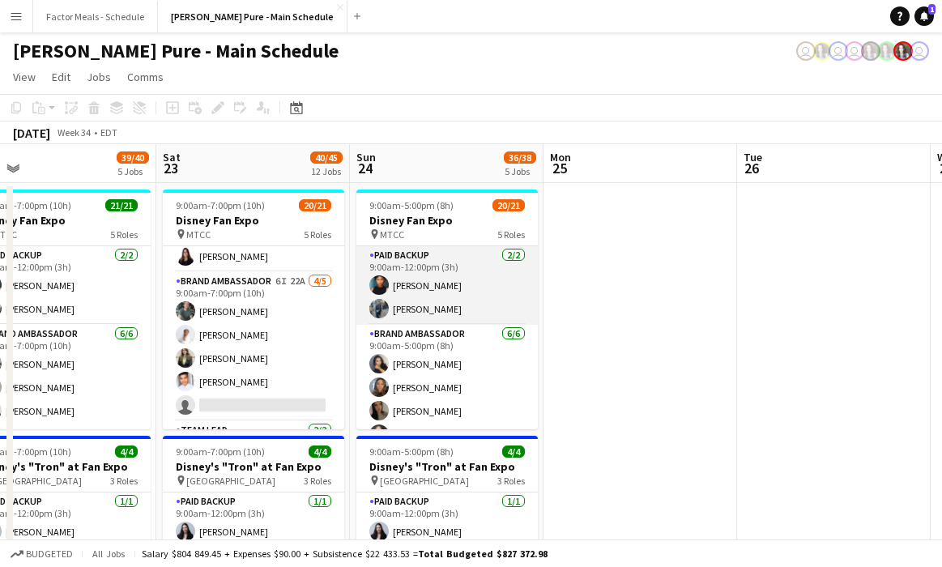
click at [416, 286] on app-card-role "Paid Backup 2/2 9:00am-12:00pm (3h) Jonel Leslie Alison Niven" at bounding box center [446, 285] width 181 height 79
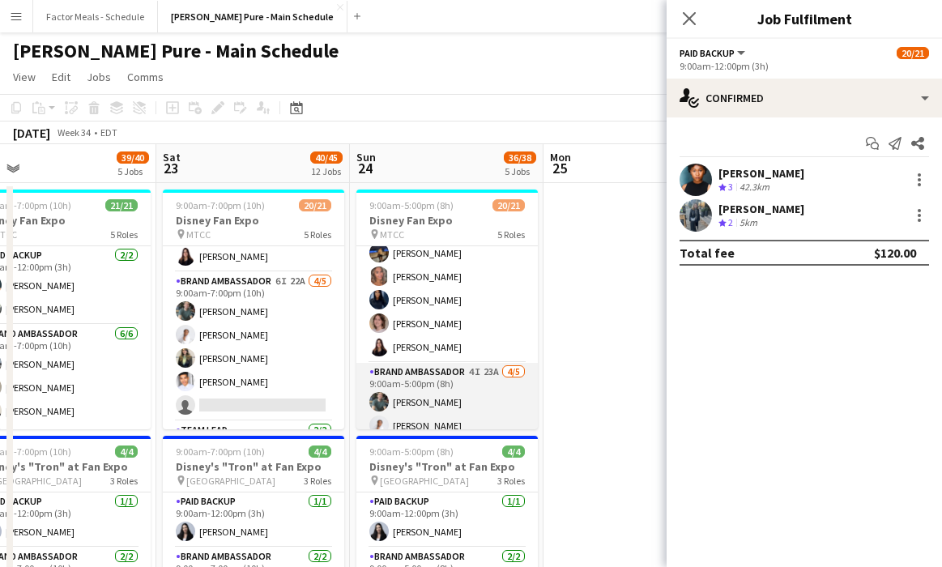
scroll to position [283, 0]
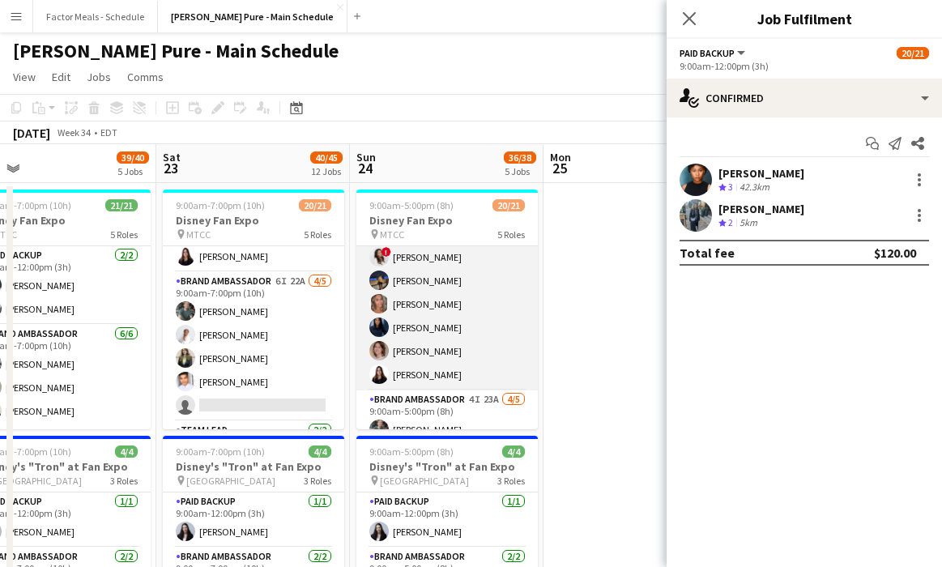
click at [416, 300] on app-card-role "Brand Ambassador 6/6 9:00am-5:00pm (8h) ! Christina Cabral Ritish Nagpal Daniel…" at bounding box center [446, 304] width 181 height 173
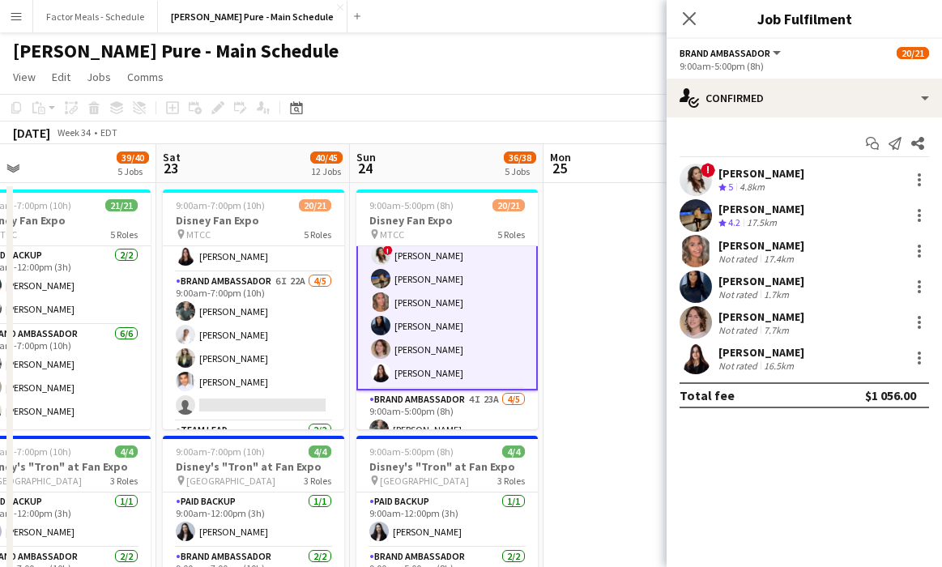
scroll to position [281, 0]
click at [557, 249] on div at bounding box center [919, 250] width 19 height 19
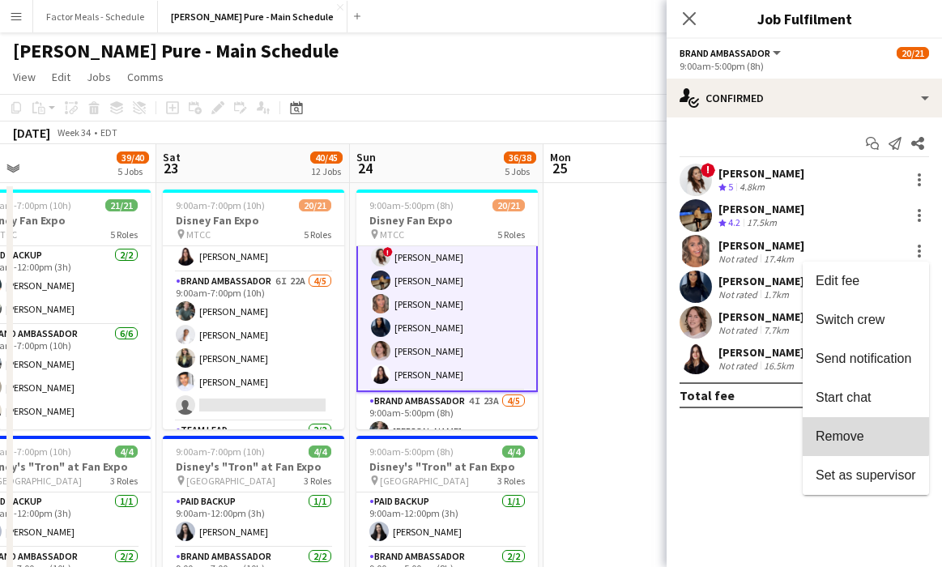
click at [557, 429] on span "Remove" at bounding box center [840, 436] width 49 height 14
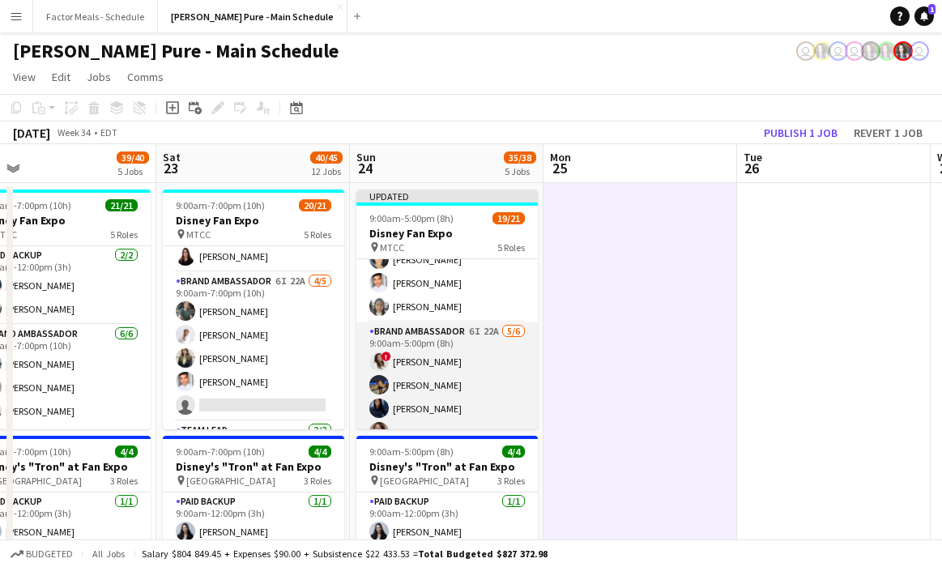
scroll to position [0, 0]
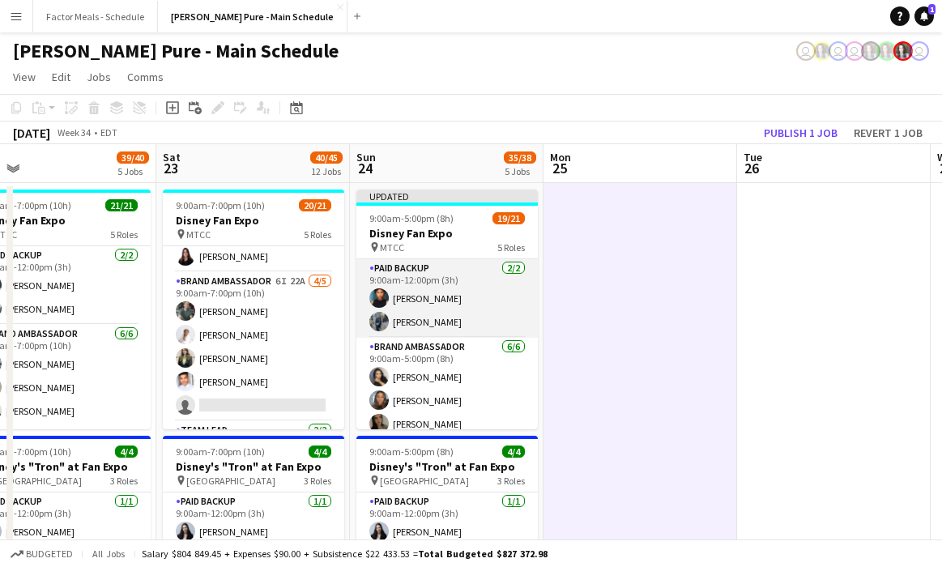
click at [407, 288] on app-card-role "Paid Backup 2/2 9:00am-12:00pm (3h) Jonel Leslie Alison Niven" at bounding box center [446, 298] width 181 height 79
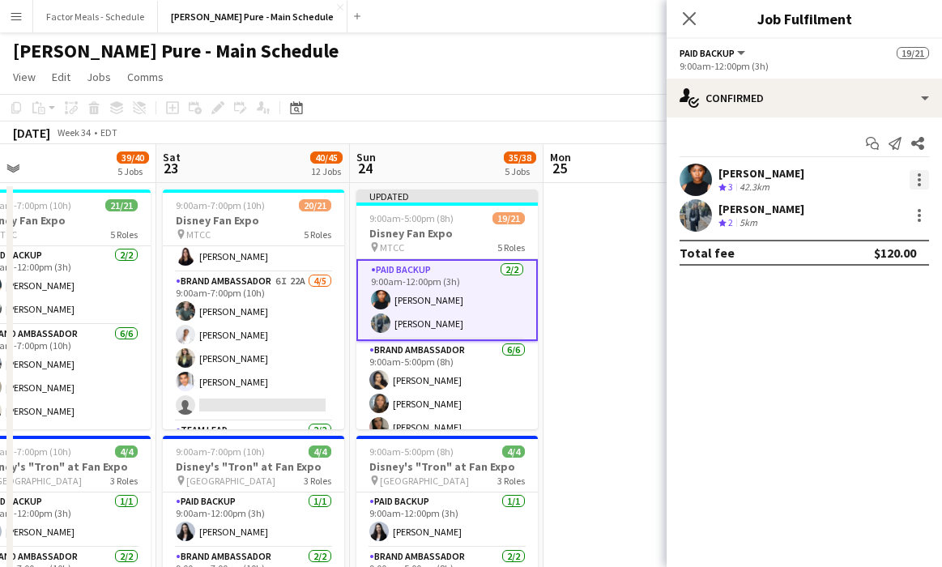
click at [557, 182] on div at bounding box center [919, 179] width 19 height 19
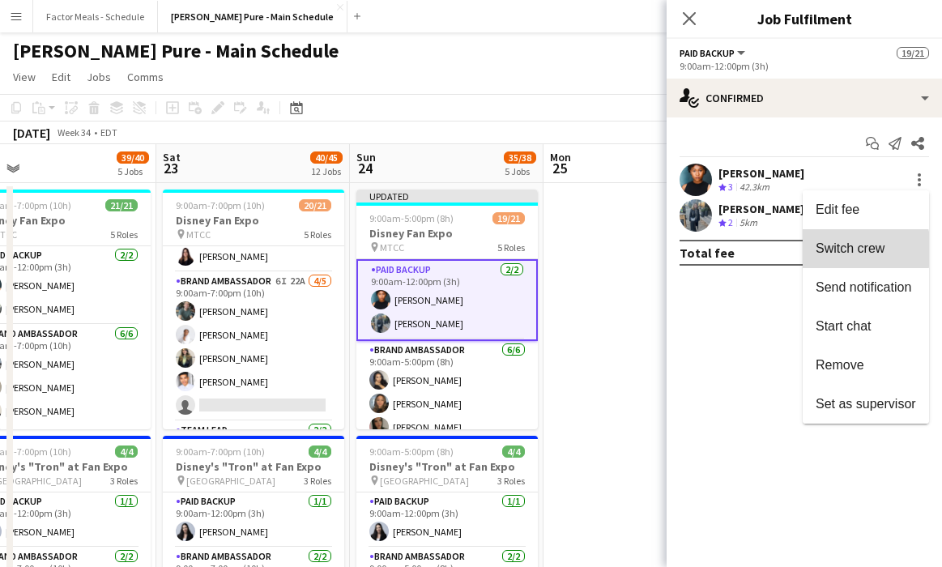
click at [557, 249] on span "Switch crew" at bounding box center [850, 248] width 69 height 14
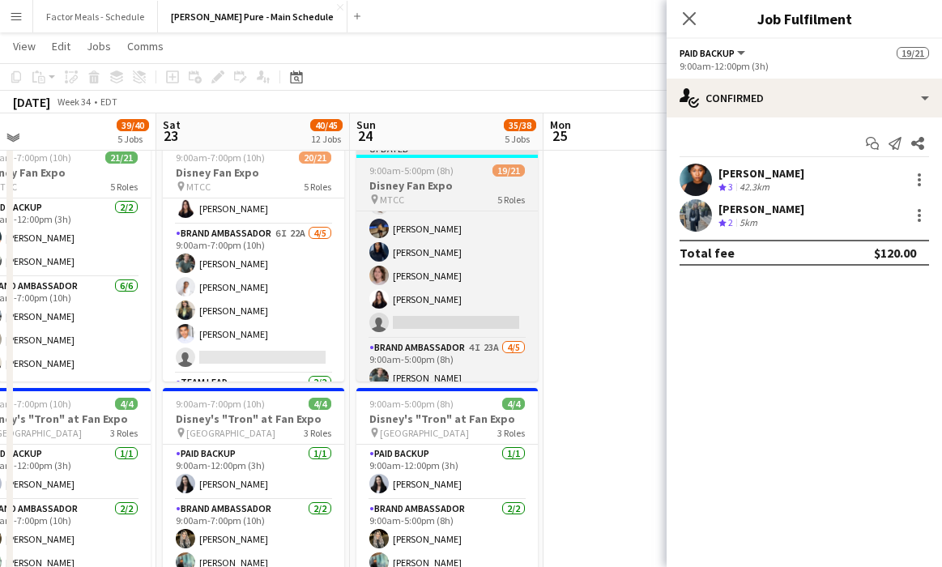
scroll to position [78, 0]
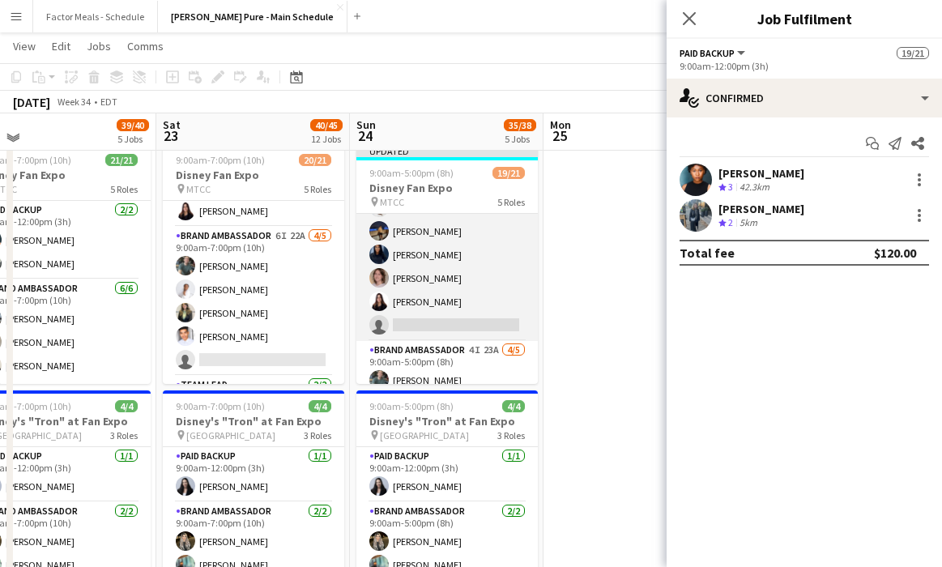
click at [442, 303] on app-card-role "Brand Ambassador 6I 22A 5/6 9:00am-5:00pm (8h) ! Christina Cabral Ritish Nagpal…" at bounding box center [446, 254] width 181 height 173
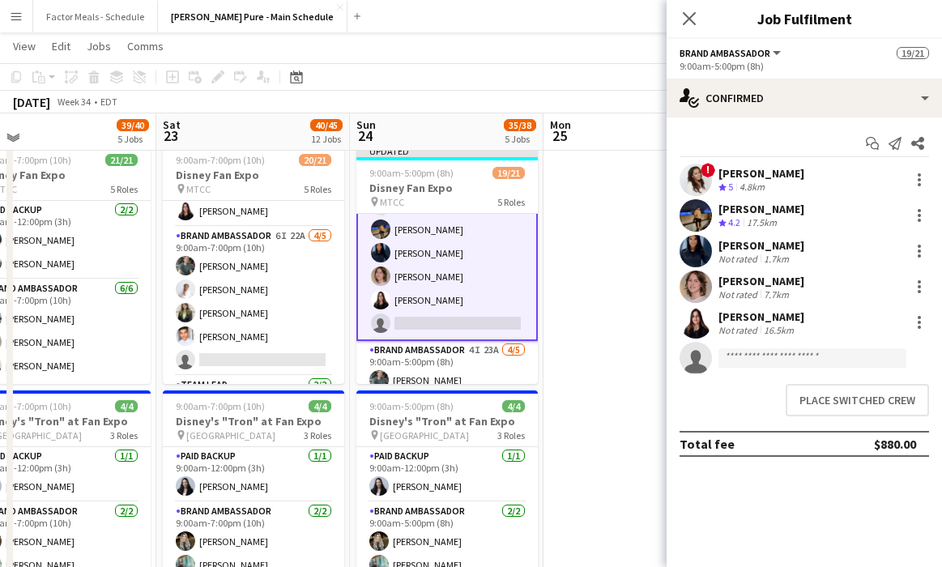
scroll to position [298, 0]
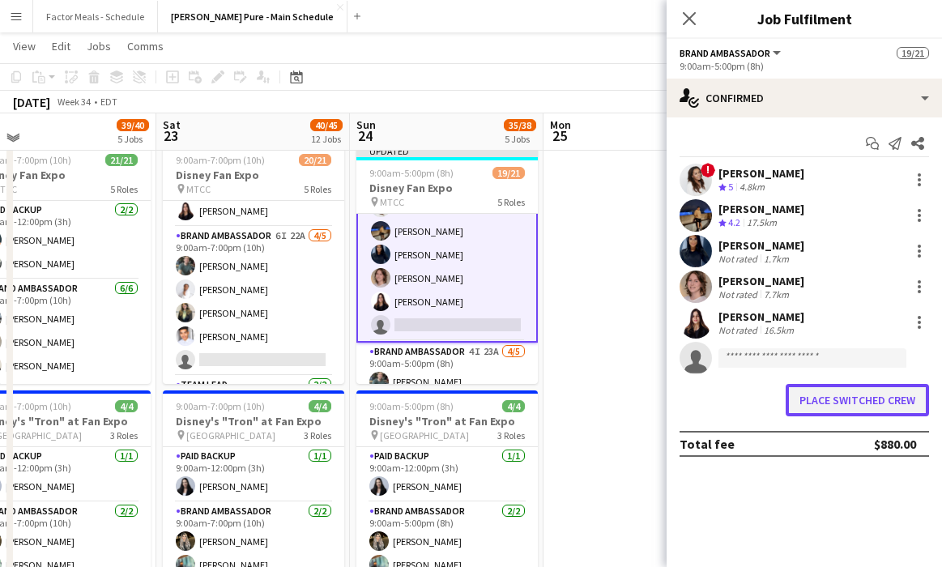
click at [557, 394] on button "Place switched crew" at bounding box center [857, 400] width 143 height 32
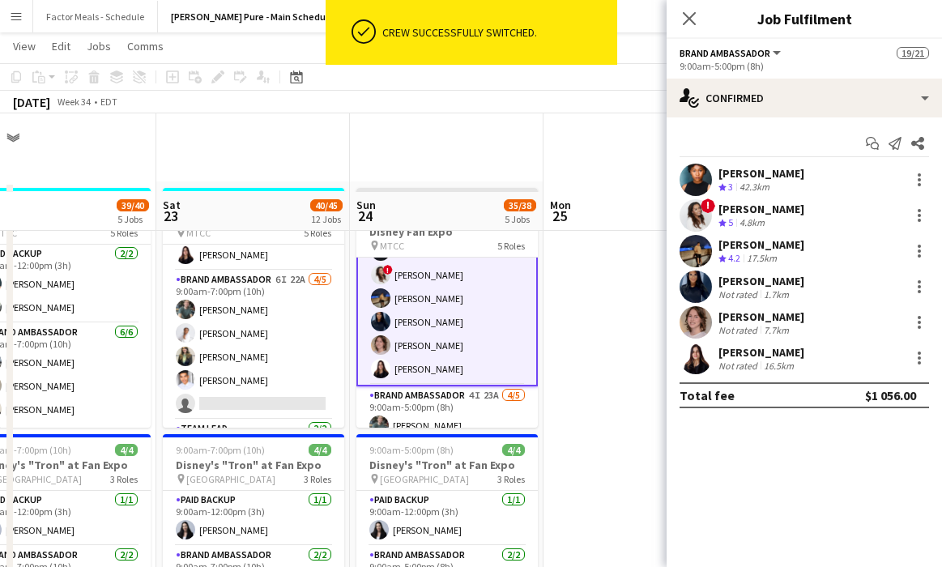
scroll to position [78, 0]
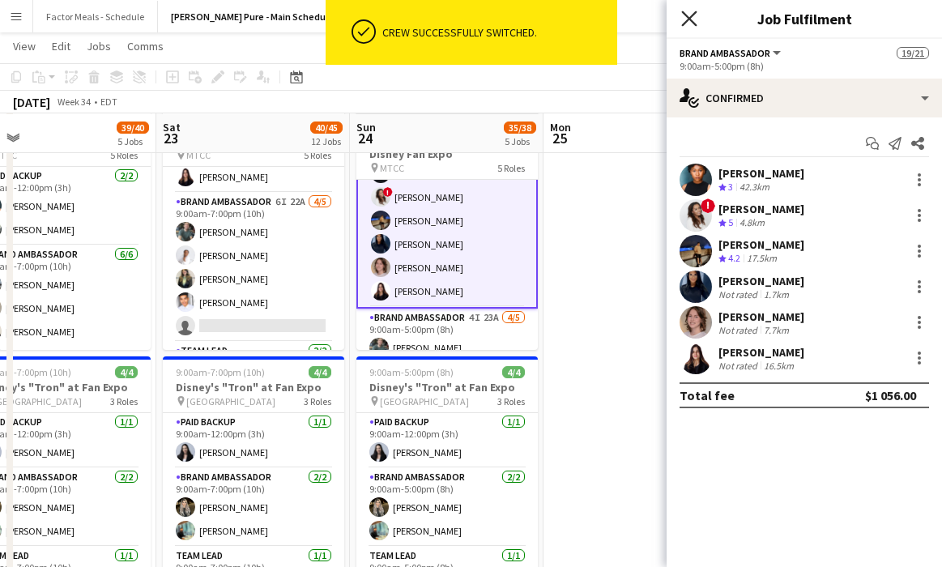
click at [557, 18] on icon "Close pop-in" at bounding box center [688, 18] width 15 height 15
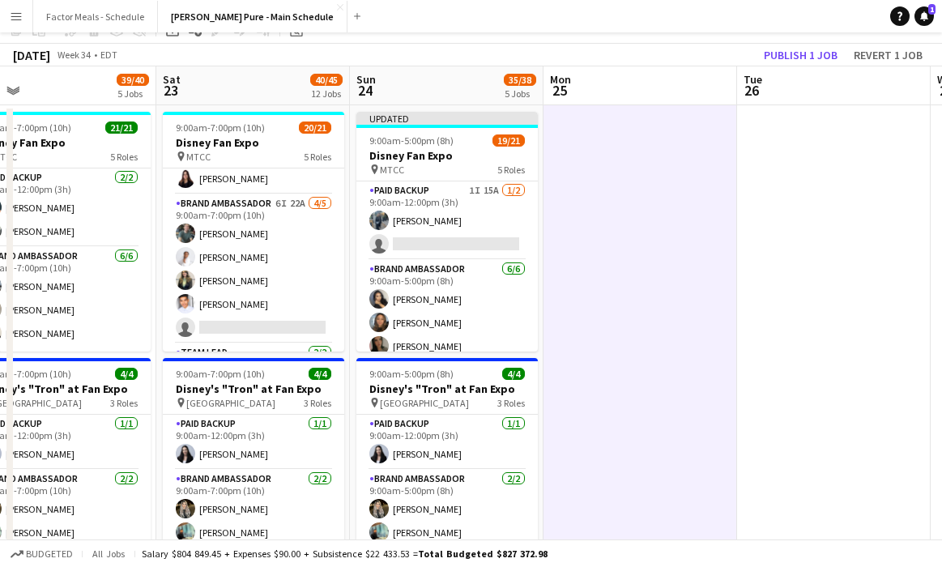
scroll to position [0, 0]
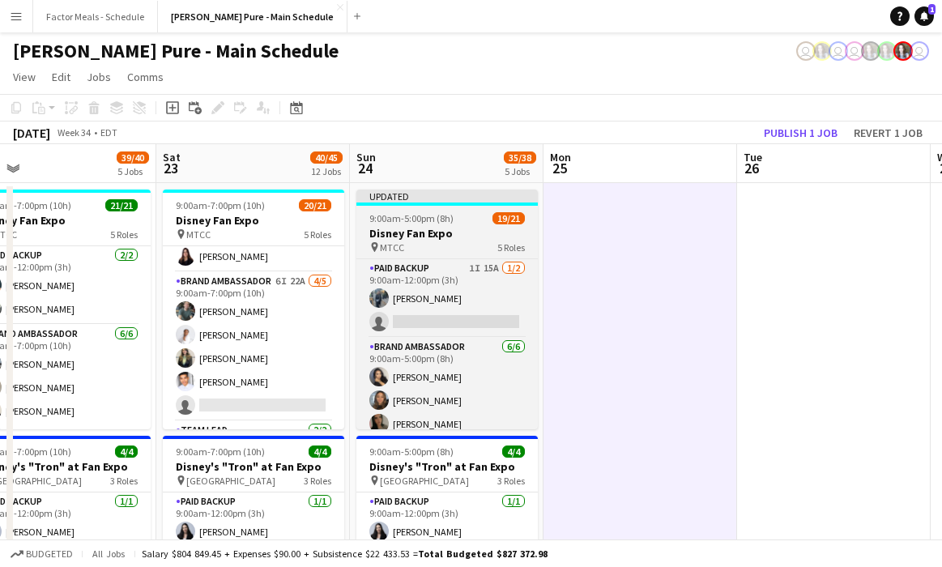
click at [415, 213] on span "9:00am-5:00pm (8h)" at bounding box center [411, 218] width 84 height 12
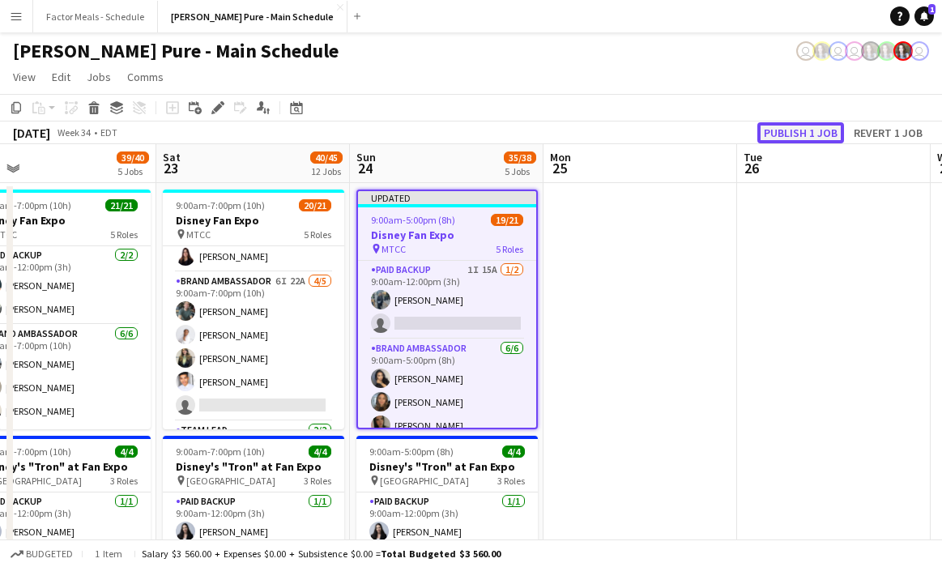
click at [557, 129] on button "Publish 1 job" at bounding box center [800, 132] width 87 height 21
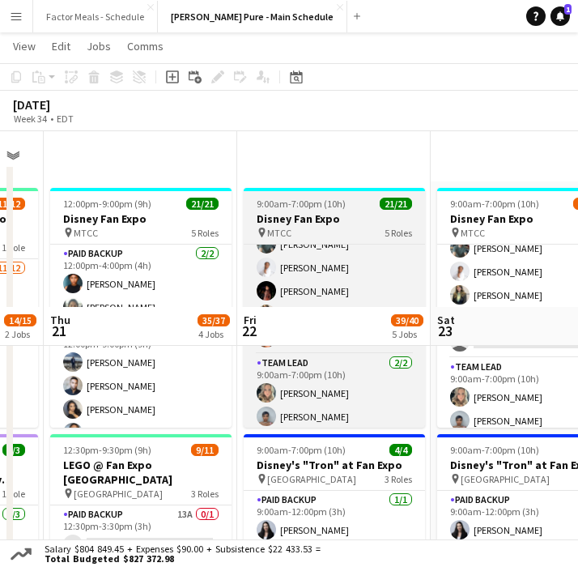
scroll to position [369, 0]
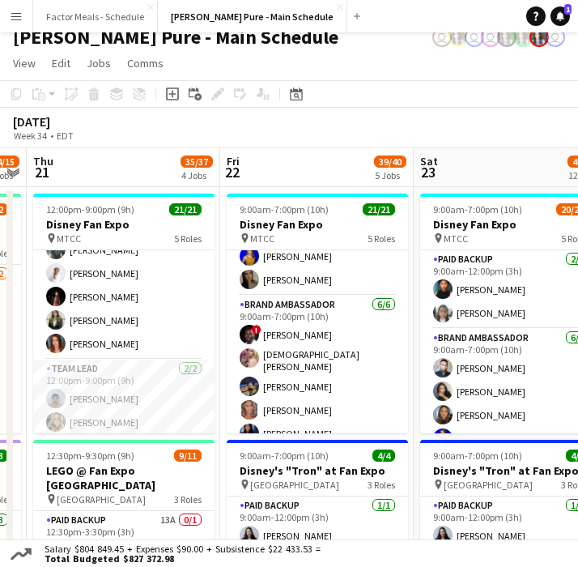
click at [23, 19] on button "Menu" at bounding box center [16, 16] width 32 height 32
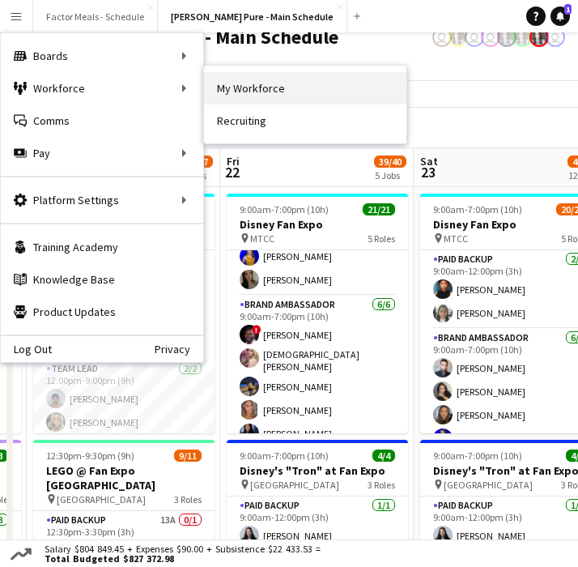
click at [237, 85] on link "My Workforce" at bounding box center [305, 88] width 203 height 32
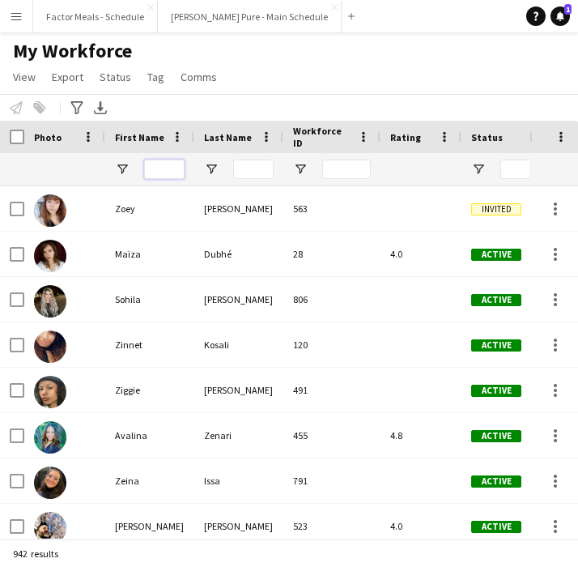
click at [156, 173] on input "First Name Filter Input" at bounding box center [164, 169] width 41 height 19
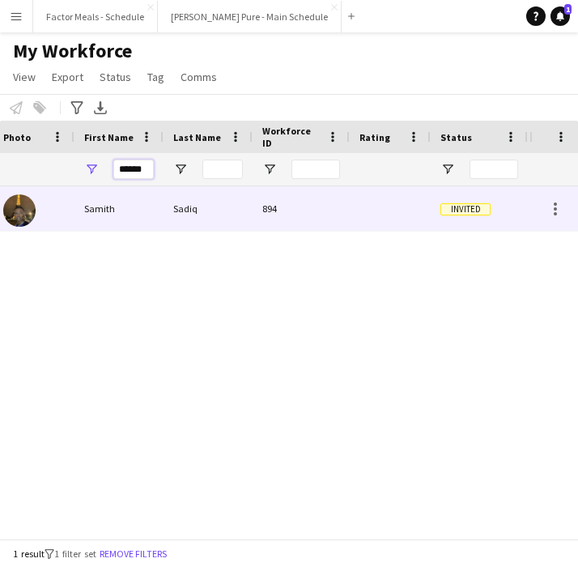
scroll to position [0, 37]
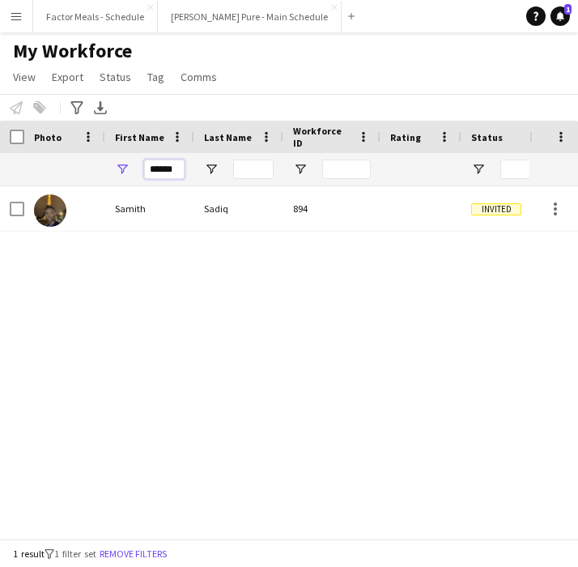
type input "******"
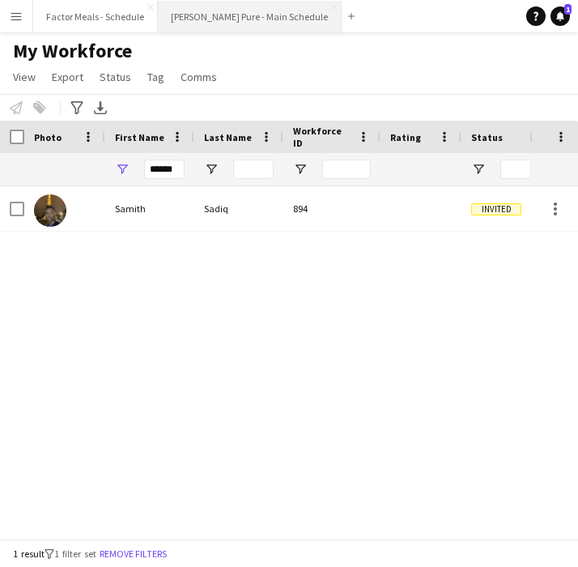
click at [203, 14] on button "[PERSON_NAME] Pure - Main Schedule Close" at bounding box center [250, 17] width 184 height 32
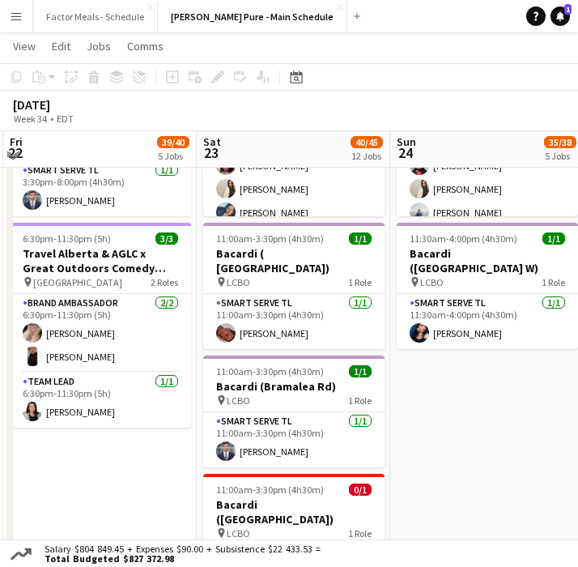
scroll to position [852, 0]
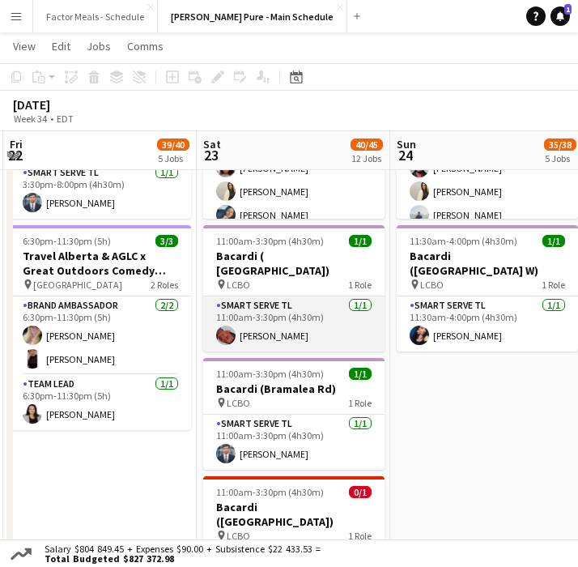
click at [299, 296] on app-card-role "Smart Serve TL 1/1 11:00am-3:30pm (4h30m) Wei Chen" at bounding box center [293, 323] width 181 height 55
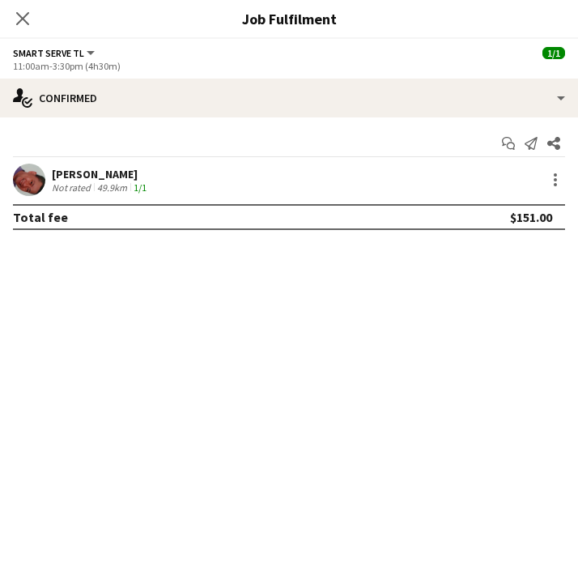
click at [552, 169] on div "Wei Chen Not rated 49.9km 1/1" at bounding box center [289, 180] width 578 height 32
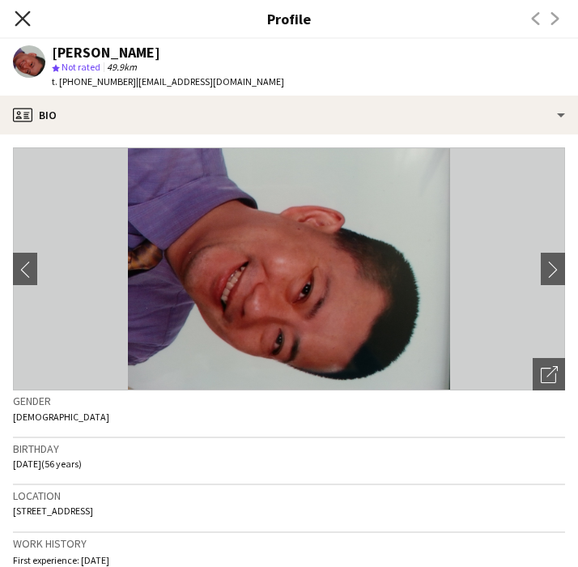
click at [25, 19] on icon at bounding box center [22, 18] width 15 height 15
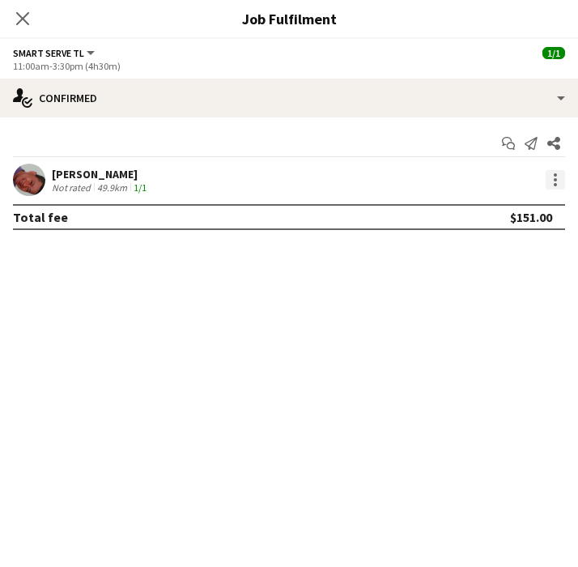
click at [552, 183] on div at bounding box center [555, 179] width 19 height 19
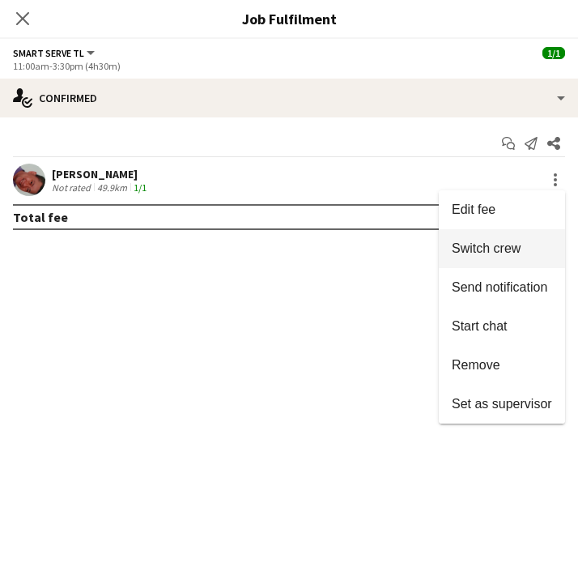
click at [479, 248] on span "Switch crew" at bounding box center [486, 248] width 69 height 14
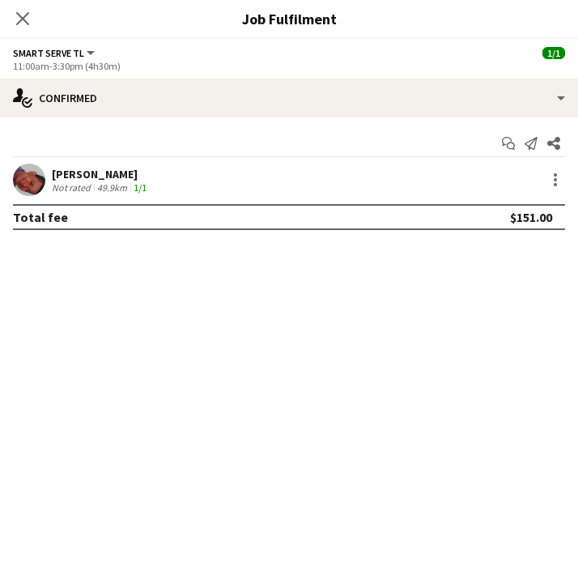
scroll to position [922, 0]
click at [22, 15] on icon "Close pop-in" at bounding box center [22, 18] width 15 height 15
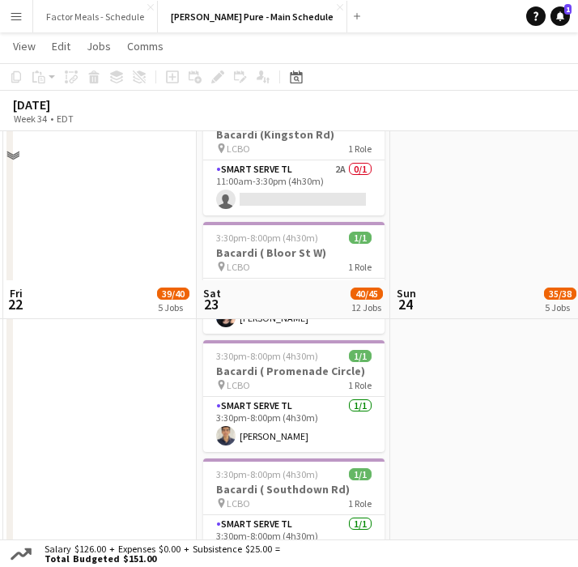
scroll to position [1580, 0]
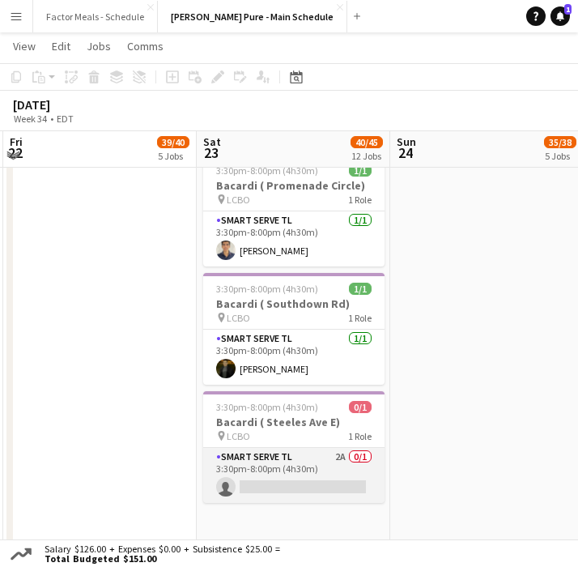
click at [262, 449] on app-card-role "Smart Serve TL 2A 0/1 3:30pm-8:00pm (4h30m) single-neutral-actions" at bounding box center [293, 475] width 181 height 55
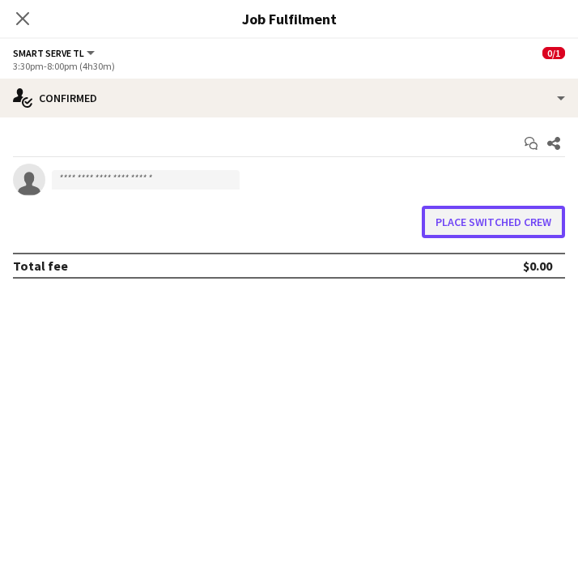
click at [454, 220] on button "Place switched crew" at bounding box center [493, 222] width 143 height 32
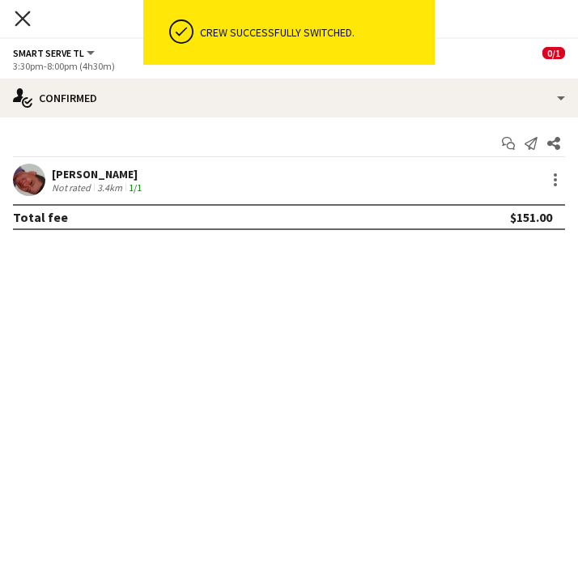
click at [20, 23] on icon "Close pop-in" at bounding box center [22, 18] width 15 height 15
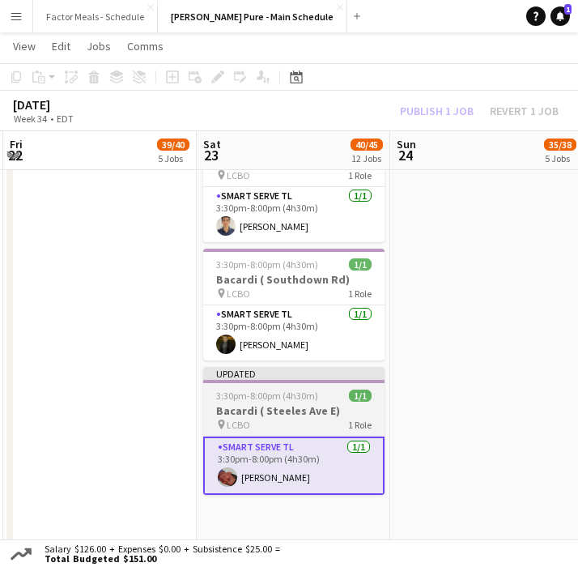
click at [242, 367] on div "Updated" at bounding box center [293, 373] width 181 height 13
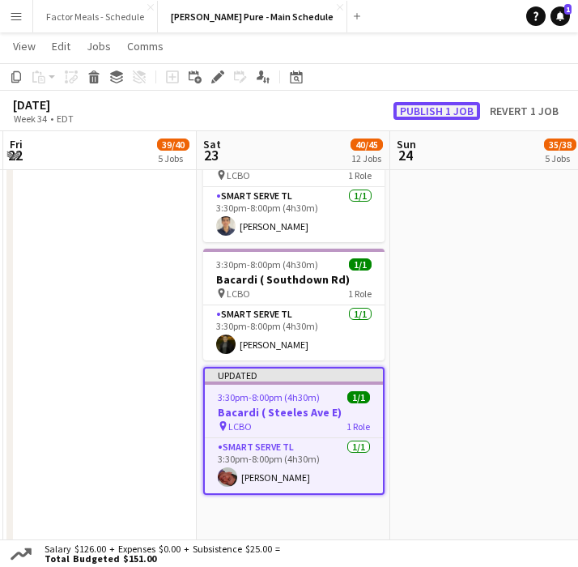
click at [427, 118] on button "Publish 1 job" at bounding box center [437, 111] width 87 height 18
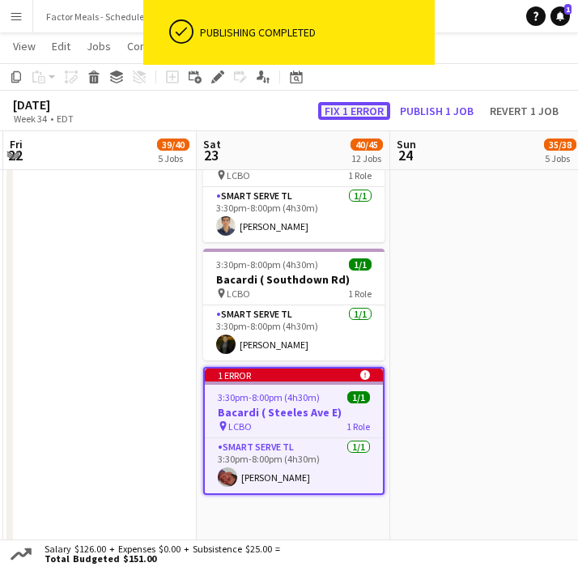
click at [356, 104] on button "Fix 1 error" at bounding box center [354, 111] width 72 height 18
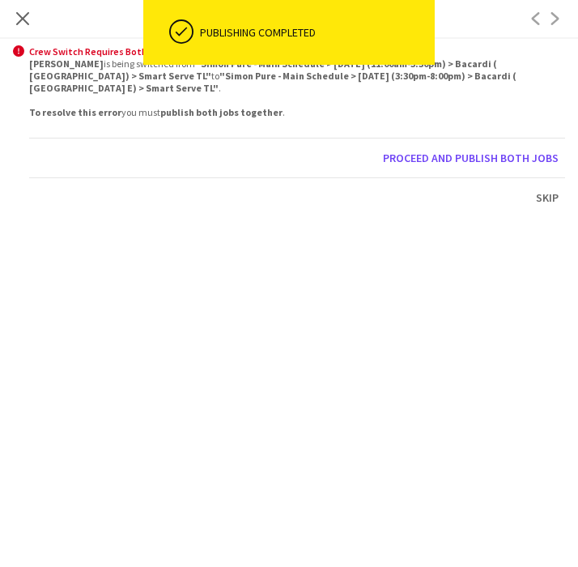
scroll to position [1663, 0]
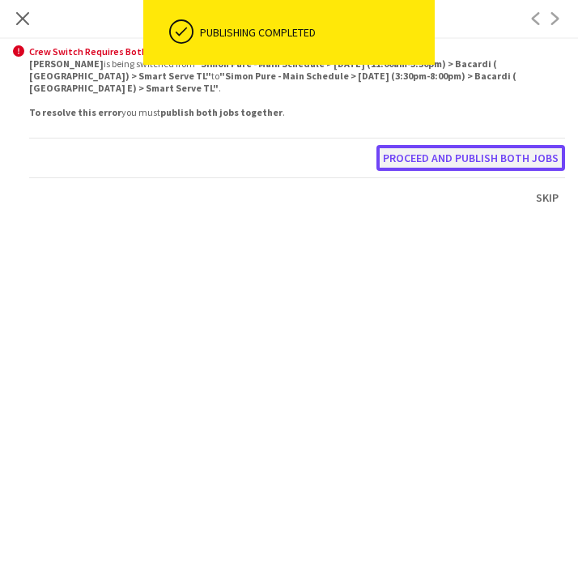
click at [425, 145] on button "Proceed and publish both jobs" at bounding box center [471, 158] width 189 height 26
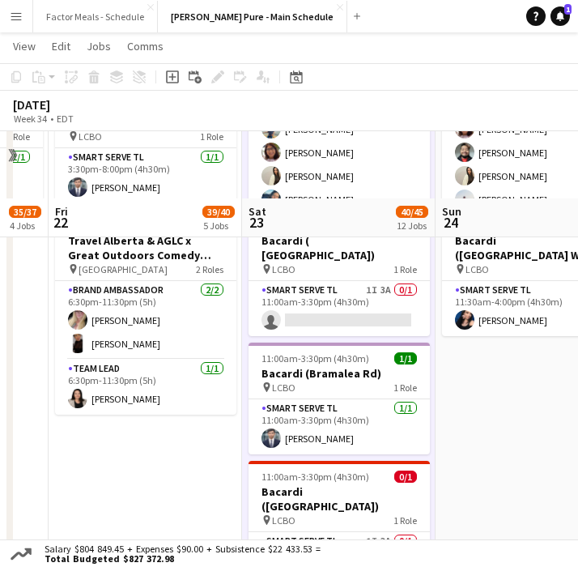
scroll to position [782, 0]
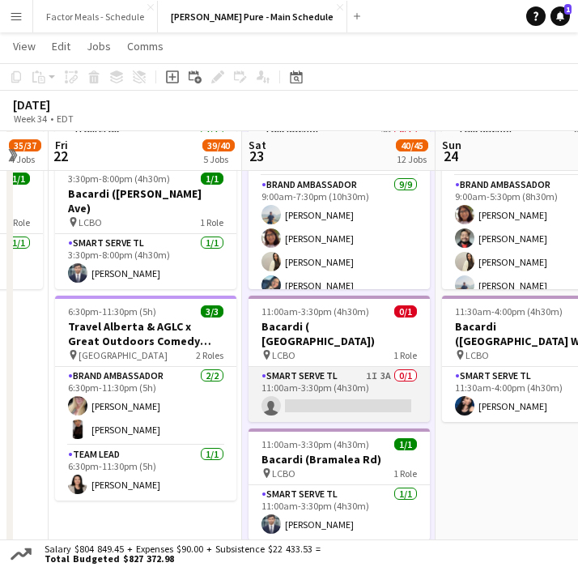
click at [306, 368] on app-card-role "Smart Serve TL 1I 3A 0/1 11:00am-3:30pm (4h30m) single-neutral-actions" at bounding box center [339, 394] width 181 height 55
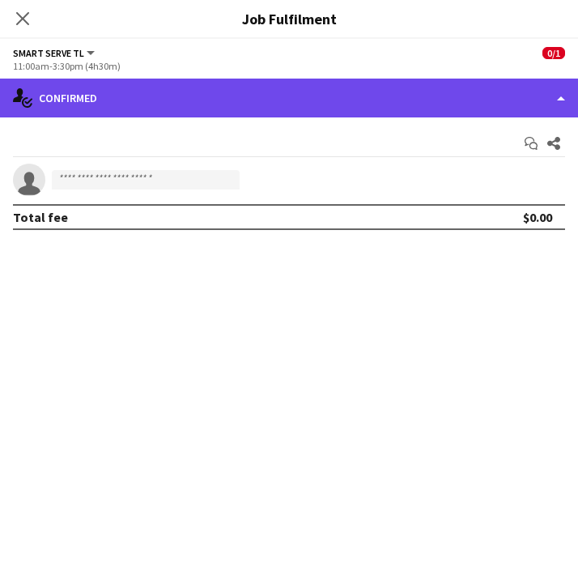
click at [263, 107] on div "single-neutral-actions-check-2 Confirmed" at bounding box center [289, 98] width 578 height 39
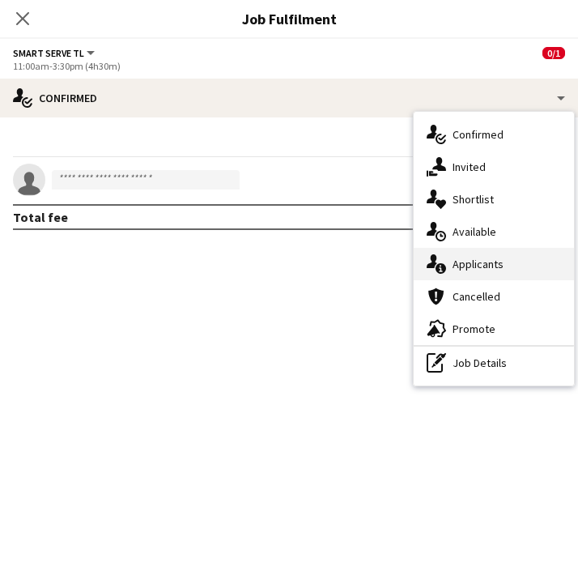
click at [482, 264] on div "single-neutral-actions-information Applicants" at bounding box center [494, 264] width 160 height 32
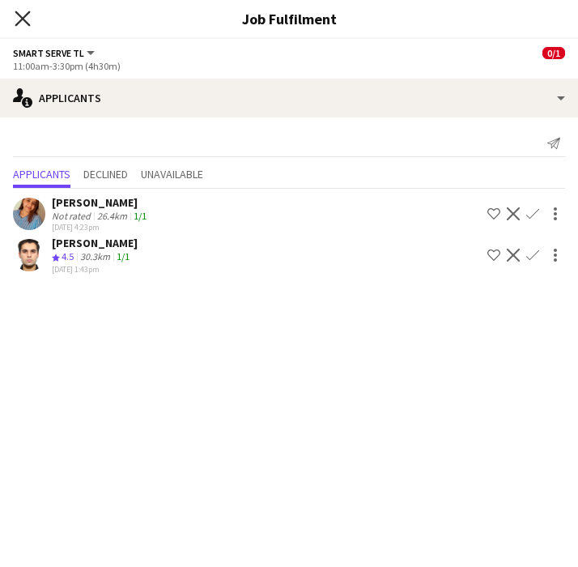
click at [21, 19] on icon at bounding box center [22, 18] width 15 height 15
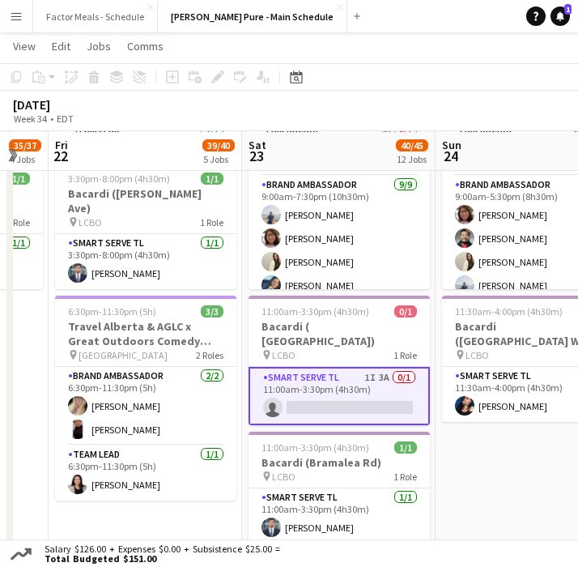
click at [477, 453] on app-date-cell "9:00am-5:00pm (8h) 19/21 Disney Fan Expo pin MTCC 5 Roles Paid Backup 1I 15A [D…" at bounding box center [533, 407] width 194 height 1978
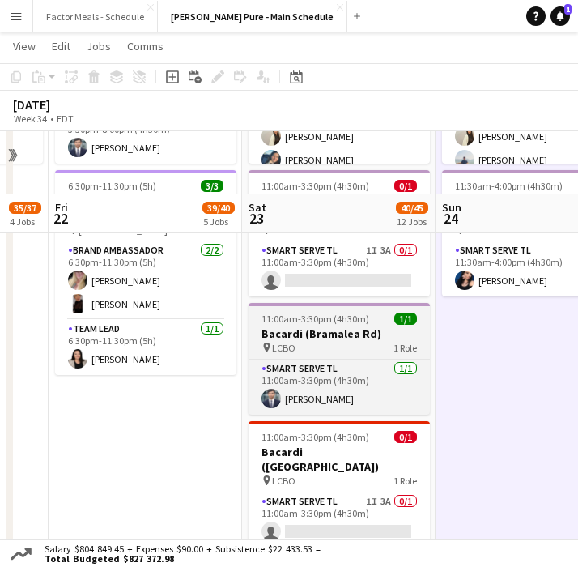
scroll to position [1034, 0]
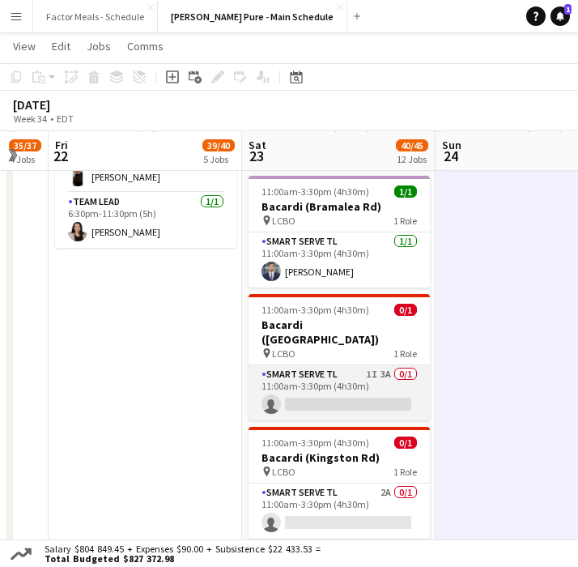
click at [296, 365] on app-card-role "Smart Serve TL 1I 3A 0/1 11:00am-3:30pm (4h30m) single-neutral-actions" at bounding box center [339, 392] width 181 height 55
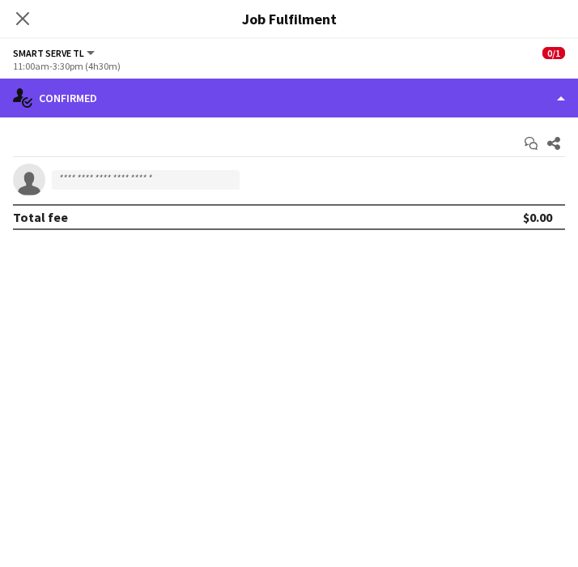
click at [469, 98] on div "single-neutral-actions-check-2 Confirmed" at bounding box center [289, 98] width 578 height 39
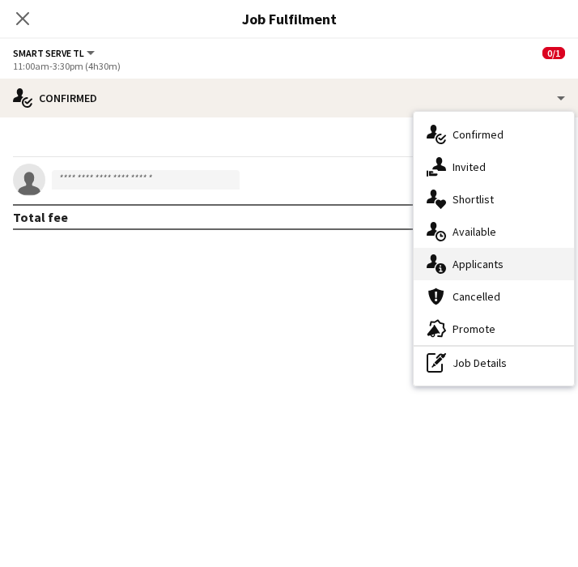
click at [510, 254] on div "single-neutral-actions-information Applicants" at bounding box center [494, 264] width 160 height 32
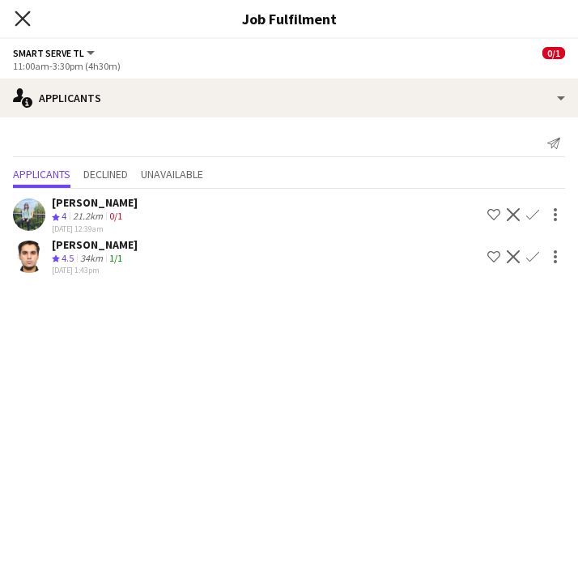
click at [24, 19] on icon at bounding box center [22, 18] width 15 height 15
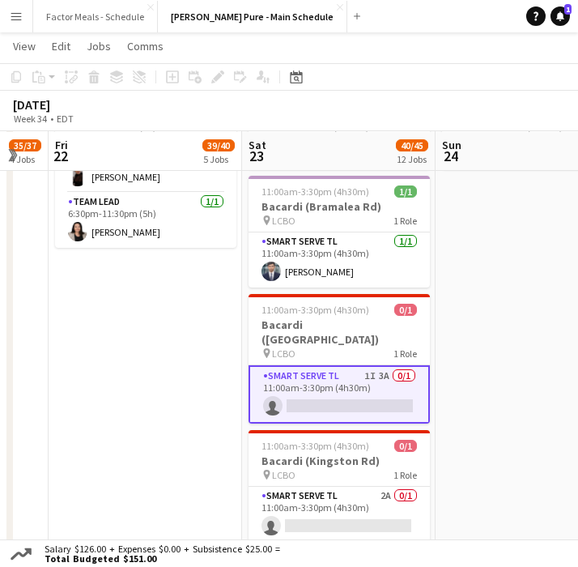
click at [190, 342] on app-date-cell "9:00am-7:00pm (10h) 21/21 Disney Fan Expo pin MTCC 5 Roles Paid Backup [DATE] 9…" at bounding box center [146, 154] width 194 height 1978
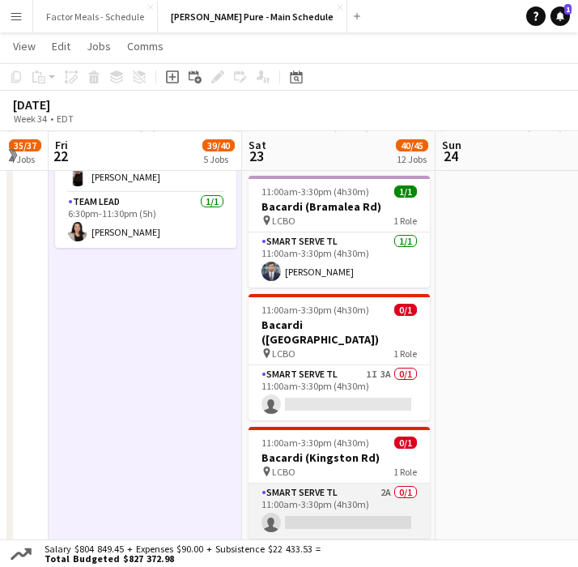
click at [288, 484] on app-card-role "Smart Serve TL 2A 0/1 11:00am-3:30pm (4h30m) single-neutral-actions" at bounding box center [339, 511] width 181 height 55
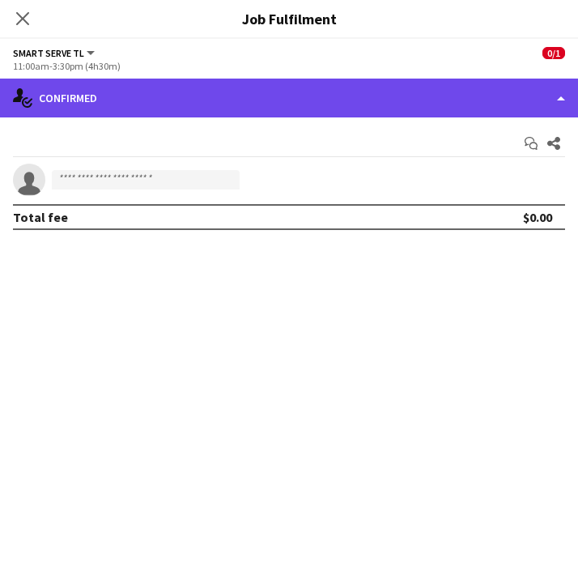
click at [178, 92] on div "single-neutral-actions-check-2 Confirmed" at bounding box center [289, 98] width 578 height 39
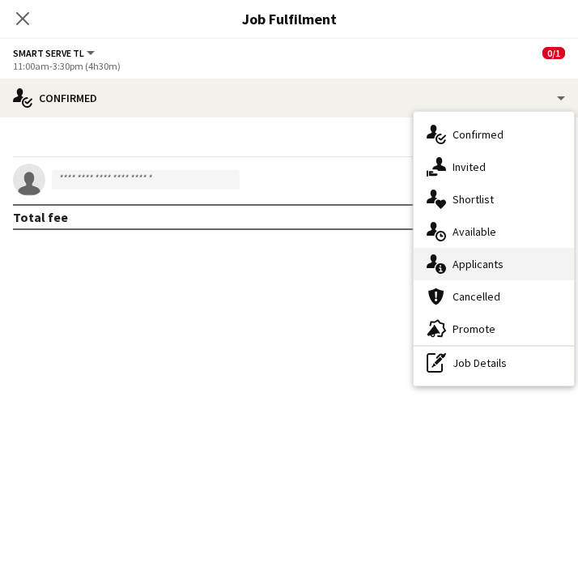
click at [473, 265] on div "single-neutral-actions-information Applicants" at bounding box center [494, 264] width 160 height 32
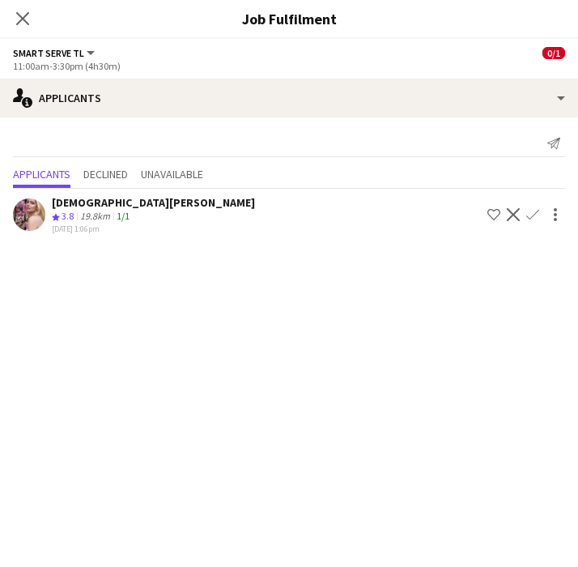
scroll to position [1037, 0]
click at [24, 25] on icon "Close pop-in" at bounding box center [22, 18] width 15 height 15
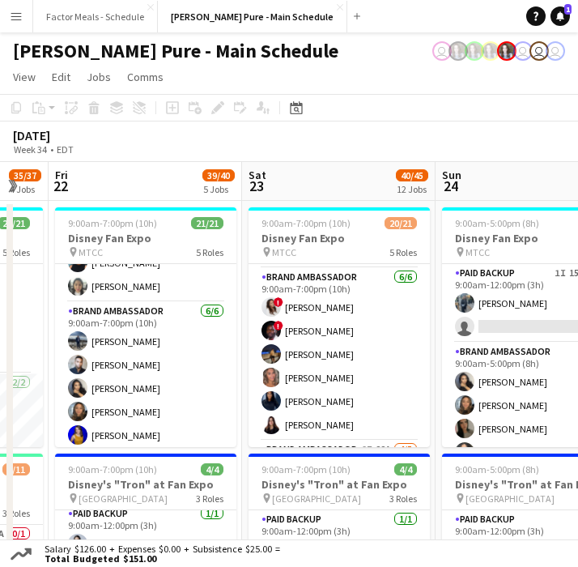
scroll to position [264, 0]
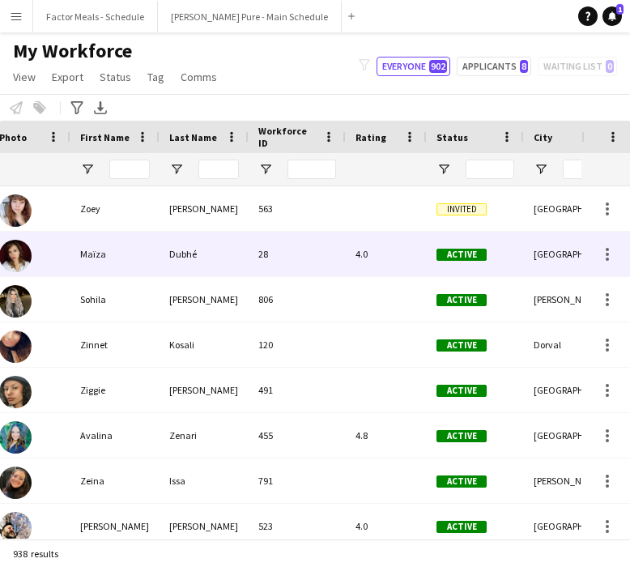
scroll to position [0, 35]
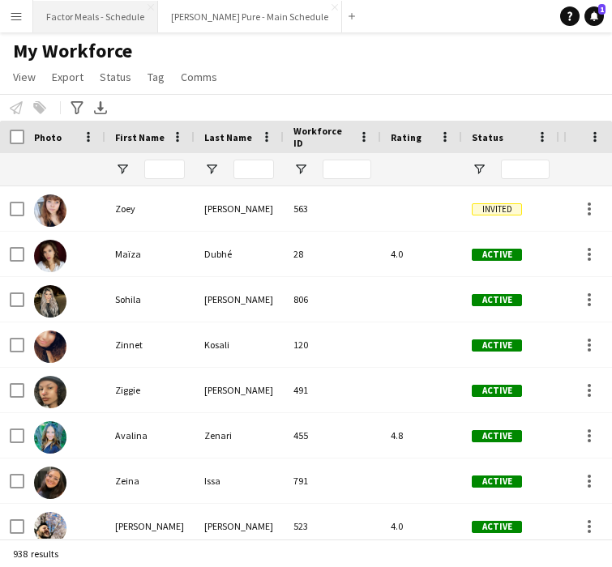
scroll to position [0, 35]
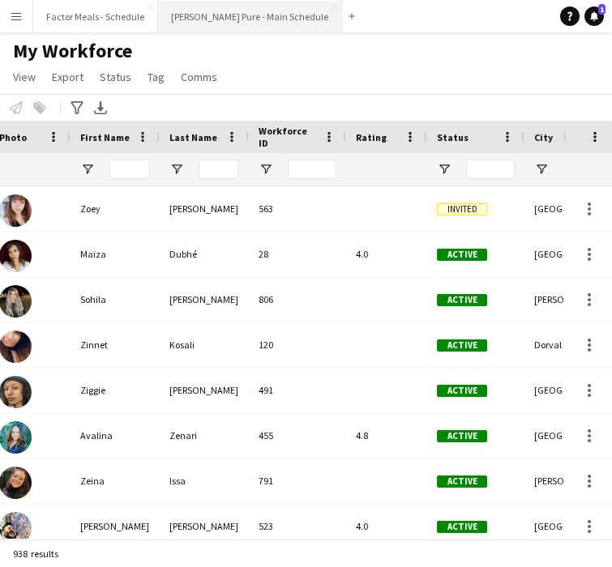
click at [198, 19] on button "[PERSON_NAME] Pure - Main Schedule Close" at bounding box center [250, 17] width 184 height 32
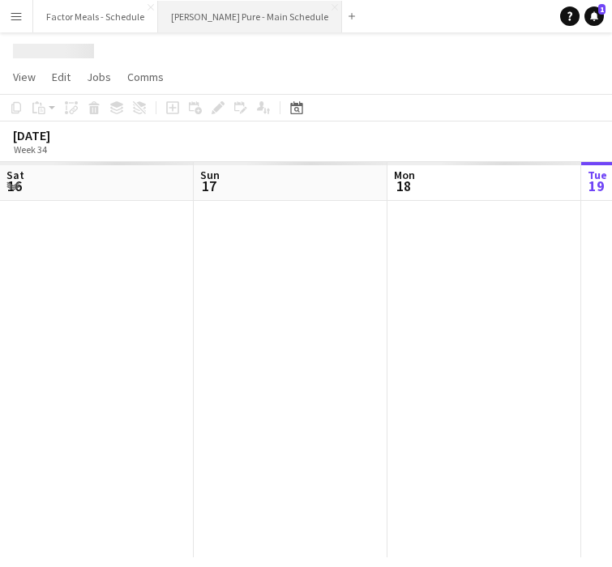
scroll to position [0, 387]
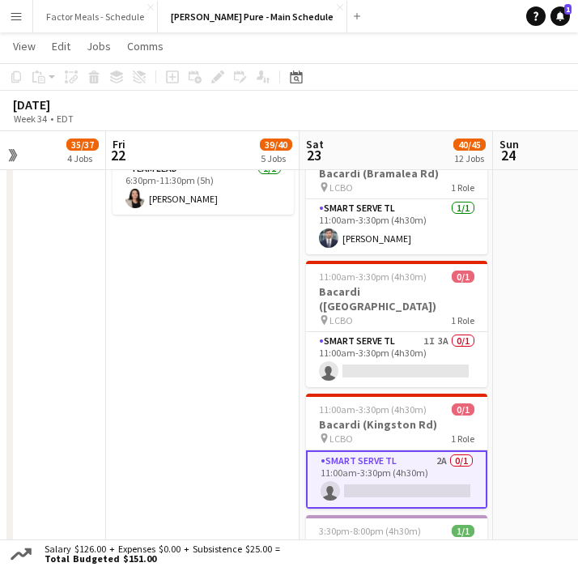
scroll to position [1122, 0]
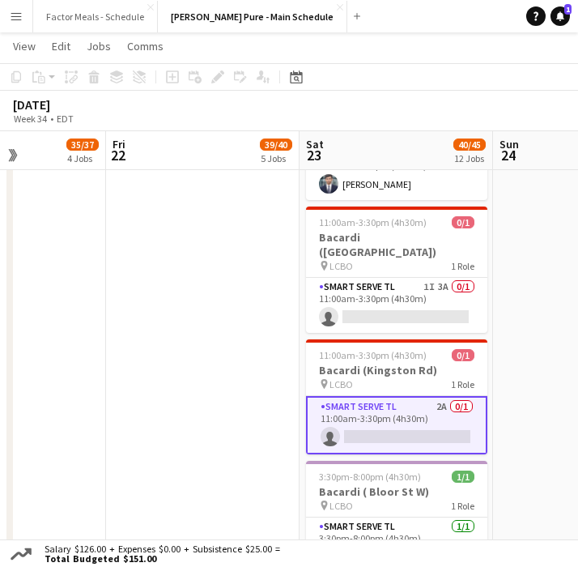
click at [373, 399] on app-card-role "Smart Serve TL 2A 0/1 11:00am-3:30pm (4h30m) single-neutral-actions" at bounding box center [396, 425] width 181 height 58
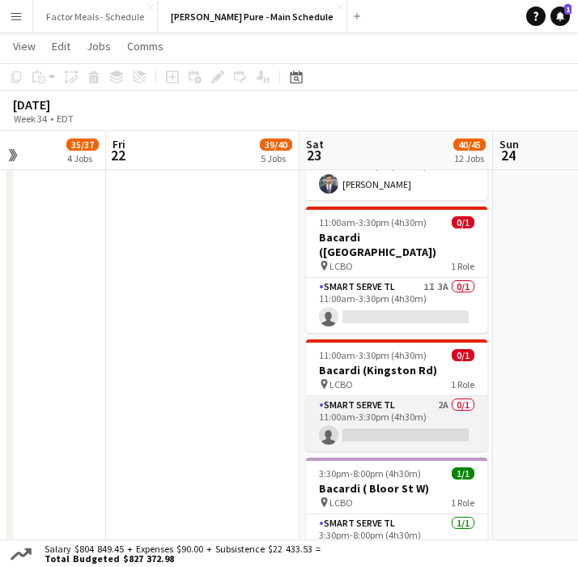
click at [373, 398] on app-card-role "Smart Serve TL 2A 0/1 11:00am-3:30pm (4h30m) single-neutral-actions" at bounding box center [396, 423] width 181 height 55
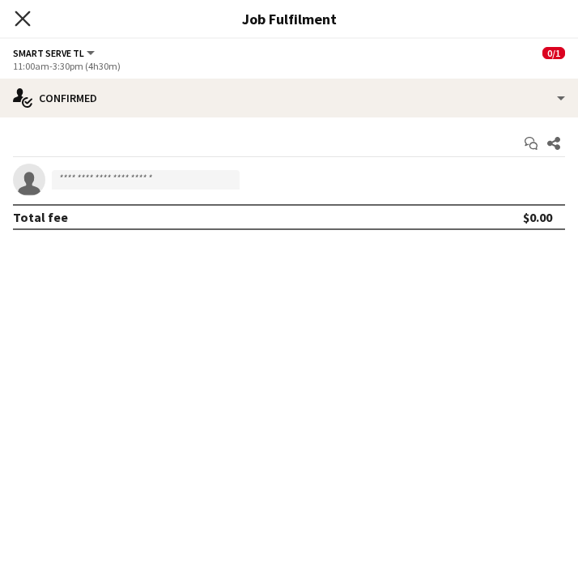
click at [23, 16] on icon "Close pop-in" at bounding box center [22, 18] width 15 height 15
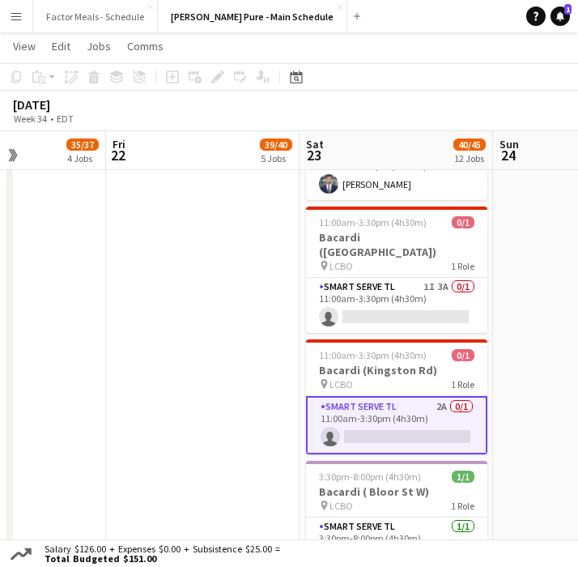
click at [358, 396] on app-card-role "Smart Serve TL 2A 0/1 11:00am-3:30pm (4h30m) single-neutral-actions" at bounding box center [396, 425] width 181 height 58
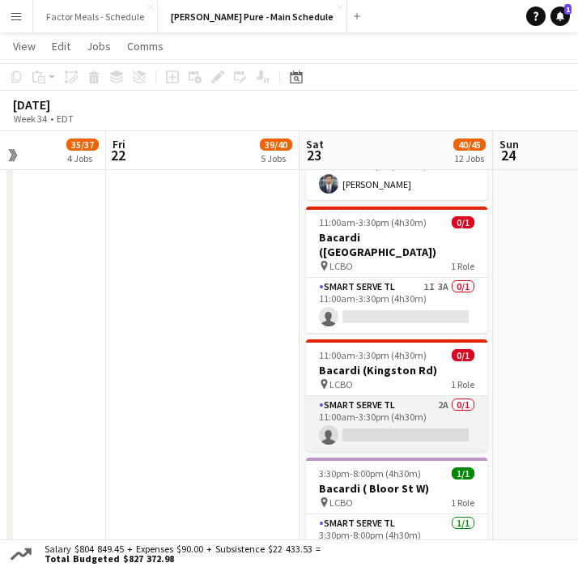
click at [358, 396] on app-card-role "Smart Serve TL 2A 0/1 11:00am-3:30pm (4h30m) single-neutral-actions" at bounding box center [396, 423] width 181 height 55
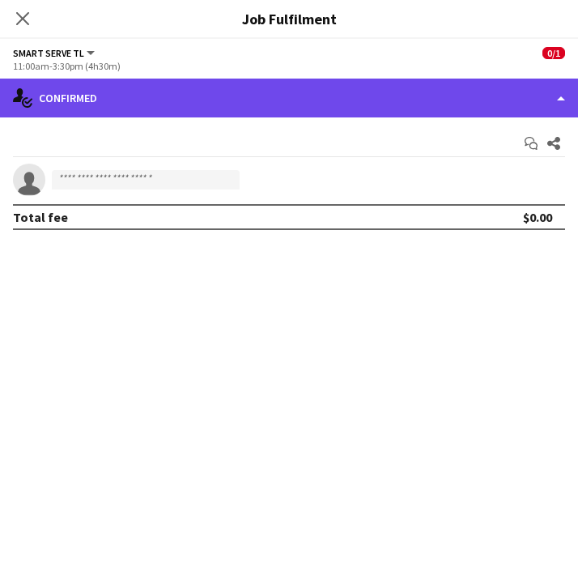
click at [216, 96] on div "single-neutral-actions-check-2 Confirmed" at bounding box center [289, 98] width 578 height 39
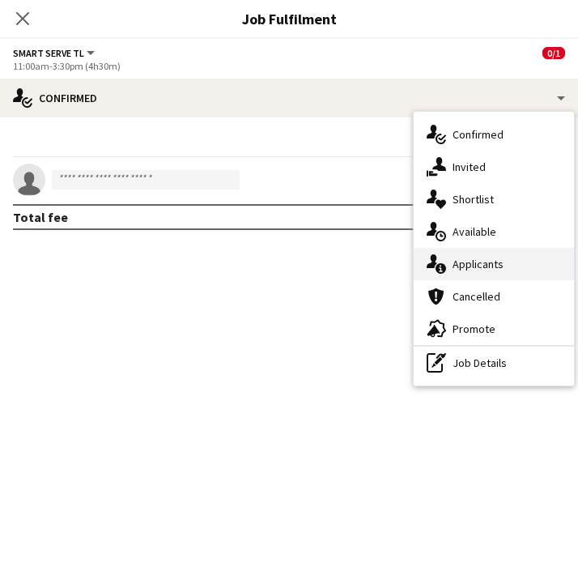
click at [491, 269] on div "single-neutral-actions-information Applicants" at bounding box center [494, 264] width 160 height 32
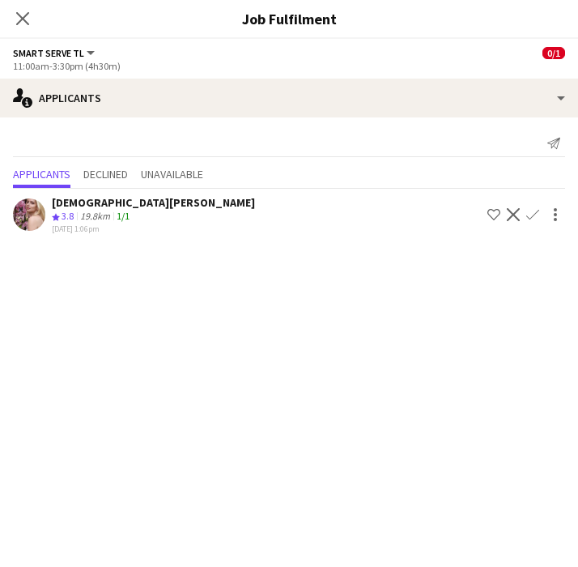
click at [530, 210] on app-icon "Confirm" at bounding box center [533, 214] width 13 height 13
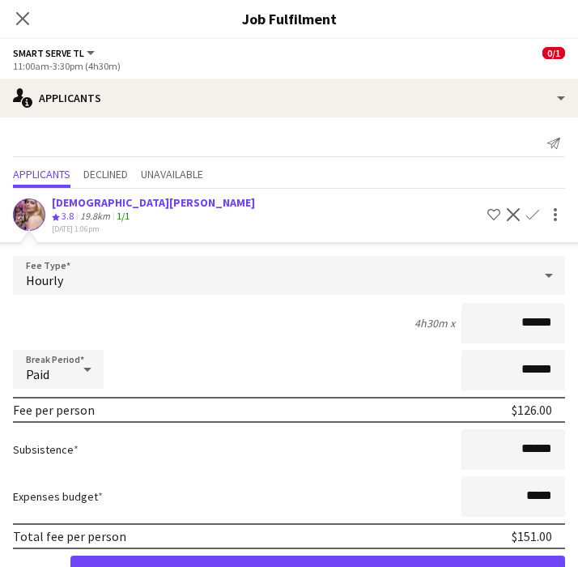
scroll to position [50, 0]
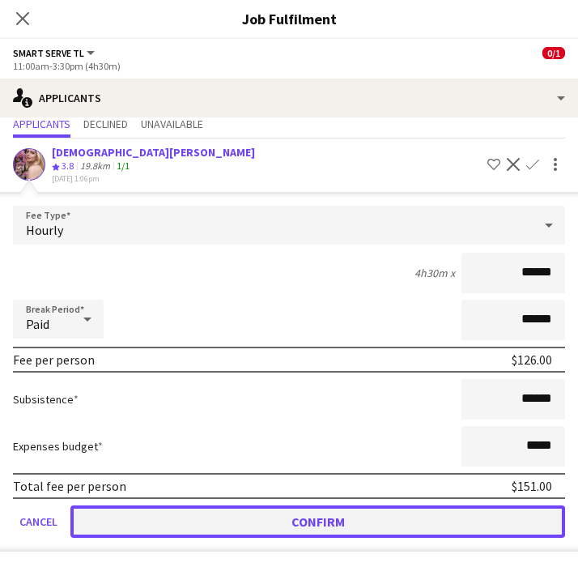
click at [223, 522] on button "Confirm" at bounding box center [317, 521] width 495 height 32
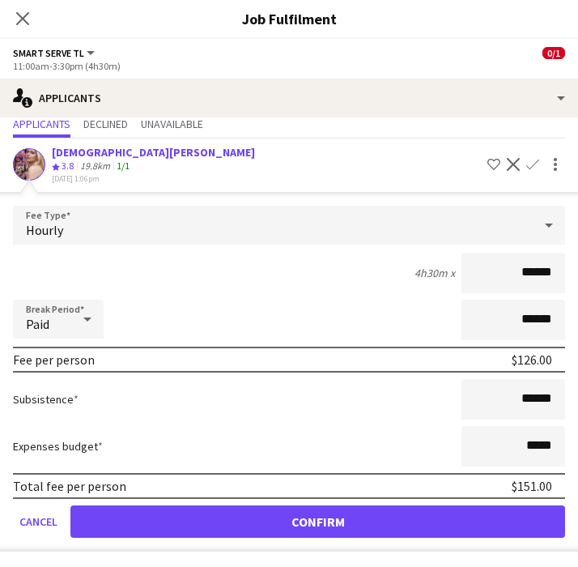
scroll to position [0, 0]
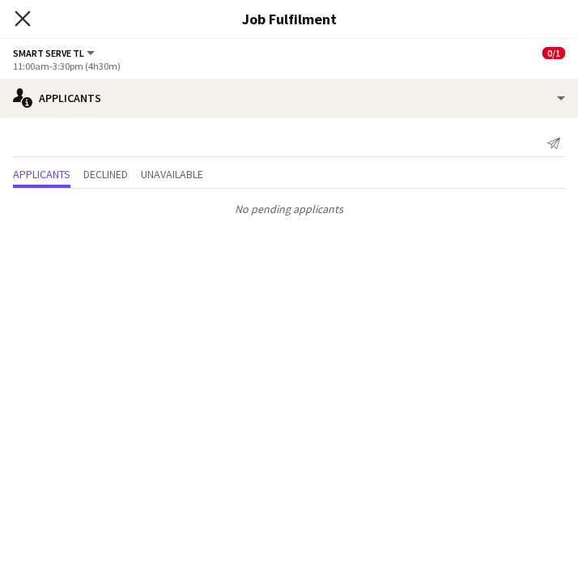
click at [21, 20] on icon "Close pop-in" at bounding box center [22, 18] width 15 height 15
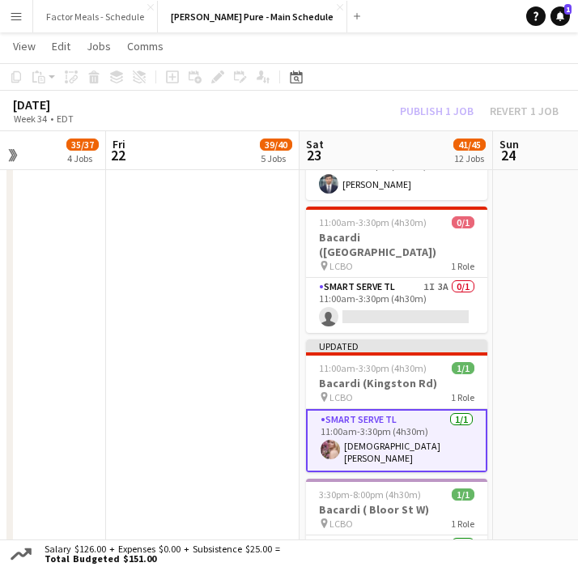
click at [198, 382] on app-date-cell "9:00am-7:00pm (10h) 21/21 Disney Fan Expo pin MTCC 5 Roles Paid Backup [DATE] 9…" at bounding box center [203, 66] width 194 height 1978
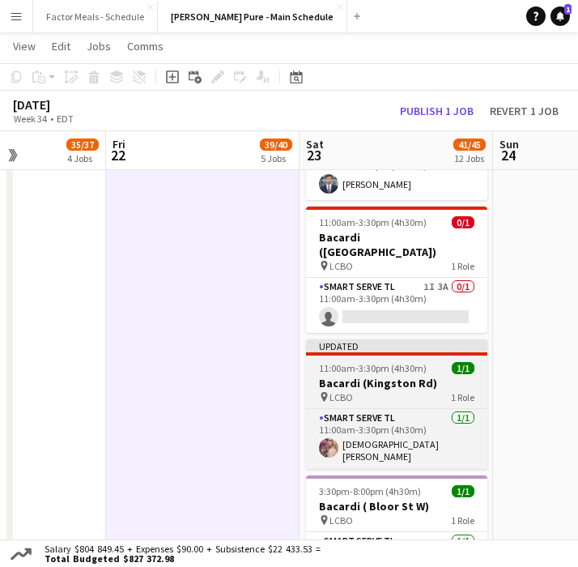
click at [369, 339] on app-job-card "Updated 11:00am-3:30pm (4h30m) 1/1 Bacardi ([GEOGRAPHIC_DATA]) pin LCBO 1 Role …" at bounding box center [396, 404] width 181 height 130
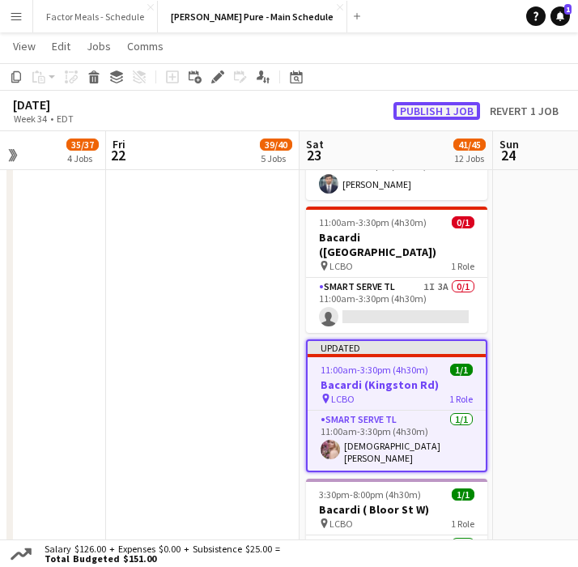
click at [431, 113] on button "Publish 1 job" at bounding box center [437, 111] width 87 height 18
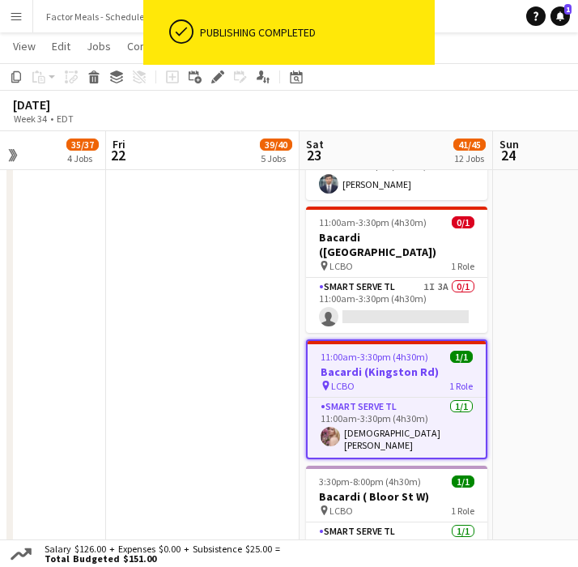
click at [207, 430] on app-date-cell "9:00am-7:00pm (10h) 21/21 Disney Fan Expo pin MTCC 5 Roles Paid Backup [DATE] 9…" at bounding box center [203, 66] width 194 height 1978
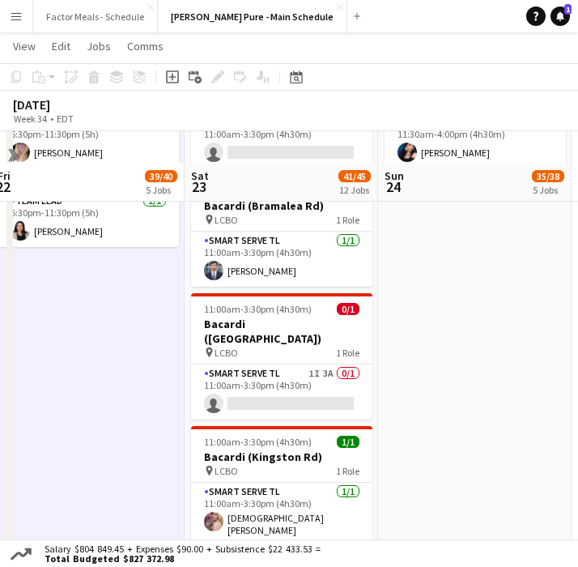
scroll to position [1103, 0]
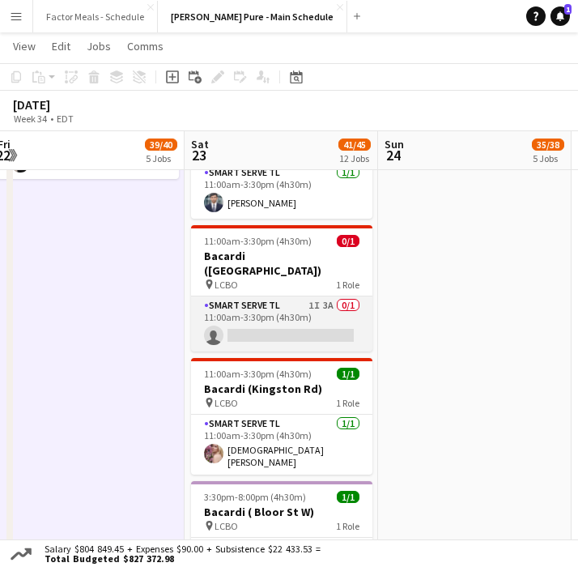
click at [232, 296] on app-card-role "Smart Serve TL 1I 3A 0/1 11:00am-3:30pm (4h30m) single-neutral-actions" at bounding box center [281, 323] width 181 height 55
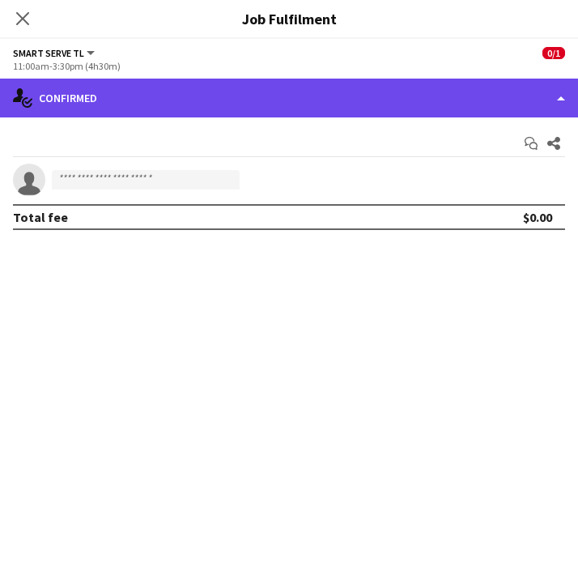
click at [477, 100] on div "single-neutral-actions-check-2 Confirmed" at bounding box center [289, 98] width 578 height 39
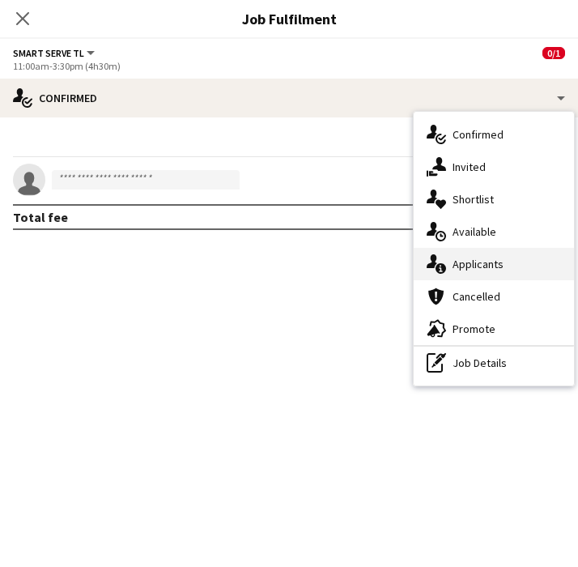
click at [491, 268] on div "single-neutral-actions-information Applicants" at bounding box center [494, 264] width 160 height 32
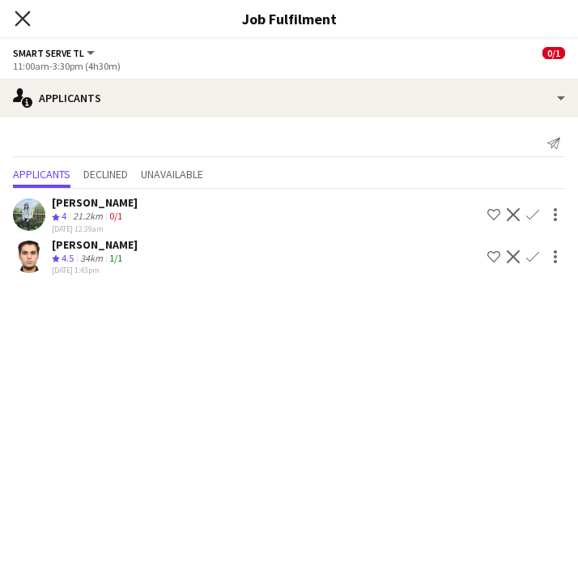
click at [26, 24] on icon "Close pop-in" at bounding box center [22, 18] width 15 height 15
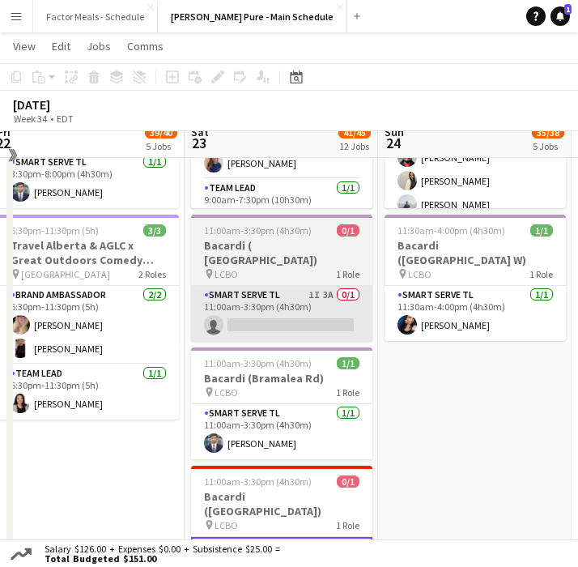
scroll to position [842, 0]
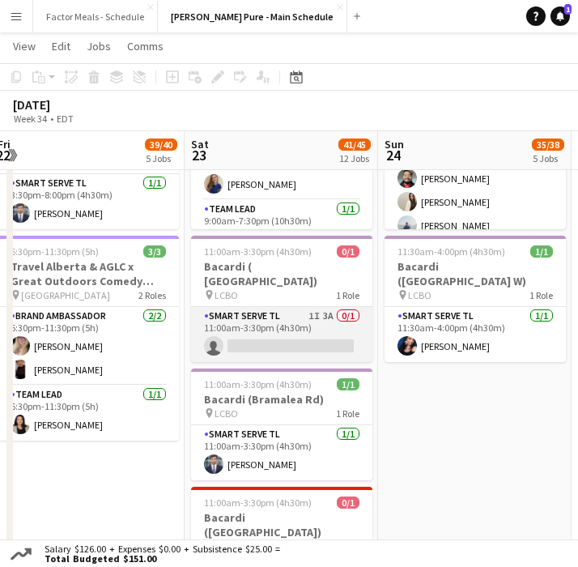
click at [235, 307] on app-card-role "Smart Serve TL 1I 3A 0/1 11:00am-3:30pm (4h30m) single-neutral-actions" at bounding box center [281, 334] width 181 height 55
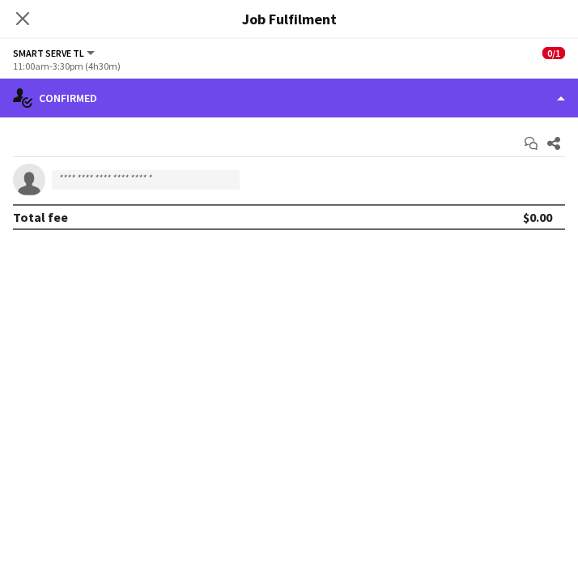
click at [299, 103] on div "single-neutral-actions-check-2 Confirmed" at bounding box center [289, 98] width 578 height 39
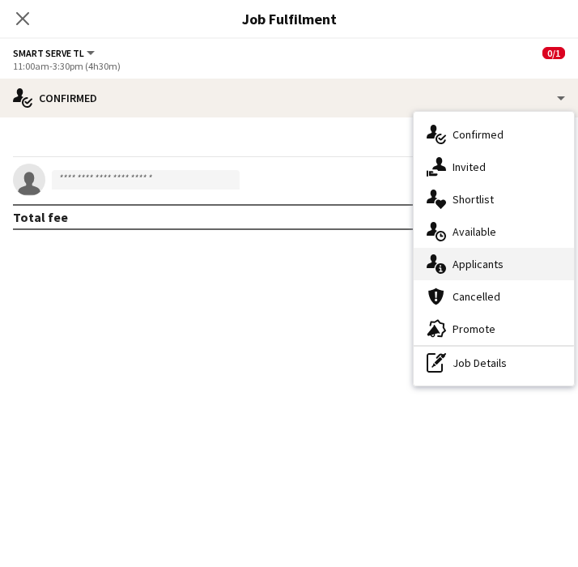
click at [484, 262] on div "single-neutral-actions-information Applicants" at bounding box center [494, 264] width 160 height 32
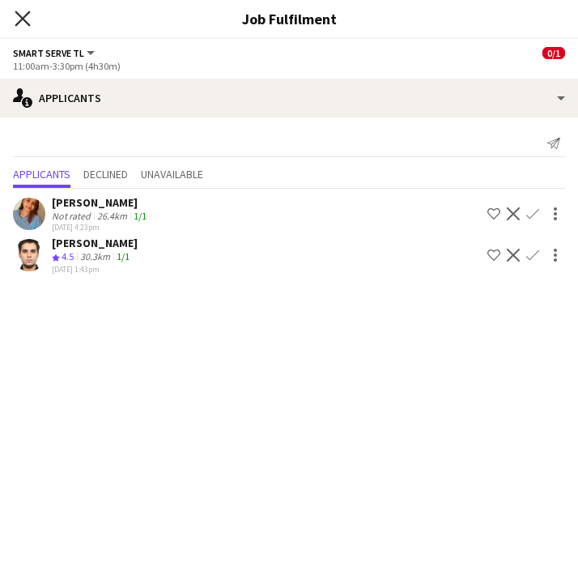
click at [25, 24] on icon "Close pop-in" at bounding box center [22, 18] width 15 height 15
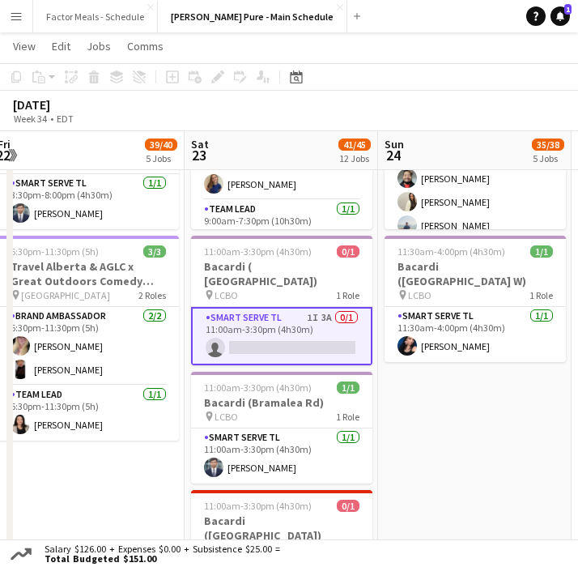
click at [446, 401] on app-date-cell "9:00am-5:00pm (8h) 19/21 Disney Fan Expo pin MTCC 5 Roles Paid Backup 1I 15A [D…" at bounding box center [475, 347] width 194 height 1978
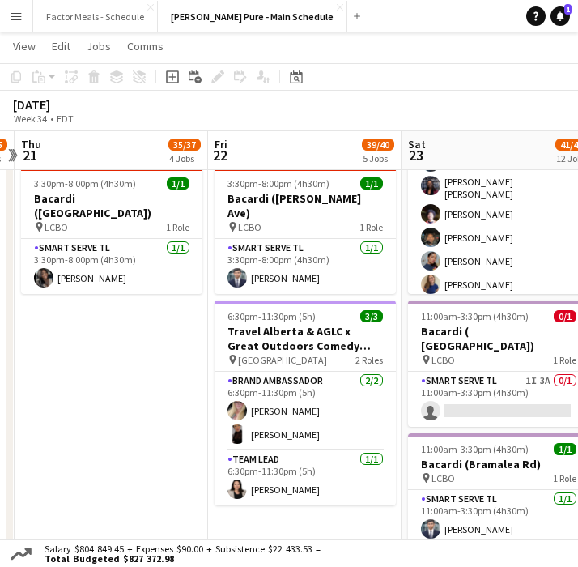
scroll to position [0, 496]
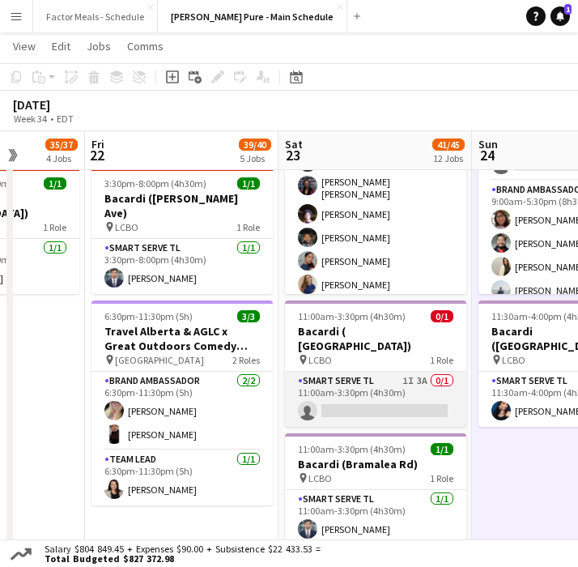
click at [359, 373] on app-card-role "Smart Serve TL 1I 3A 0/1 11:00am-3:30pm (4h30m) single-neutral-actions" at bounding box center [375, 399] width 181 height 55
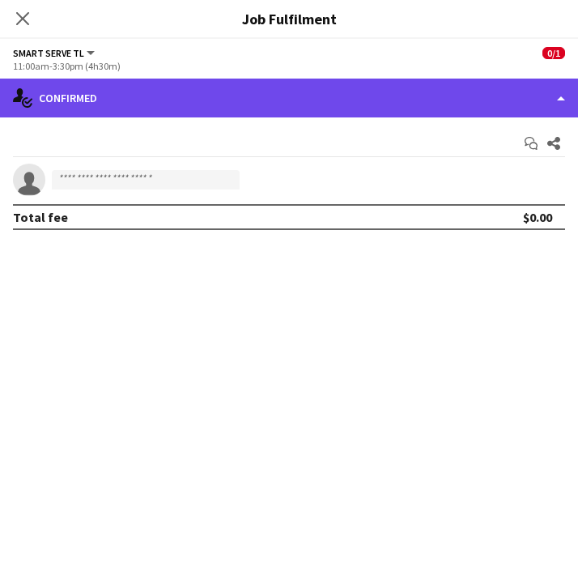
click at [339, 96] on div "single-neutral-actions-check-2 Confirmed" at bounding box center [289, 98] width 578 height 39
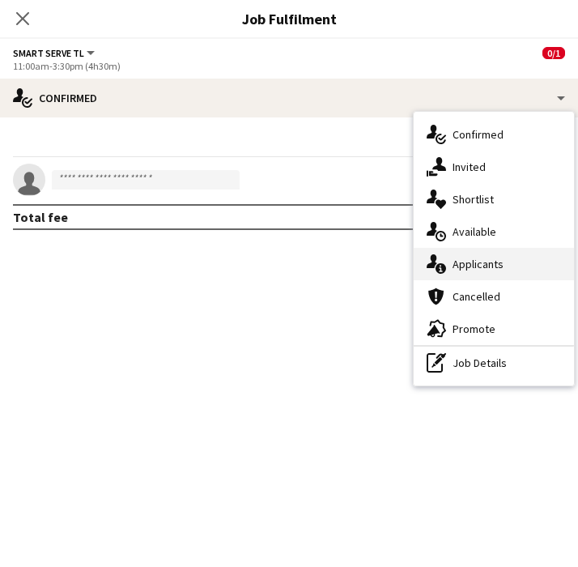
click at [454, 266] on div "single-neutral-actions-information Applicants" at bounding box center [494, 264] width 160 height 32
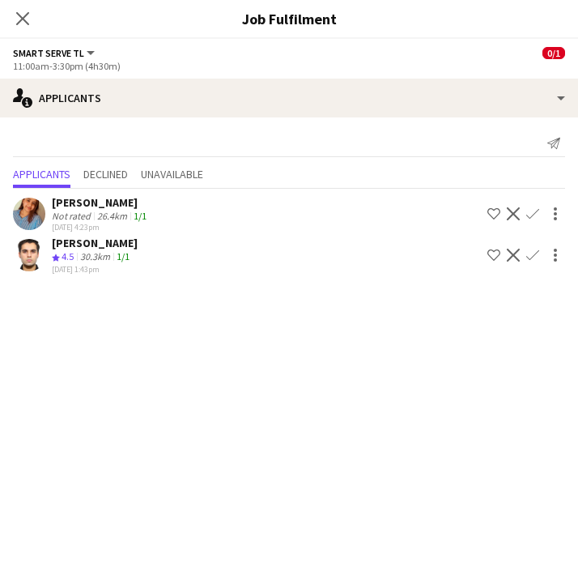
click at [22, 18] on icon at bounding box center [22, 18] width 13 height 13
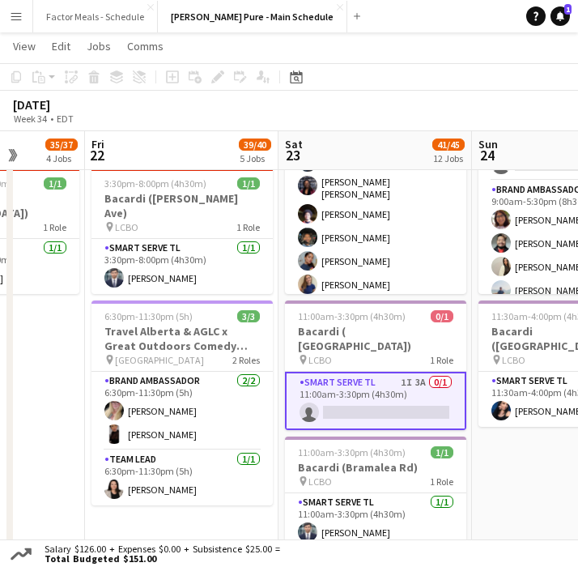
click at [547, 497] on app-date-cell "9:00am-5:00pm (8h) 19/21 Disney Fan Expo pin MTCC 5 Roles Paid Backup 1I 15A [D…" at bounding box center [569, 411] width 194 height 1978
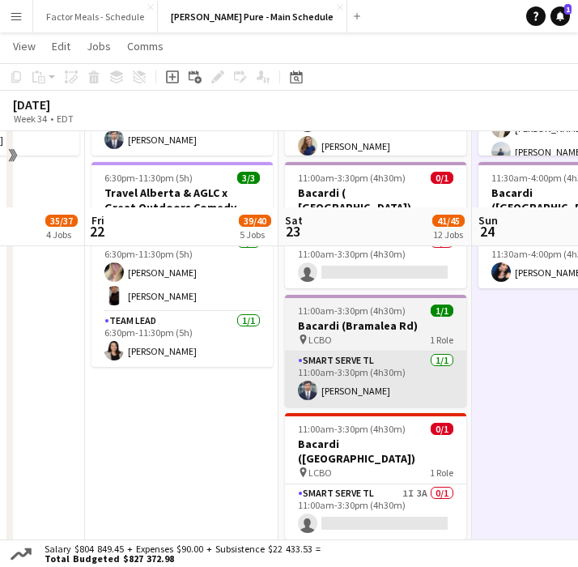
scroll to position [1023, 0]
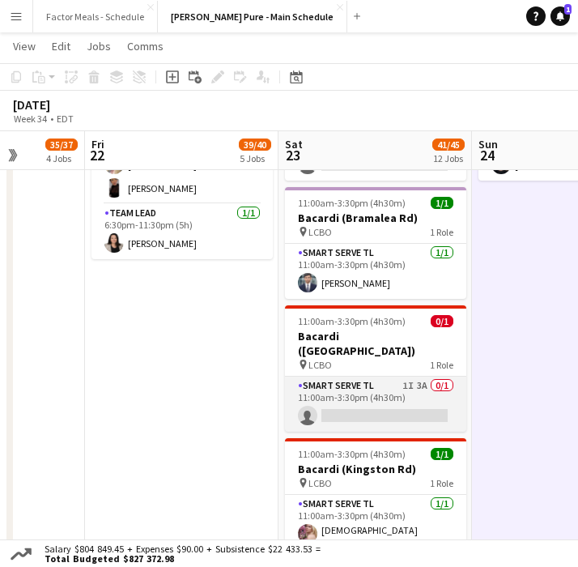
click at [347, 377] on app-card-role "Smart Serve TL 1I 3A 0/1 11:00am-3:30pm (4h30m) single-neutral-actions" at bounding box center [375, 404] width 181 height 55
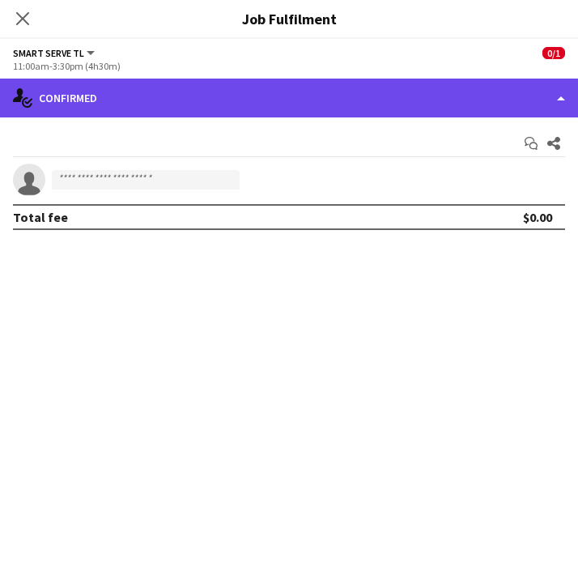
click at [244, 96] on div "single-neutral-actions-check-2 Confirmed" at bounding box center [289, 98] width 578 height 39
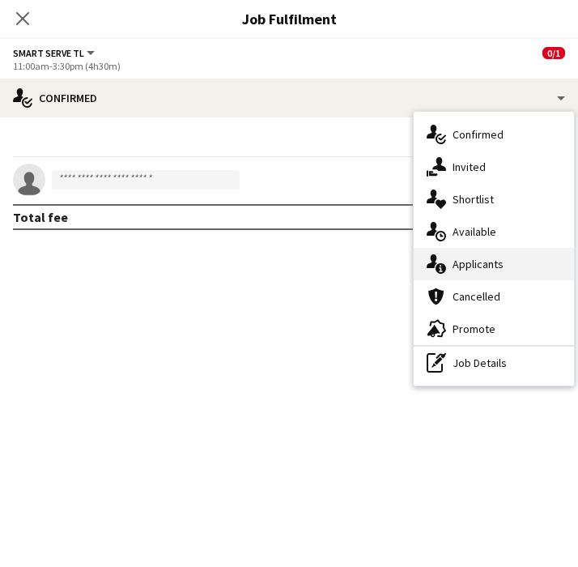
click at [447, 257] on div "single-neutral-actions-information Applicants" at bounding box center [494, 264] width 160 height 32
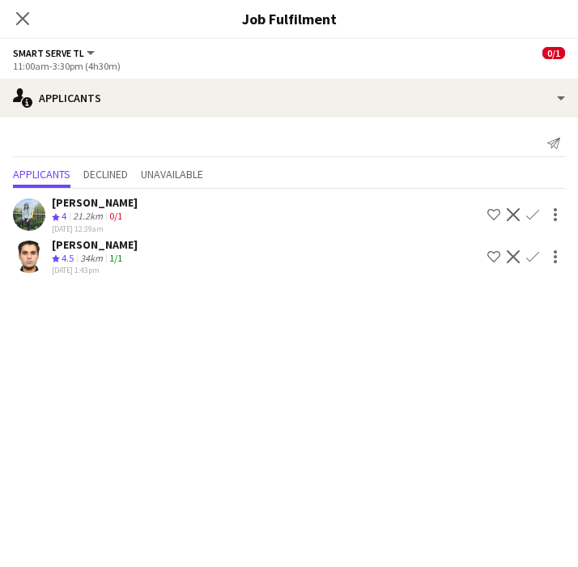
scroll to position [1042, 0]
click at [28, 220] on app-user-avatar at bounding box center [29, 214] width 32 height 32
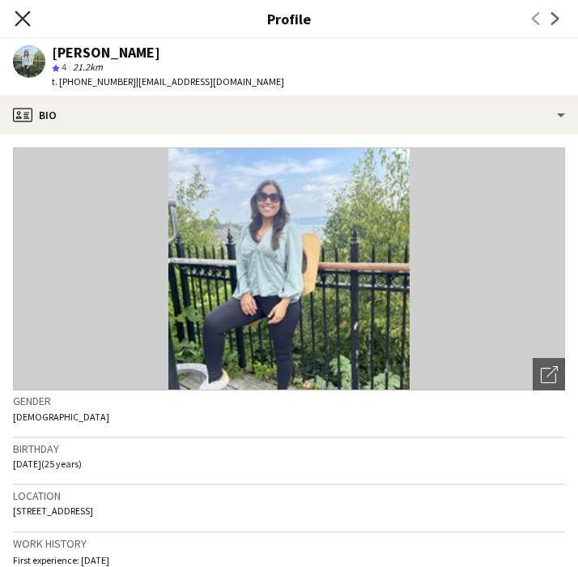
click at [24, 18] on icon "Close pop-in" at bounding box center [22, 18] width 15 height 15
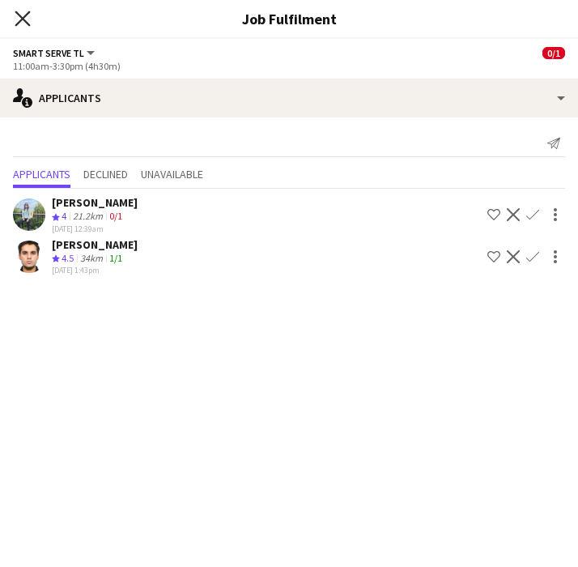
click at [21, 21] on icon "Close pop-in" at bounding box center [22, 18] width 15 height 15
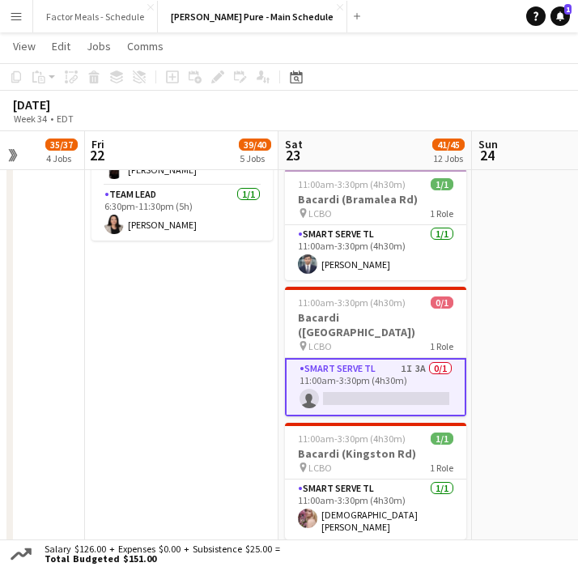
click at [192, 375] on app-date-cell "9:00am-7:00pm (10h) 21/21 Disney Fan Expo pin MTCC 5 Roles Paid Backup [DATE] 9…" at bounding box center [182, 147] width 194 height 1978
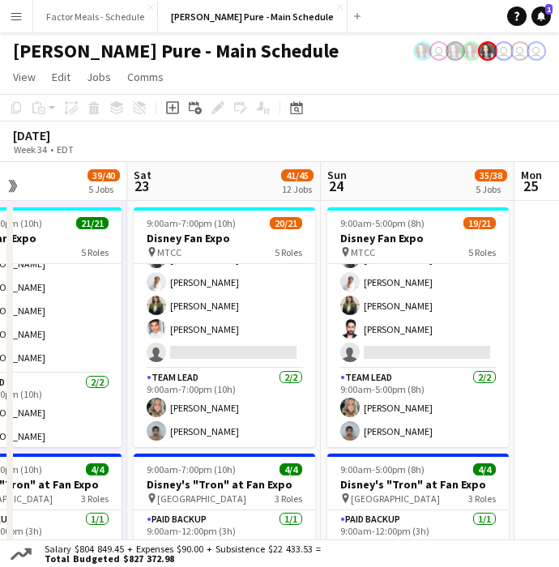
scroll to position [0, 451]
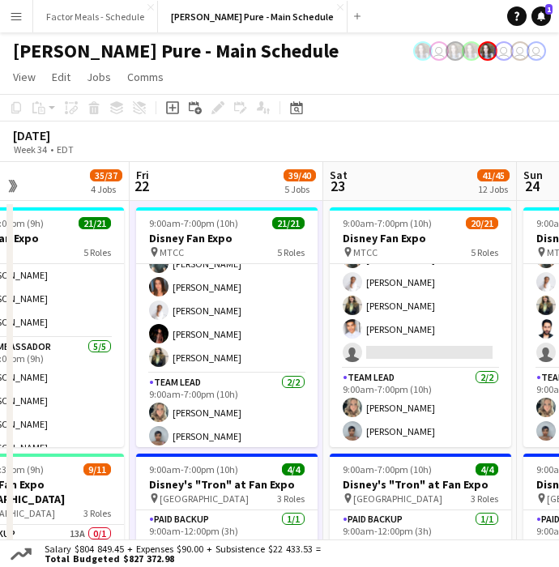
click at [22, 17] on app-icon "Menu" at bounding box center [16, 16] width 13 height 13
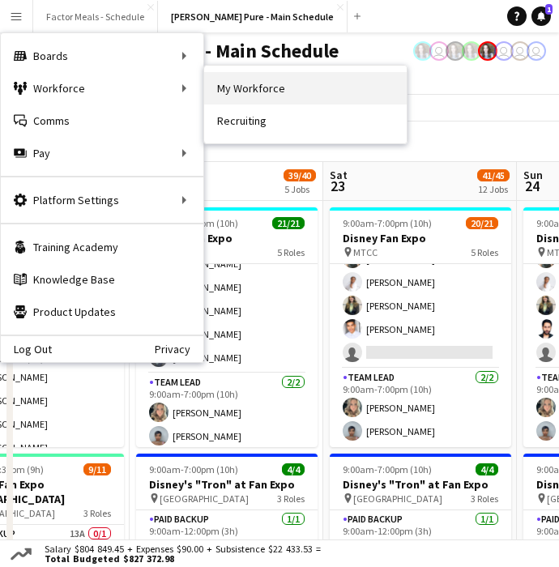
click at [241, 92] on link "My Workforce" at bounding box center [305, 88] width 203 height 32
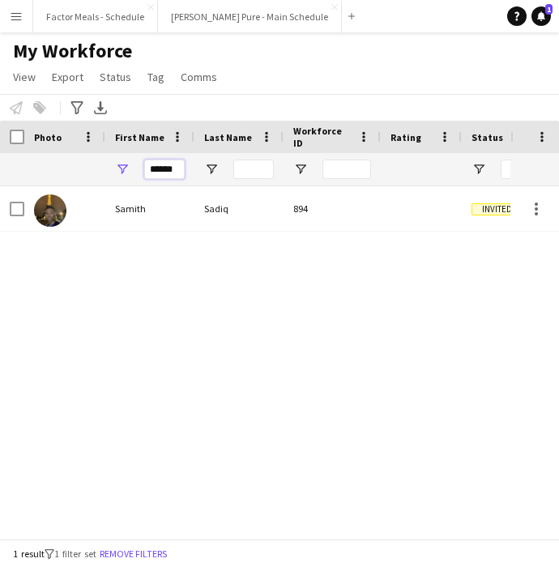
drag, startPoint x: 181, startPoint y: 169, endPoint x: 82, endPoint y: 166, distance: 98.9
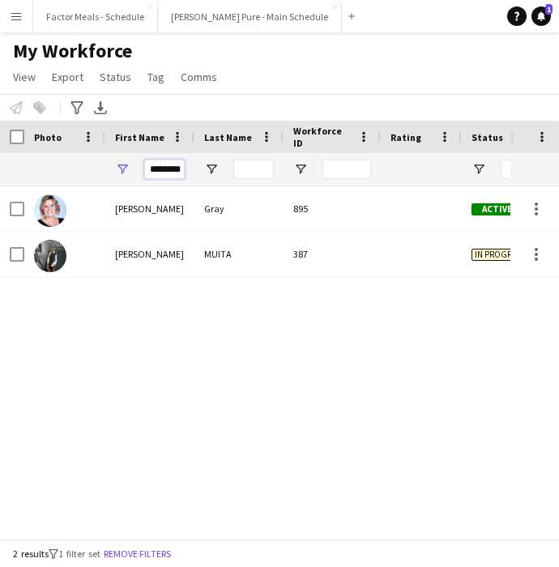
type input "********"
click at [25, 18] on button "Menu" at bounding box center [16, 16] width 32 height 32
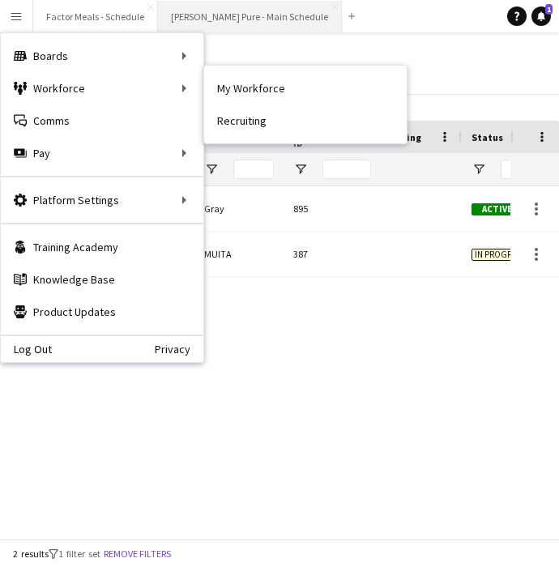
click at [246, 14] on button "[PERSON_NAME] Pure - Main Schedule Close" at bounding box center [250, 17] width 184 height 32
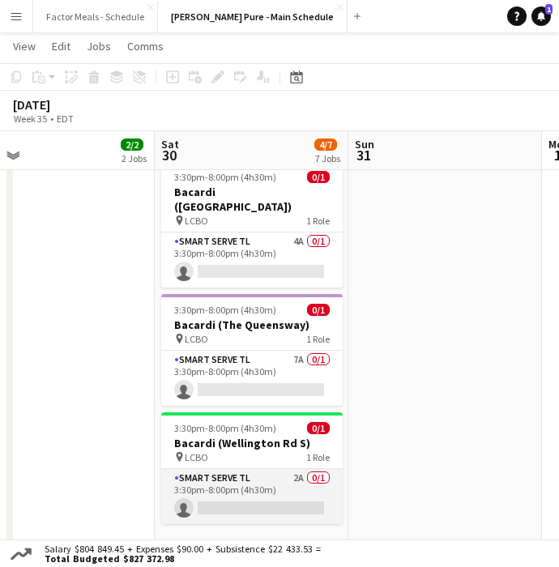
click at [236, 469] on app-card-role "Smart Serve TL 2A 0/1 3:30pm-8:00pm (4h30m) single-neutral-actions" at bounding box center [251, 496] width 181 height 55
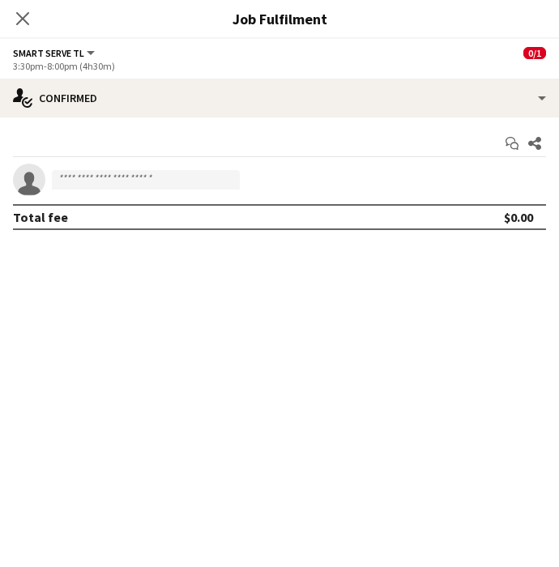
click at [117, 194] on app-invite-slot "single-neutral-actions" at bounding box center [279, 180] width 559 height 32
click at [117, 190] on app-invite-slot "single-neutral-actions" at bounding box center [279, 180] width 559 height 32
click at [112, 178] on input at bounding box center [146, 179] width 188 height 19
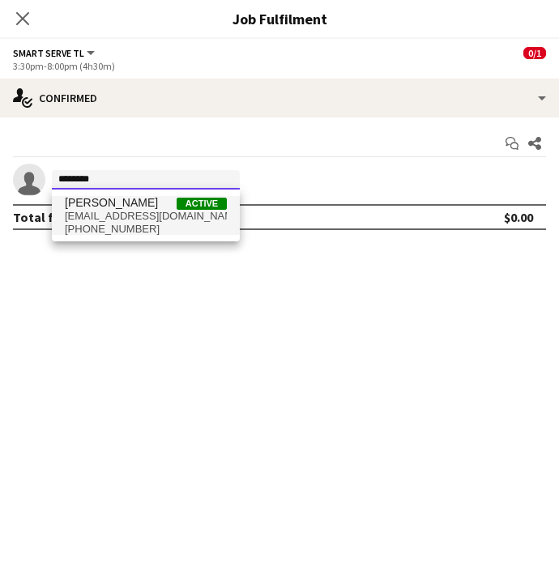
type input "********"
click at [117, 209] on span "[PERSON_NAME]" at bounding box center [111, 203] width 93 height 14
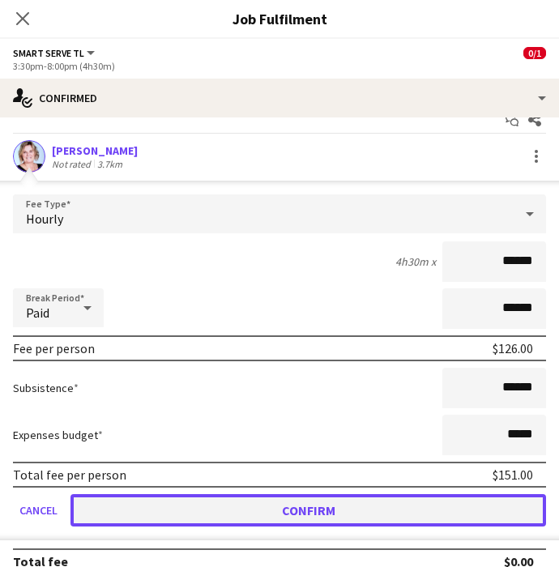
click at [226, 516] on button "Confirm" at bounding box center [307, 510] width 475 height 32
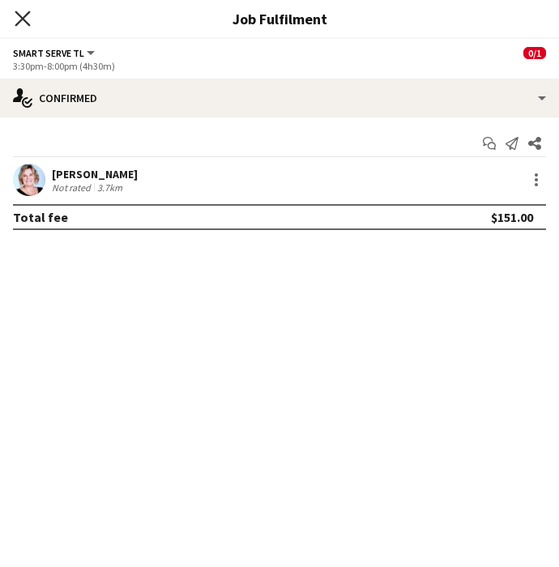
click at [27, 21] on icon at bounding box center [22, 18] width 15 height 15
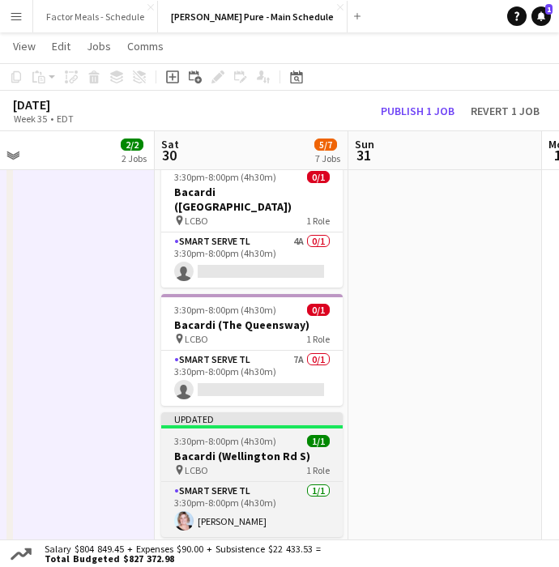
click at [204, 412] on div "Updated" at bounding box center [251, 418] width 181 height 13
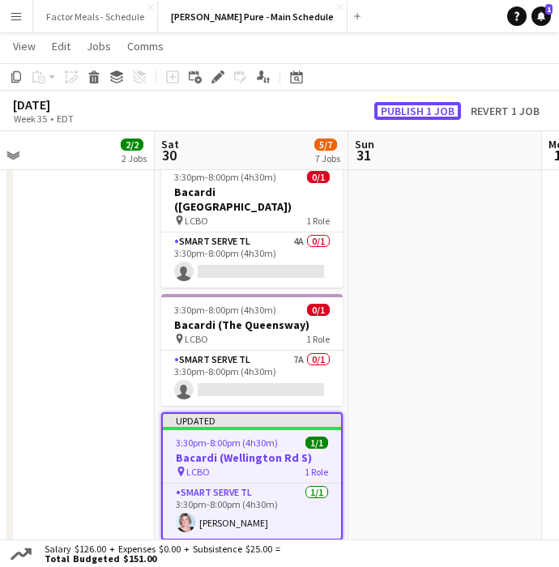
click at [405, 113] on button "Publish 1 job" at bounding box center [417, 111] width 87 height 18
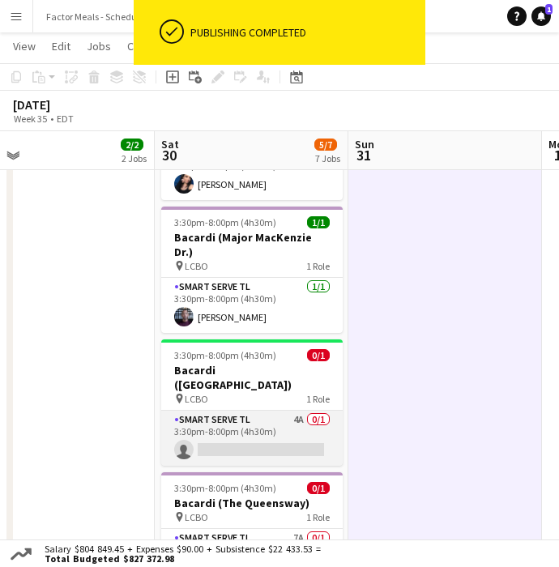
click at [218, 411] on app-card-role "Smart Serve TL 4A 0/1 3:30pm-8:00pm (4h30m) single-neutral-actions" at bounding box center [251, 438] width 181 height 55
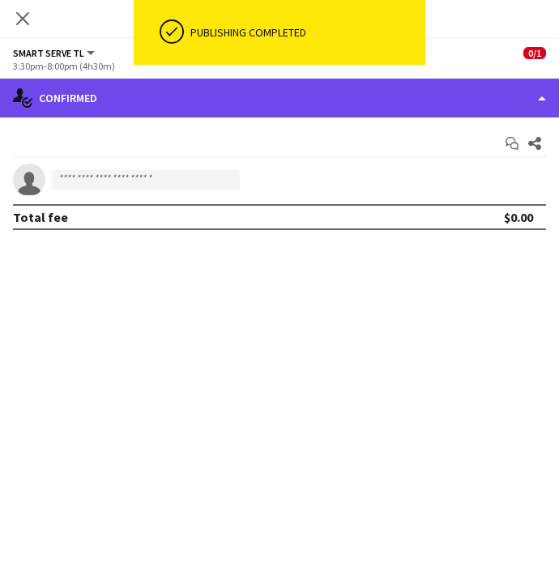
click at [231, 98] on div "single-neutral-actions-check-2 Confirmed" at bounding box center [279, 98] width 559 height 39
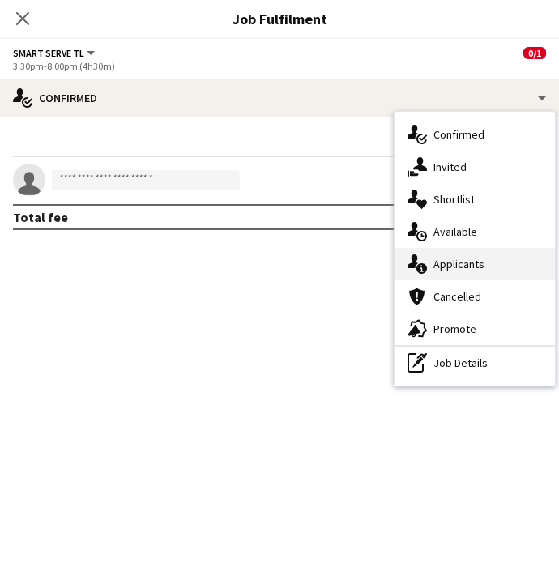
click at [450, 265] on div "single-neutral-actions-information Applicants" at bounding box center [474, 264] width 160 height 32
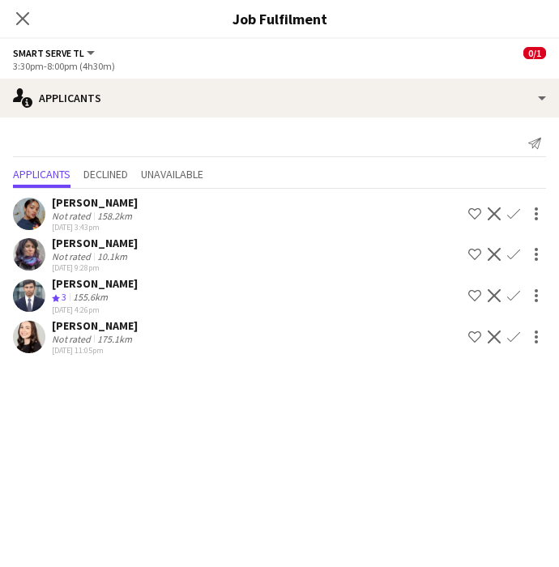
click at [21, 20] on icon at bounding box center [22, 18] width 13 height 13
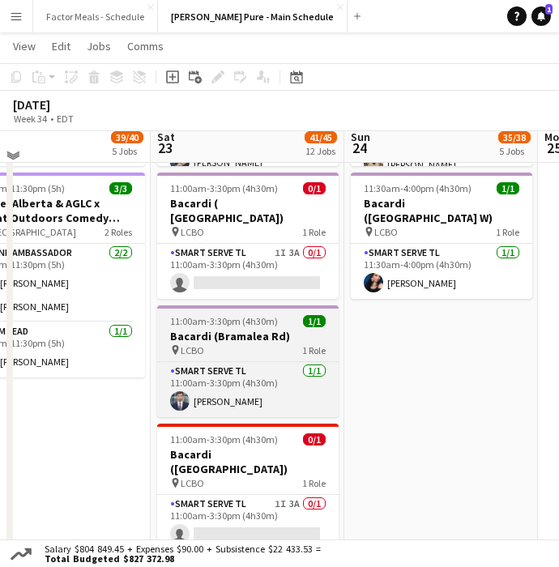
scroll to position [878, 0]
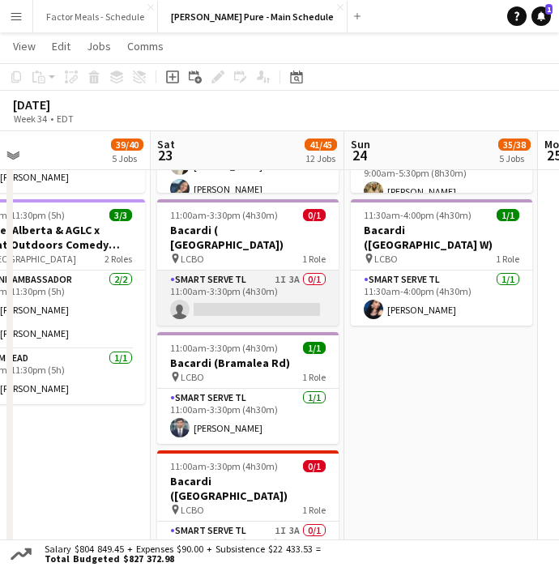
click at [222, 284] on app-card-role "Smart Serve TL 1I 3A 0/1 11:00am-3:30pm (4h30m) single-neutral-actions" at bounding box center [247, 298] width 181 height 55
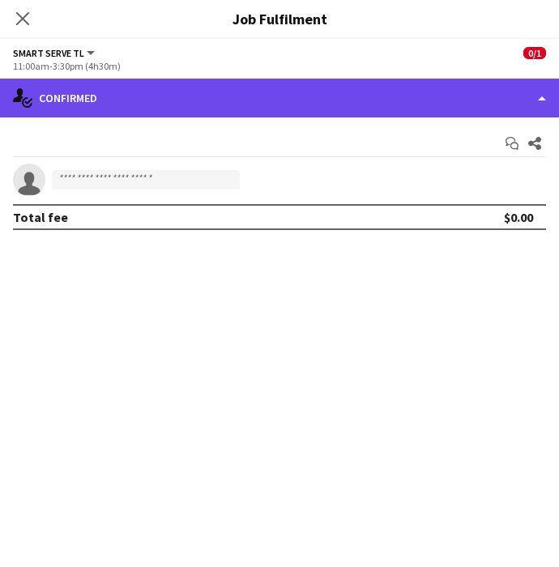
click at [416, 116] on div "single-neutral-actions-check-2 Confirmed" at bounding box center [279, 98] width 559 height 39
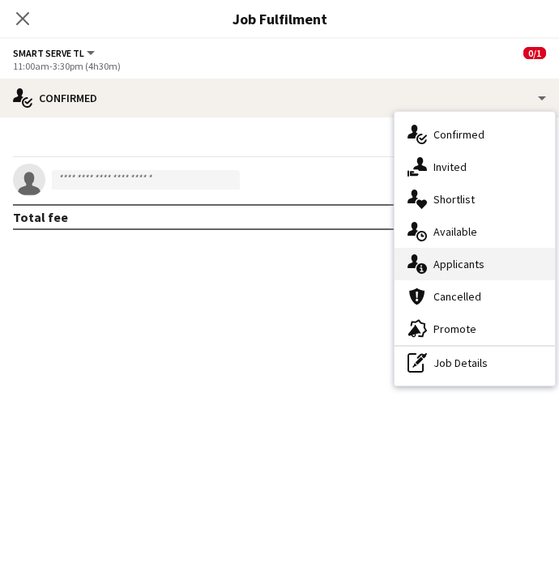
click at [441, 261] on div "single-neutral-actions-information Applicants" at bounding box center [474, 264] width 160 height 32
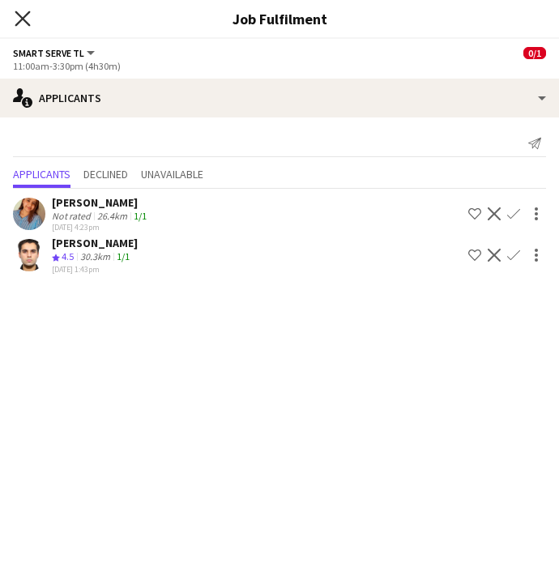
click at [24, 18] on icon "Close pop-in" at bounding box center [22, 18] width 15 height 15
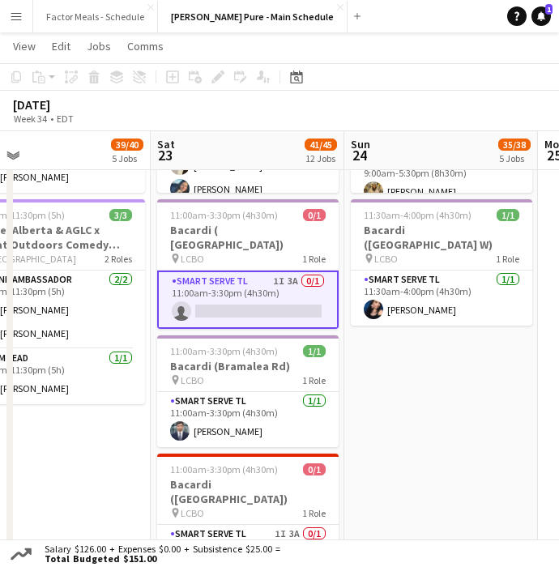
click at [93, 439] on app-date-cell "9:00am-7:00pm (10h) 21/21 Disney Fan Expo pin MTCC 5 Roles Paid Backup [DATE] 9…" at bounding box center [54, 310] width 194 height 1978
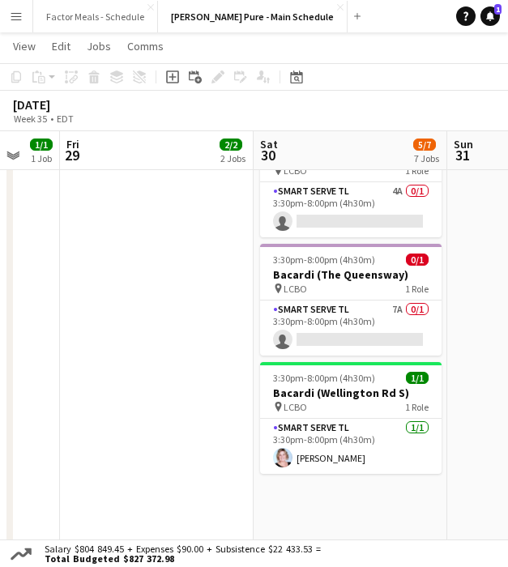
scroll to position [0, 499]
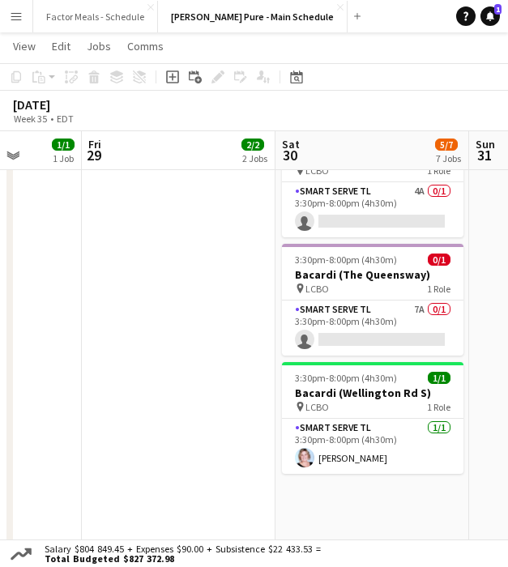
click at [15, 14] on app-icon "Menu" at bounding box center [16, 16] width 13 height 13
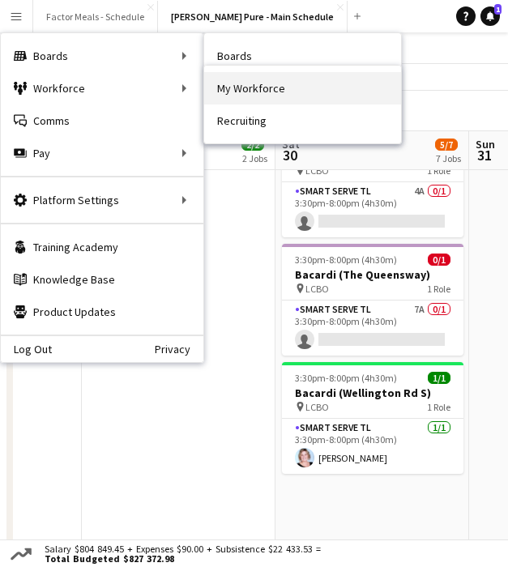
click at [258, 87] on link "My Workforce" at bounding box center [302, 88] width 197 height 32
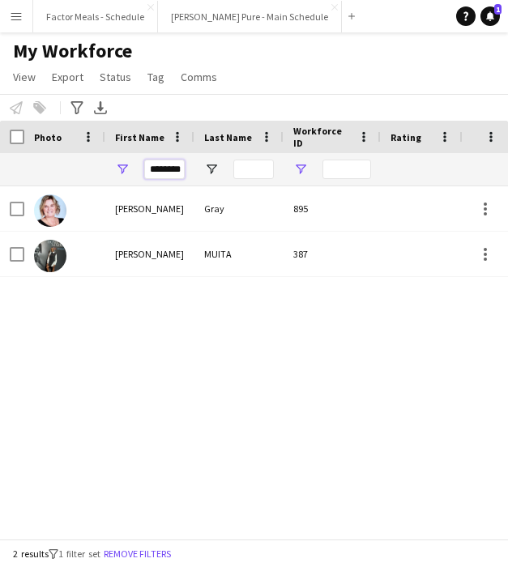
drag, startPoint x: 148, startPoint y: 171, endPoint x: 293, endPoint y: 171, distance: 145.0
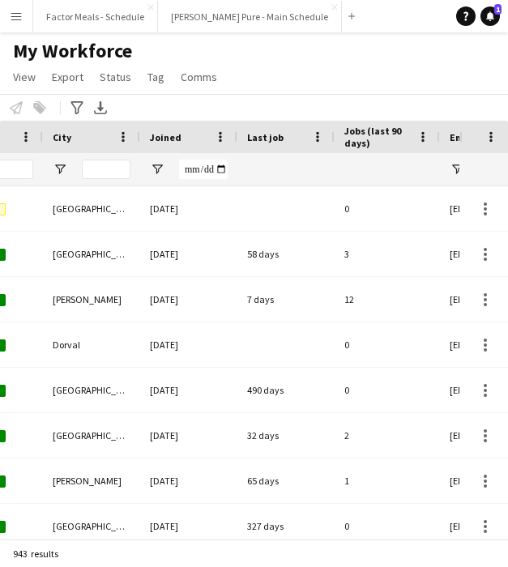
scroll to position [0, 504]
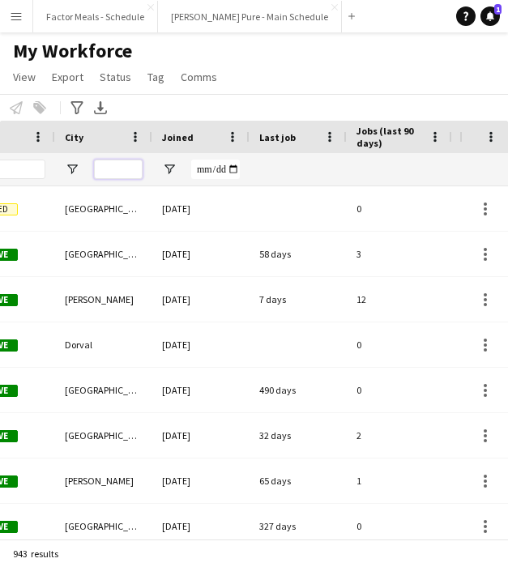
click at [132, 169] on input "City Filter Input" at bounding box center [118, 169] width 49 height 19
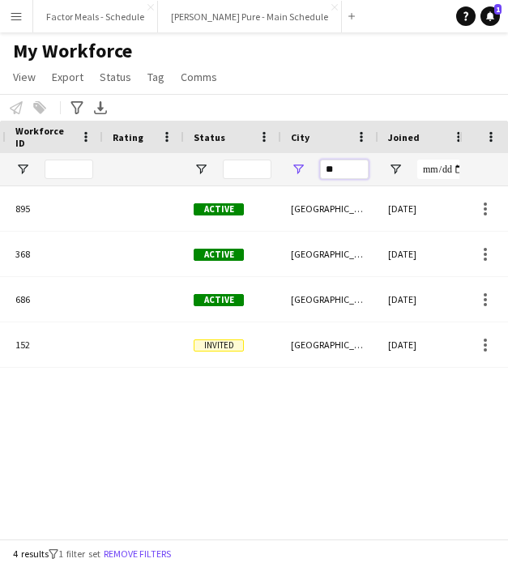
type input "*"
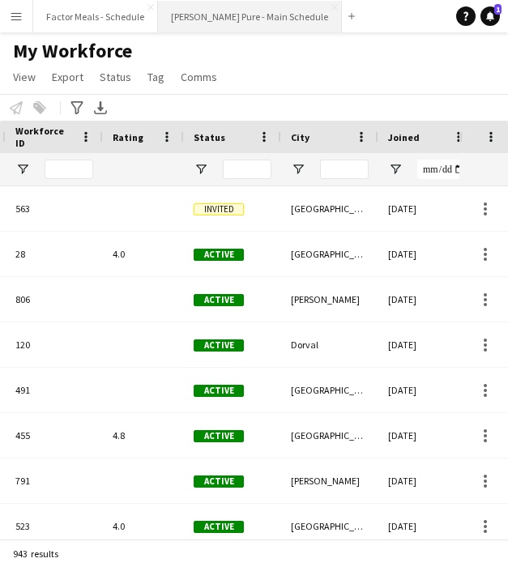
click at [196, 18] on button "[PERSON_NAME] Pure - Main Schedule Close" at bounding box center [250, 17] width 184 height 32
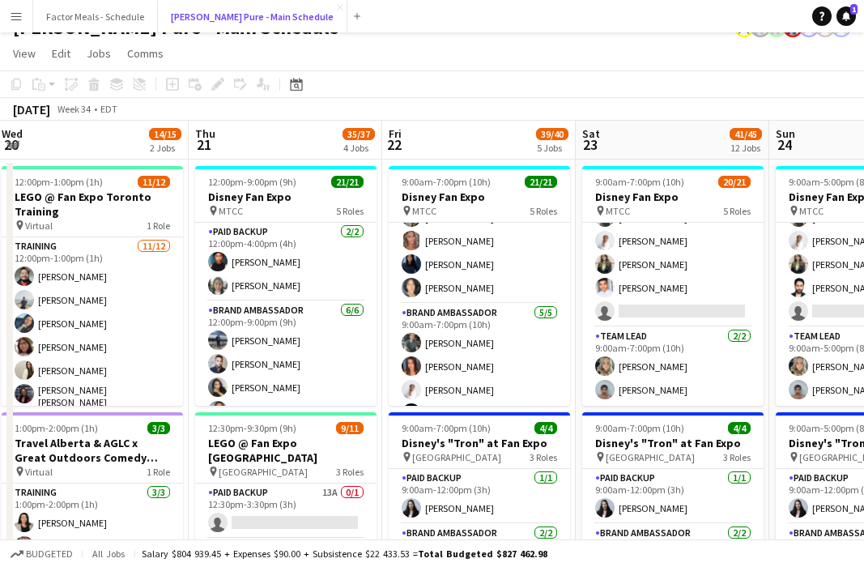
scroll to position [365, 0]
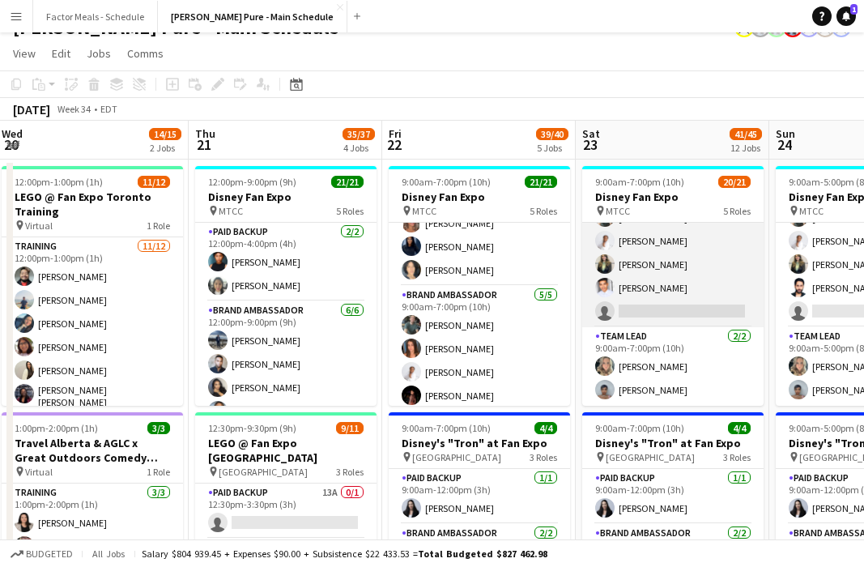
click at [578, 300] on app-card-role "Brand Ambassador 6I 22A [DATE] 9:00am-7:00pm (10h) [PERSON_NAME] [PERSON_NAME] …" at bounding box center [672, 252] width 181 height 149
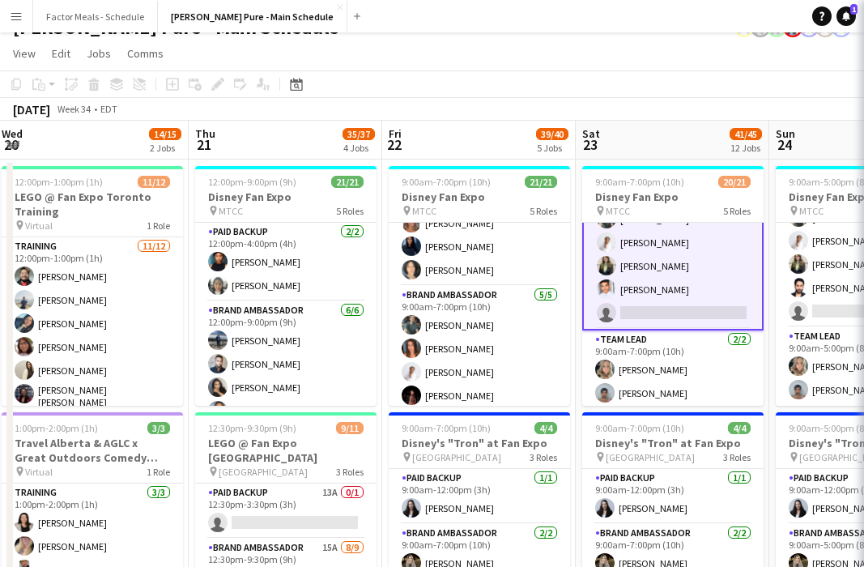
scroll to position [470, 0]
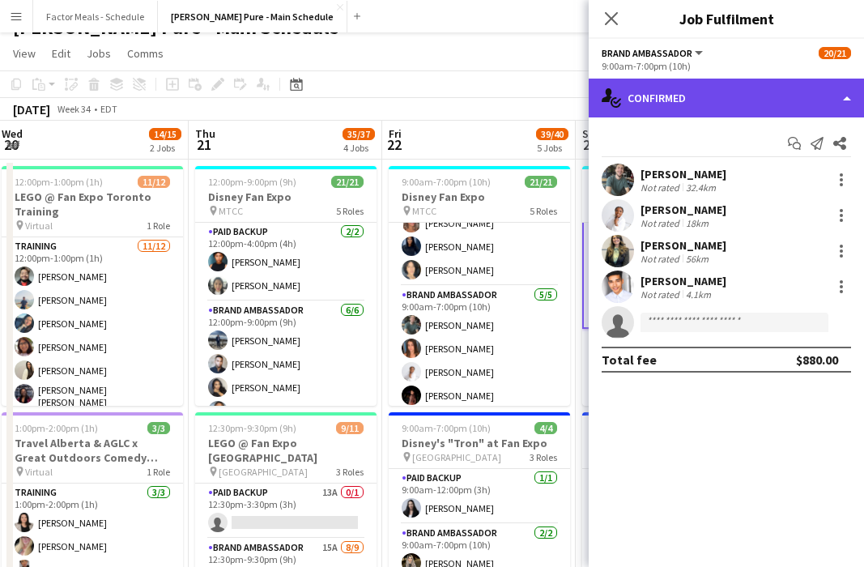
click at [578, 105] on div "single-neutral-actions-check-2 Confirmed" at bounding box center [726, 98] width 275 height 39
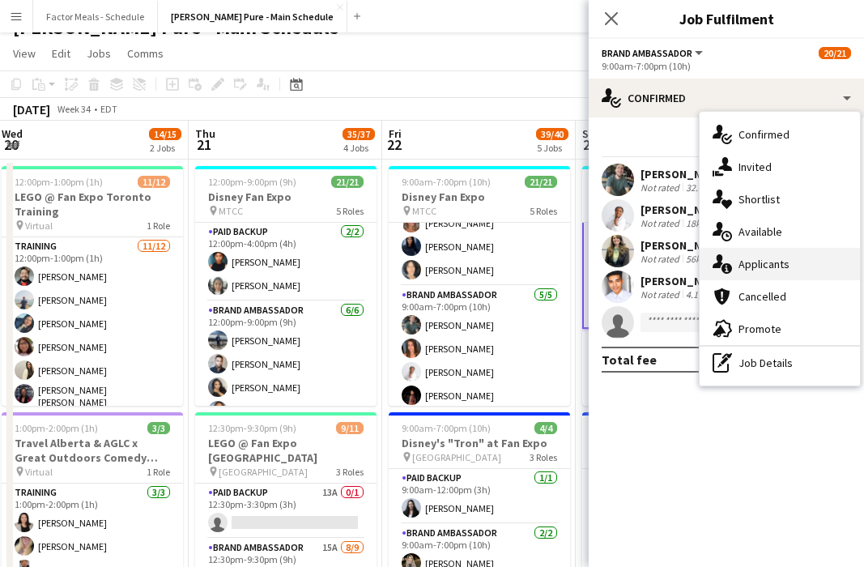
click at [578, 274] on div "single-neutral-actions-information Applicants" at bounding box center [780, 264] width 160 height 32
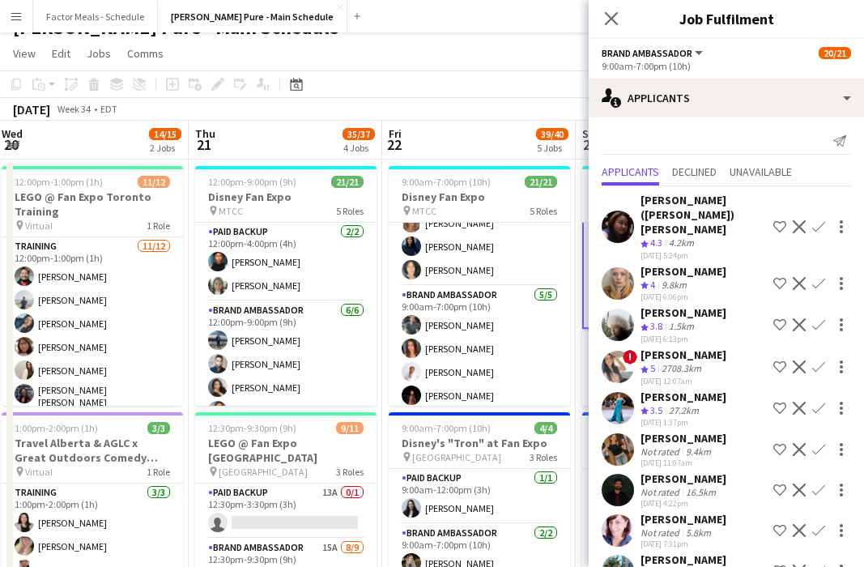
scroll to position [0, 0]
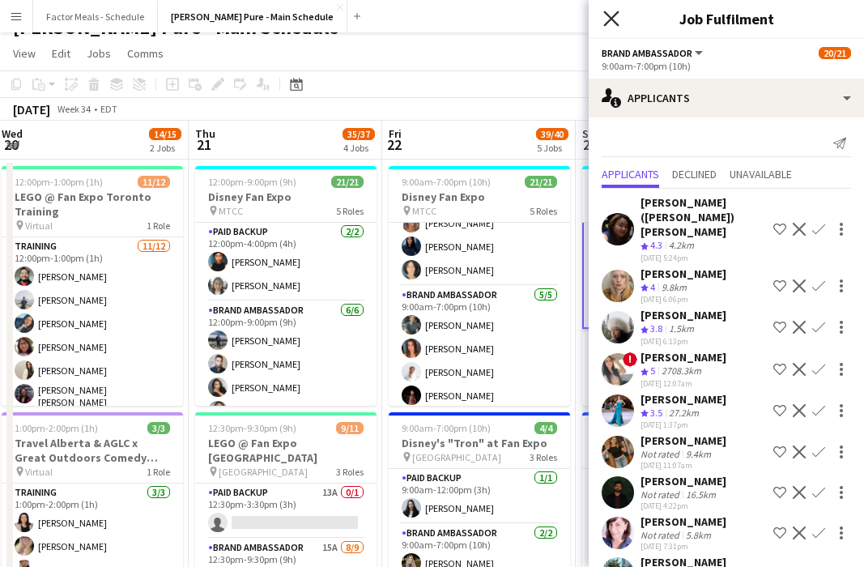
click at [578, 23] on icon "Close pop-in" at bounding box center [610, 18] width 15 height 15
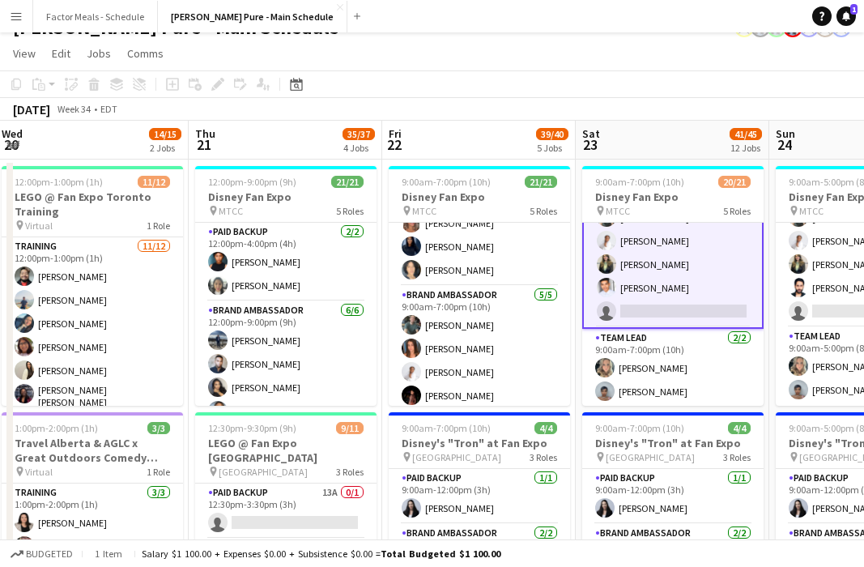
click at [578, 86] on app-toolbar "Copy Paste Paste Command V Paste with crew Command Shift V Paste linked Job [GE…" at bounding box center [432, 84] width 864 height 28
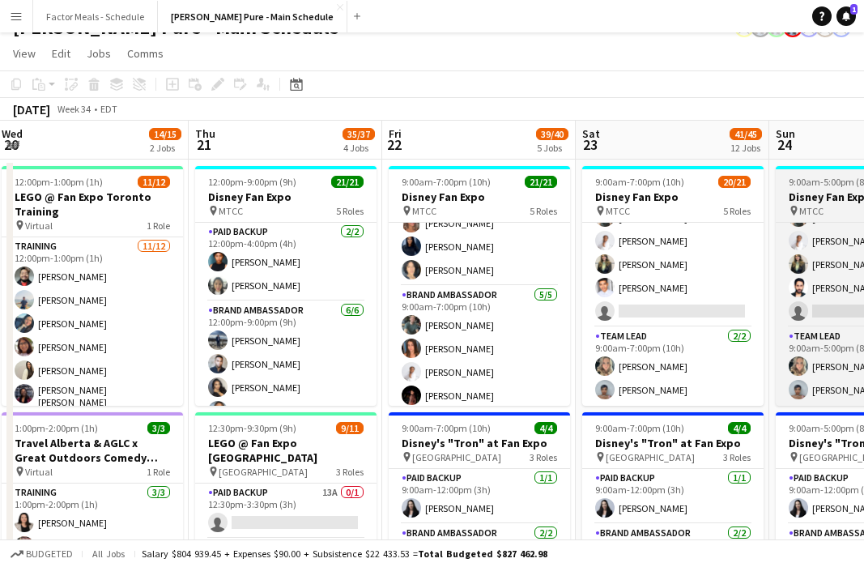
scroll to position [0, 492]
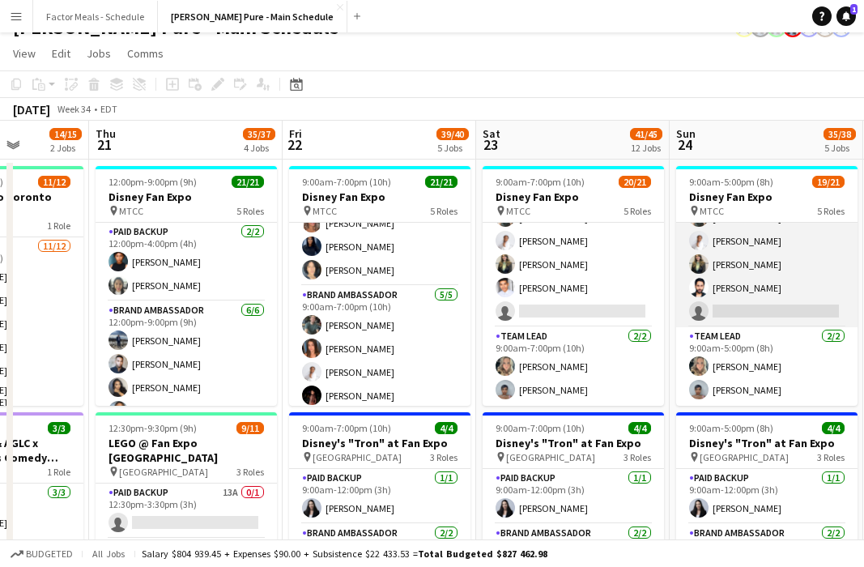
click at [578, 296] on app-card-role "Brand Ambassador 4I 23A [DATE] 9:00am-5:00pm (8h) [PERSON_NAME] [PERSON_NAME] […" at bounding box center [766, 252] width 181 height 149
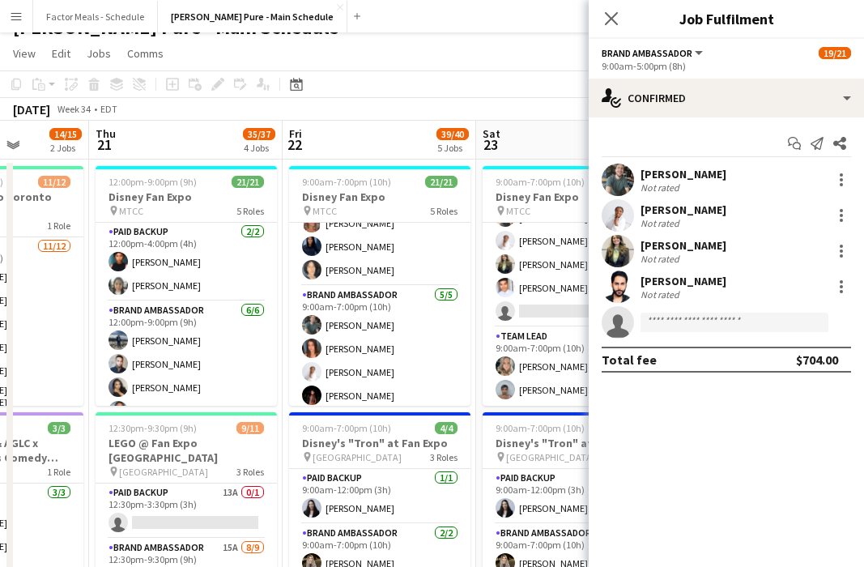
scroll to position [470, 0]
click at [578, 296] on div "[PERSON_NAME] Not rated" at bounding box center [726, 287] width 275 height 32
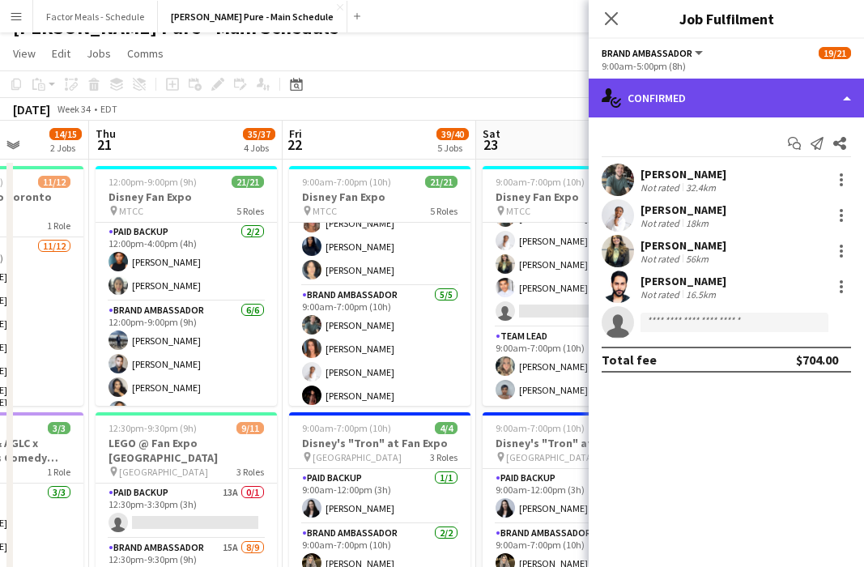
click at [578, 90] on div "single-neutral-actions-check-2 Confirmed" at bounding box center [726, 98] width 275 height 39
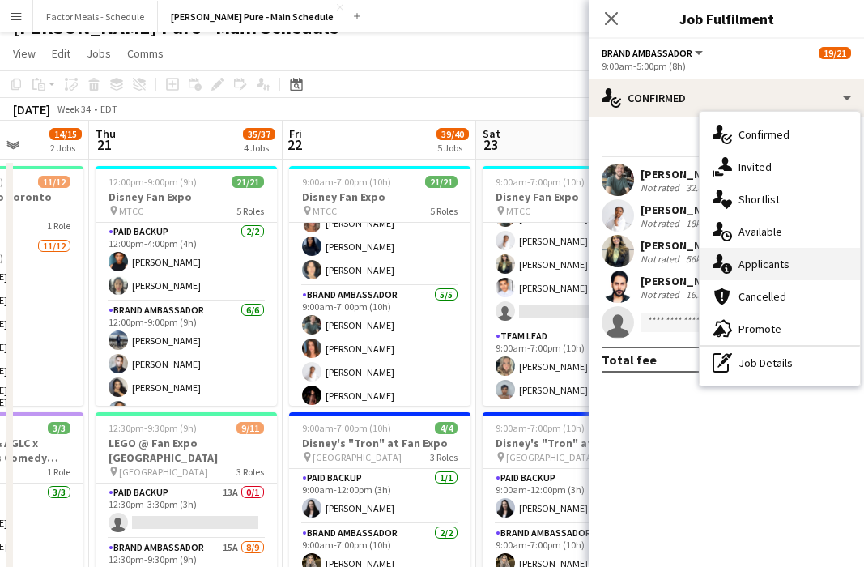
click at [578, 261] on div "single-neutral-actions-information Applicants" at bounding box center [780, 264] width 160 height 32
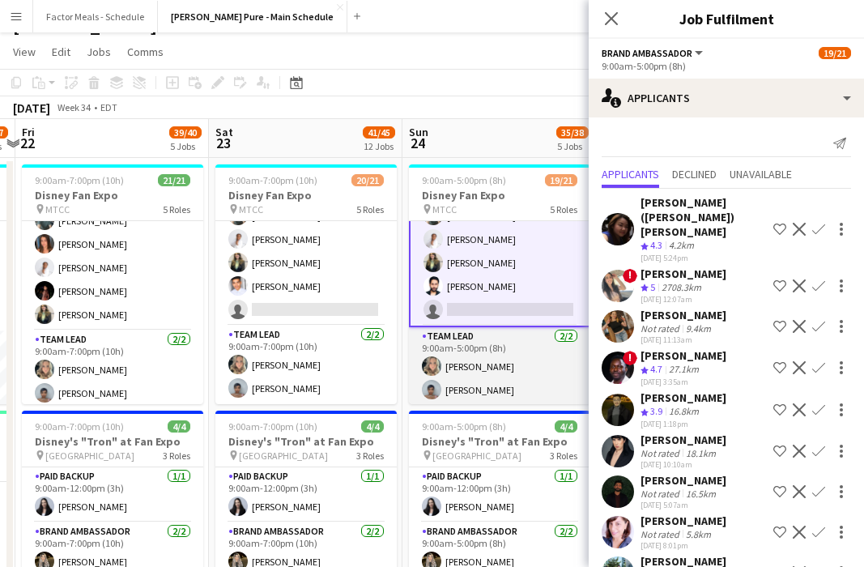
scroll to position [471, 0]
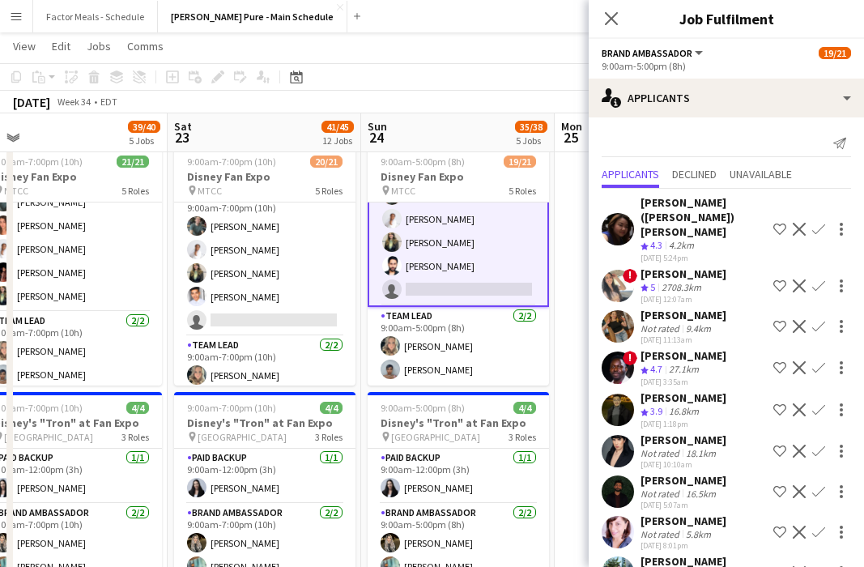
click at [578, 351] on span "!" at bounding box center [630, 358] width 15 height 15
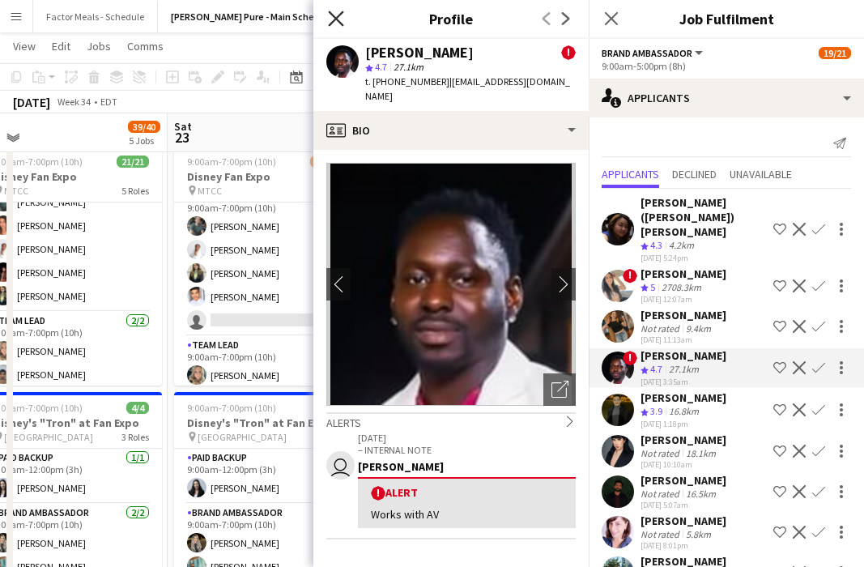
click at [338, 15] on icon at bounding box center [335, 18] width 15 height 15
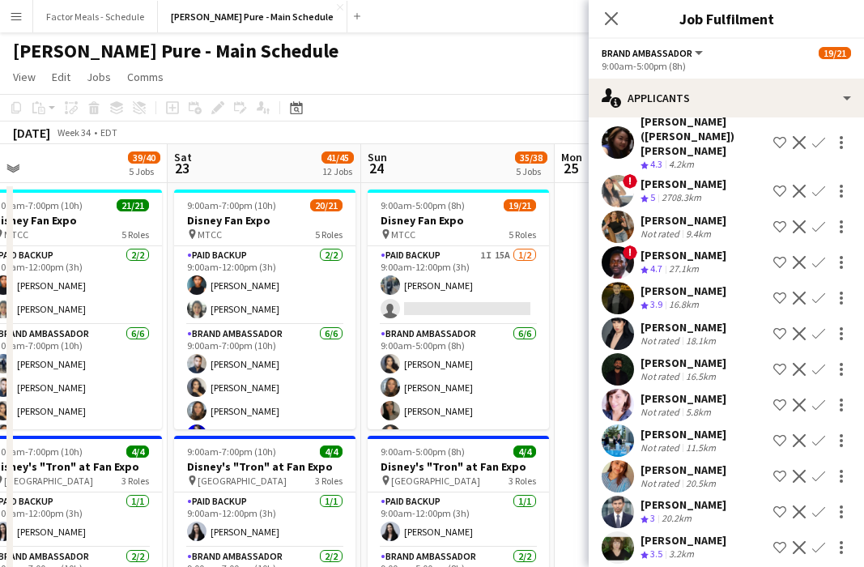
scroll to position [0, 0]
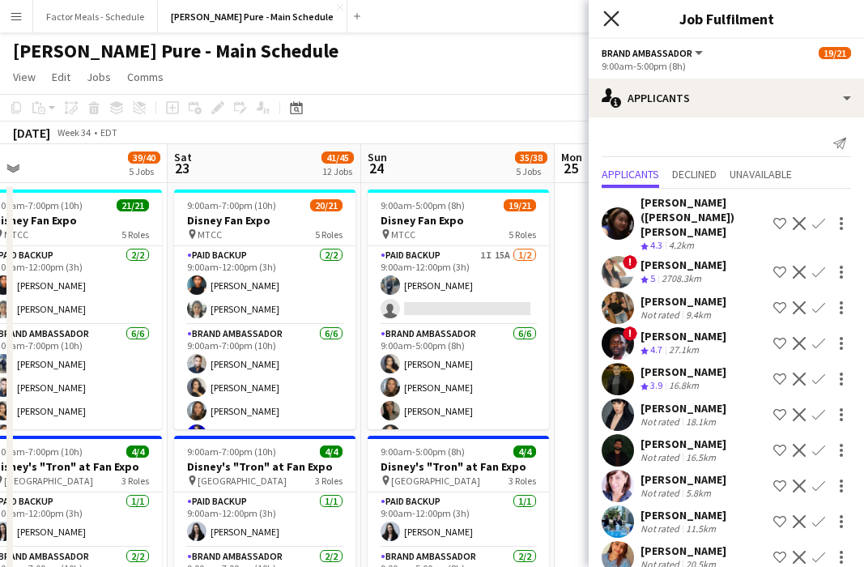
click at [578, 19] on icon "Close pop-in" at bounding box center [610, 18] width 15 height 15
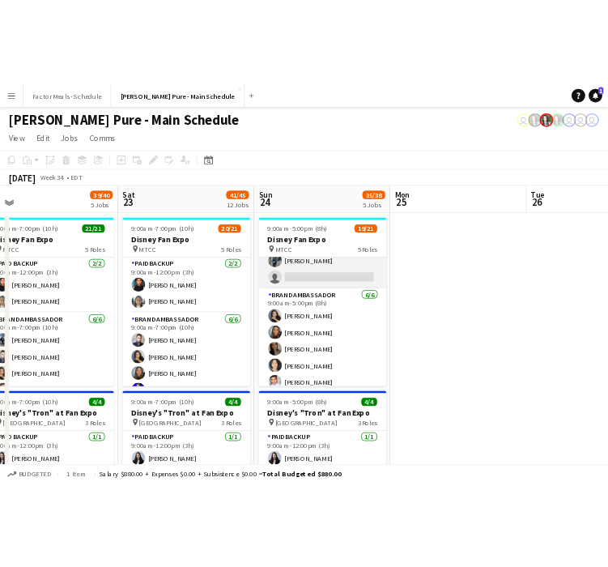
scroll to position [14, 0]
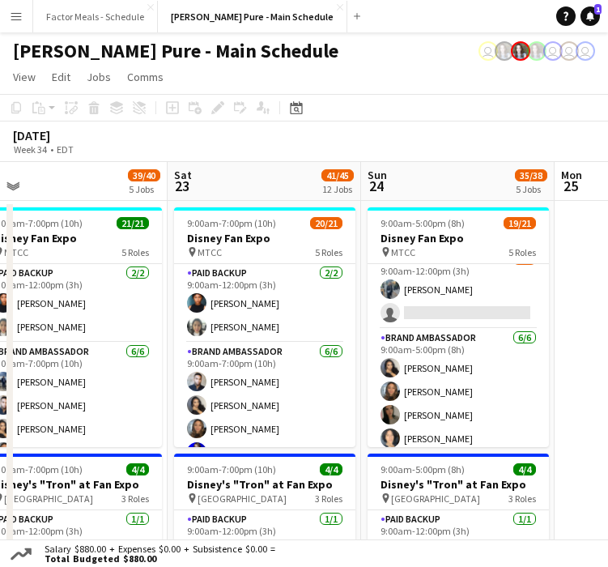
click at [349, 127] on div "[DATE] Week 34 • EDT" at bounding box center [304, 142] width 608 height 41
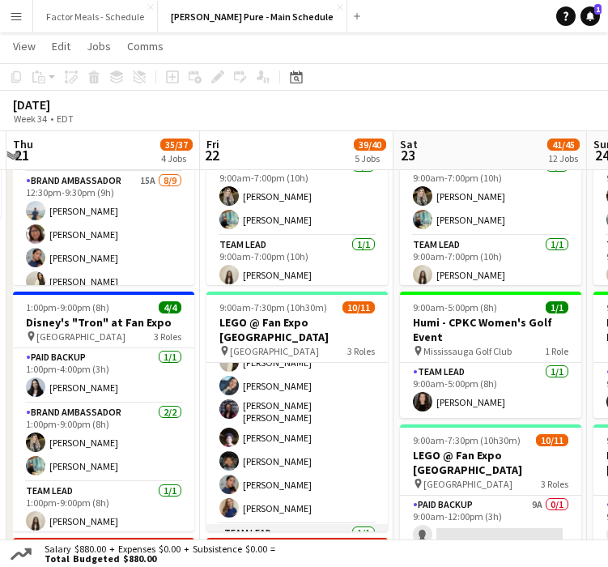
scroll to position [139, 0]
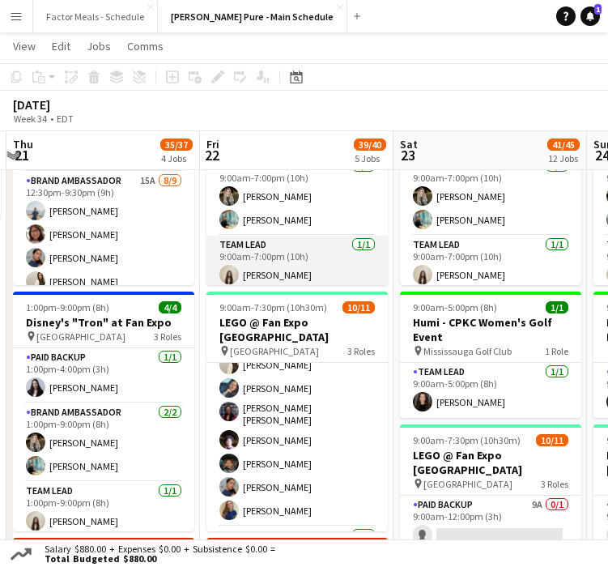
click at [264, 270] on app-card-role "Team Lead [DATE] 9:00am-7:00pm (10h) [PERSON_NAME]" at bounding box center [297, 263] width 181 height 55
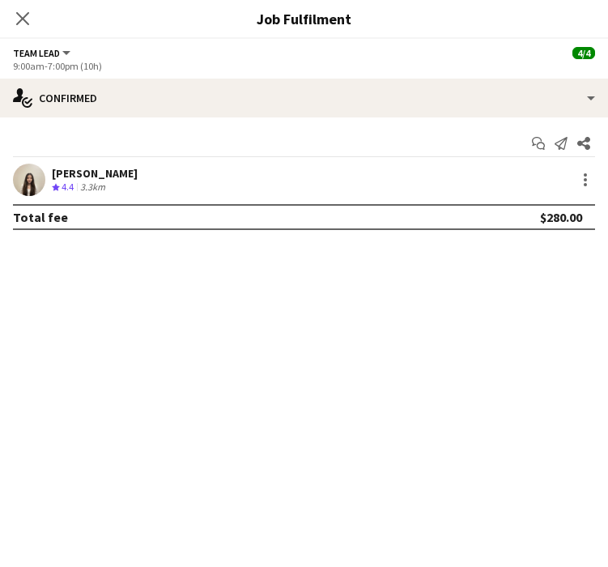
click at [44, 178] on app-user-avatar at bounding box center [29, 180] width 32 height 32
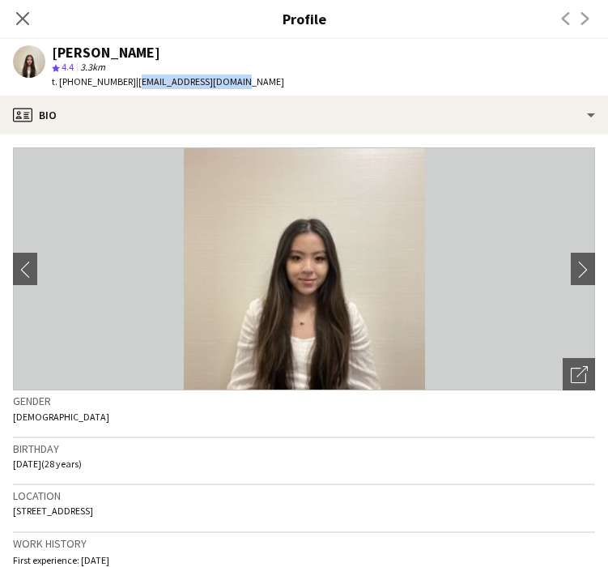
drag, startPoint x: 125, startPoint y: 83, endPoint x: 239, endPoint y: 88, distance: 114.4
click at [240, 89] on app-profile-header "[PERSON_NAME] star 4.4 3.3km t. [PHONE_NUMBER] | [EMAIL_ADDRESS][DOMAIN_NAME]" at bounding box center [304, 67] width 608 height 57
copy span "[EMAIL_ADDRESS][DOMAIN_NAME]"
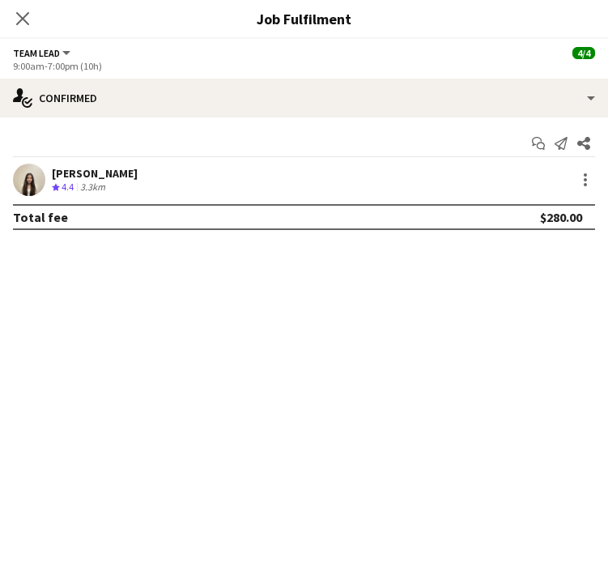
scroll to position [16, 0]
click at [20, 21] on icon at bounding box center [22, 18] width 13 height 13
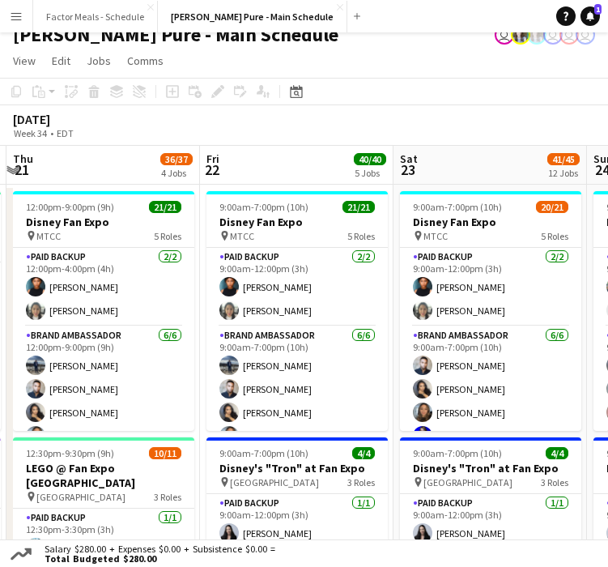
click at [22, 16] on app-icon "Menu" at bounding box center [16, 16] width 13 height 13
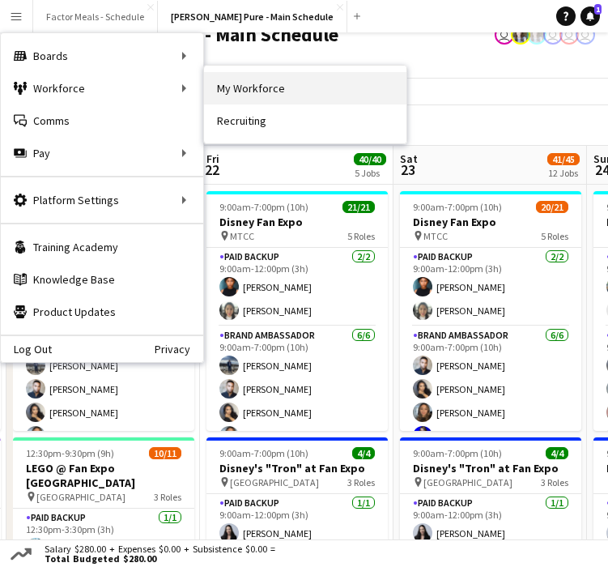
click at [252, 86] on link "My Workforce" at bounding box center [305, 88] width 203 height 32
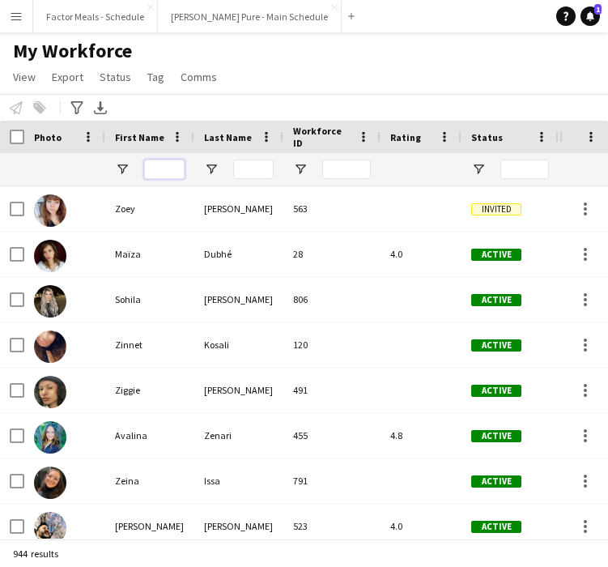
click at [176, 160] on input "First Name Filter Input" at bounding box center [164, 169] width 41 height 19
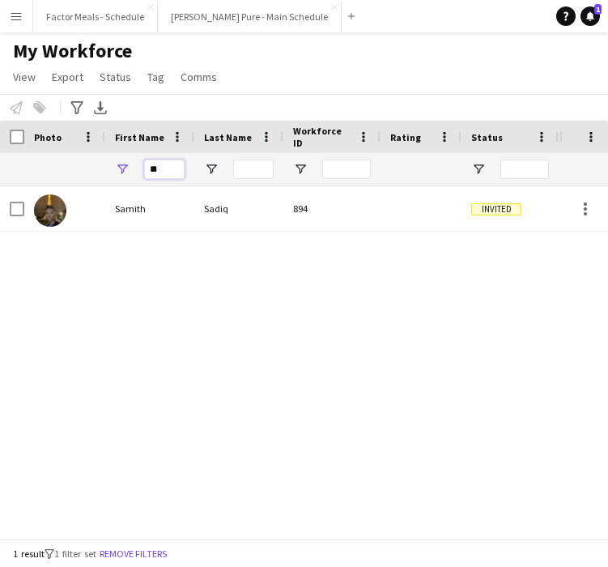
type input "*"
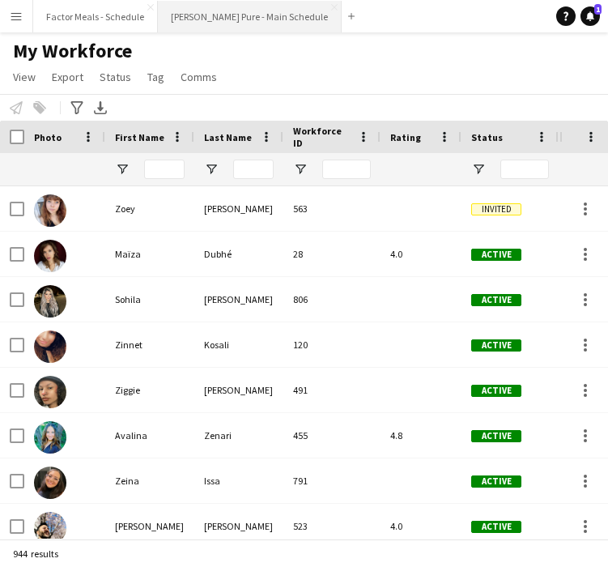
click at [200, 4] on button "[PERSON_NAME] Pure - Main Schedule Close" at bounding box center [250, 17] width 184 height 32
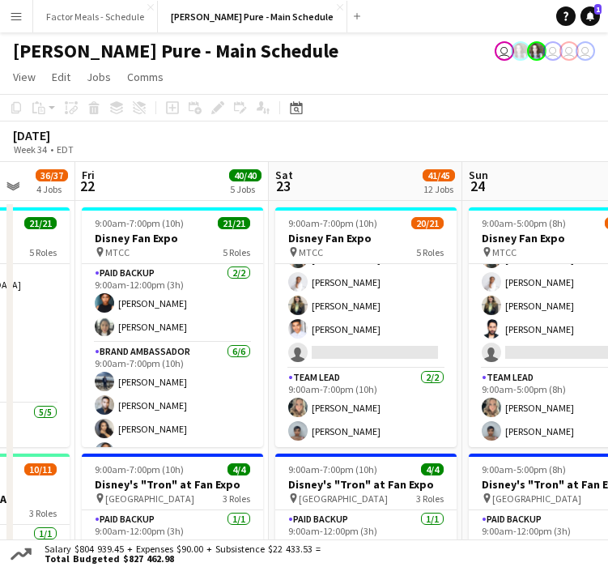
click at [21, 16] on app-icon "Menu" at bounding box center [16, 16] width 13 height 13
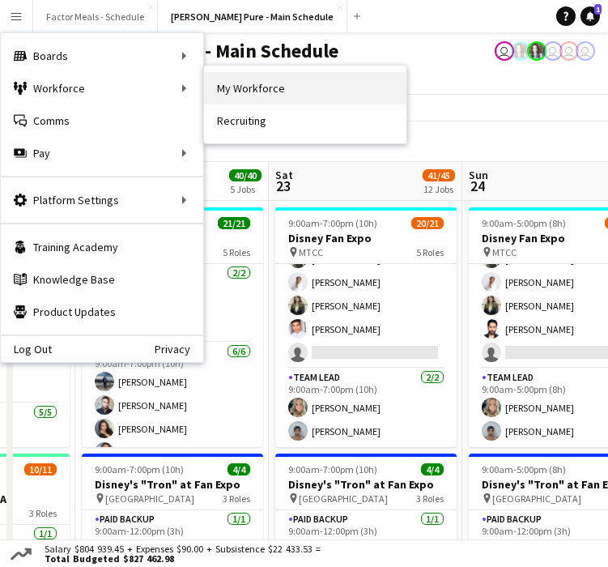
click at [228, 84] on link "My Workforce" at bounding box center [305, 88] width 203 height 32
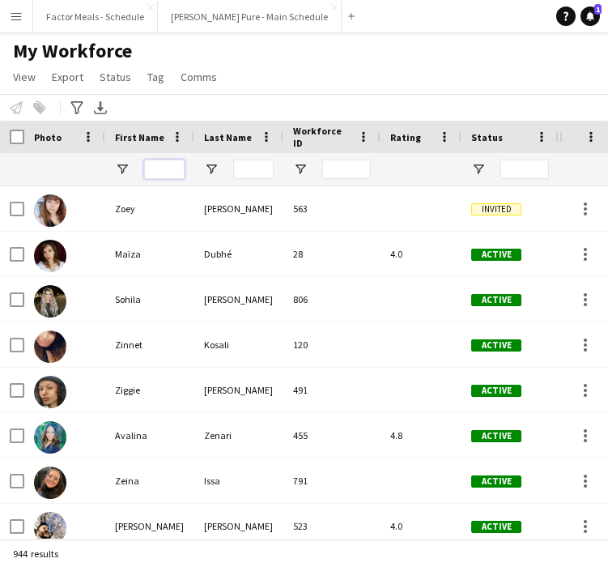
click at [165, 172] on input "First Name Filter Input" at bounding box center [164, 169] width 41 height 19
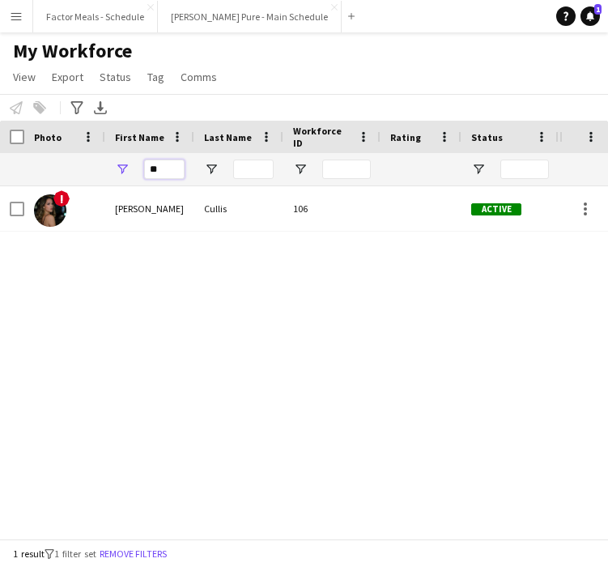
type input "*"
